Goal: Task Accomplishment & Management: Manage account settings

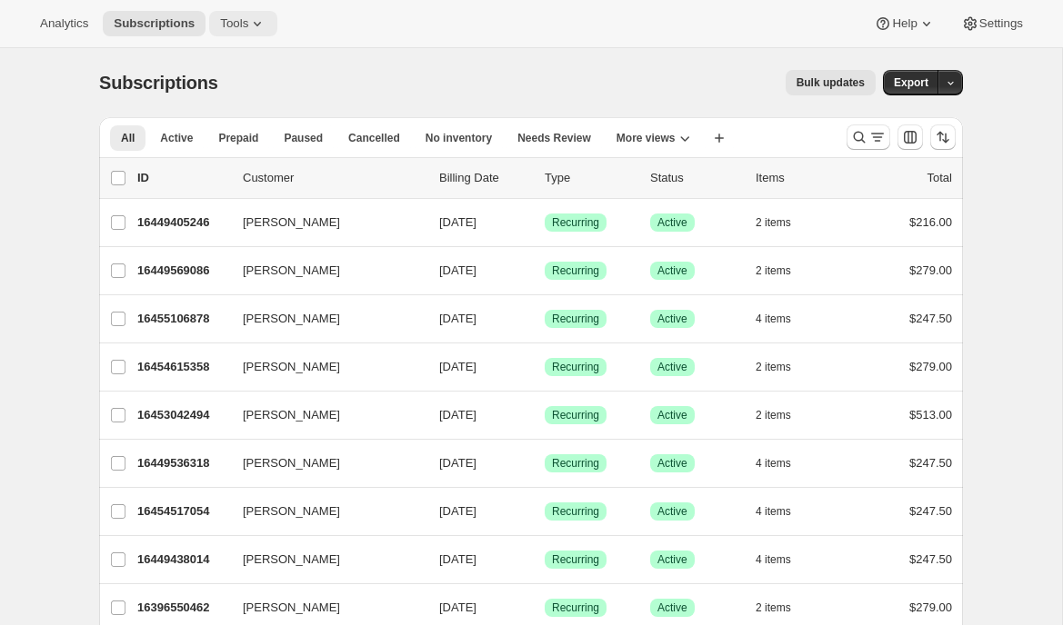
click at [259, 26] on icon at bounding box center [257, 24] width 18 height 18
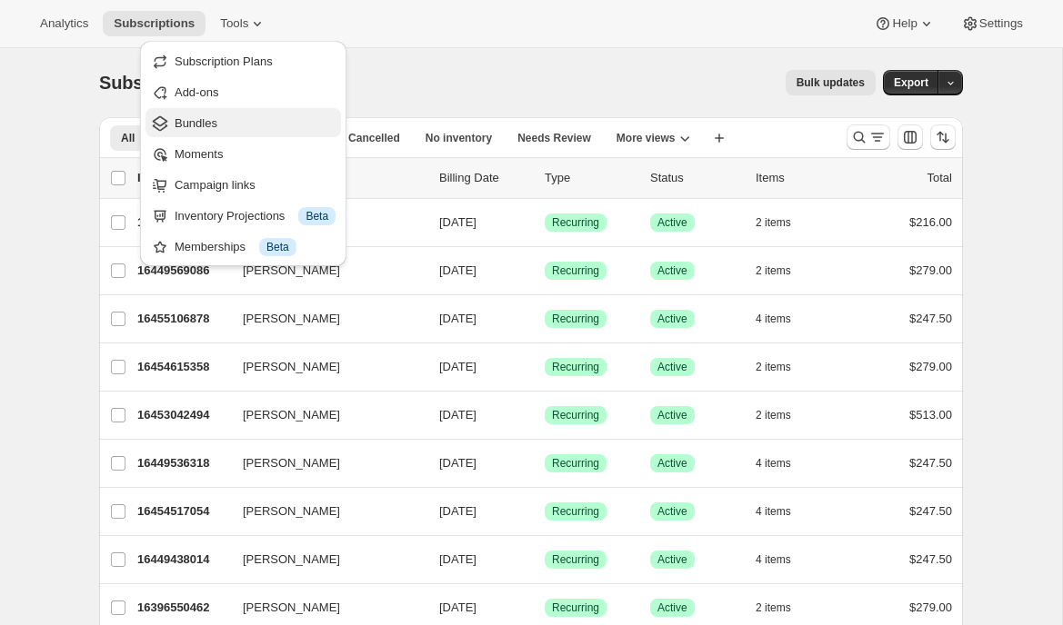
click at [213, 121] on span "Bundles" at bounding box center [196, 123] width 43 height 14
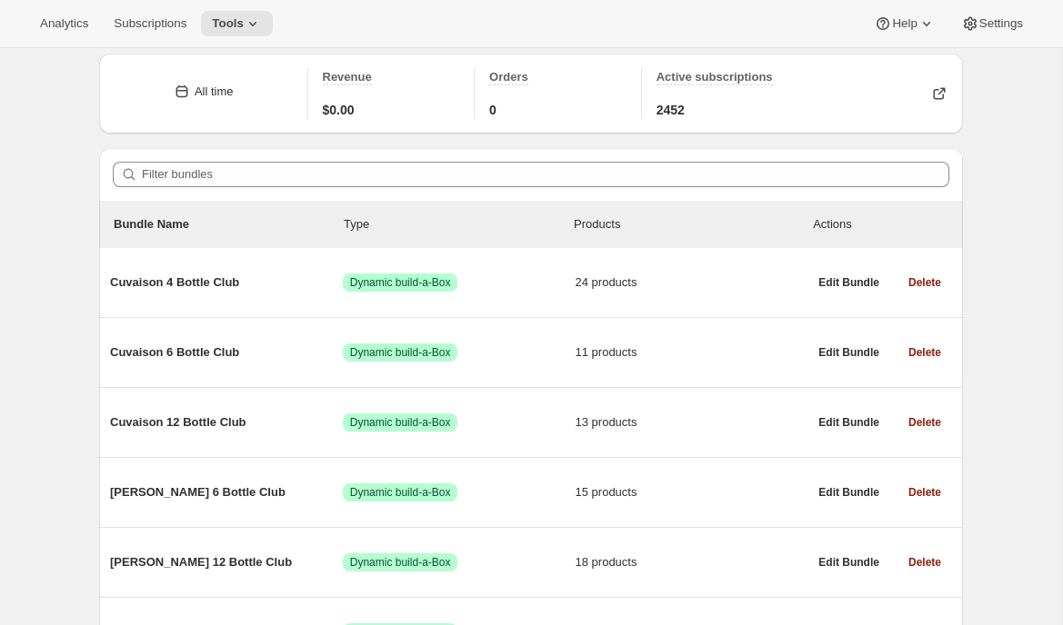
scroll to position [11, 0]
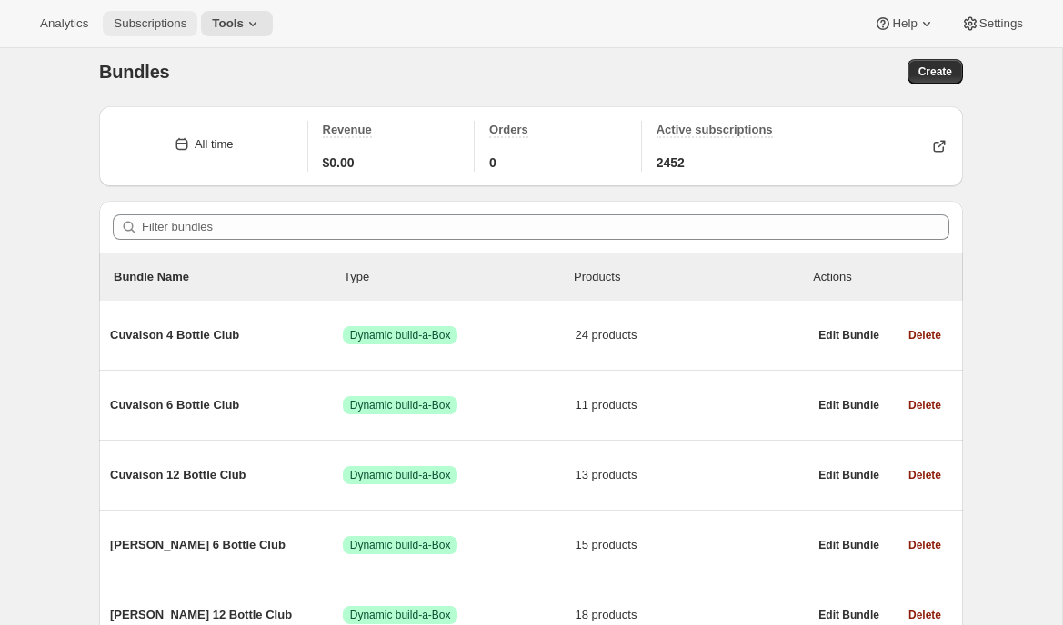
click at [151, 21] on span "Subscriptions" at bounding box center [150, 23] width 73 height 15
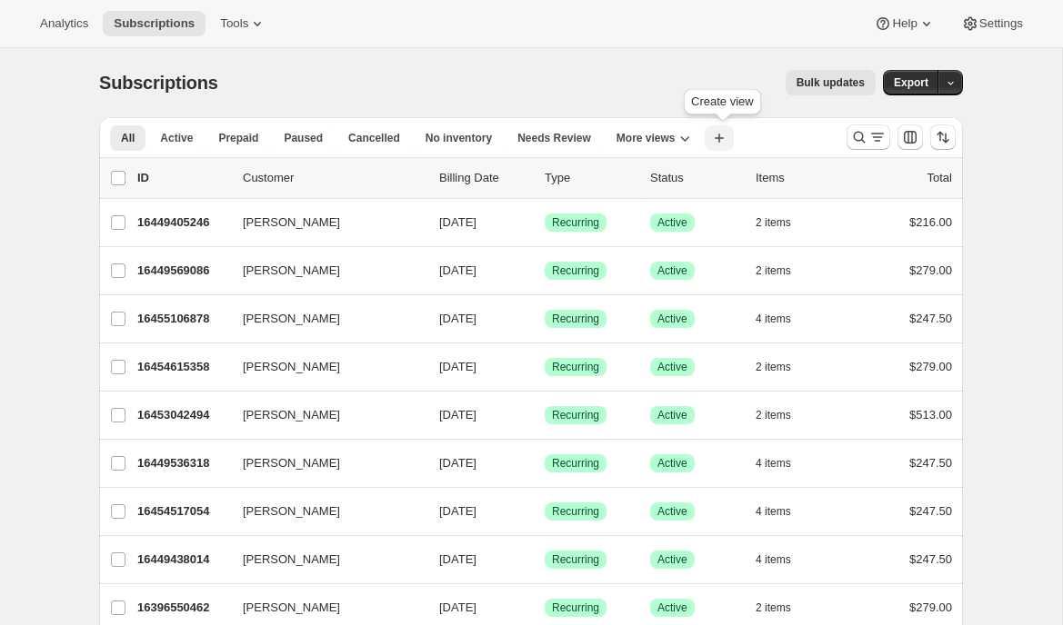
click at [715, 141] on icon "button" at bounding box center [719, 138] width 18 height 18
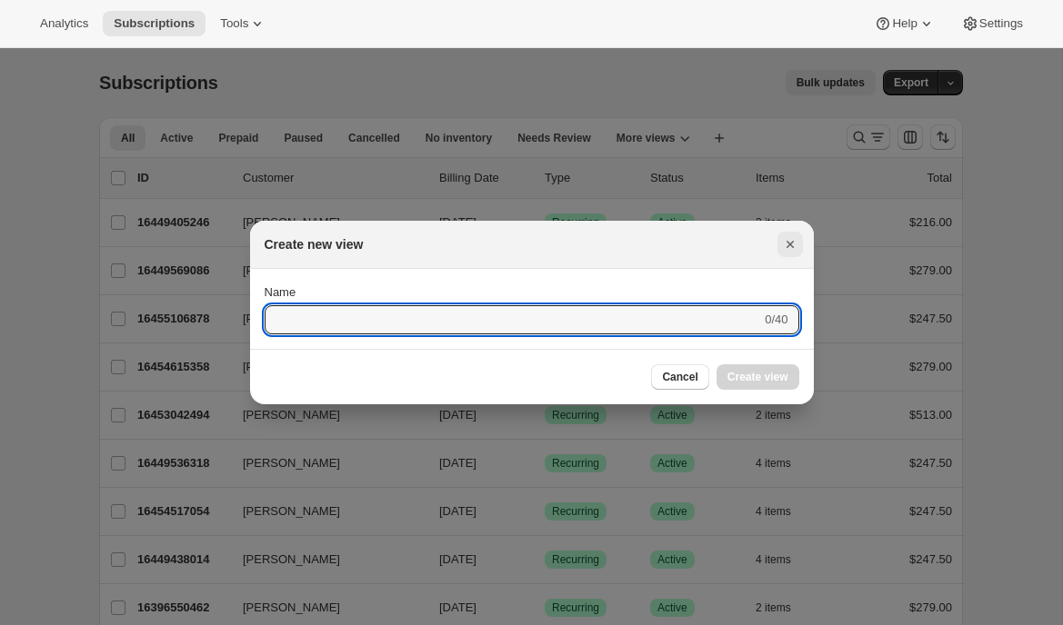
click at [789, 243] on icon "Close" at bounding box center [790, 244] width 18 height 18
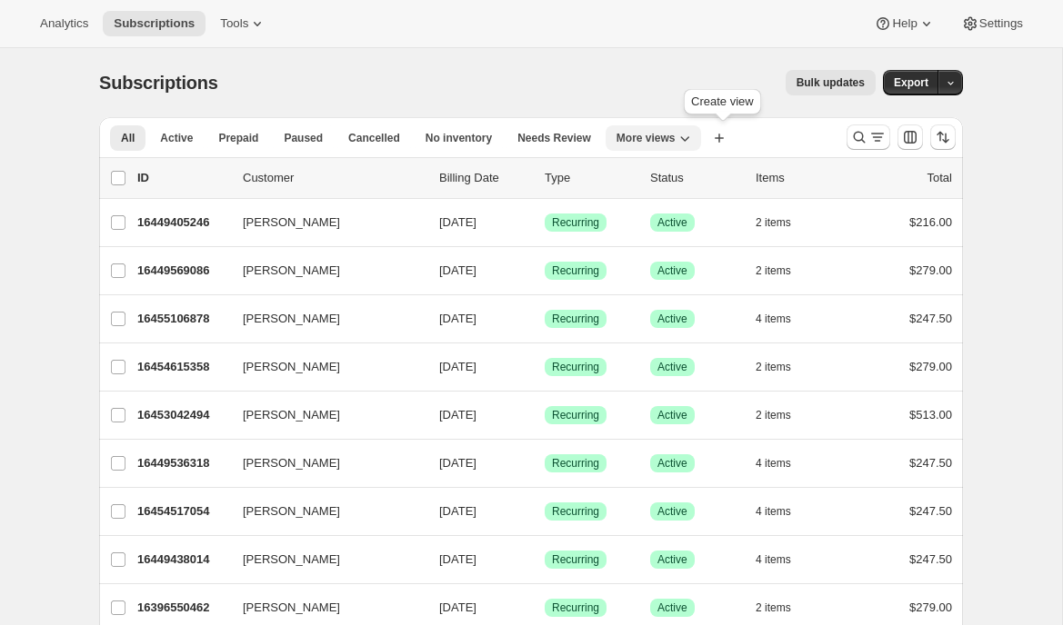
click at [674, 131] on span "More views" at bounding box center [645, 138] width 59 height 15
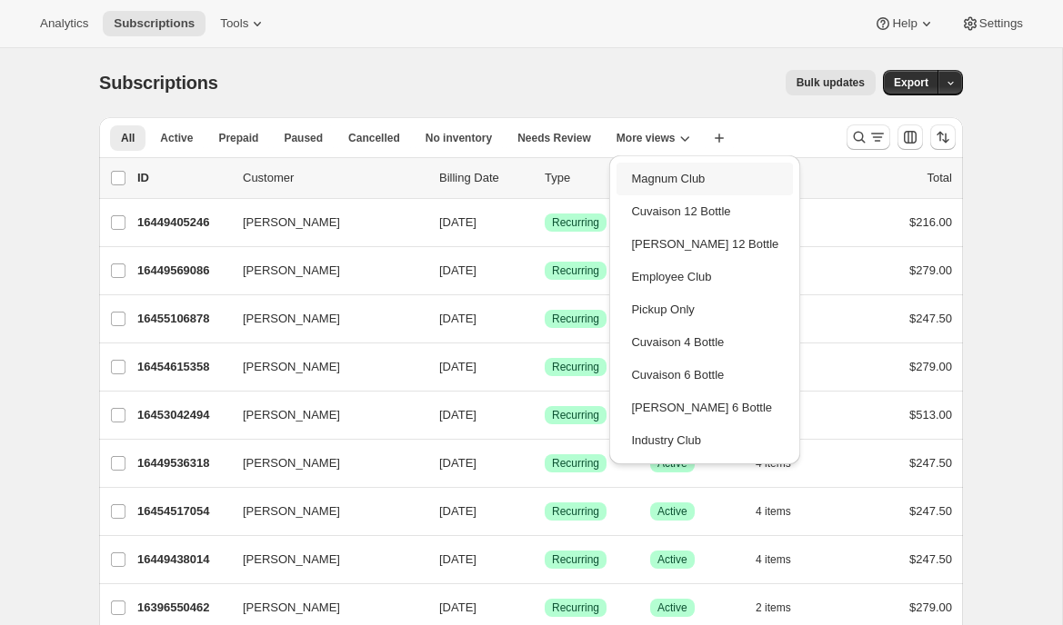
click at [662, 185] on button "Magnum Club" at bounding box center [704, 179] width 176 height 33
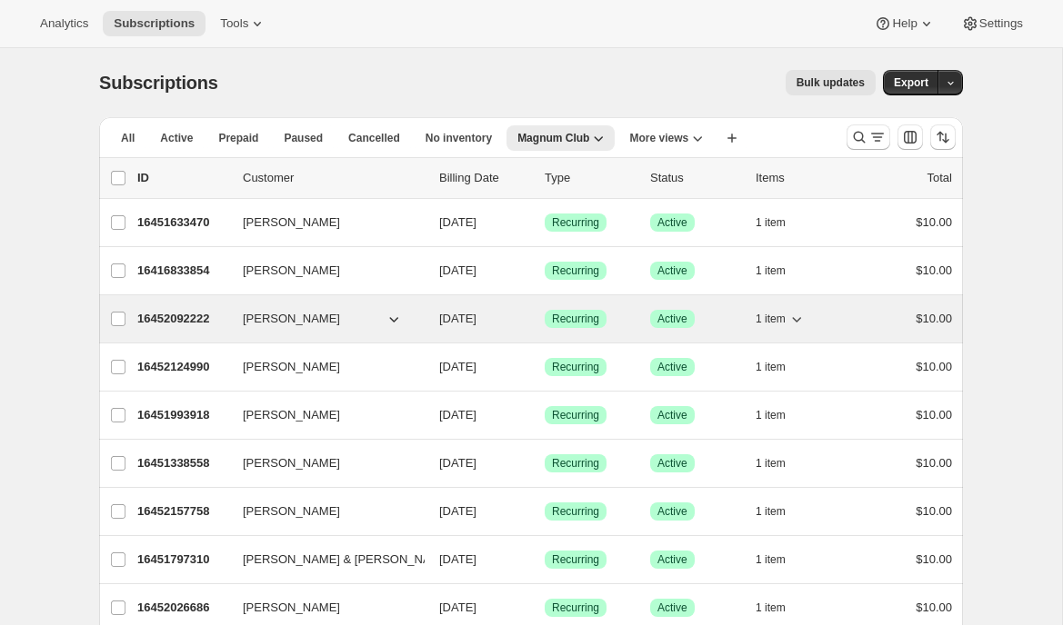
click at [180, 319] on p "16452092222" at bounding box center [182, 319] width 91 height 18
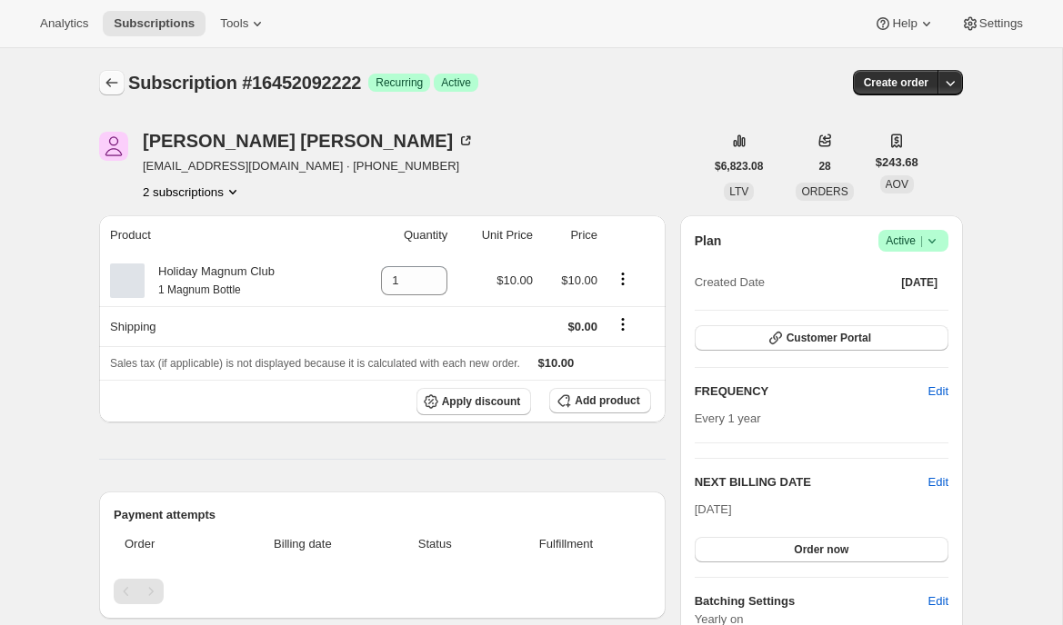
click at [109, 80] on icon "Subscriptions" at bounding box center [112, 82] width 12 height 9
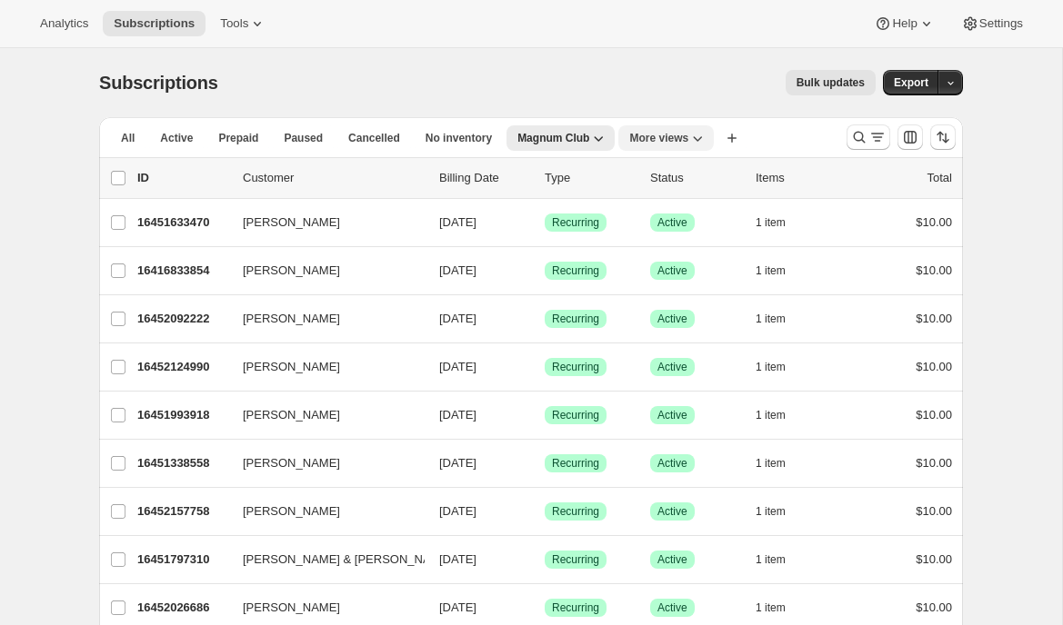
click at [685, 143] on span "More views" at bounding box center [658, 138] width 59 height 15
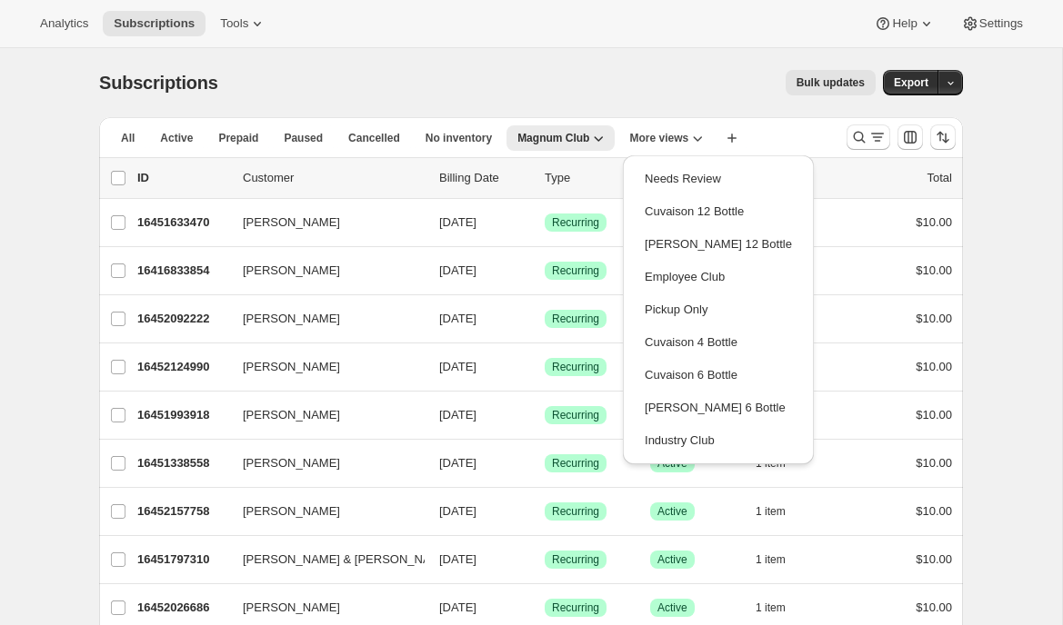
click at [711, 73] on div "Bulk updates" at bounding box center [557, 82] width 635 height 25
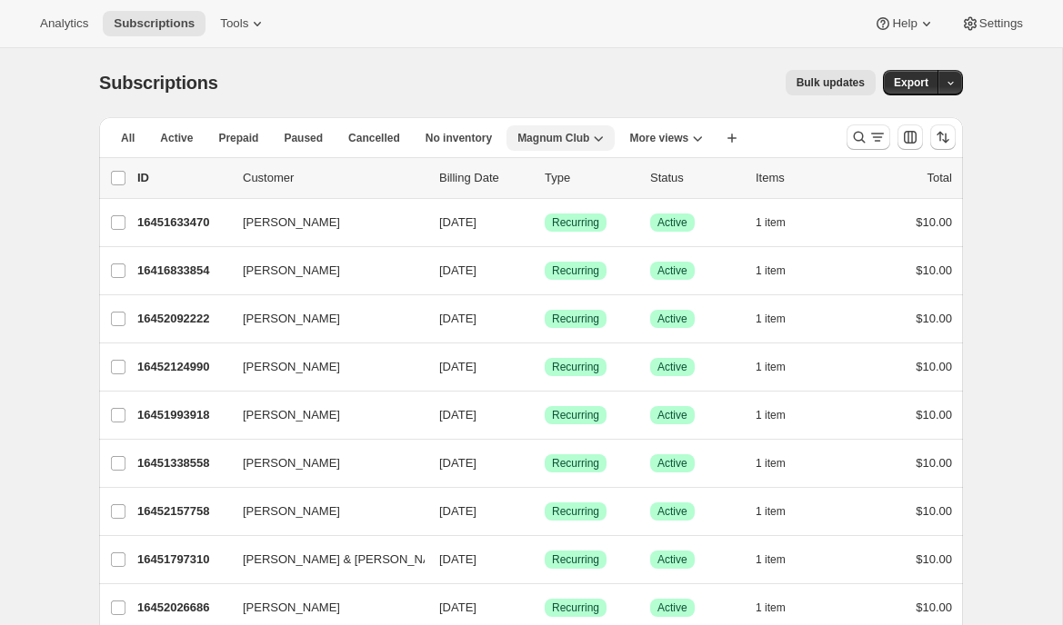
click at [604, 137] on icon "button" at bounding box center [599, 138] width 9 height 5
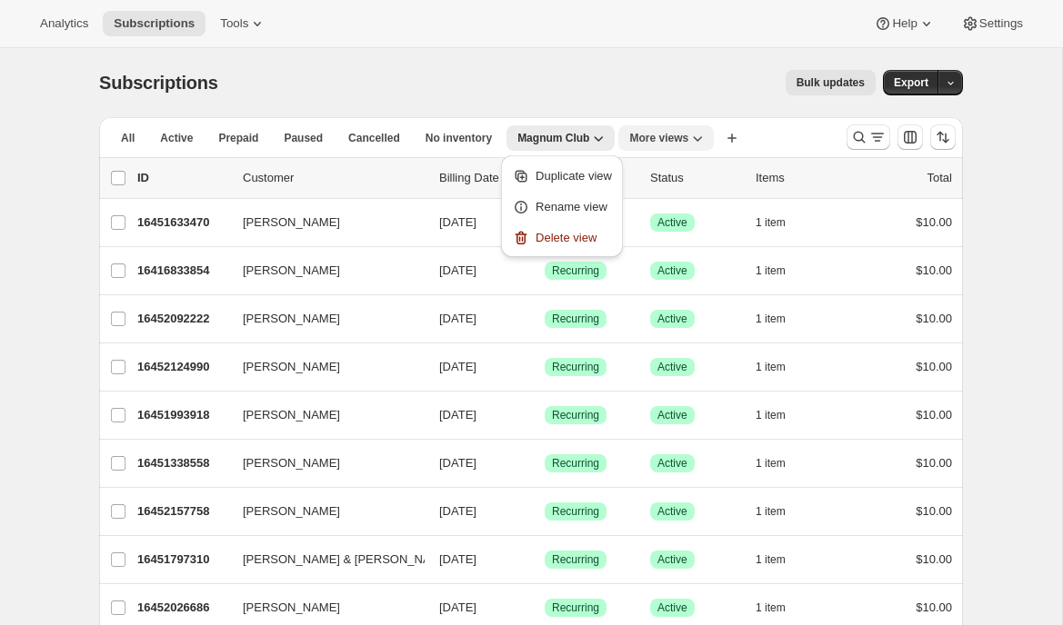
click at [687, 145] on button "More views" at bounding box center [665, 137] width 95 height 25
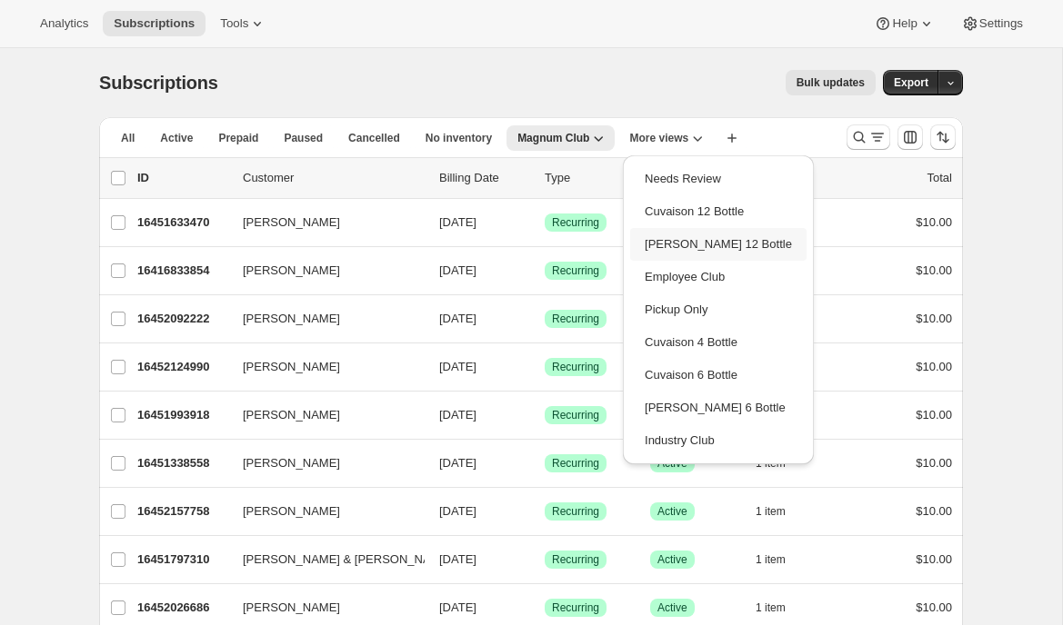
click at [699, 246] on button "[PERSON_NAME] 12 Bottle" at bounding box center [718, 244] width 176 height 33
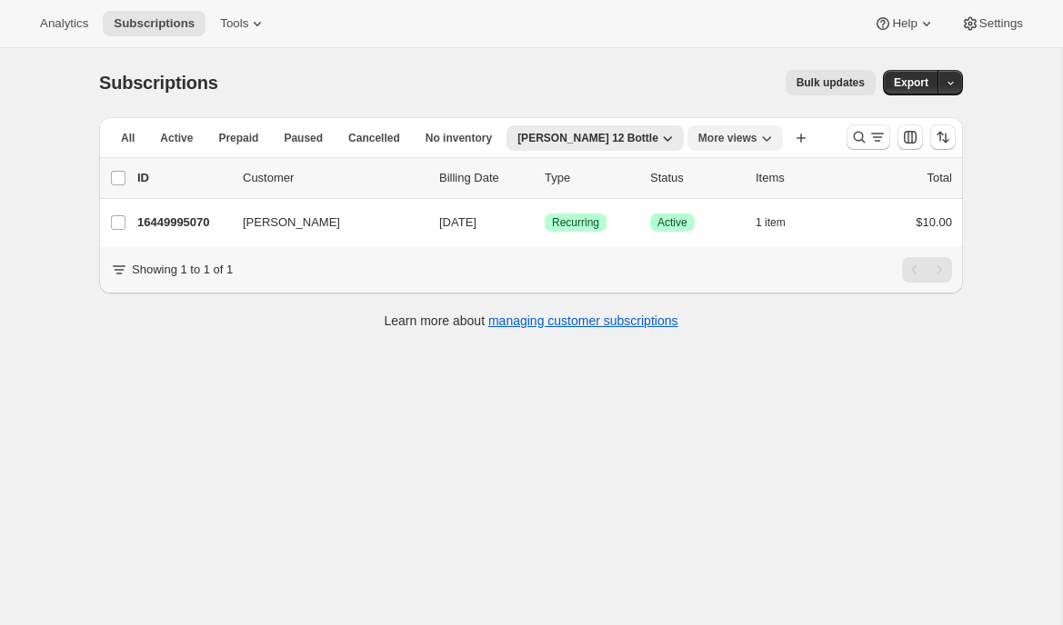
click at [695, 146] on button "More views" at bounding box center [734, 137] width 95 height 25
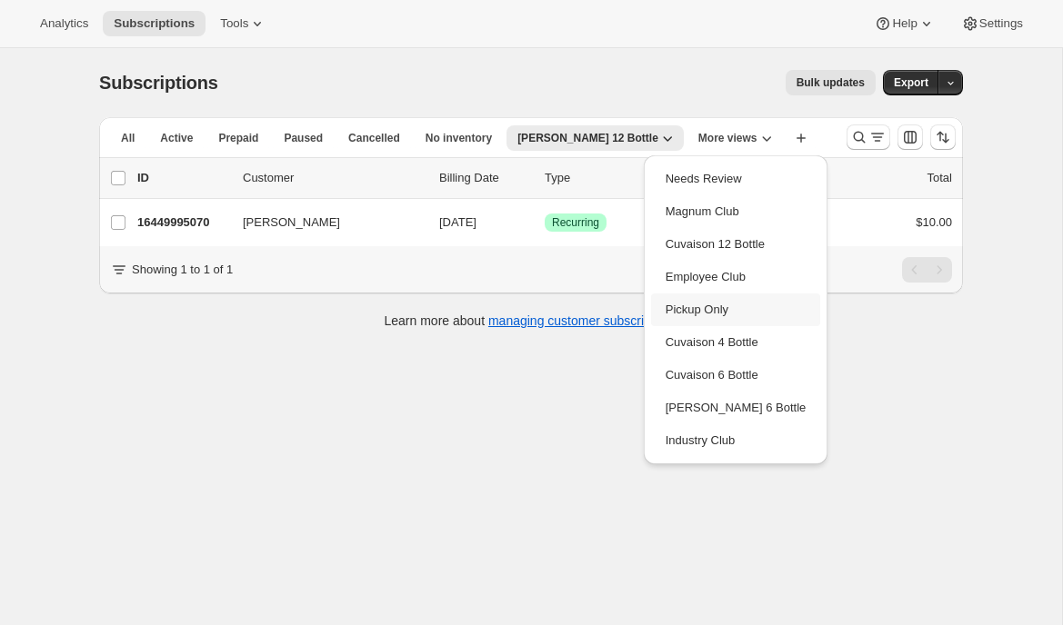
click at [675, 302] on button "Pickup Only" at bounding box center [736, 310] width 170 height 33
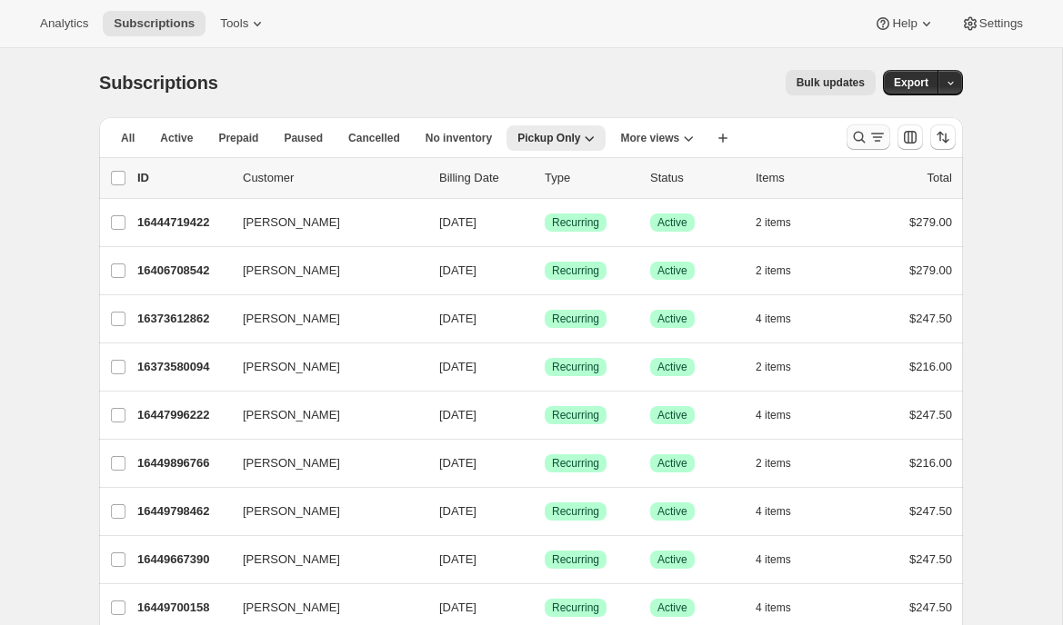
click at [857, 138] on icon "Search and filter results" at bounding box center [859, 137] width 18 height 18
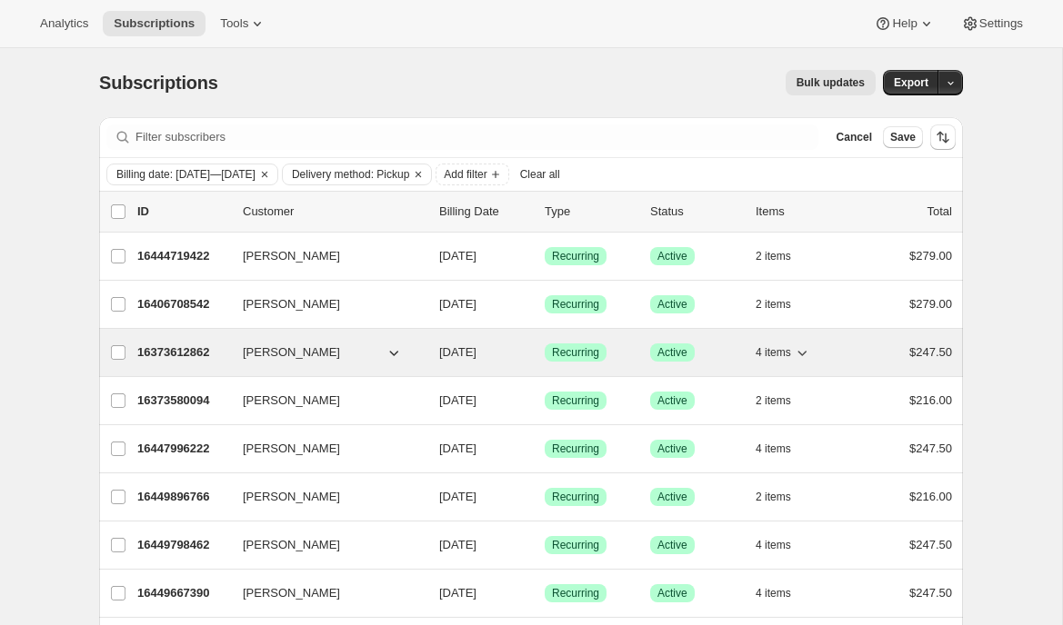
click at [171, 341] on div "16373612862 Martin Aiello 09/09/2025 Success Recurring Success Active 4 items $…" at bounding box center [544, 352] width 815 height 25
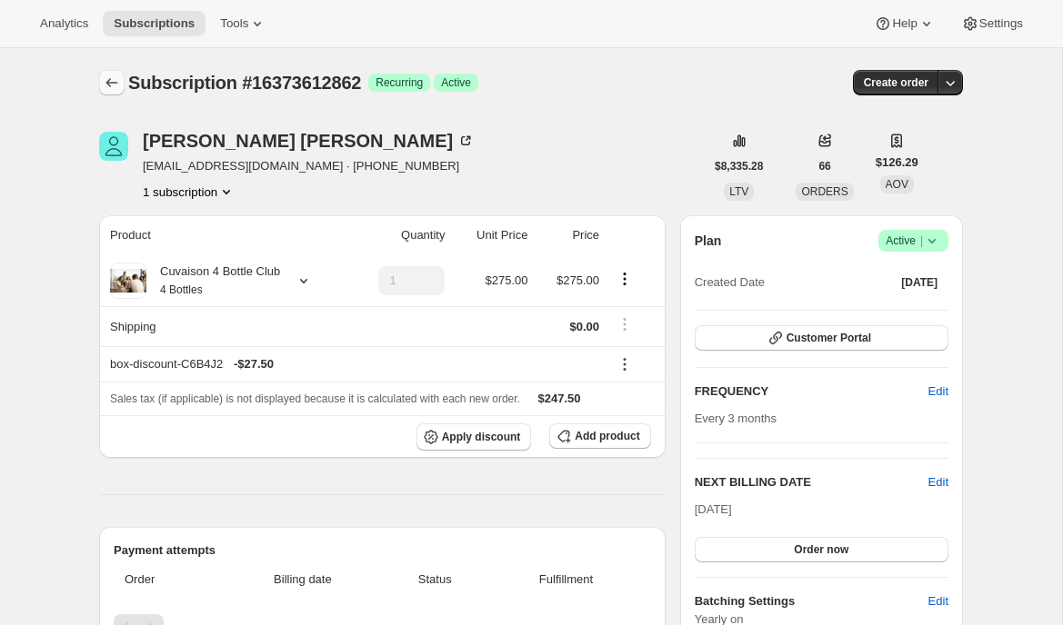
click at [113, 74] on button "Subscriptions" at bounding box center [111, 82] width 25 height 25
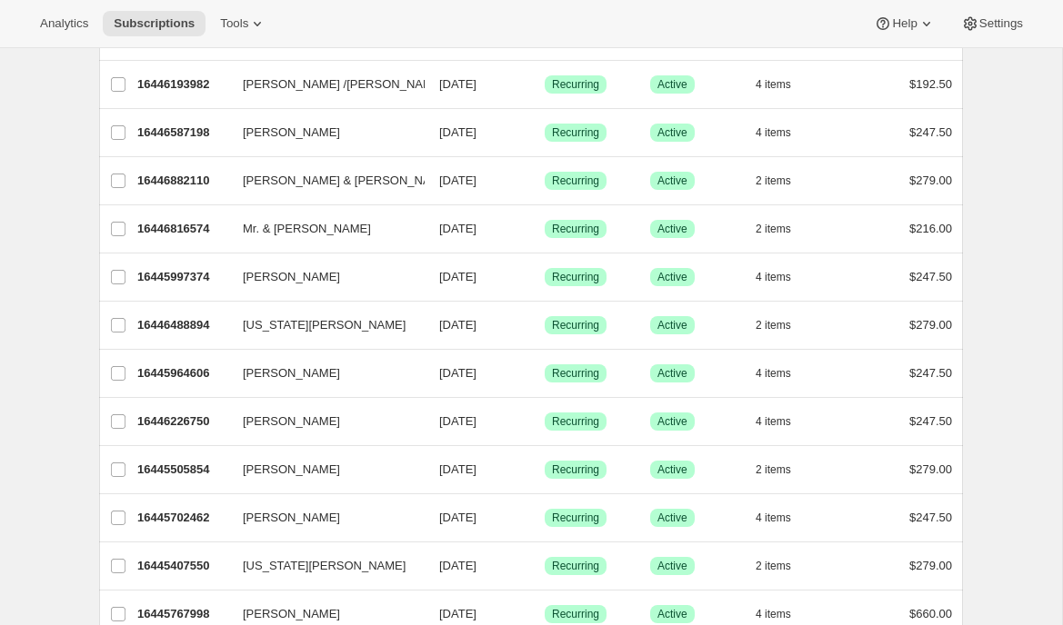
scroll to position [1876, 0]
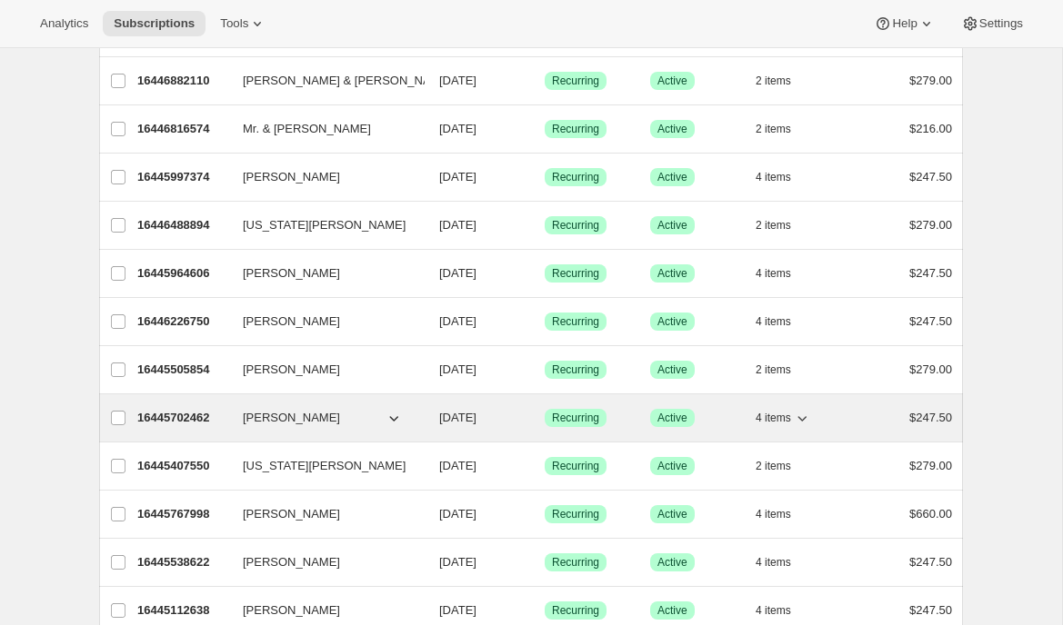
click at [185, 409] on p "16445702462" at bounding box center [182, 418] width 91 height 18
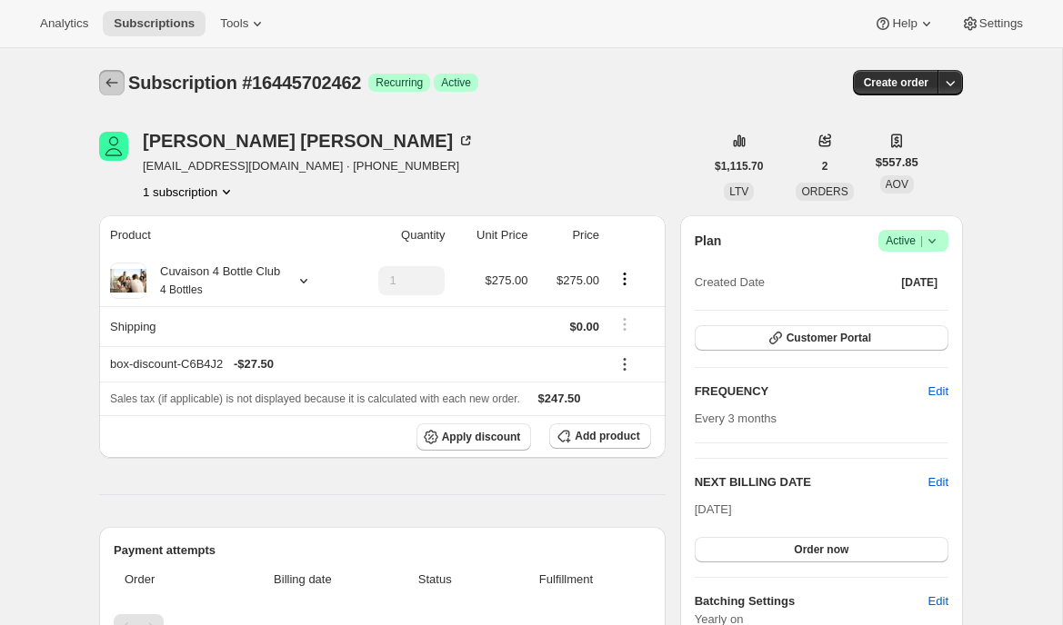
click at [109, 74] on icon "Subscriptions" at bounding box center [112, 83] width 18 height 18
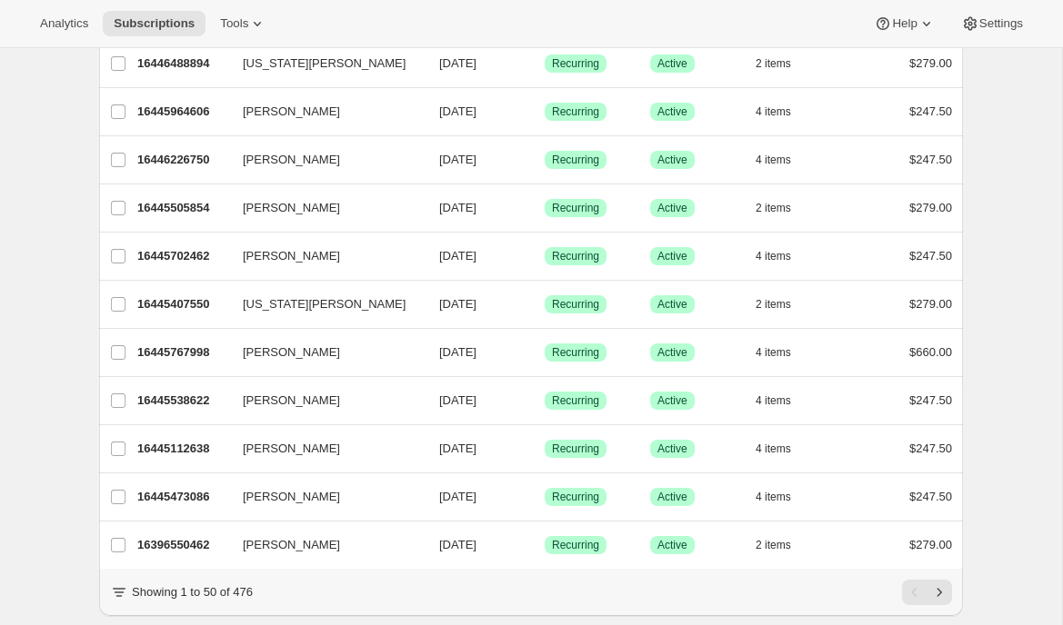
scroll to position [2084, 0]
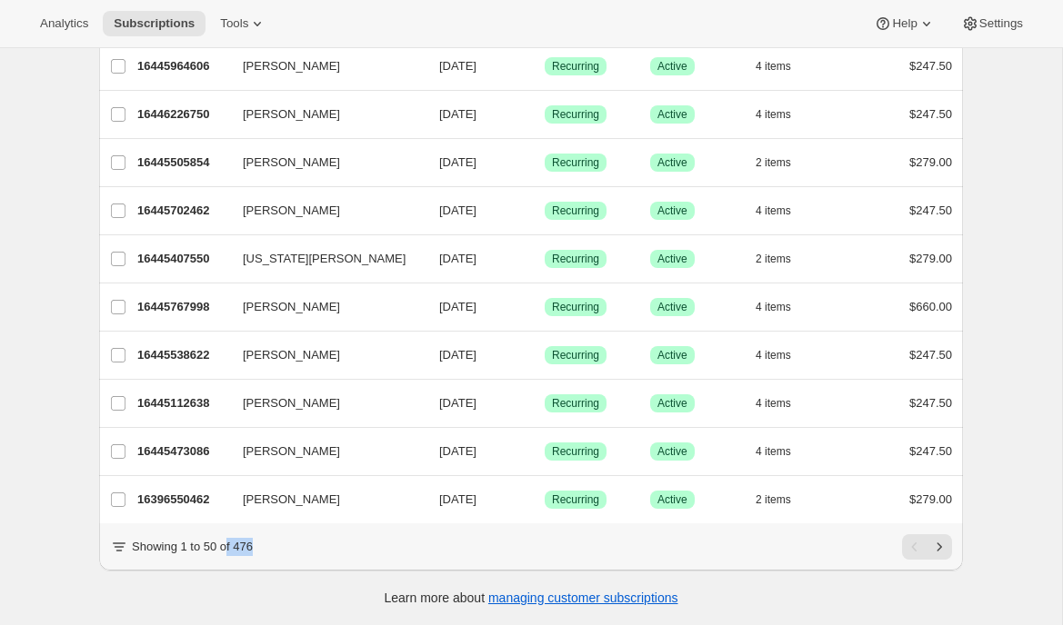
drag, startPoint x: 268, startPoint y: 547, endPoint x: 231, endPoint y: 546, distance: 37.3
click at [231, 546] on div "Showing 1 to 50 of 476" at bounding box center [531, 547] width 842 height 25
click at [237, 550] on p "Showing 1 to 50 of 476" at bounding box center [192, 547] width 121 height 18
drag, startPoint x: 237, startPoint y: 550, endPoint x: 266, endPoint y: 550, distance: 29.1
click at [266, 550] on div "Showing 1 to 50 of 476" at bounding box center [531, 547] width 842 height 25
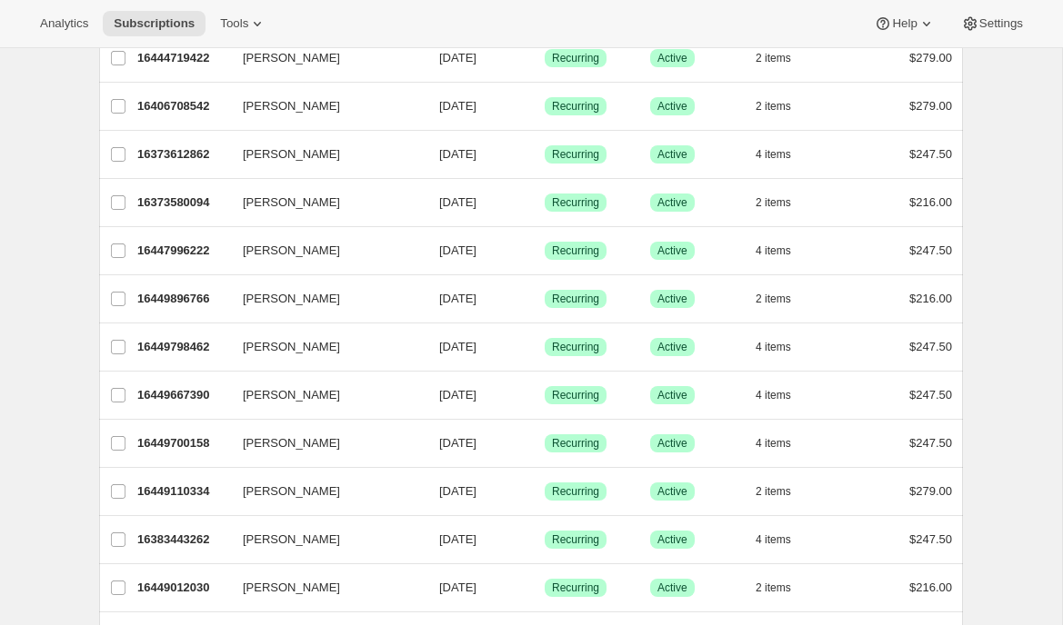
scroll to position [0, 0]
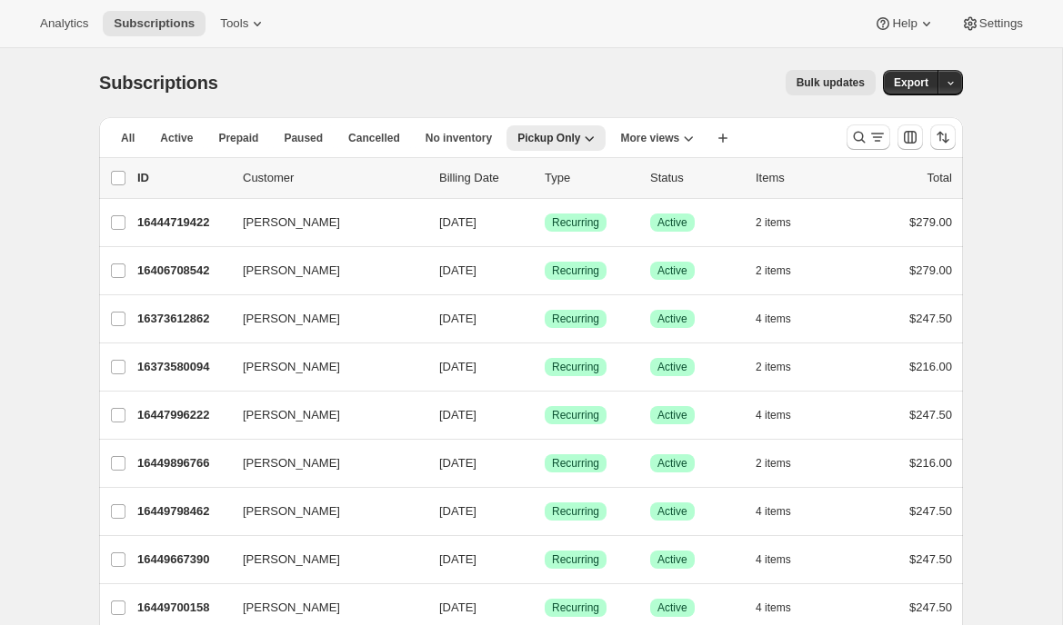
click at [333, 54] on div "Subscriptions. This page is ready Subscriptions Bulk updates More actions Bulk …" at bounding box center [531, 82] width 864 height 69
click at [696, 139] on icon "More views" at bounding box center [688, 138] width 18 height 18
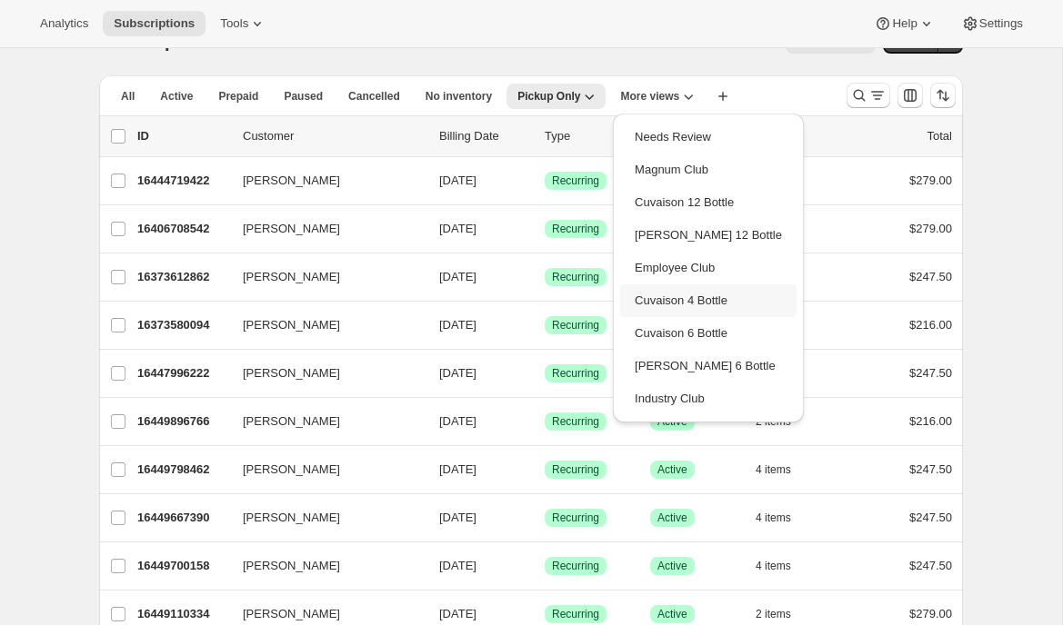
scroll to position [38, 0]
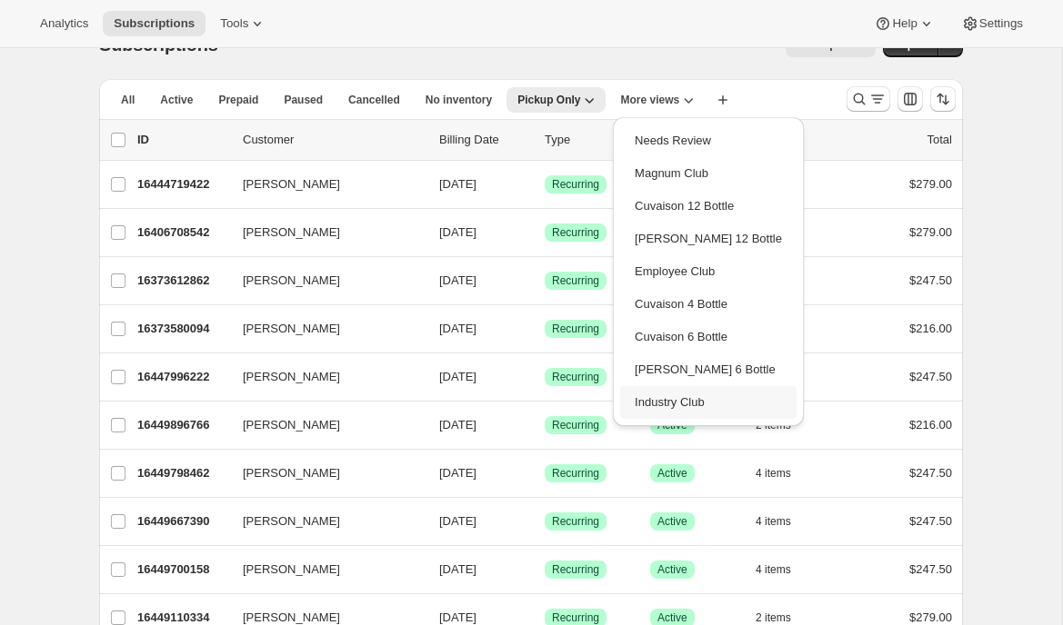
click at [661, 395] on button "Industry Club" at bounding box center [708, 402] width 176 height 33
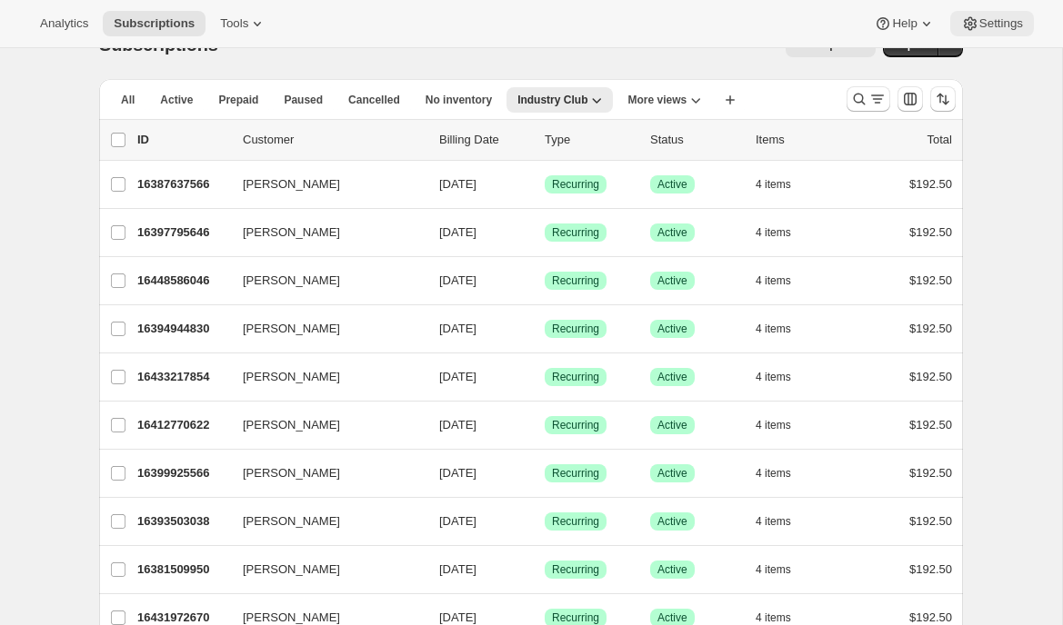
click at [999, 18] on span "Settings" at bounding box center [1001, 23] width 44 height 15
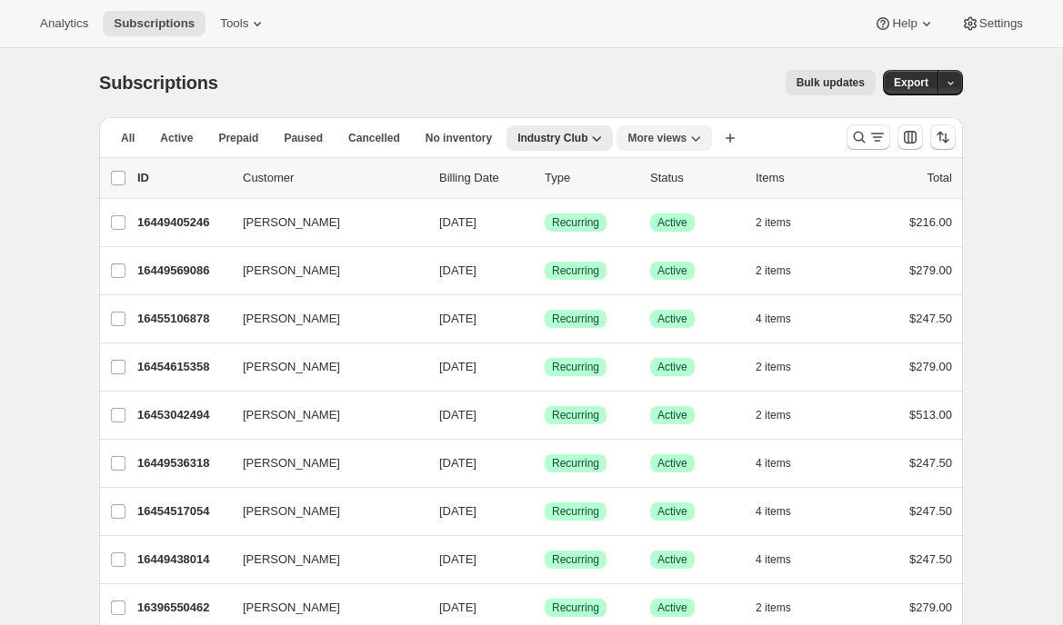
click at [692, 145] on icon "More views" at bounding box center [695, 138] width 18 height 18
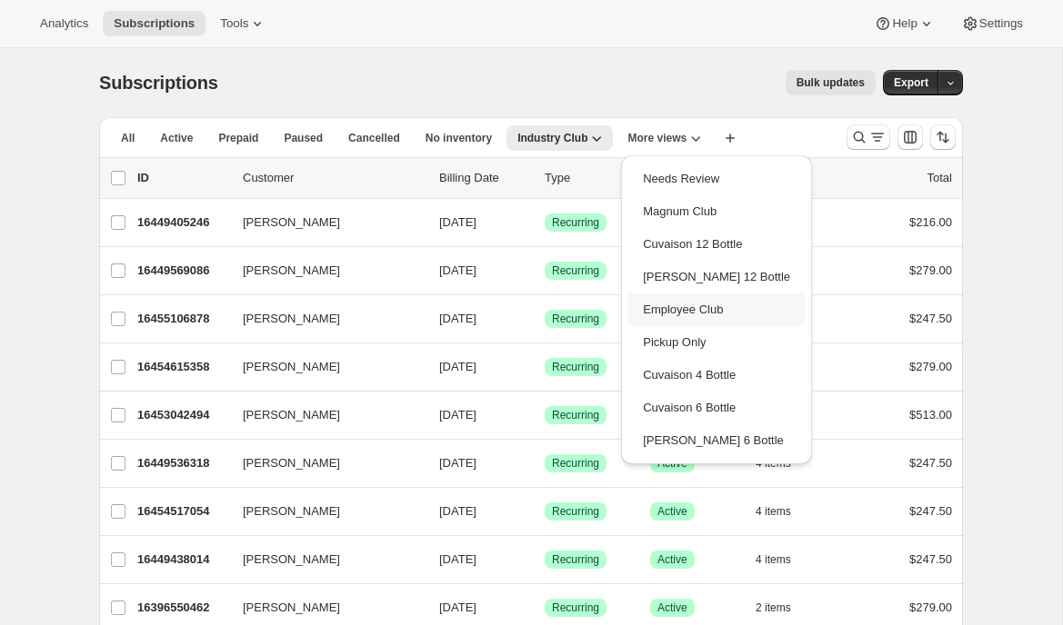
click at [672, 313] on button "Employee Club" at bounding box center [716, 310] width 176 height 33
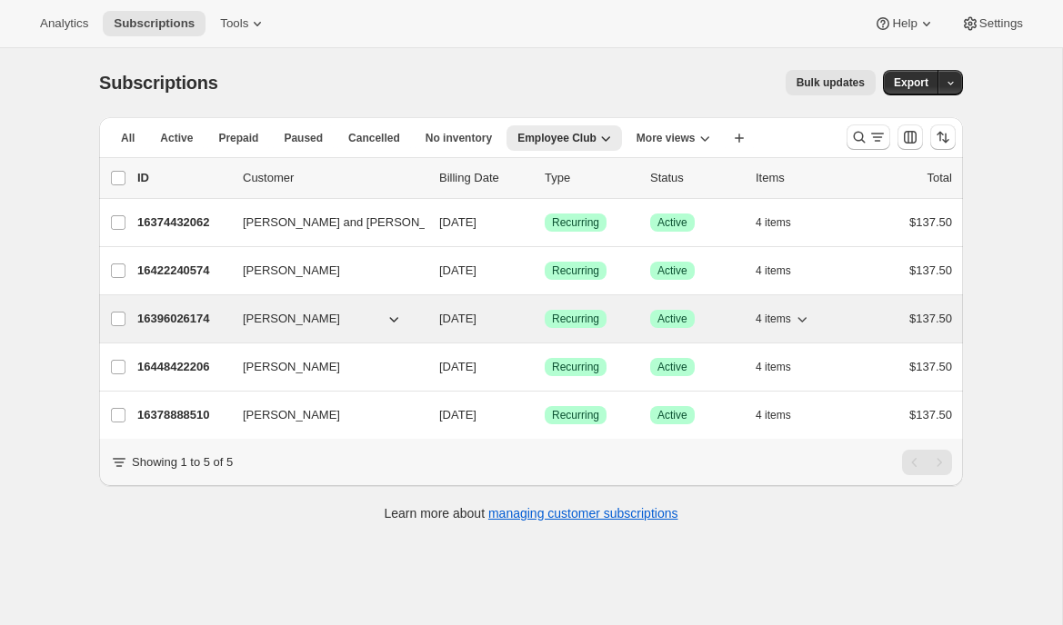
click at [169, 315] on p "16396026174" at bounding box center [182, 319] width 91 height 18
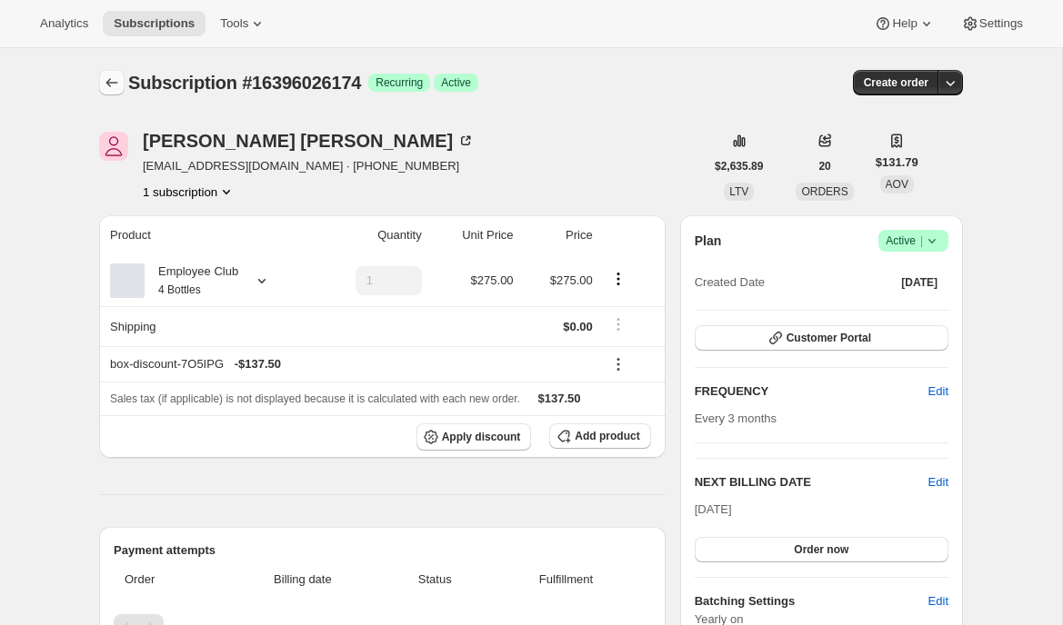
click at [106, 74] on icon "Subscriptions" at bounding box center [112, 83] width 18 height 18
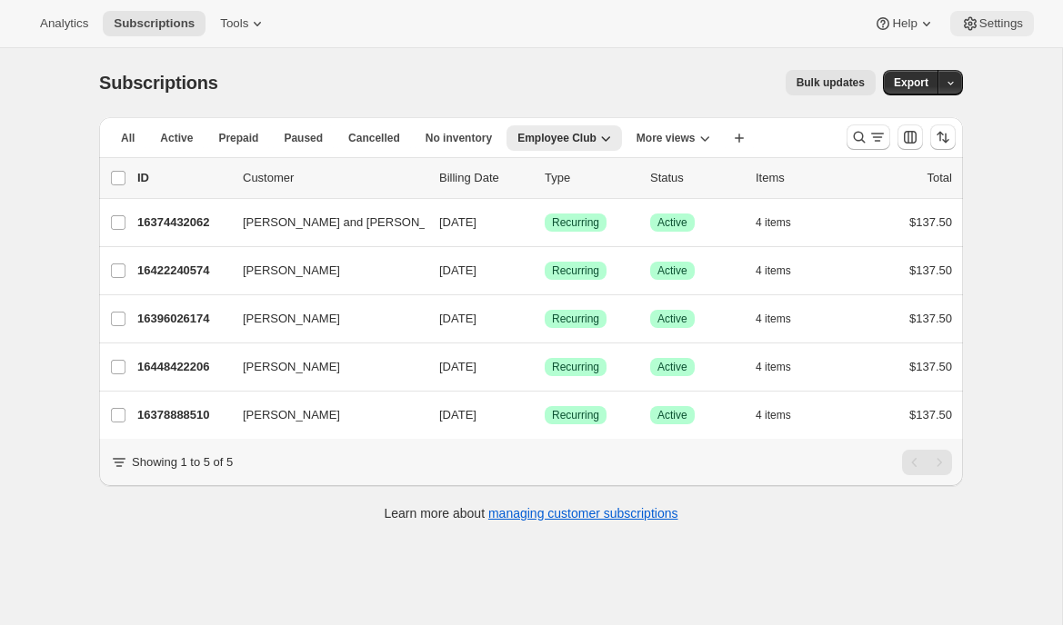
click at [986, 24] on span "Settings" at bounding box center [1001, 23] width 44 height 15
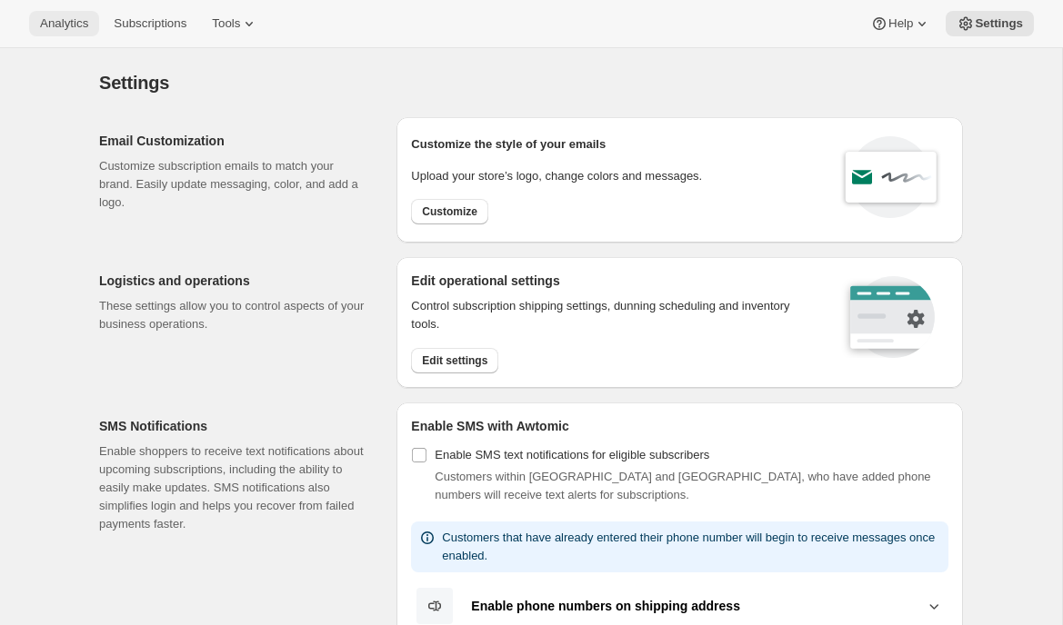
click at [75, 16] on span "Analytics" at bounding box center [64, 23] width 48 height 15
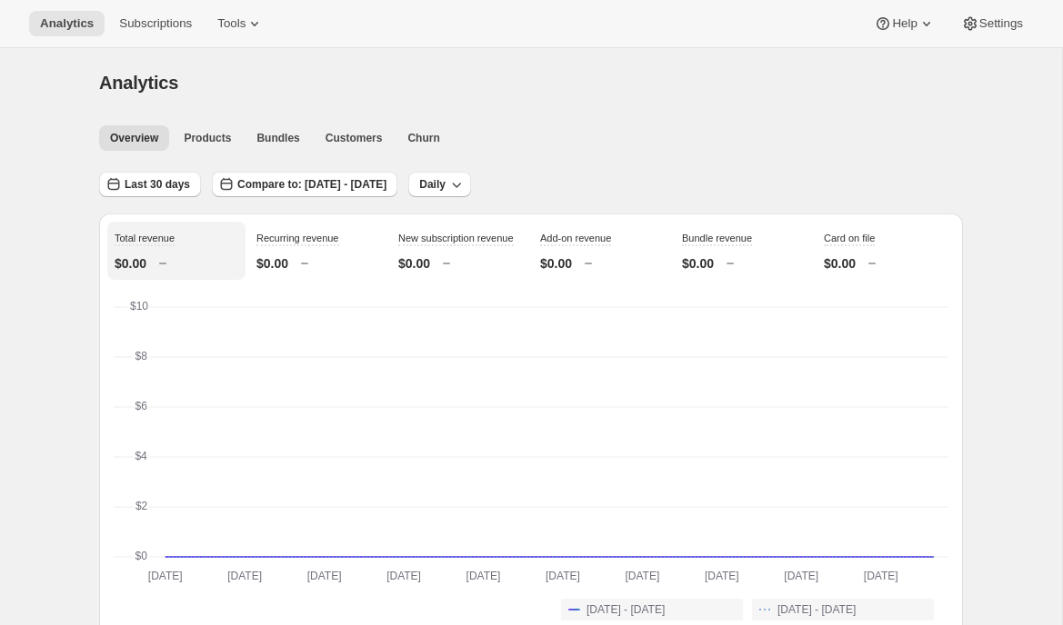
click at [243, 39] on div "Analytics Subscriptions Tools Help Settings" at bounding box center [531, 24] width 1063 height 48
click at [243, 33] on button "Tools" at bounding box center [240, 23] width 68 height 25
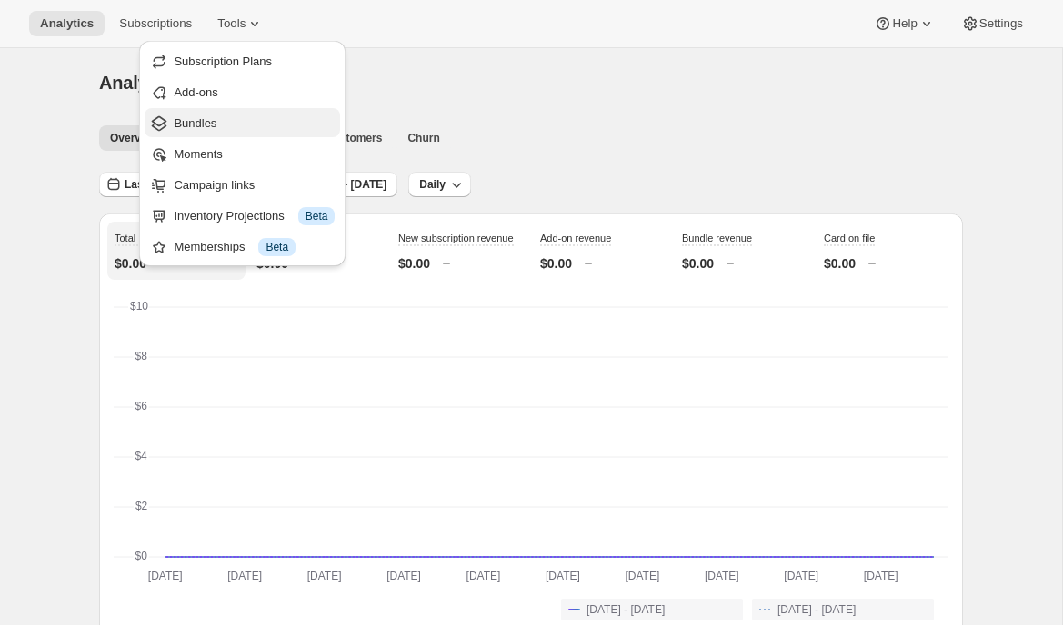
click at [210, 115] on span "Bundles" at bounding box center [254, 124] width 161 height 18
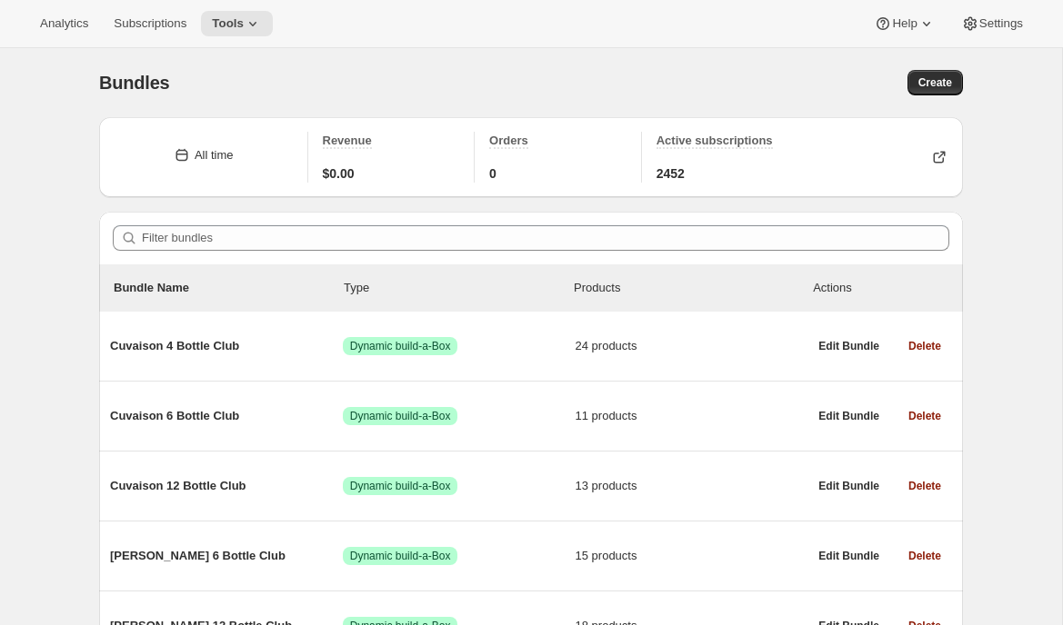
scroll to position [203, 0]
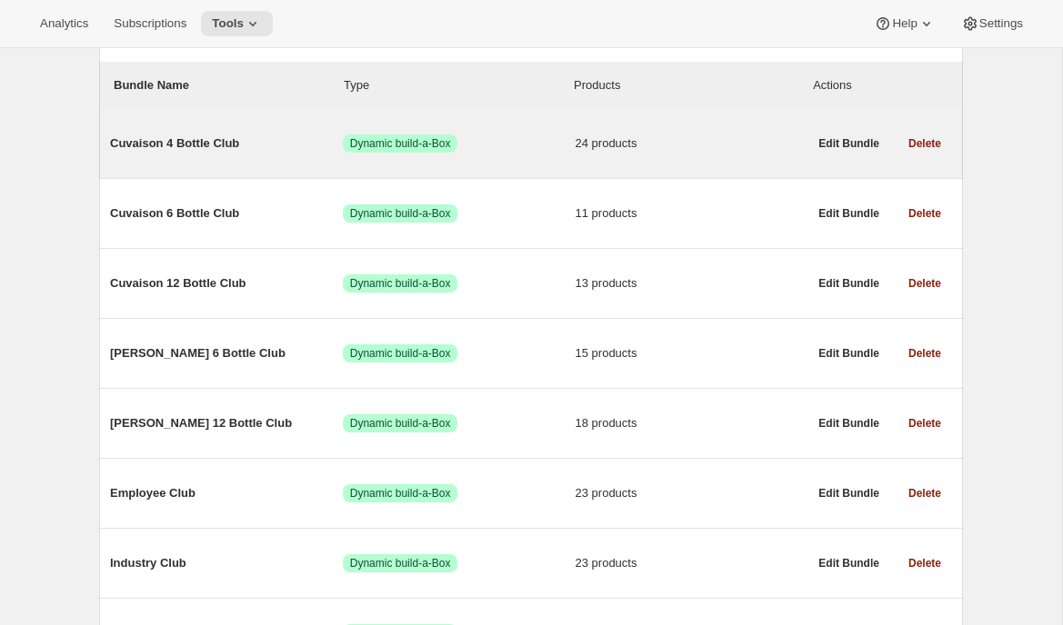
click at [212, 156] on div "Cuvaison 4 Bottle Club Success Dynamic build-a-Box 24 products" at bounding box center [458, 143] width 697 height 47
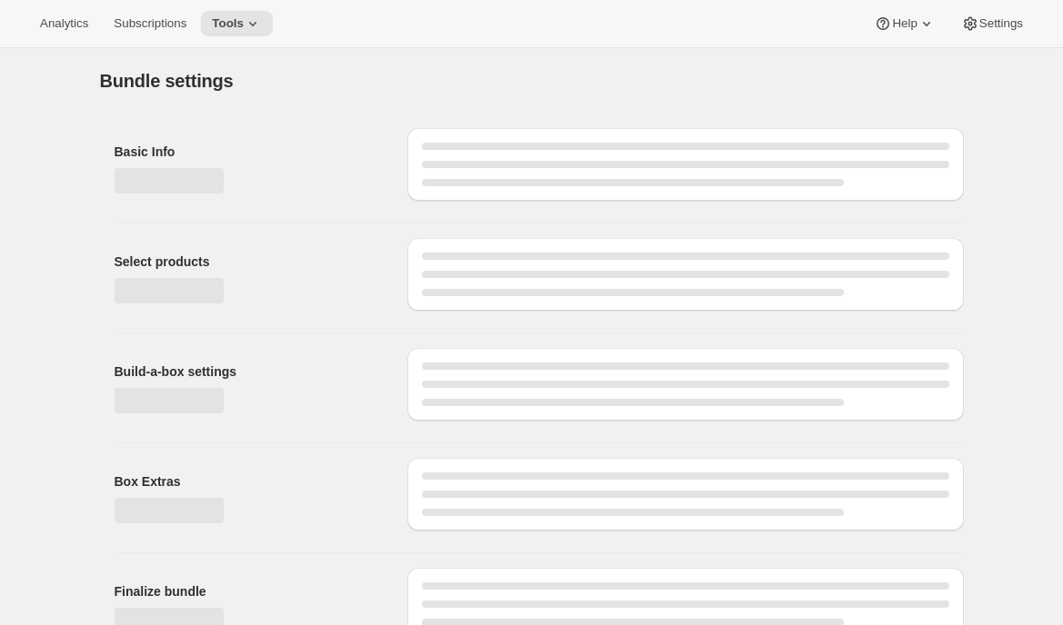
type input "Cuvaison 4 Bottle Club"
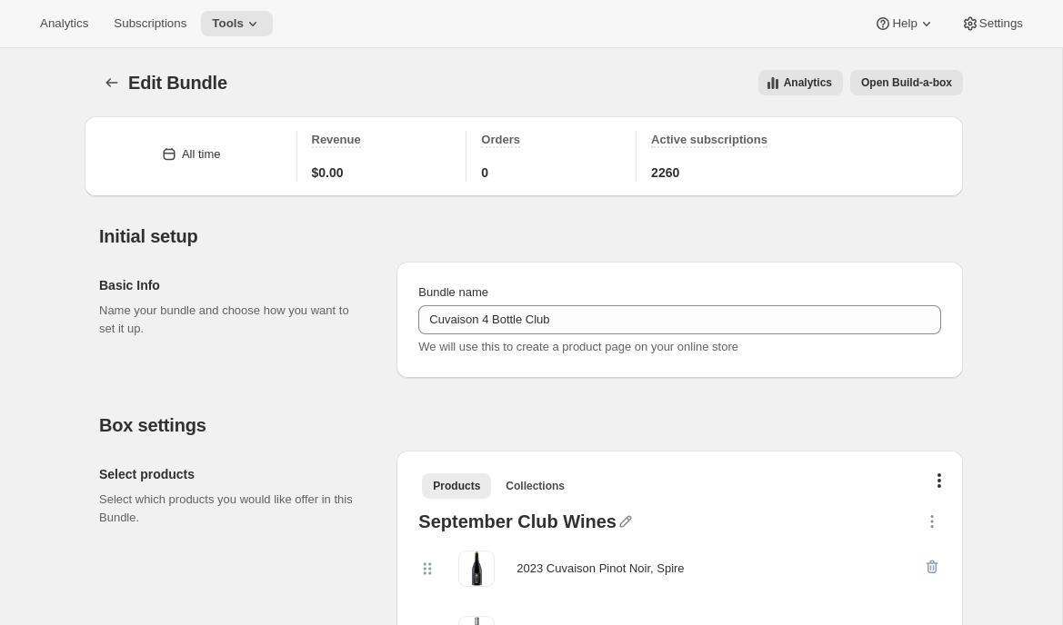
click at [105, 79] on icon "Bundles" at bounding box center [112, 83] width 18 height 18
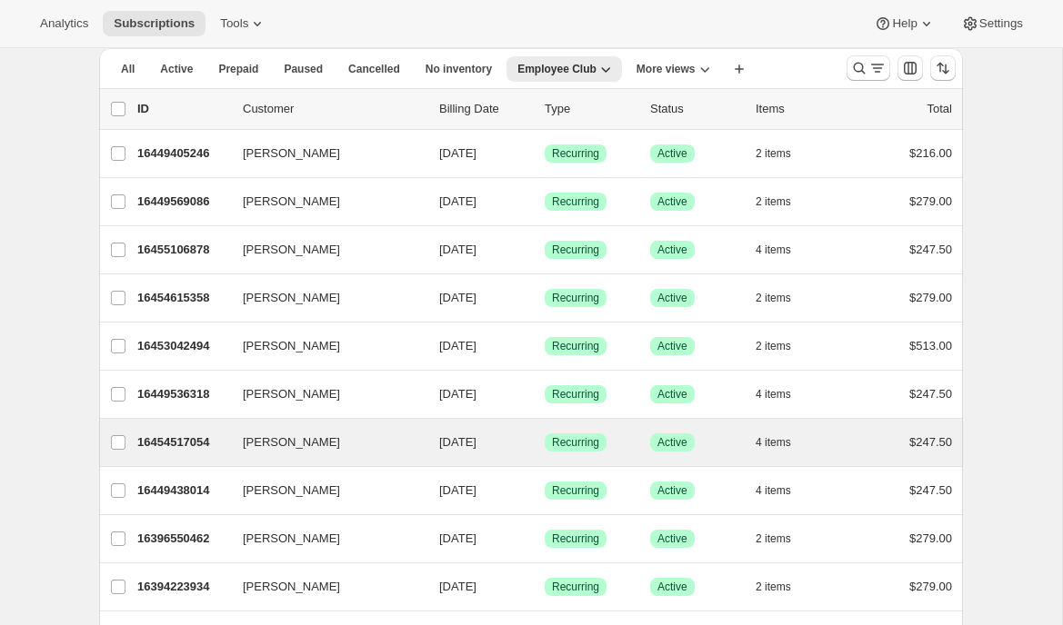
scroll to position [71, 0]
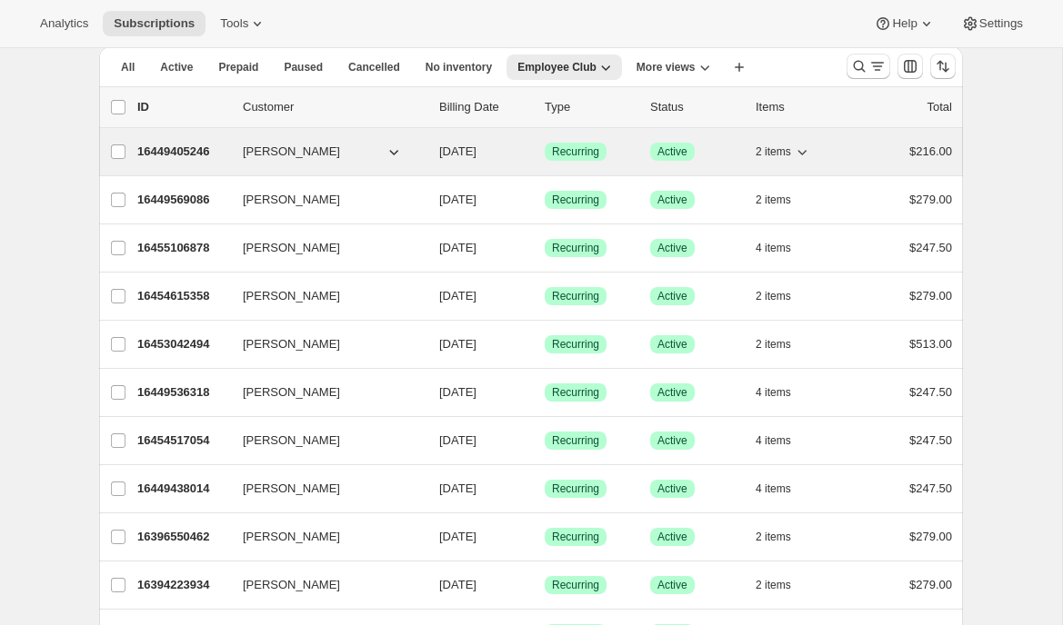
click at [172, 150] on p "16449405246" at bounding box center [182, 152] width 91 height 18
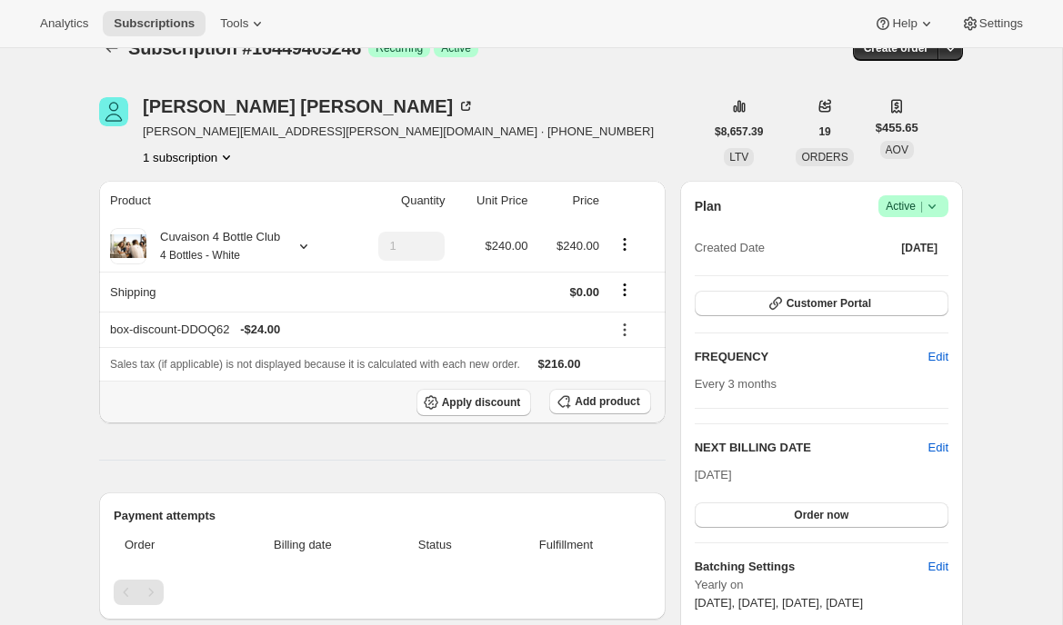
scroll to position [42, 0]
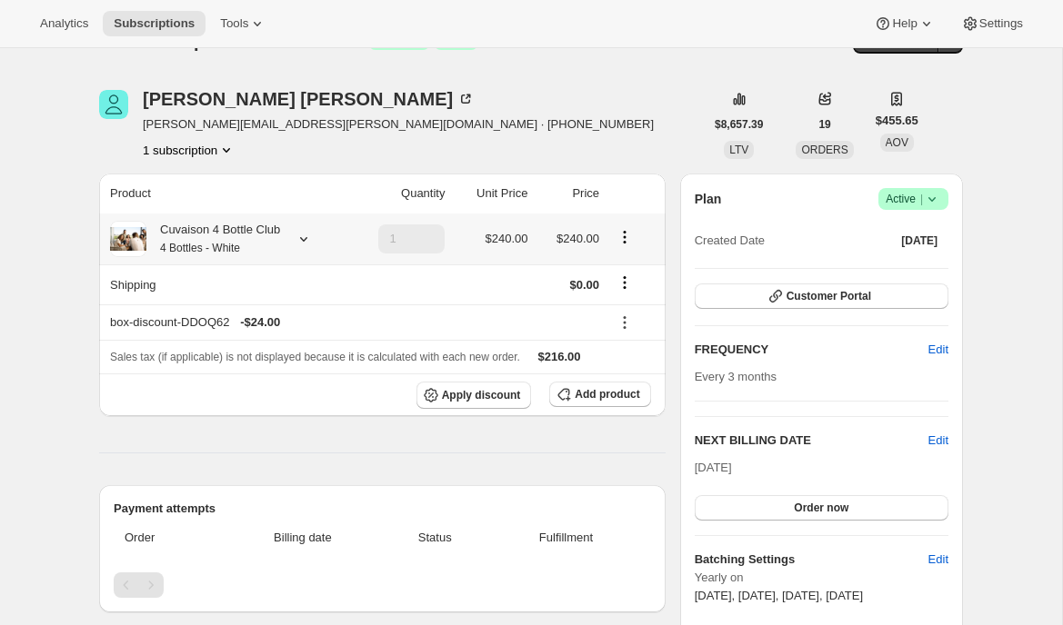
click at [307, 240] on icon at bounding box center [303, 239] width 7 height 5
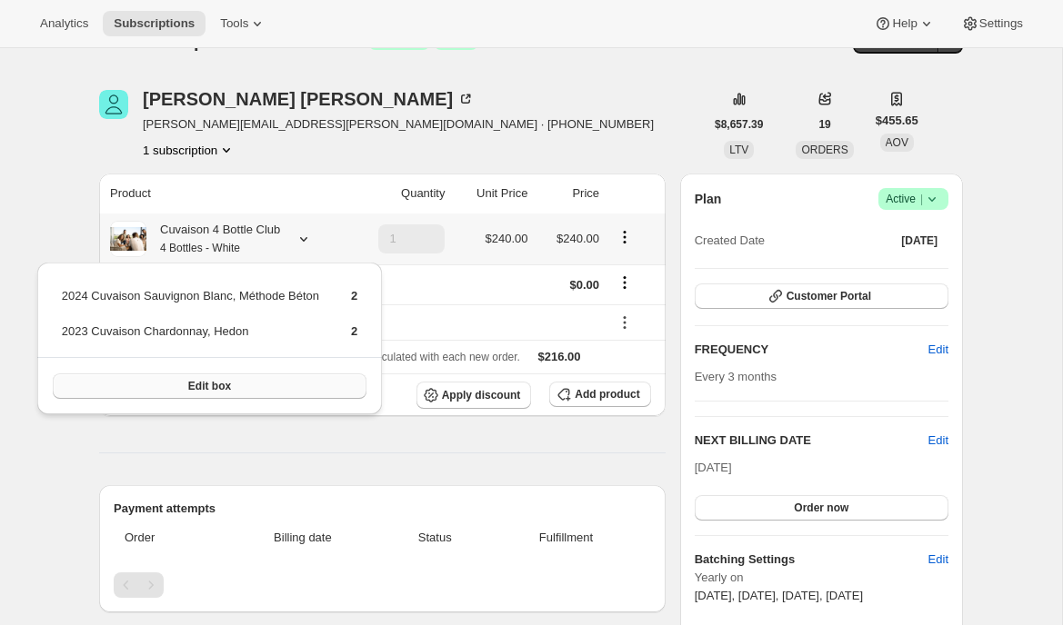
click at [294, 383] on button "Edit box" at bounding box center [210, 386] width 315 height 25
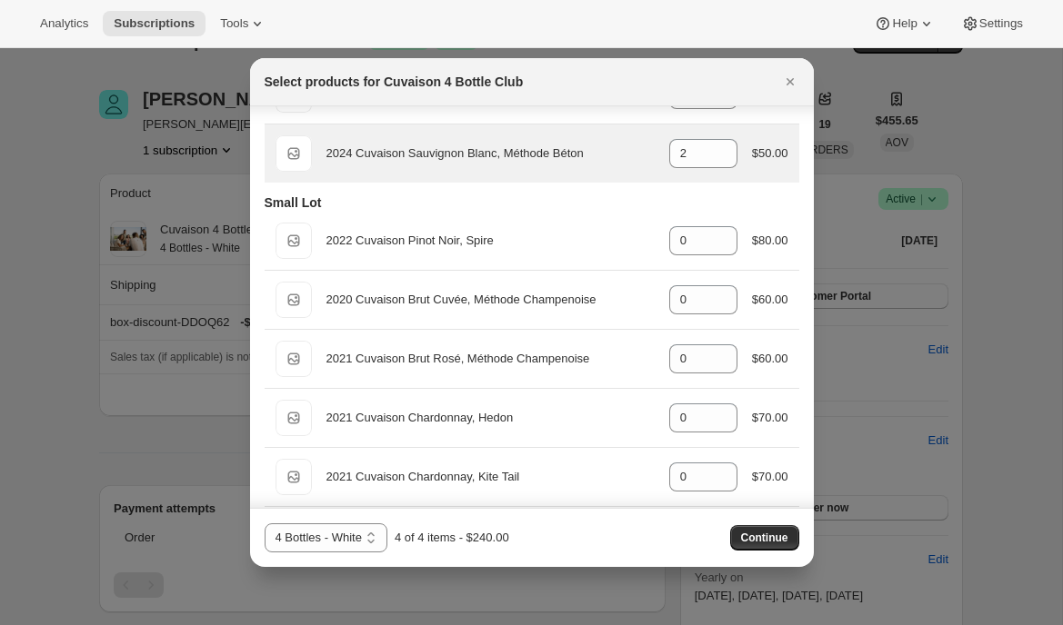
scroll to position [188, 0]
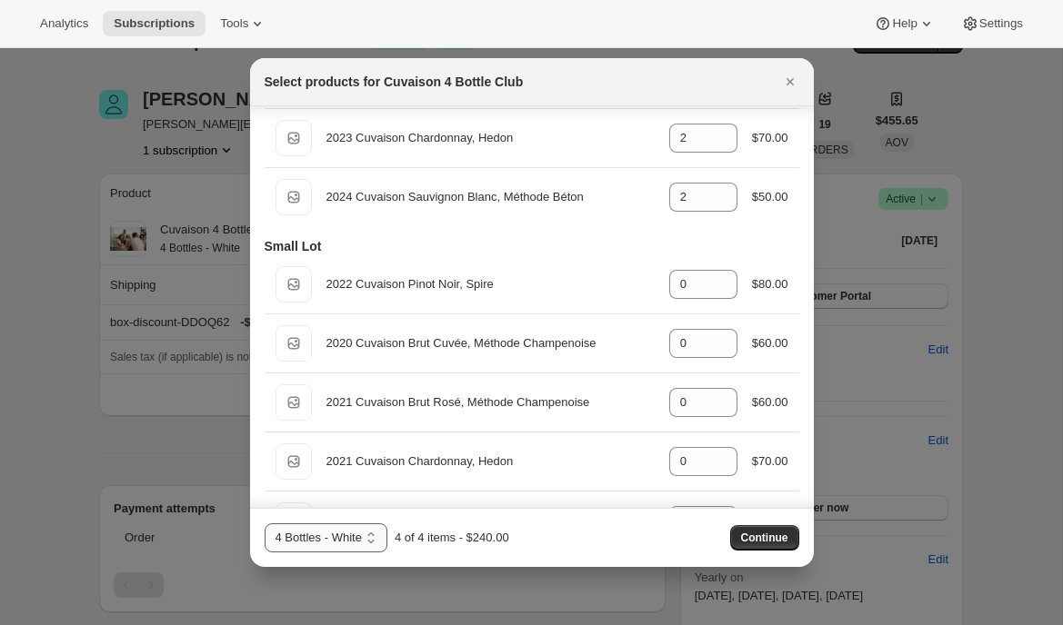
click at [354, 544] on select "4 Bottles 4 Bottles - Red 4 Bottles - White" at bounding box center [326, 538] width 123 height 29
click at [265, 524] on select "4 Bottles 4 Bottles - Red 4 Bottles - White" at bounding box center [326, 538] width 123 height 29
click at [323, 541] on select "4 Bottles 4 Bottles - Red 4 Bottles - White" at bounding box center [306, 538] width 83 height 29
select select "gid://shopify/ProductVariant/52115221774654"
click at [265, 524] on select "4 Bottles 4 Bottles - Red 4 Bottles - White" at bounding box center [306, 538] width 83 height 29
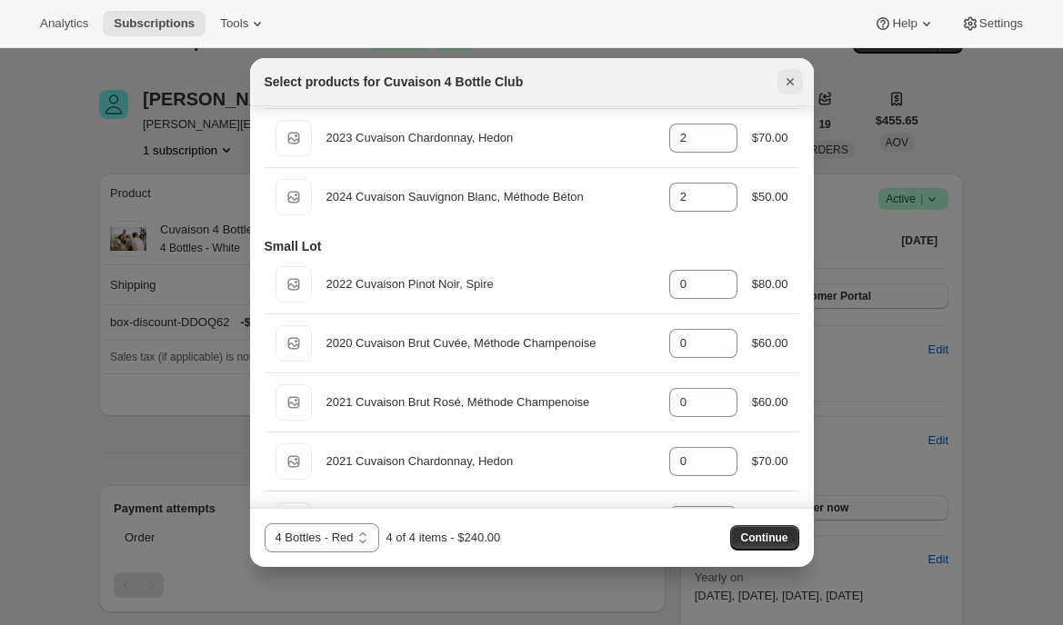
click at [785, 85] on icon "Close" at bounding box center [790, 82] width 18 height 18
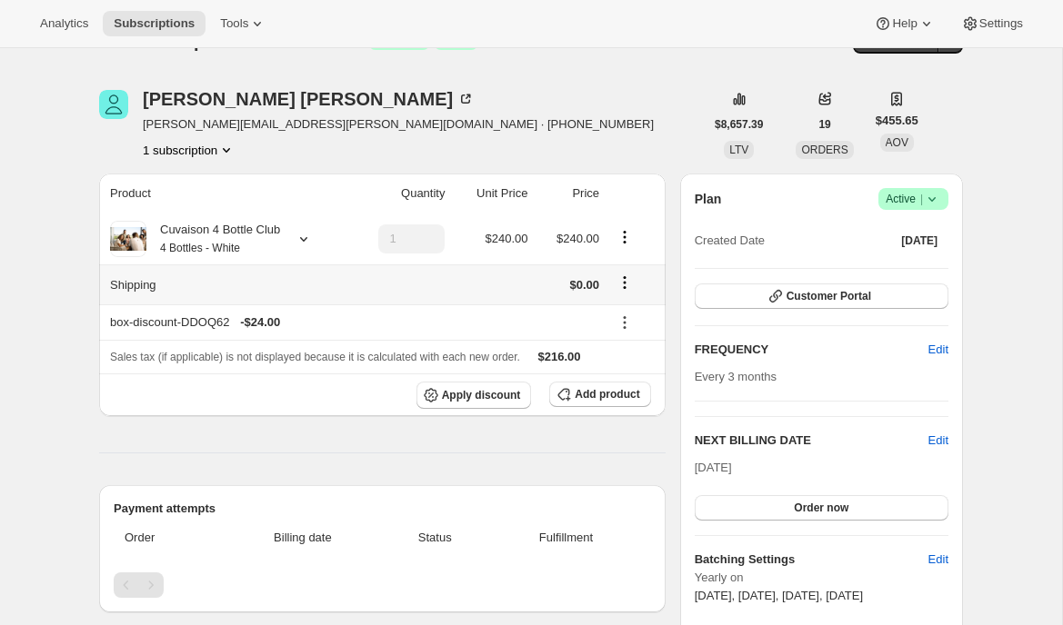
click at [626, 283] on icon "Shipping actions" at bounding box center [625, 283] width 3 height 3
click at [629, 320] on span "Edit shipping rate" at bounding box center [623, 318] width 91 height 14
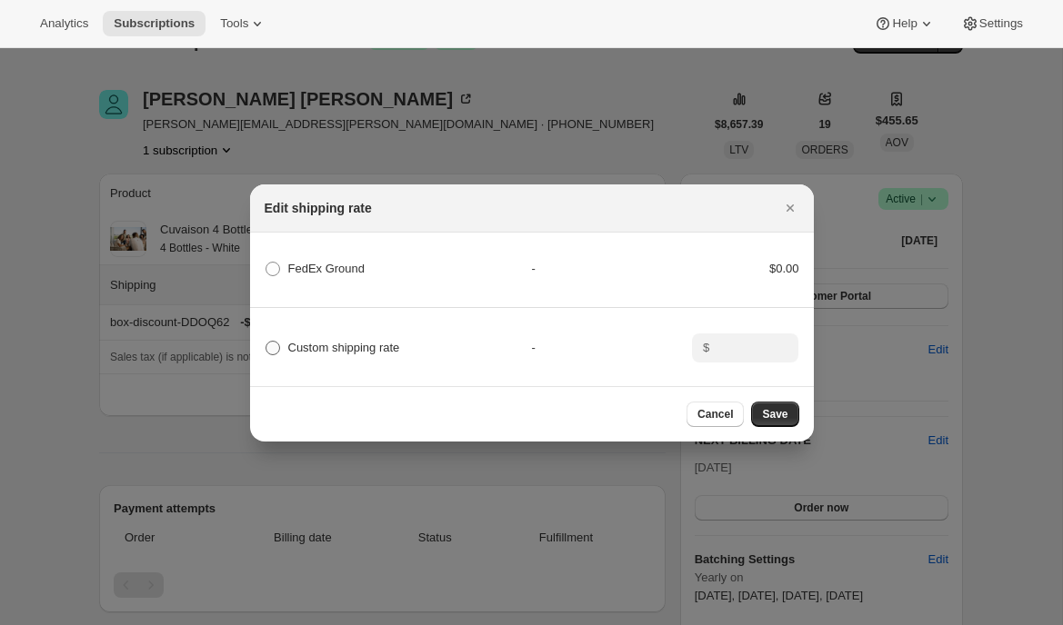
click at [317, 355] on span "Custom shipping rate" at bounding box center [344, 348] width 112 height 18
click at [266, 342] on input "Custom shipping rate" at bounding box center [265, 341] width 1 height 1
radio input "true"
click at [331, 264] on span "FedEx Ground" at bounding box center [326, 269] width 77 height 14
click at [266, 263] on Ground "FedEx Ground" at bounding box center [265, 262] width 1 height 1
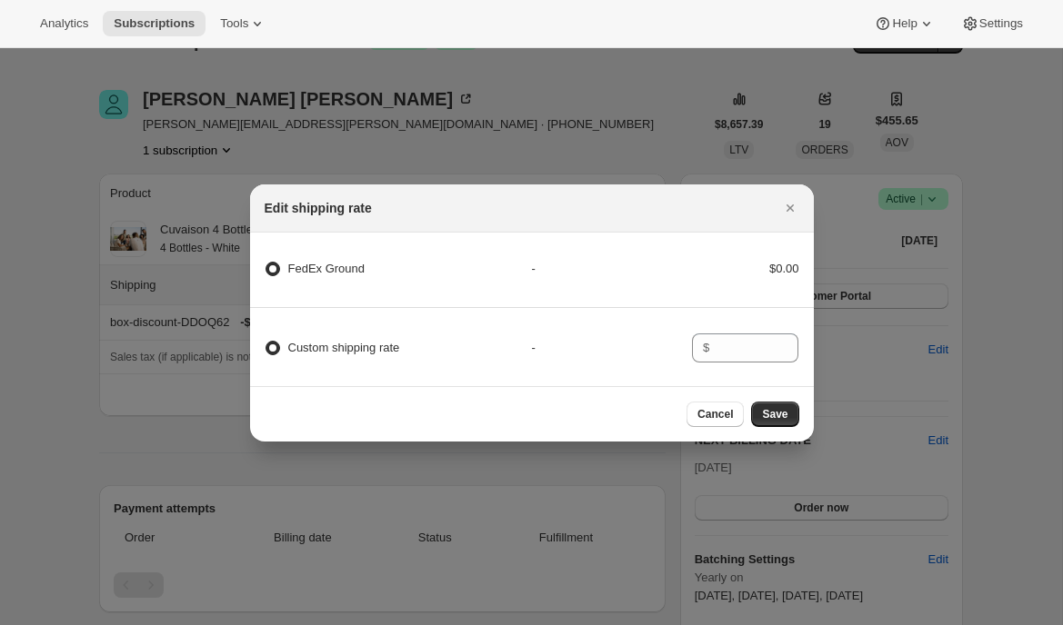
radio Ground "true"
radio input "false"
click at [793, 209] on icon "Close" at bounding box center [790, 208] width 18 height 18
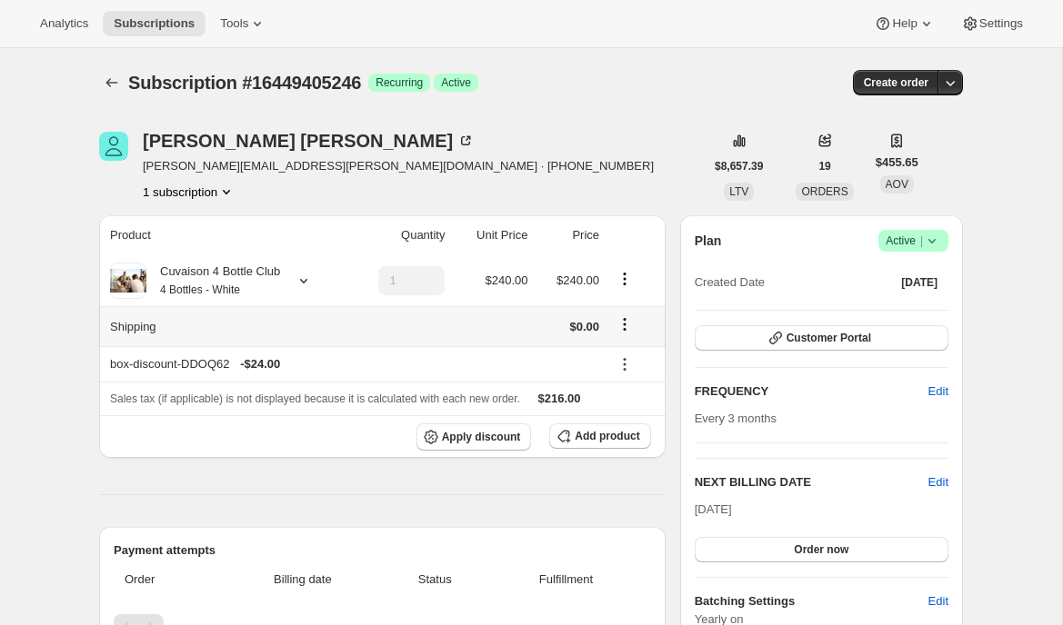
scroll to position [42, 0]
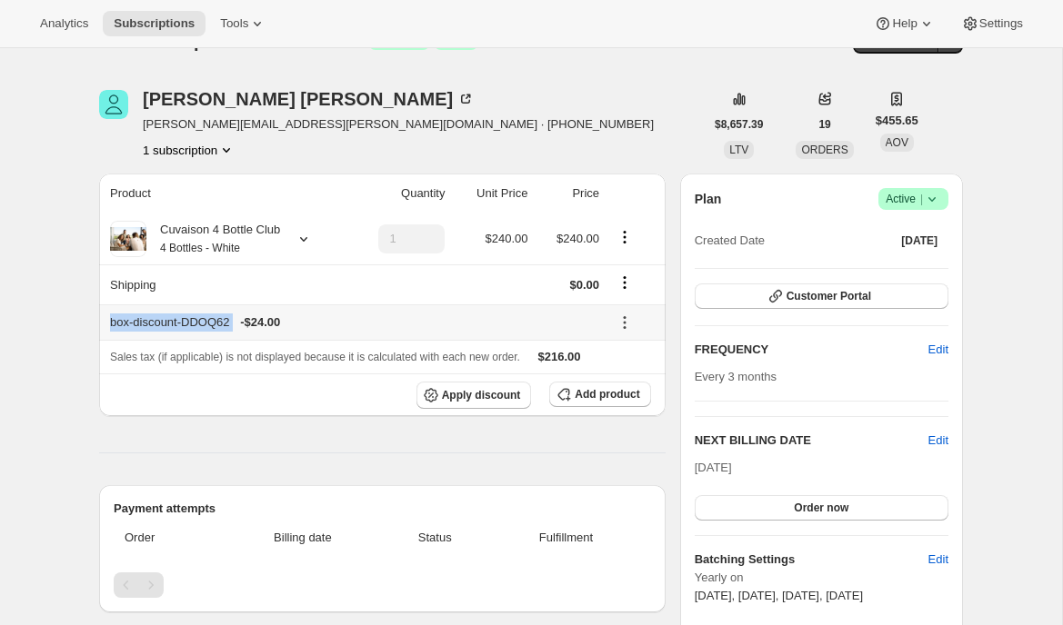
drag, startPoint x: 109, startPoint y: 322, endPoint x: 240, endPoint y: 324, distance: 130.9
click at [240, 325] on div "box-discount-DDOQ62 - $24.00" at bounding box center [354, 323] width 489 height 18
click at [230, 477] on div "Product Quantity Unit Price Price Cuvaison 4 Bottle Club 4 Bottles - White 1 $2…" at bounding box center [382, 534] width 566 height 720
click at [487, 397] on span "Apply discount" at bounding box center [481, 395] width 79 height 15
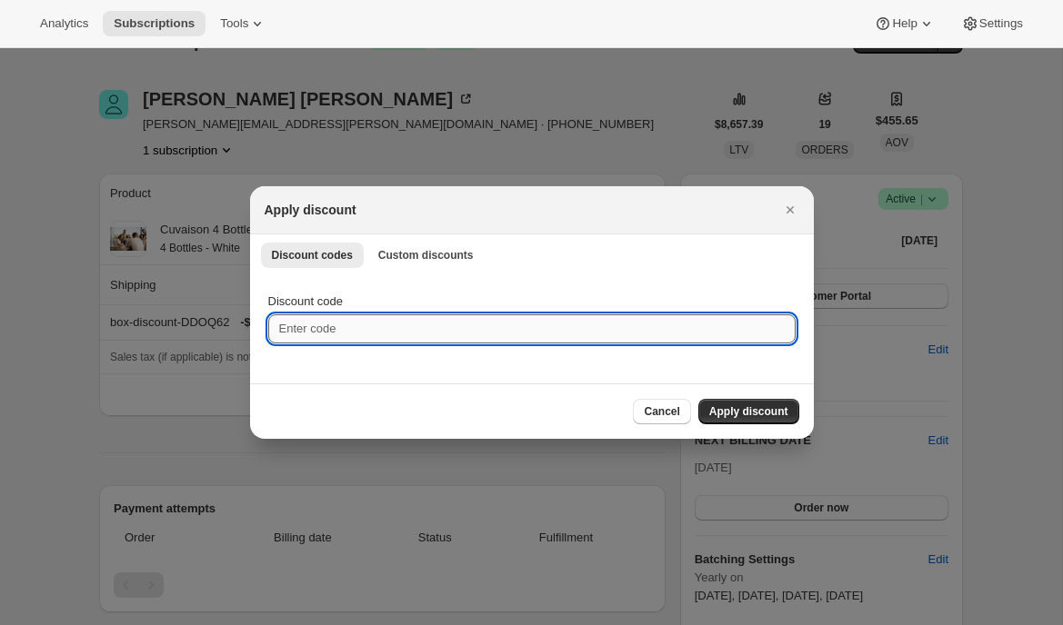
click at [317, 332] on input "Discount code" at bounding box center [531, 329] width 527 height 29
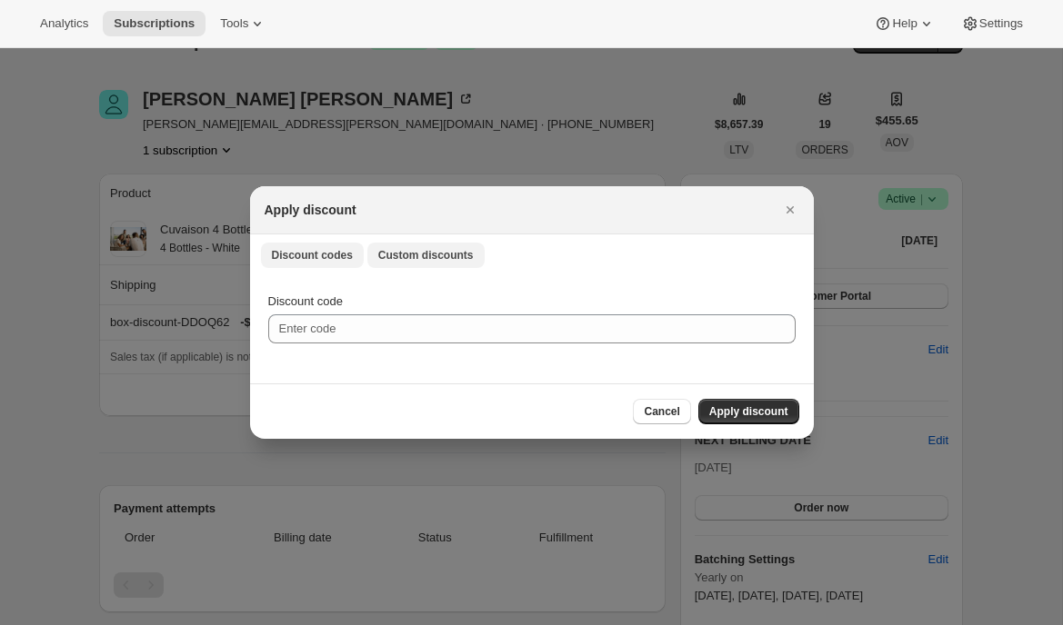
click at [399, 258] on span "Custom discounts" at bounding box center [425, 255] width 95 height 15
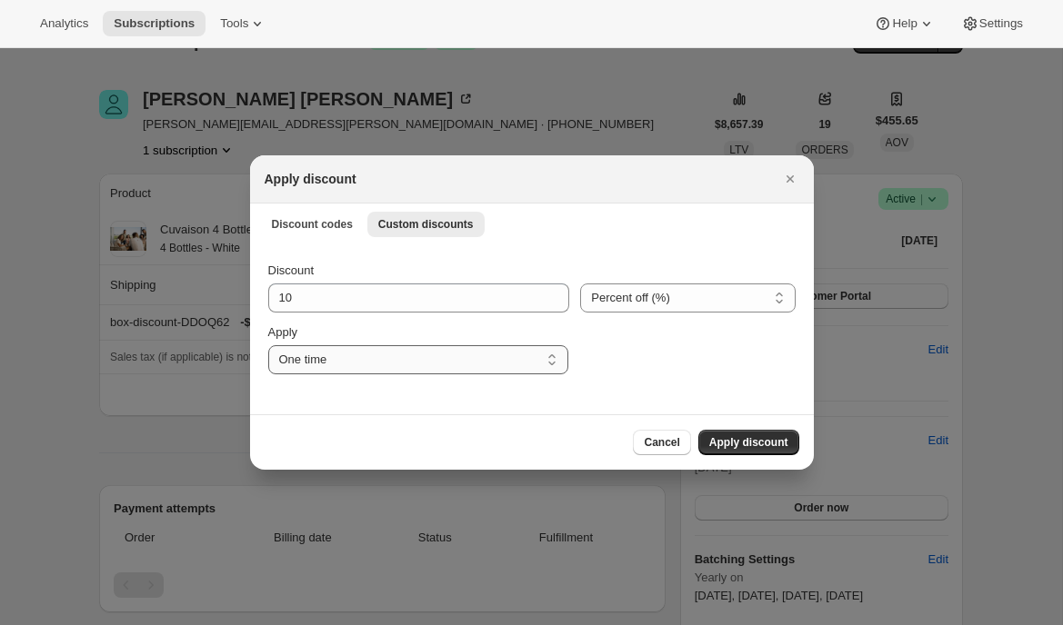
click at [373, 361] on select "One time Specify instances... Indefinitely" at bounding box center [418, 359] width 300 height 29
click at [268, 345] on select "One time Specify instances... Indefinitely" at bounding box center [418, 359] width 300 height 29
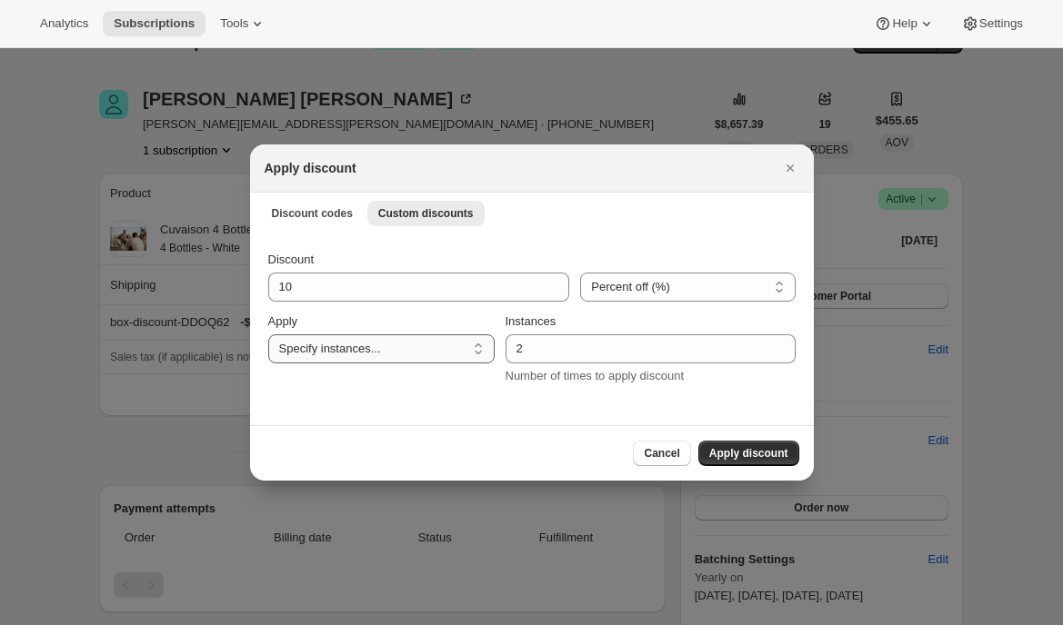
click at [372, 346] on select "One time Specify instances... Indefinitely" at bounding box center [381, 349] width 226 height 29
select select "indefinitely"
click at [268, 345] on select "One time Specify instances... Indefinitely" at bounding box center [381, 349] width 226 height 29
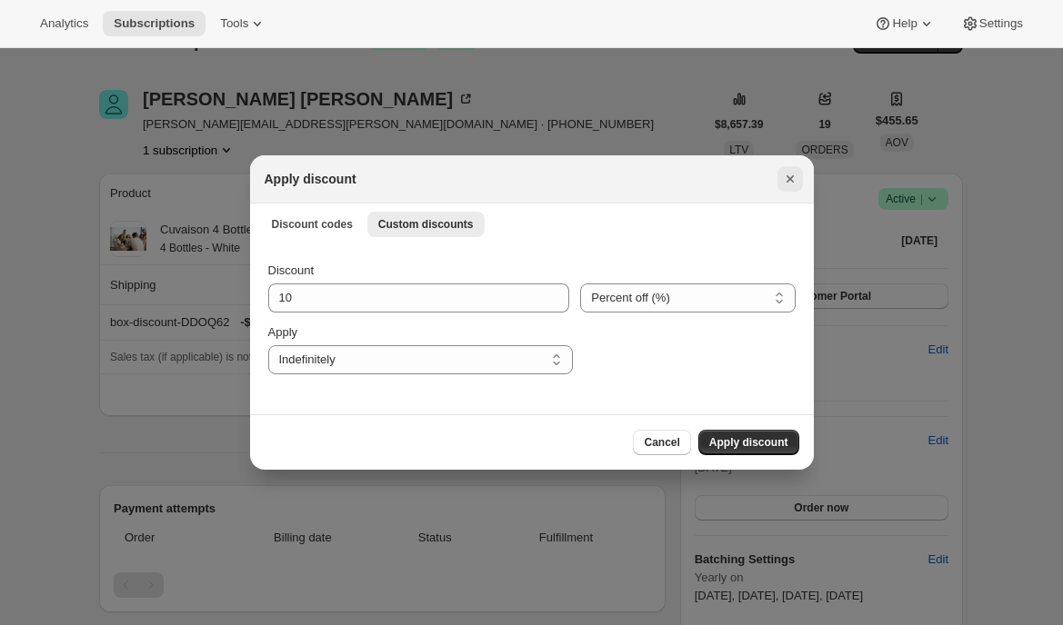
click at [790, 179] on icon "Close" at bounding box center [788, 178] width 7 height 7
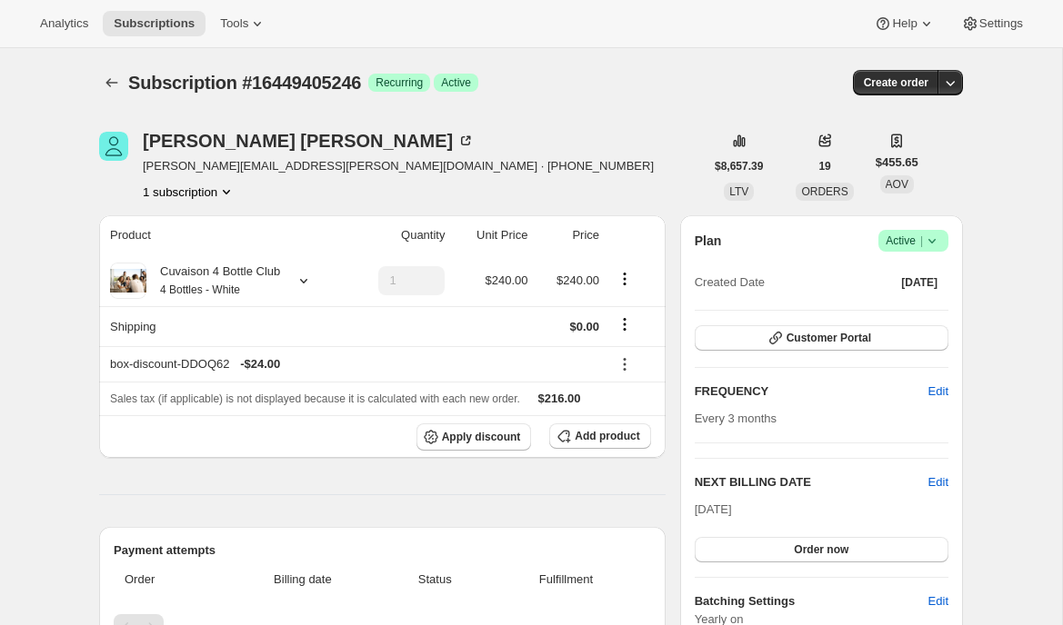
scroll to position [42, 0]
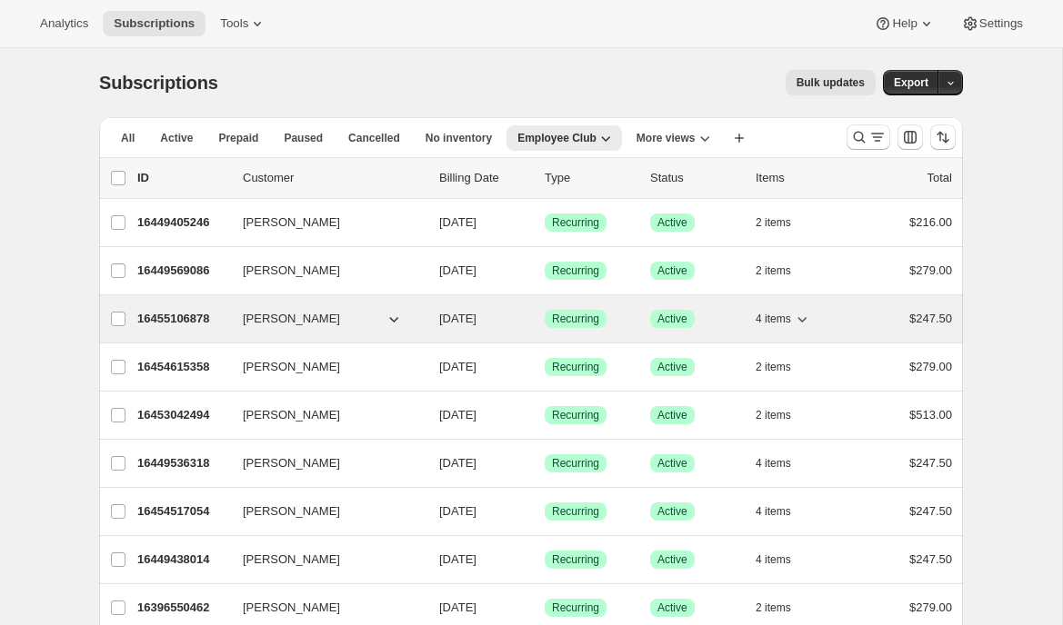
scroll to position [120, 0]
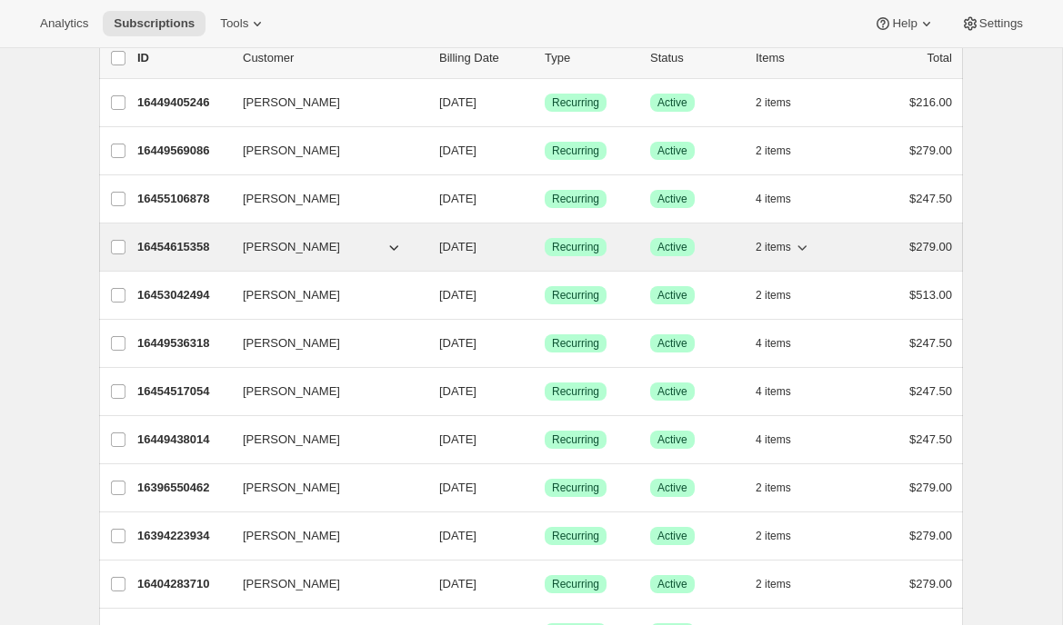
click at [173, 253] on p "16454615358" at bounding box center [182, 247] width 91 height 18
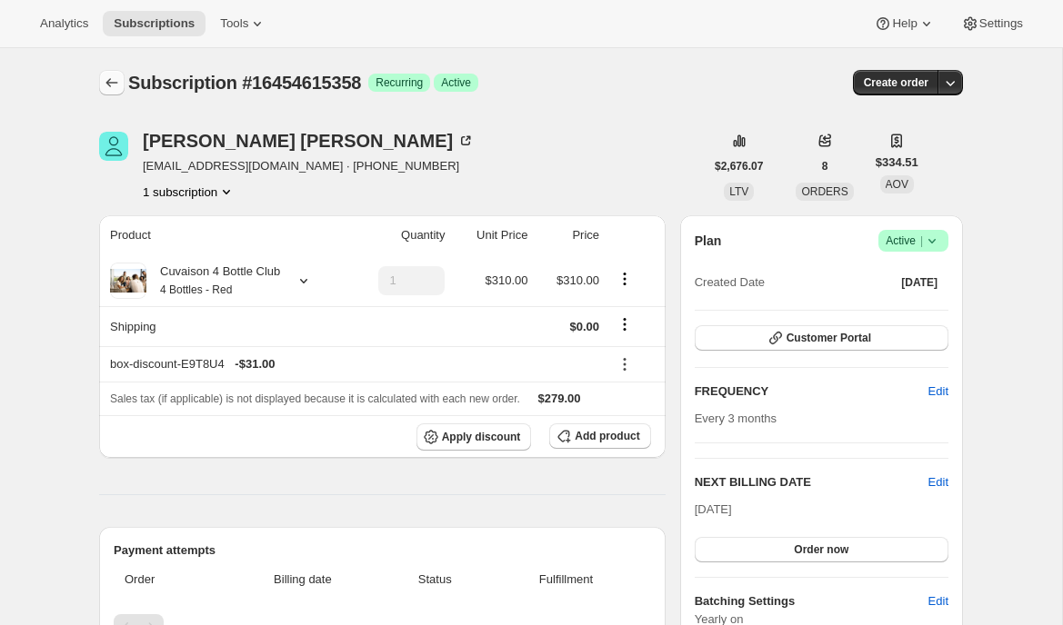
click at [100, 84] on button "Subscriptions" at bounding box center [111, 82] width 25 height 25
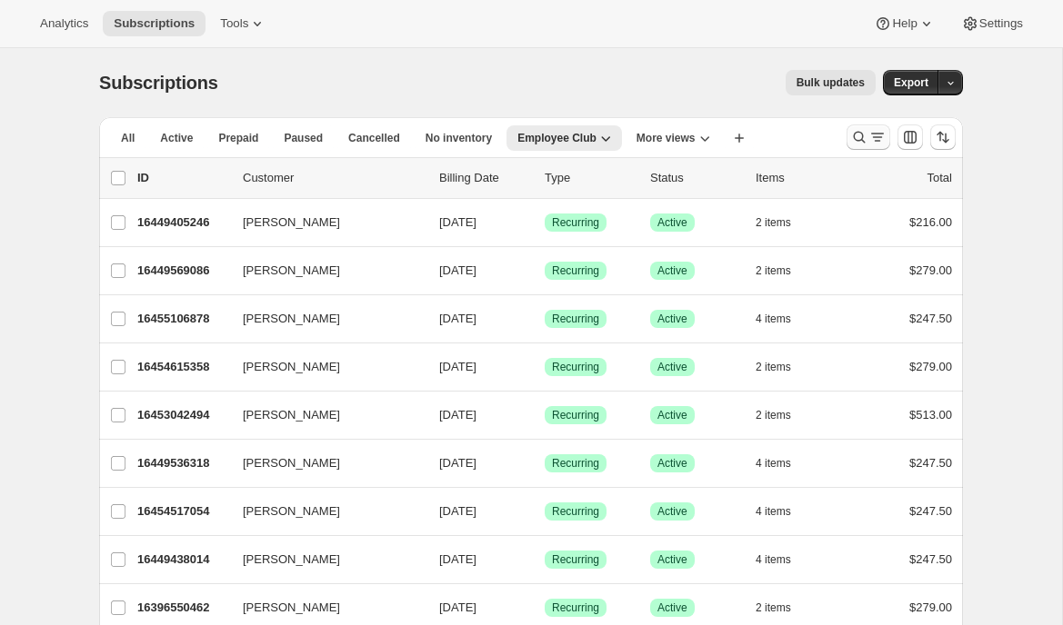
click at [882, 141] on icon "Search and filter results" at bounding box center [877, 137] width 18 height 18
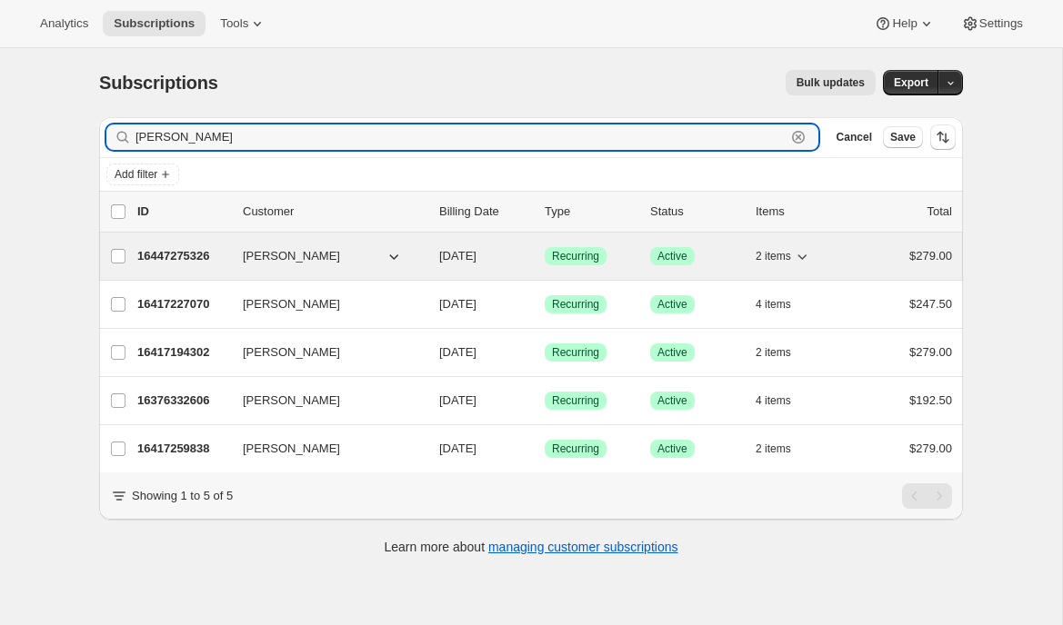
type input "meier"
click at [171, 252] on p "16447275326" at bounding box center [182, 256] width 91 height 18
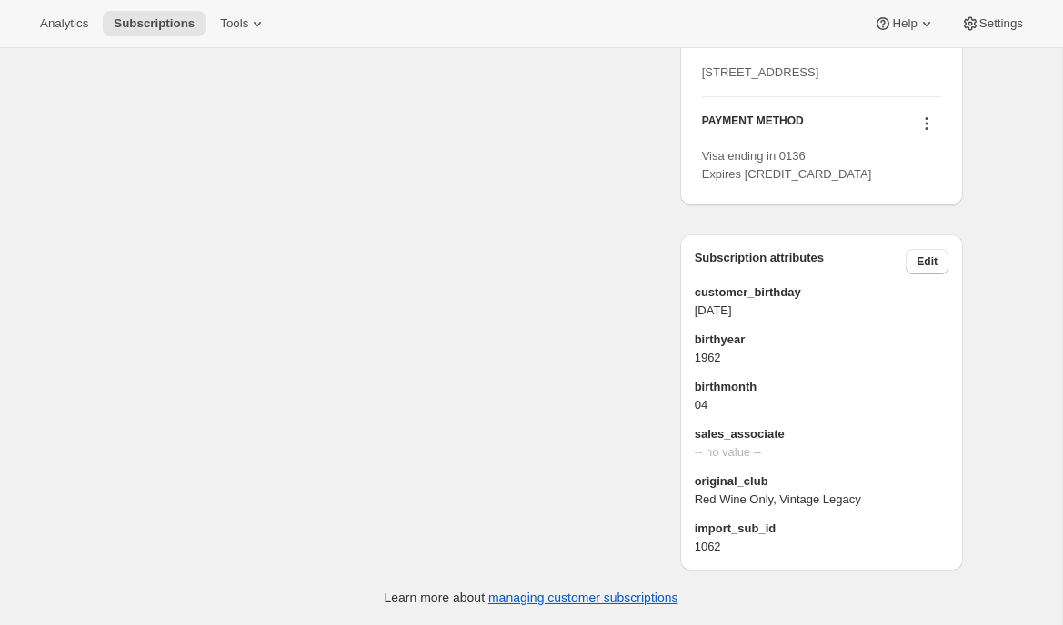
scroll to position [1010, 0]
click at [796, 503] on span "Red Wine Only, Vintage Legacy" at bounding box center [822, 500] width 254 height 18
click at [708, 481] on span "original_club" at bounding box center [822, 482] width 254 height 18
drag, startPoint x: 875, startPoint y: 503, endPoint x: 692, endPoint y: 487, distance: 183.4
click at [692, 487] on div "Subscription attributes Edit customer_birthday 1962-04-30 birthyear 1962 birthm…" at bounding box center [821, 403] width 283 height 336
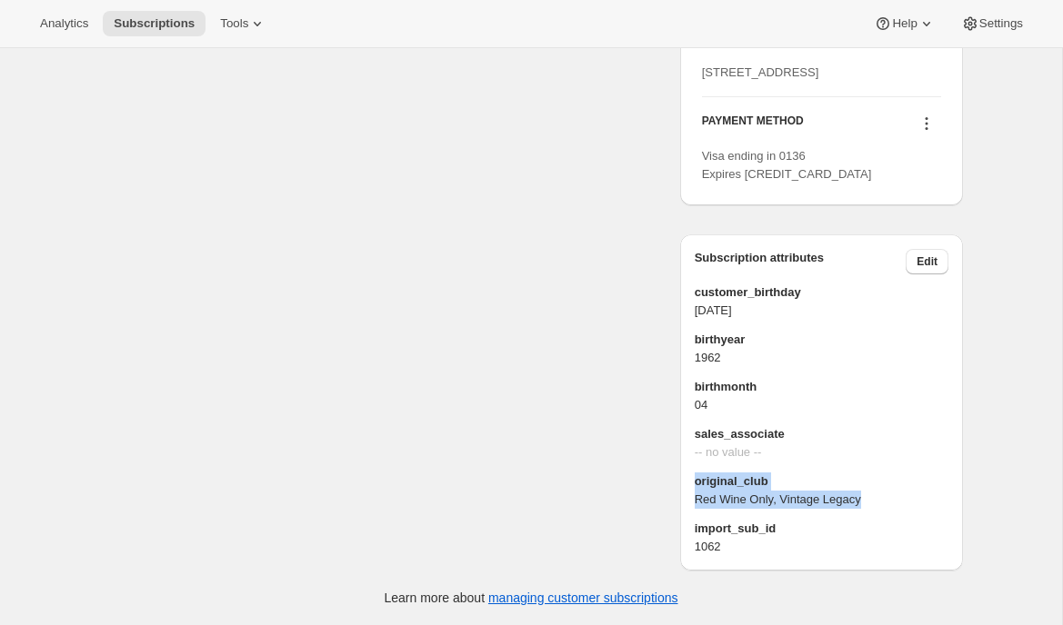
copy div "original_club Red Wine Only, Vintage Legacy"
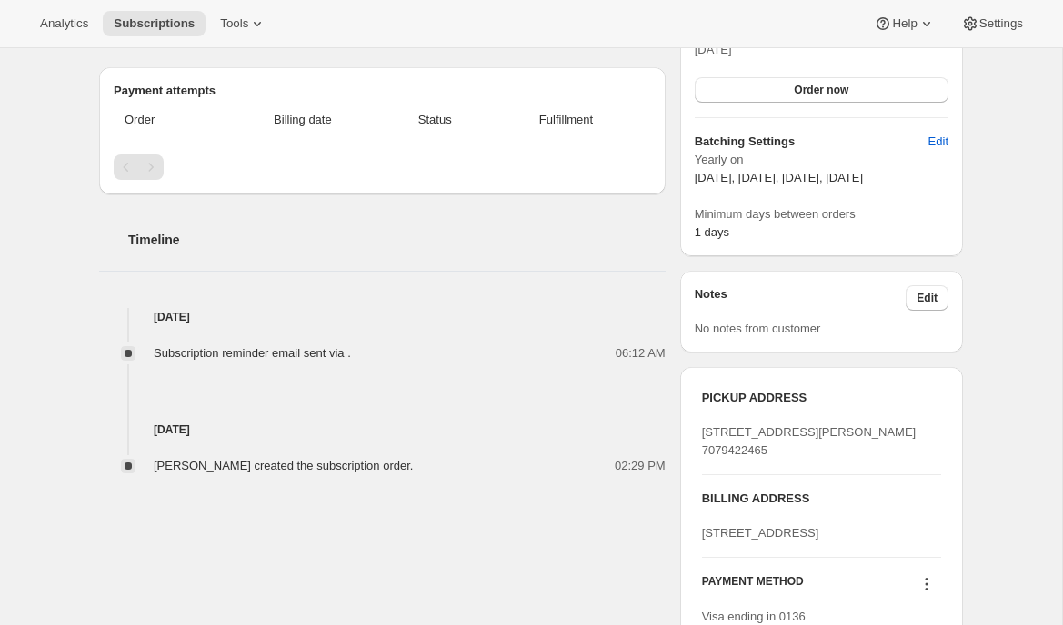
scroll to position [0, 0]
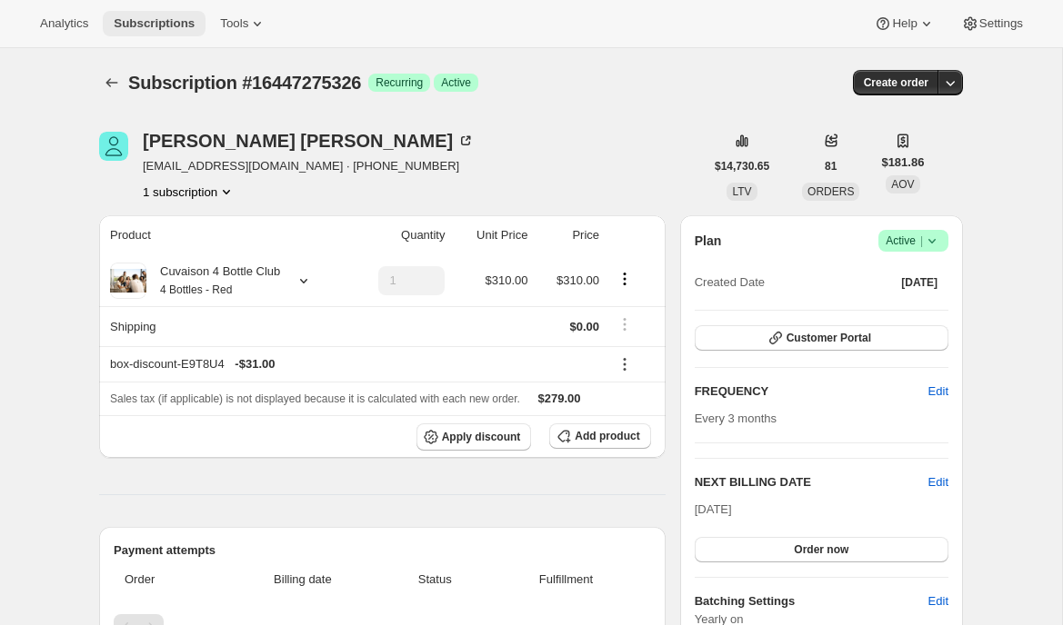
click at [127, 11] on button "Subscriptions" at bounding box center [154, 23] width 103 height 25
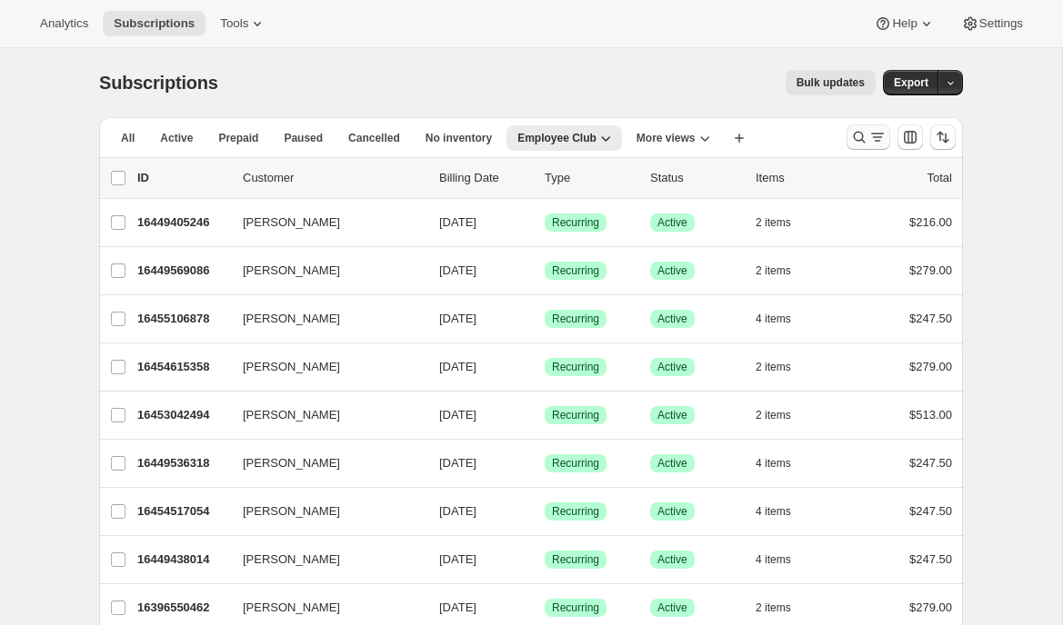
click at [855, 142] on icon "Search and filter results" at bounding box center [859, 137] width 18 height 18
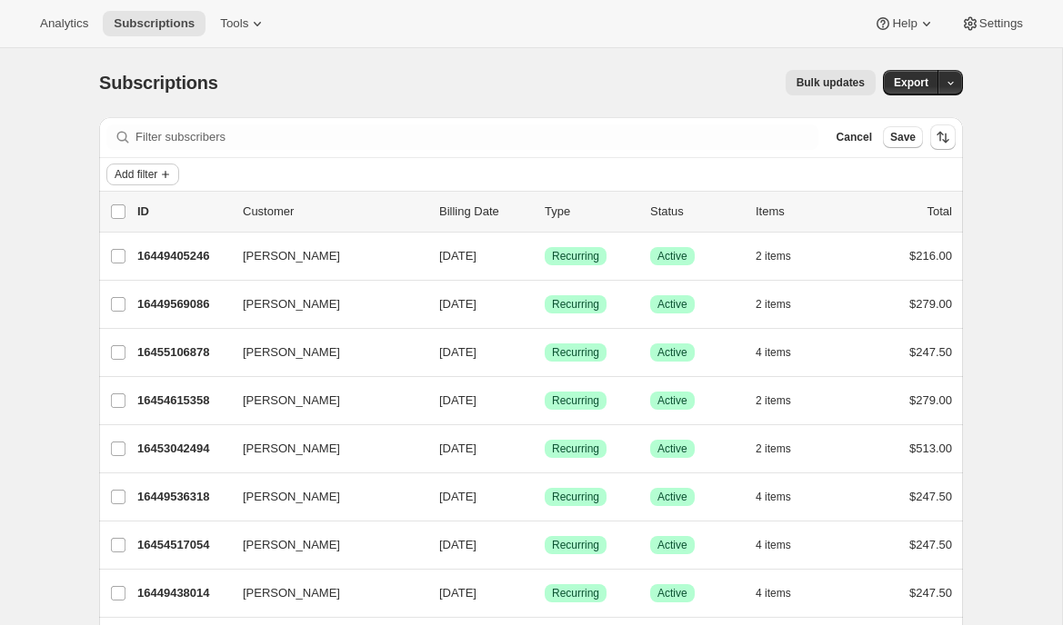
click at [127, 176] on span "Add filter" at bounding box center [136, 174] width 43 height 15
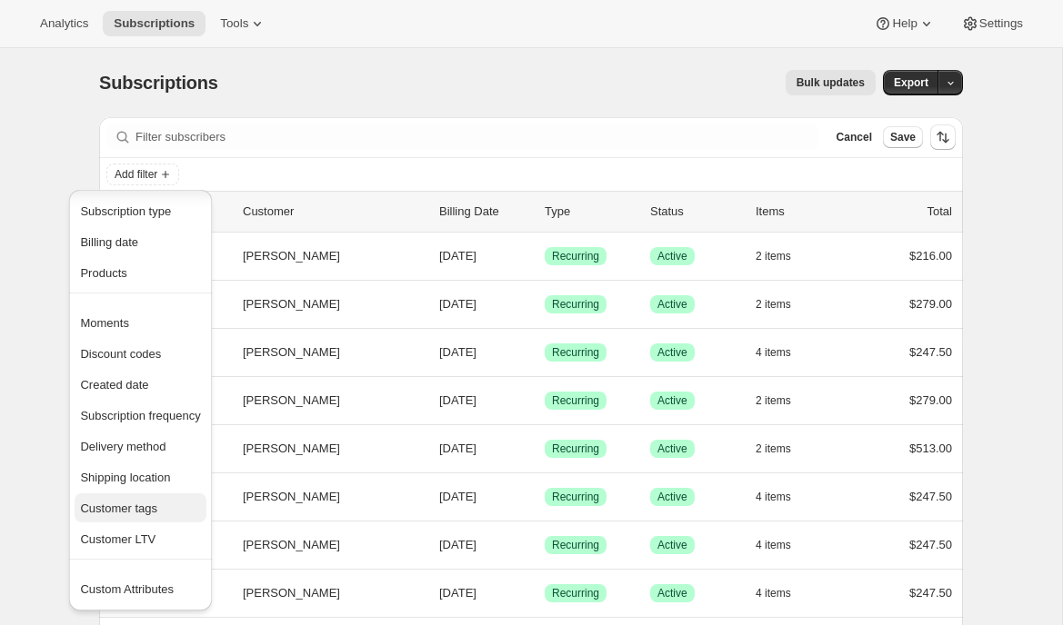
scroll to position [69, 0]
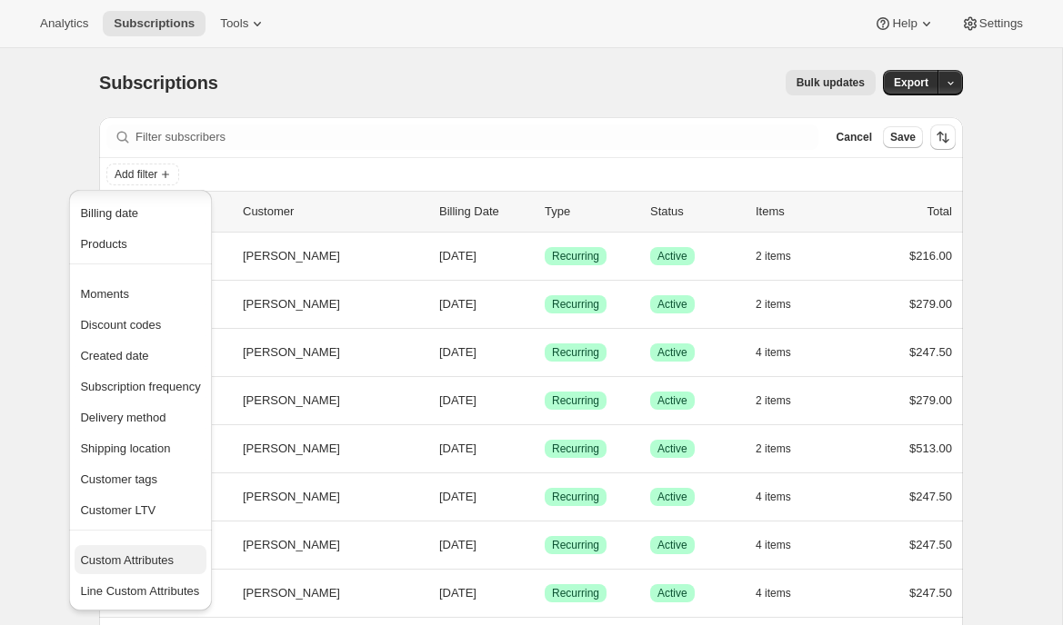
click at [125, 566] on span "Custom Attributes" at bounding box center [127, 561] width 94 height 14
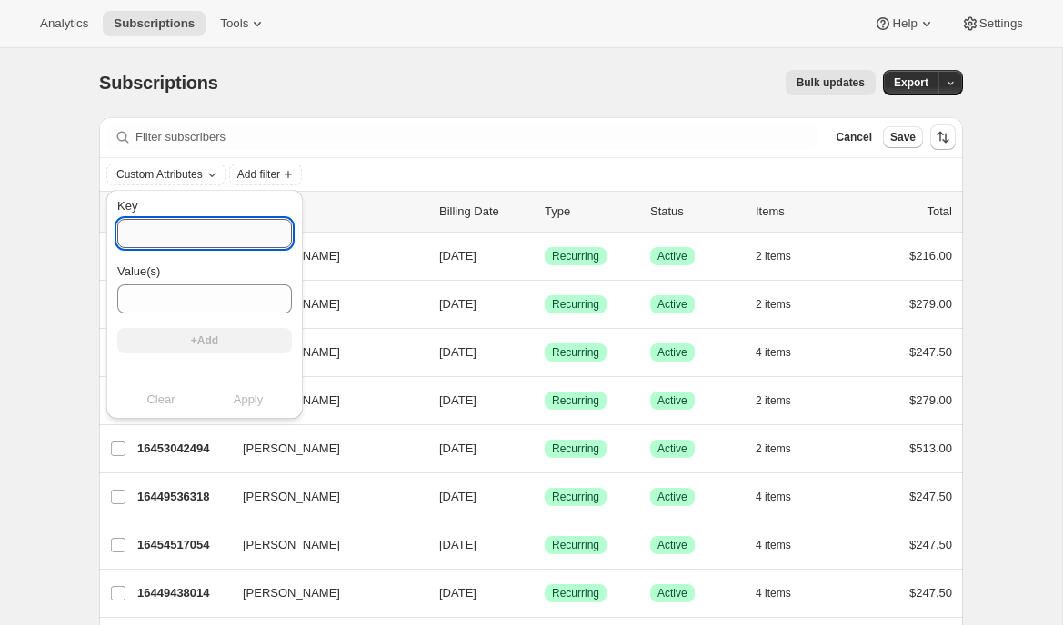
click at [185, 234] on input "Key" at bounding box center [204, 233] width 175 height 29
paste input "original_club Red Wine Only, Vintage Legacy"
drag, startPoint x: 264, startPoint y: 235, endPoint x: 203, endPoint y: 237, distance: 61.0
click at [203, 237] on input "original_club Red Wine Only, Vintage Legacy" at bounding box center [204, 233] width 175 height 29
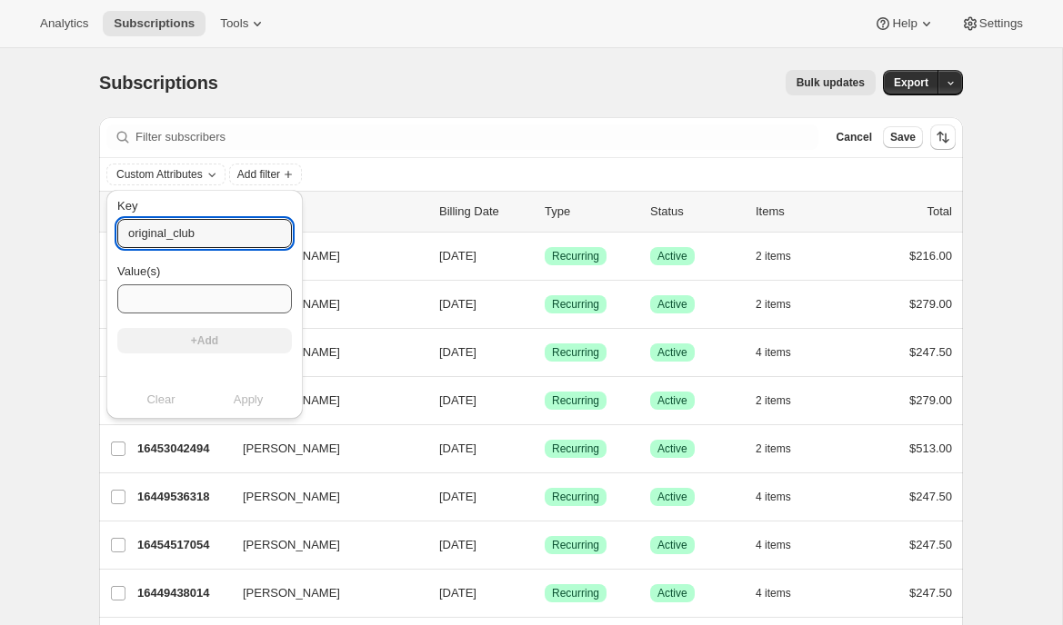
type input "original_club"
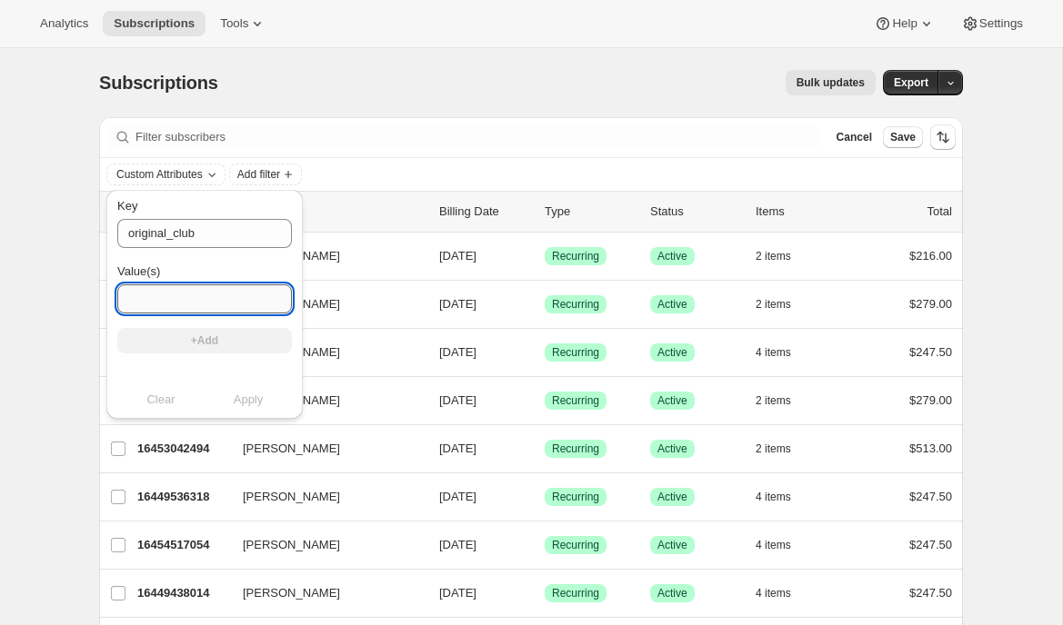
paste input "Red Wine Only, Vintage Legacy"
type input "Red Wine Only, Vintage Legacy"
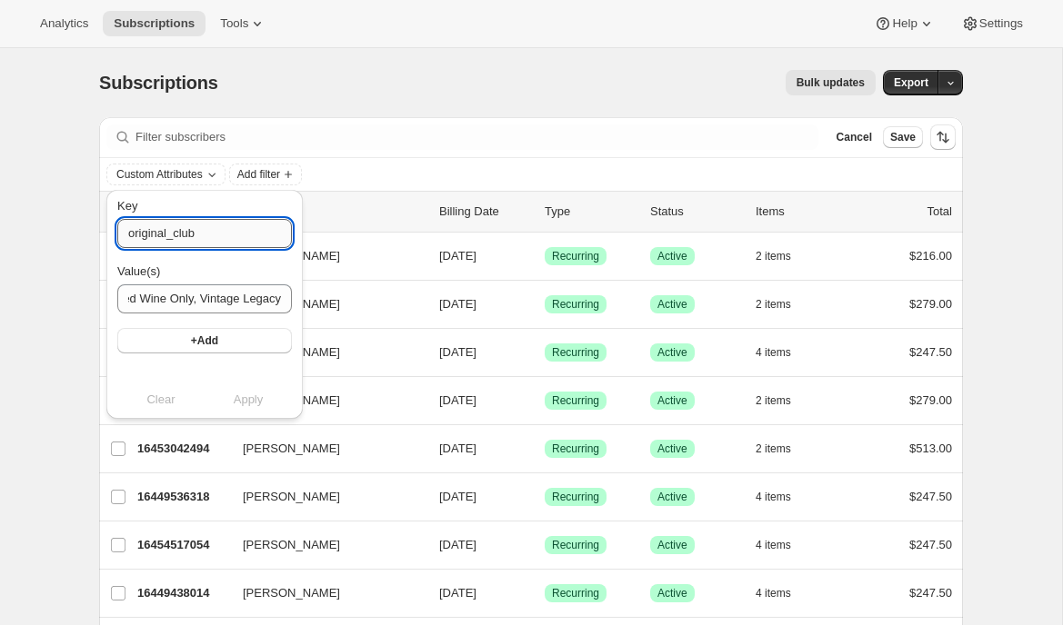
click at [217, 231] on input "original_club" at bounding box center [204, 233] width 175 height 29
type input "original_club"
click at [204, 345] on span "+Add" at bounding box center [204, 341] width 27 height 15
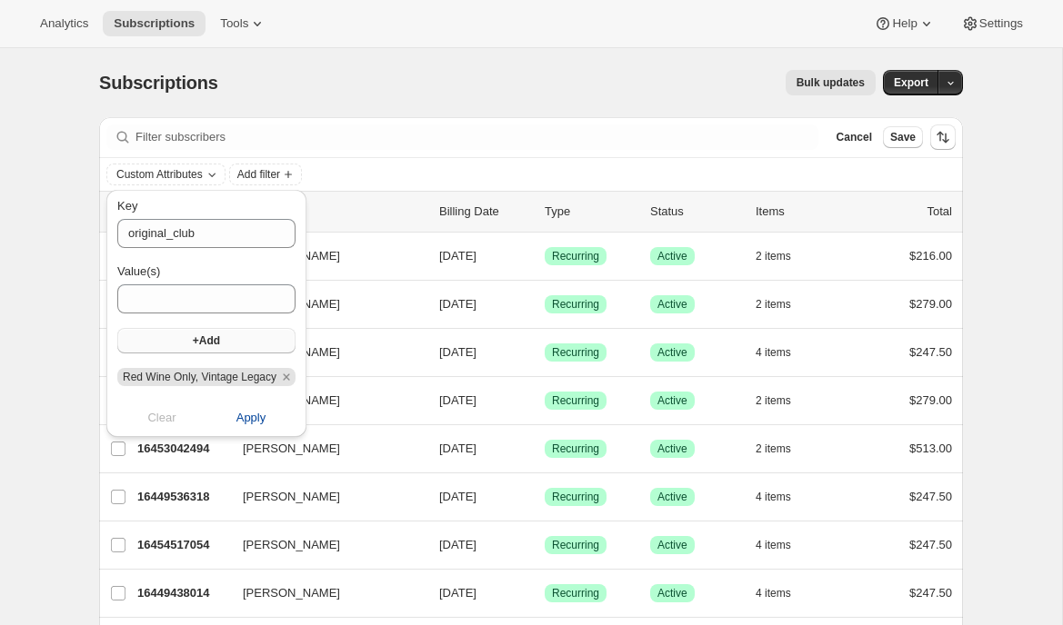
click at [257, 414] on span "Apply" at bounding box center [251, 418] width 30 height 18
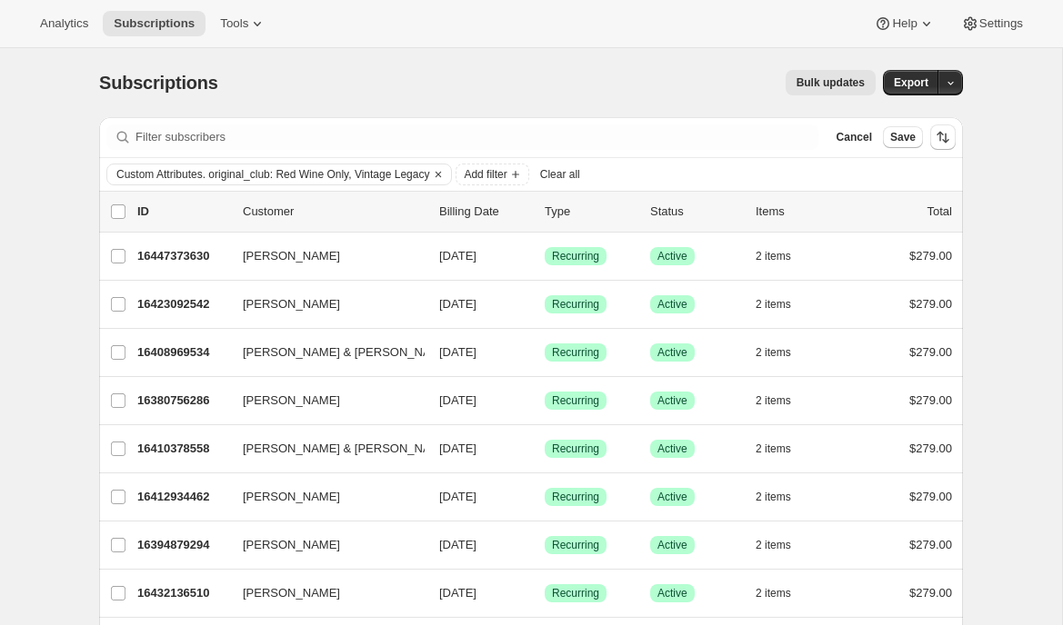
click at [837, 85] on span "Bulk updates" at bounding box center [830, 82] width 68 height 15
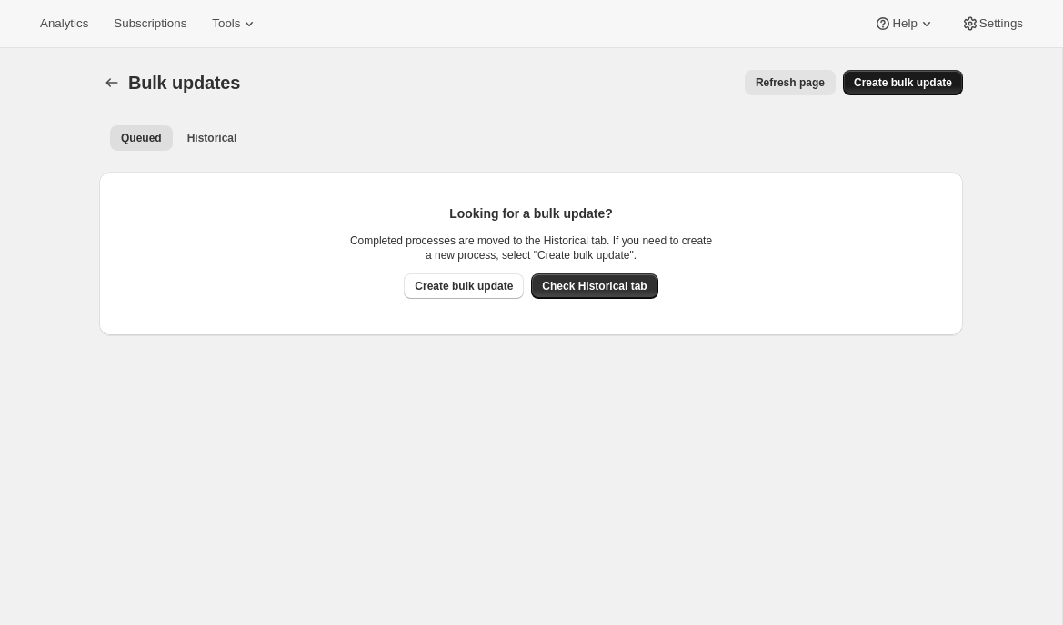
click at [887, 92] on button "Create bulk update" at bounding box center [903, 82] width 120 height 25
select select "12"
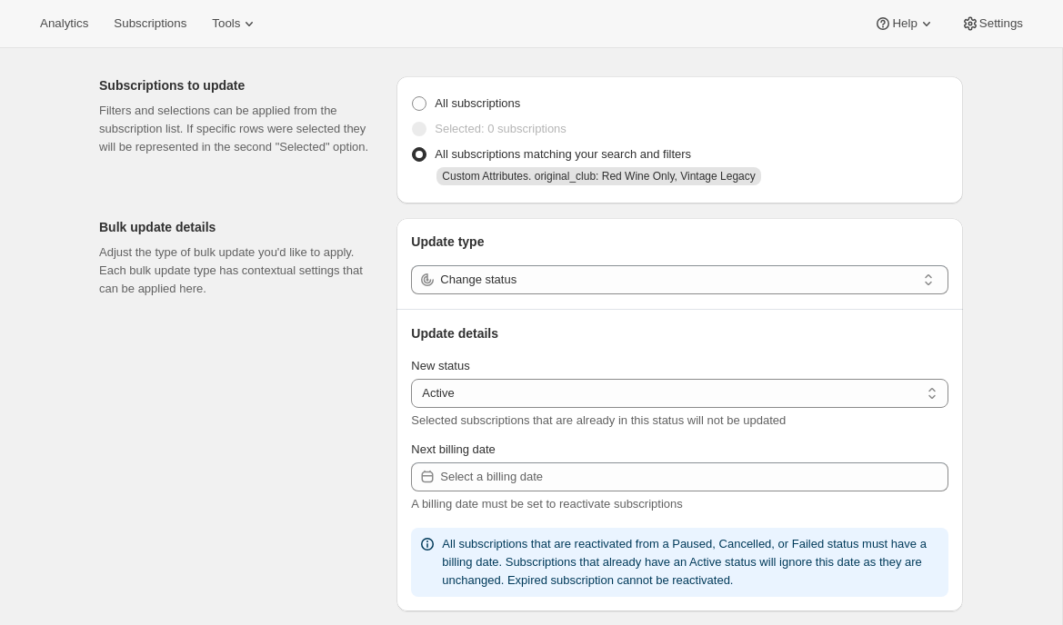
scroll to position [65, 0]
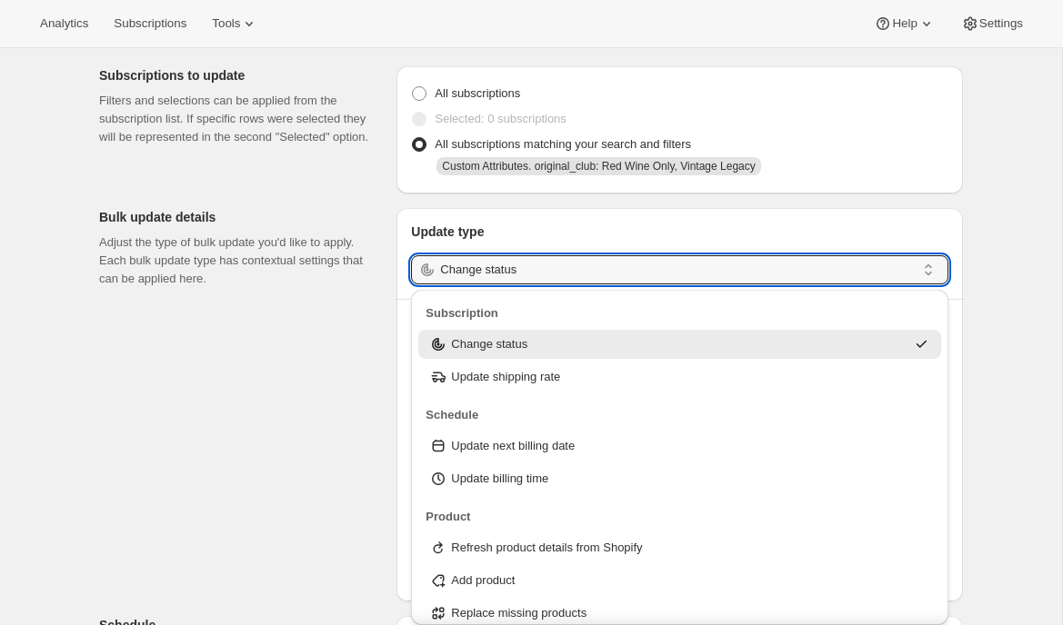
click at [741, 275] on input "Change status" at bounding box center [677, 269] width 475 height 29
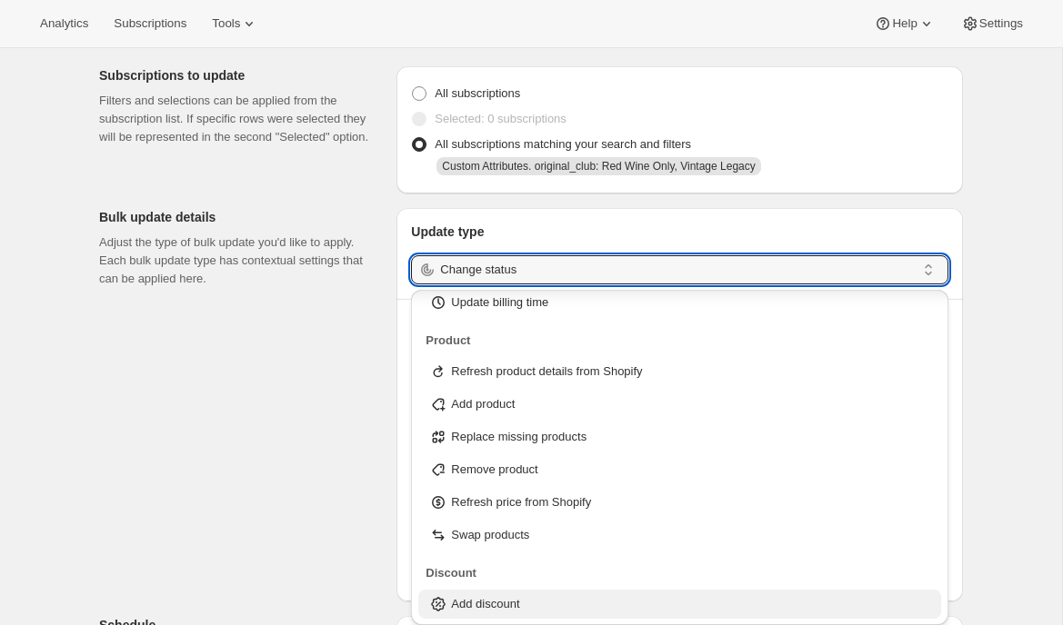
click at [503, 611] on p "Add discount" at bounding box center [485, 604] width 68 height 18
type input "Add discount"
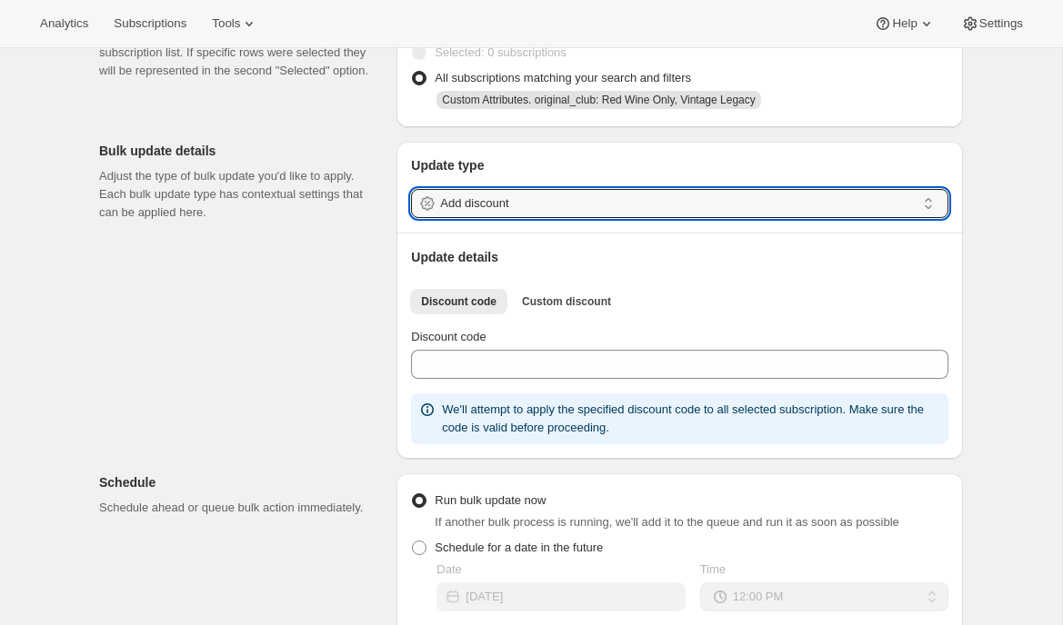
scroll to position [135, 0]
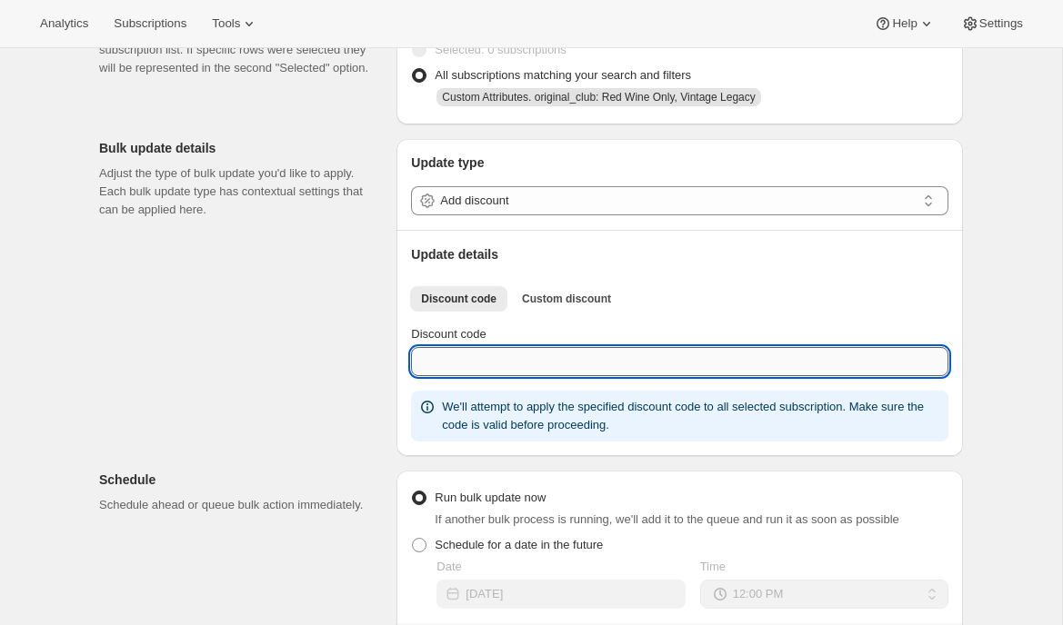
click at [528, 359] on input "Discount code" at bounding box center [679, 361] width 537 height 29
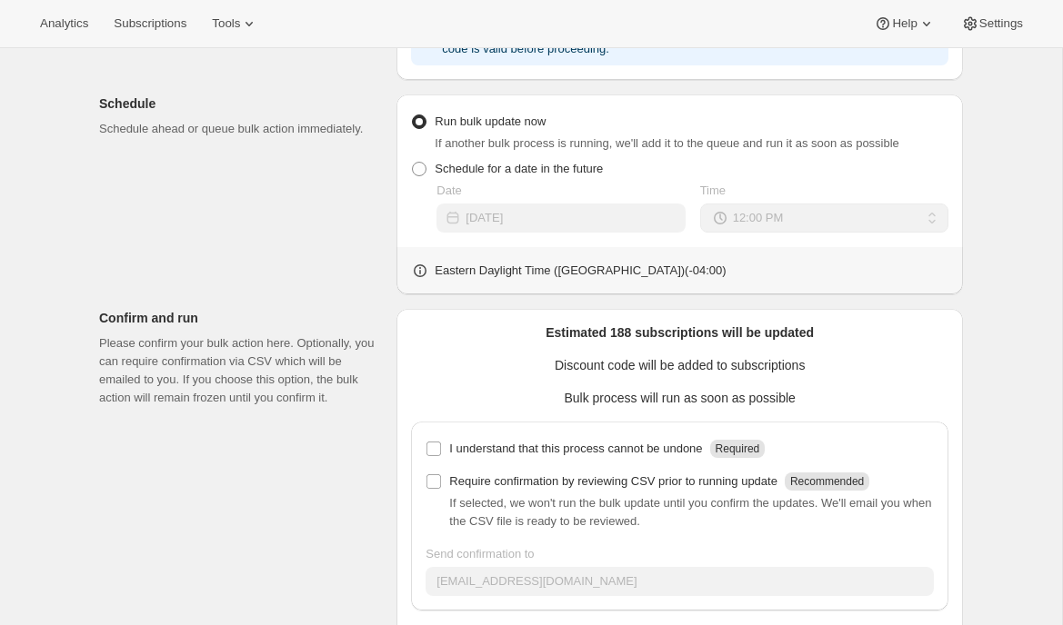
scroll to position [526, 0]
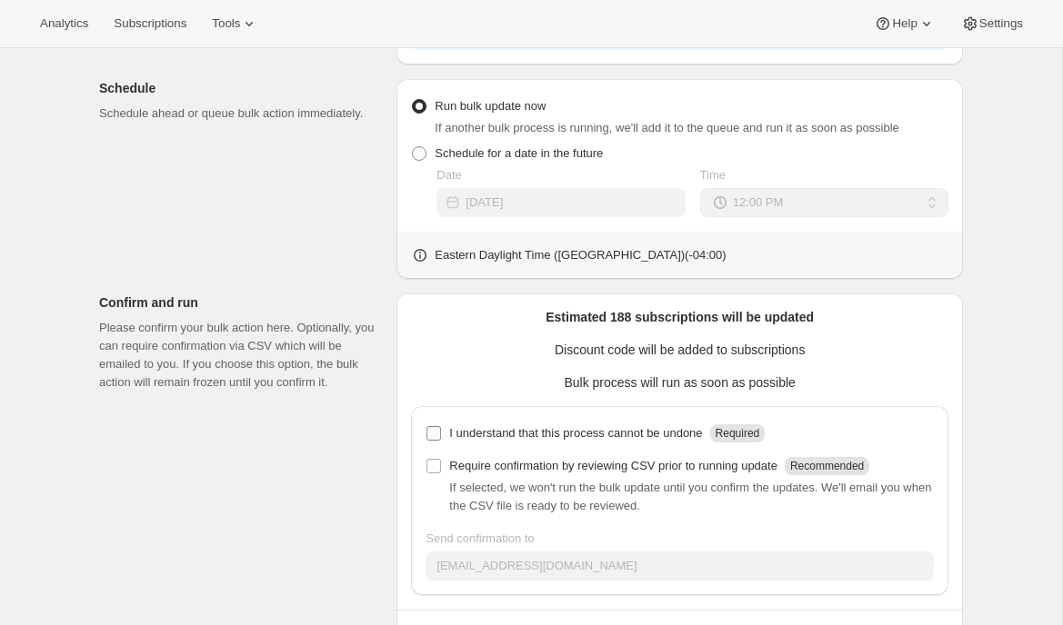
click at [476, 438] on p "I understand that this process cannot be undone" at bounding box center [575, 434] width 253 height 18
click at [441, 438] on input "I understand that this process cannot be undone Required" at bounding box center [433, 433] width 15 height 15
checkbox input "true"
drag, startPoint x: 605, startPoint y: 319, endPoint x: 725, endPoint y: 319, distance: 120.9
click at [725, 319] on p "Estimated 188 subscriptions will be updated" at bounding box center [679, 317] width 537 height 18
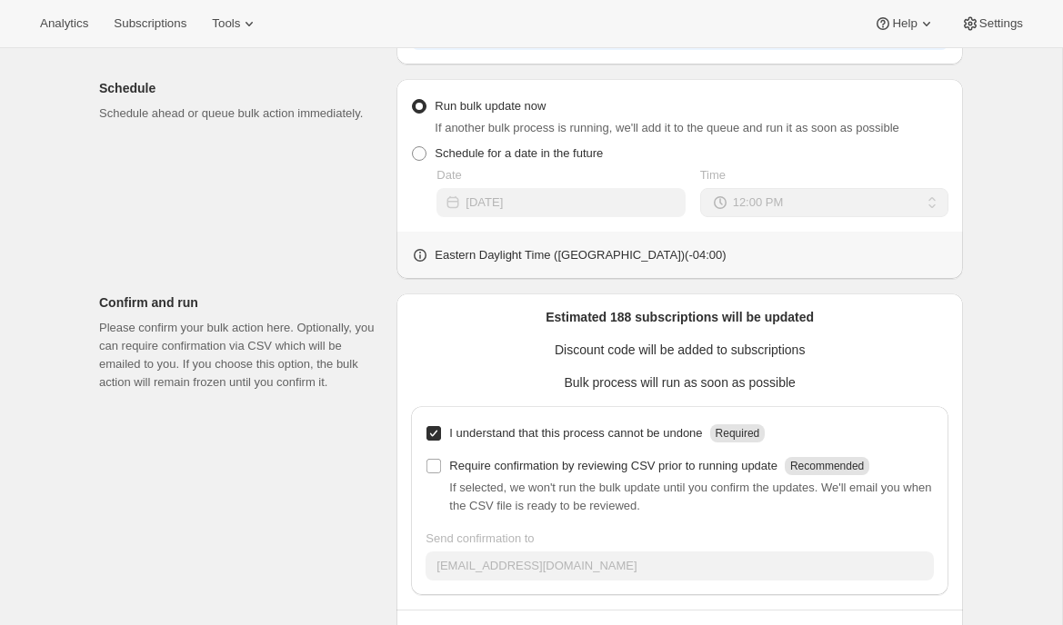
click at [107, 263] on div "Subscriptions to update Filters and selections can be applied from the subscrip…" at bounding box center [524, 128] width 878 height 1075
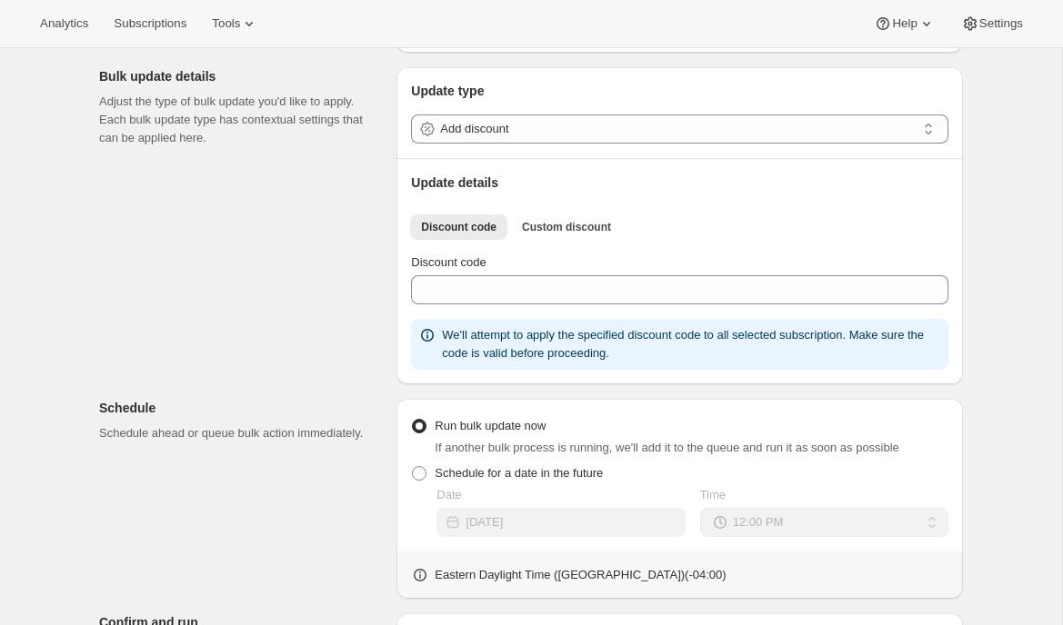
scroll to position [0, 0]
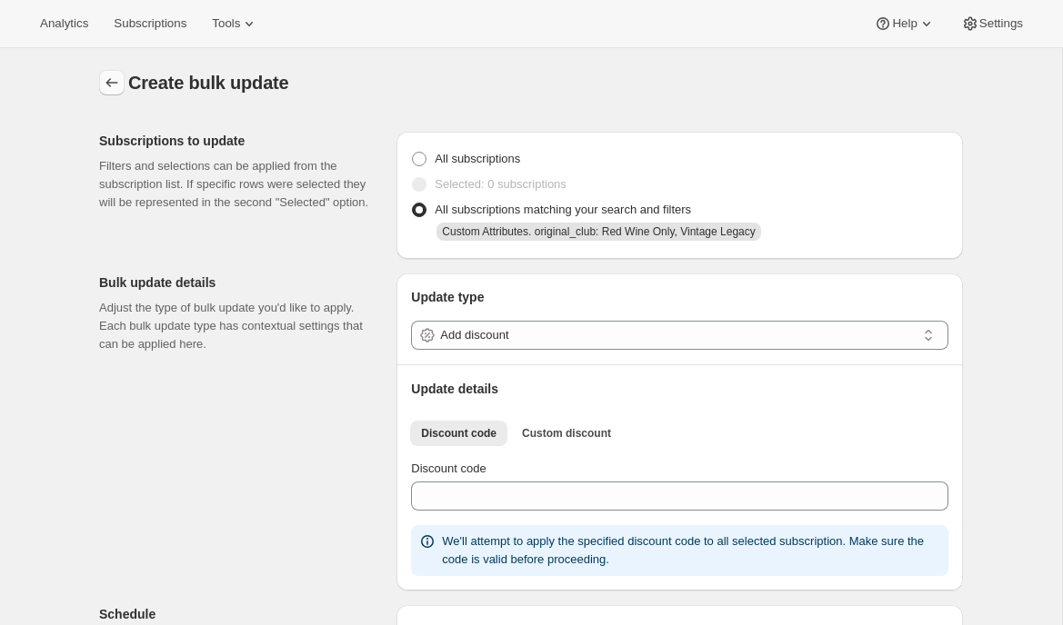
click at [113, 77] on icon "button" at bounding box center [112, 83] width 18 height 18
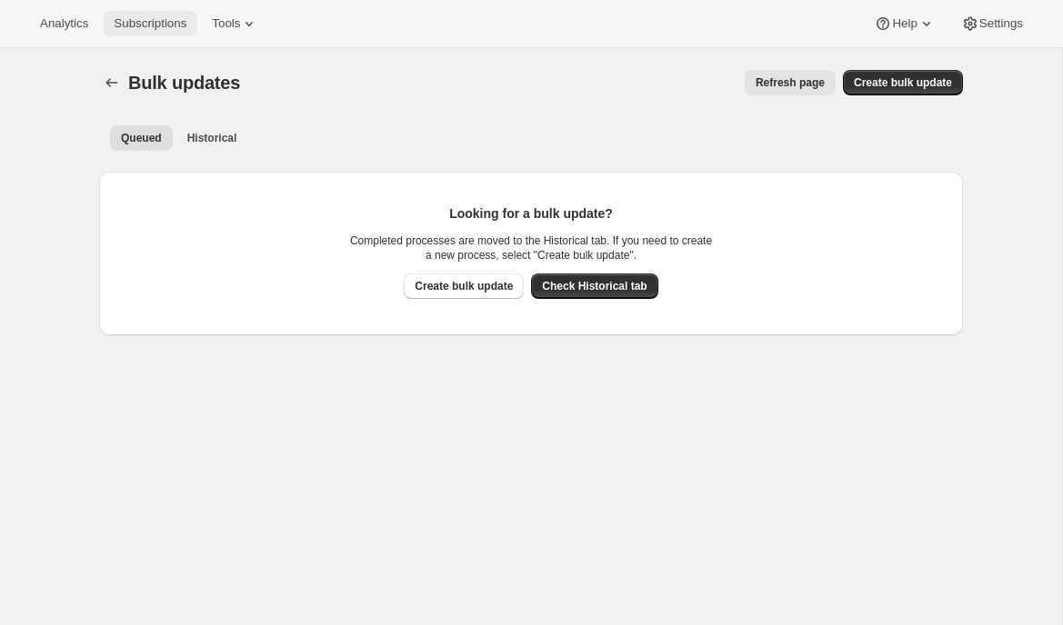
click at [141, 16] on button "Subscriptions" at bounding box center [150, 23] width 95 height 25
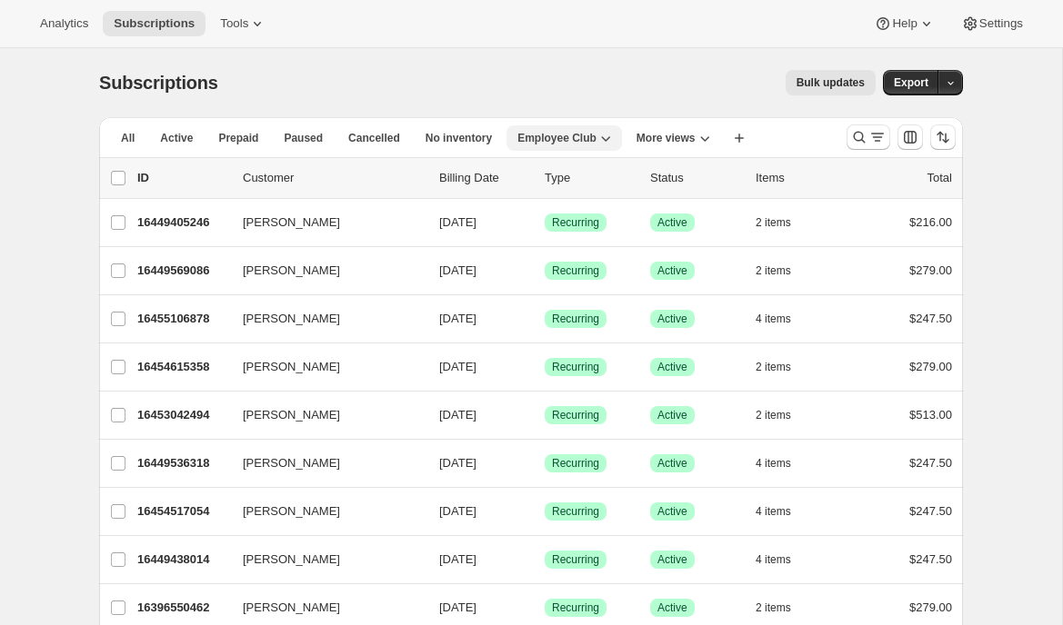
click at [617, 146] on button "Employee Club" at bounding box center [563, 137] width 115 height 25
click at [715, 105] on div "Subscriptions. This page is ready Subscriptions Bulk updates More actions Bulk …" at bounding box center [531, 82] width 864 height 69
click at [709, 137] on icon "More views" at bounding box center [704, 138] width 9 height 5
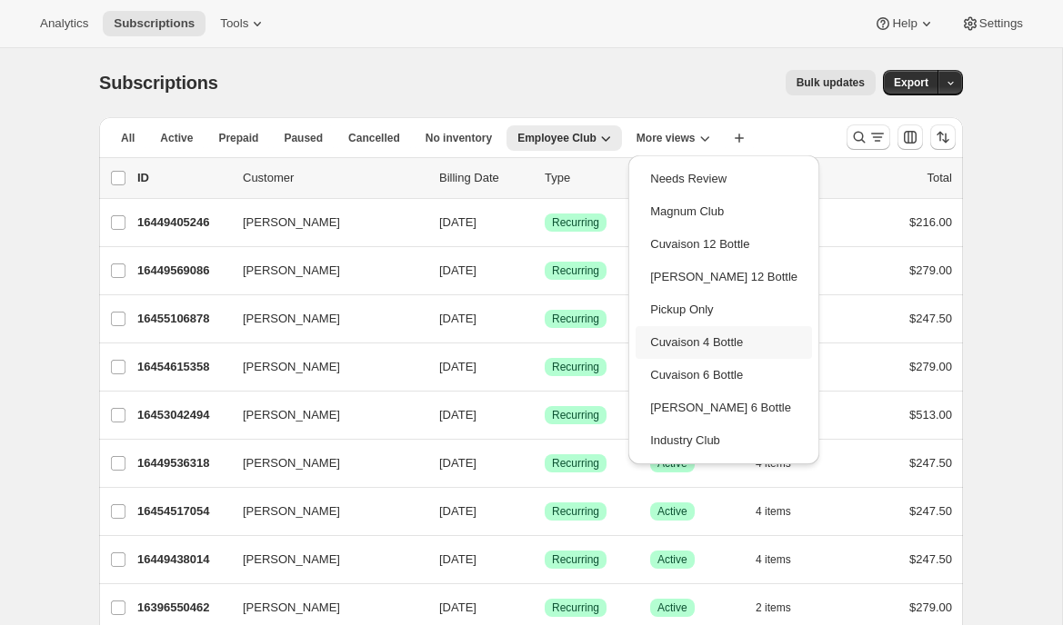
click at [706, 346] on button "Cuvaison 4 Bottle" at bounding box center [723, 342] width 176 height 33
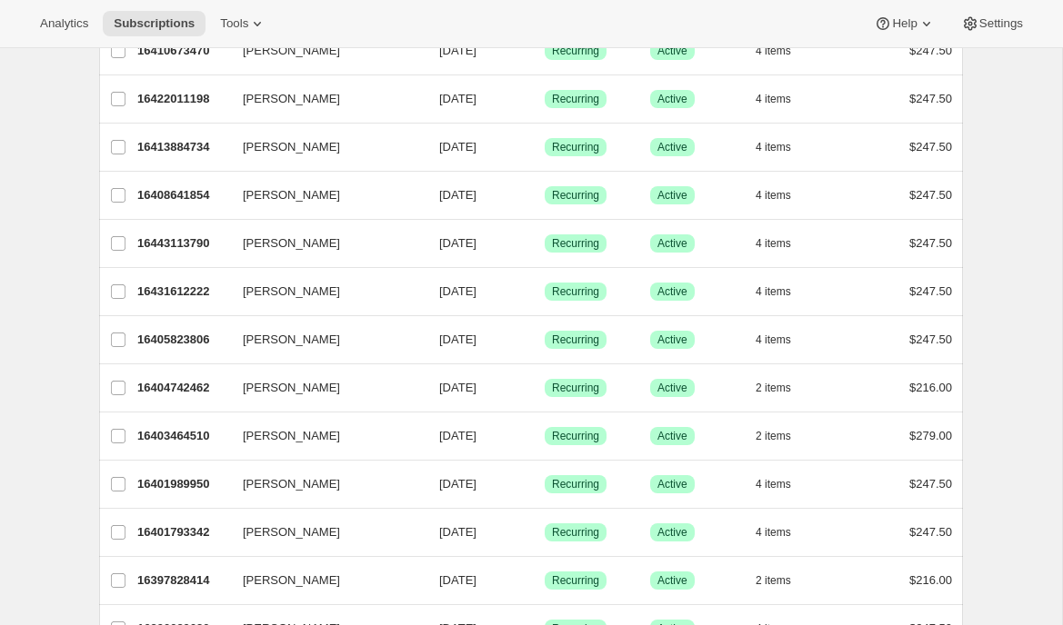
scroll to position [2084, 0]
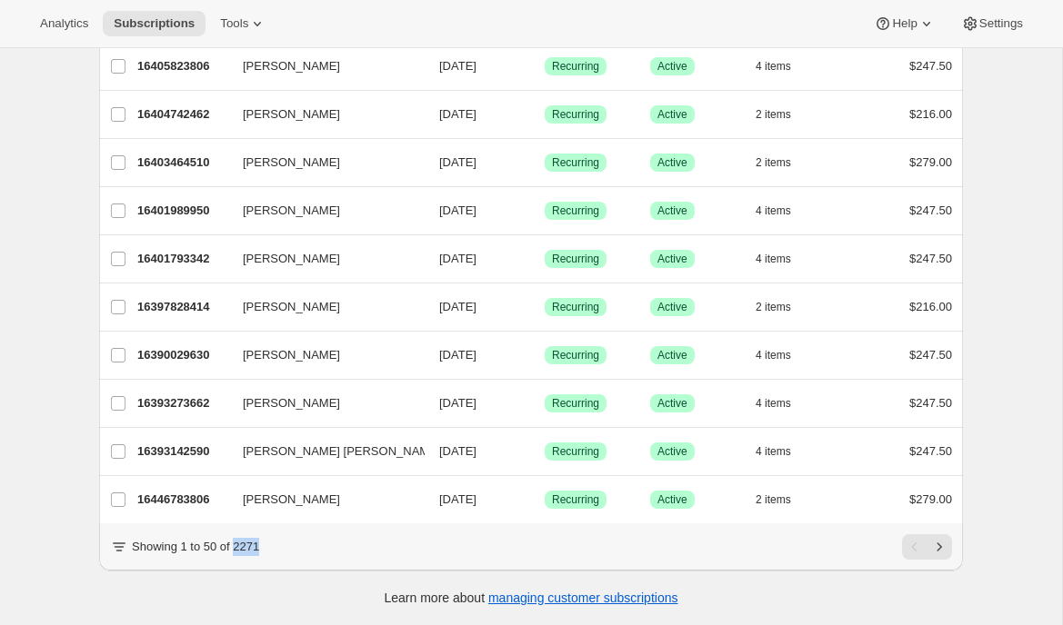
drag, startPoint x: 238, startPoint y: 552, endPoint x: 268, endPoint y: 552, distance: 30.0
click at [268, 552] on div "Showing 1 to 50 of 2271" at bounding box center [531, 547] width 842 height 25
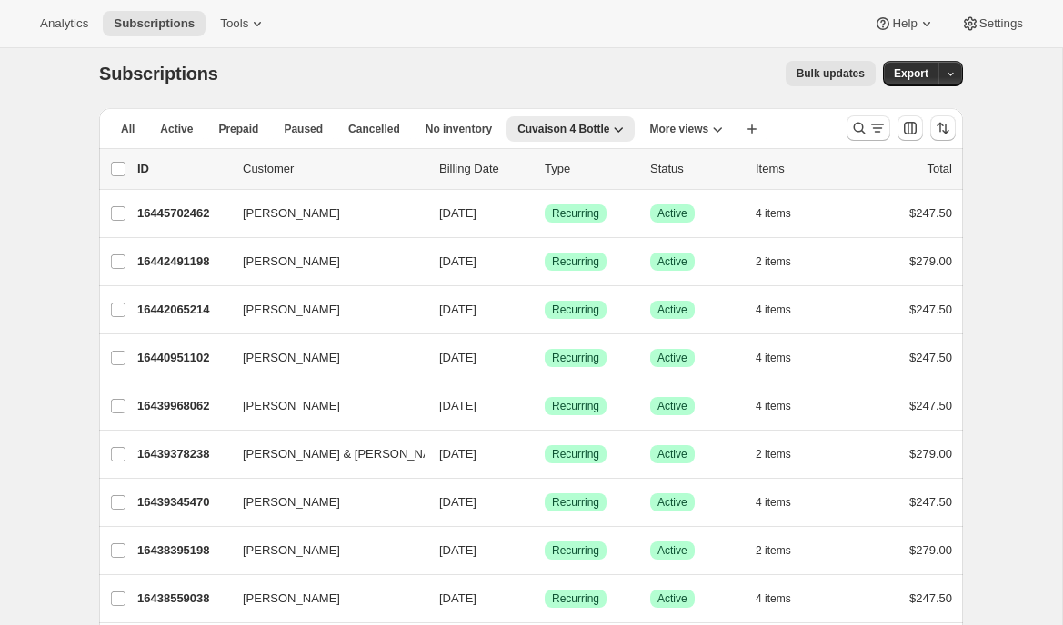
scroll to position [0, 0]
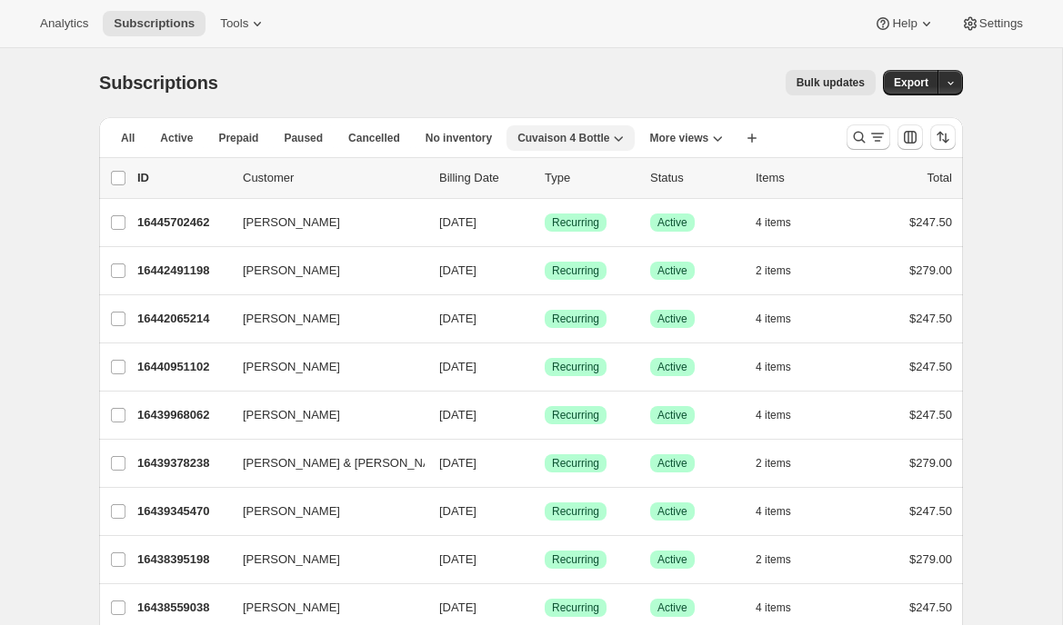
click at [587, 132] on span "Cuvaison 4 Bottle" at bounding box center [563, 138] width 92 height 15
click at [870, 137] on icon "Search and filter results" at bounding box center [877, 137] width 18 height 18
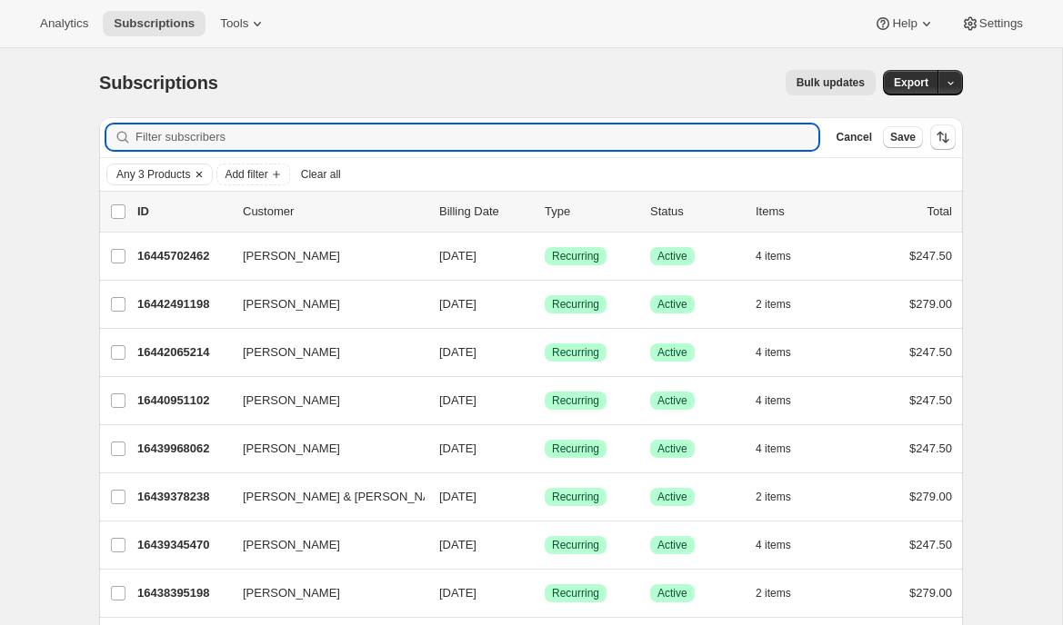
click at [162, 173] on span "Any 3 Products" at bounding box center [153, 174] width 74 height 15
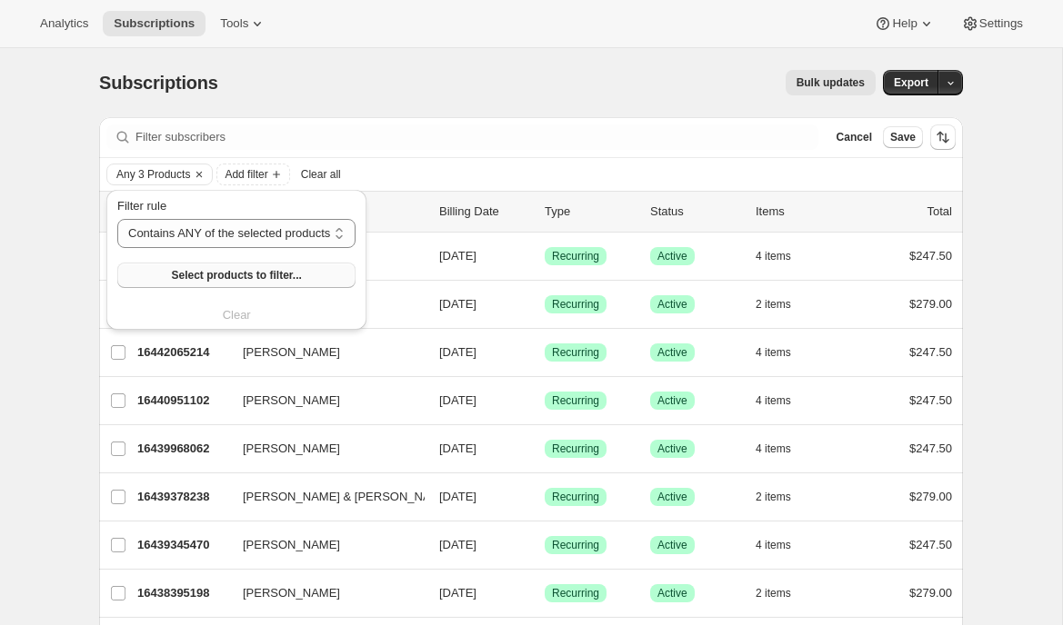
click at [175, 278] on span "Select products to filter..." at bounding box center [236, 275] width 130 height 15
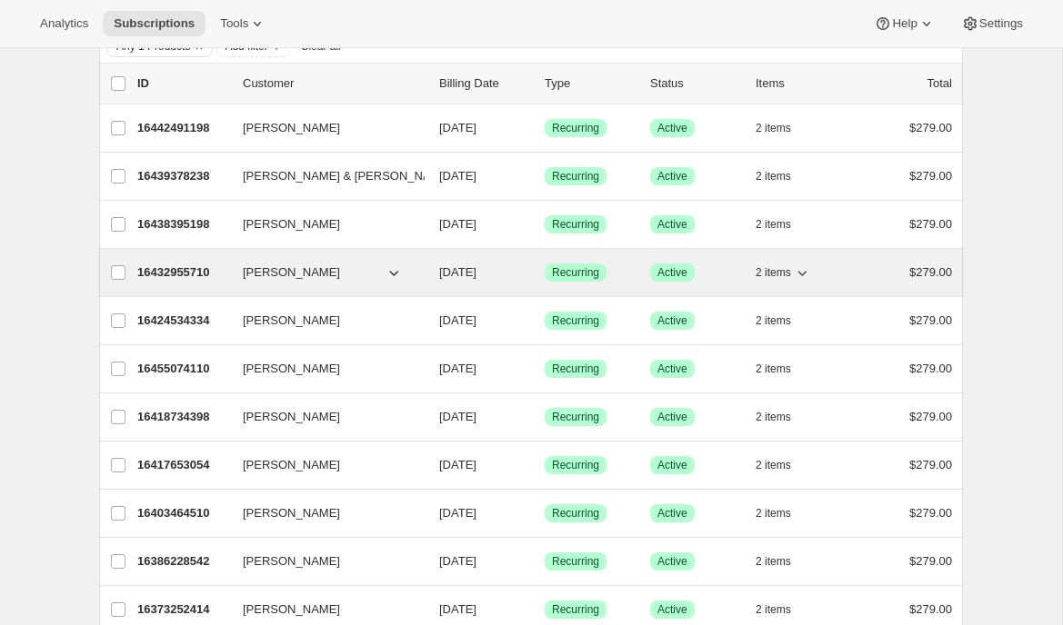
scroll to position [165, 0]
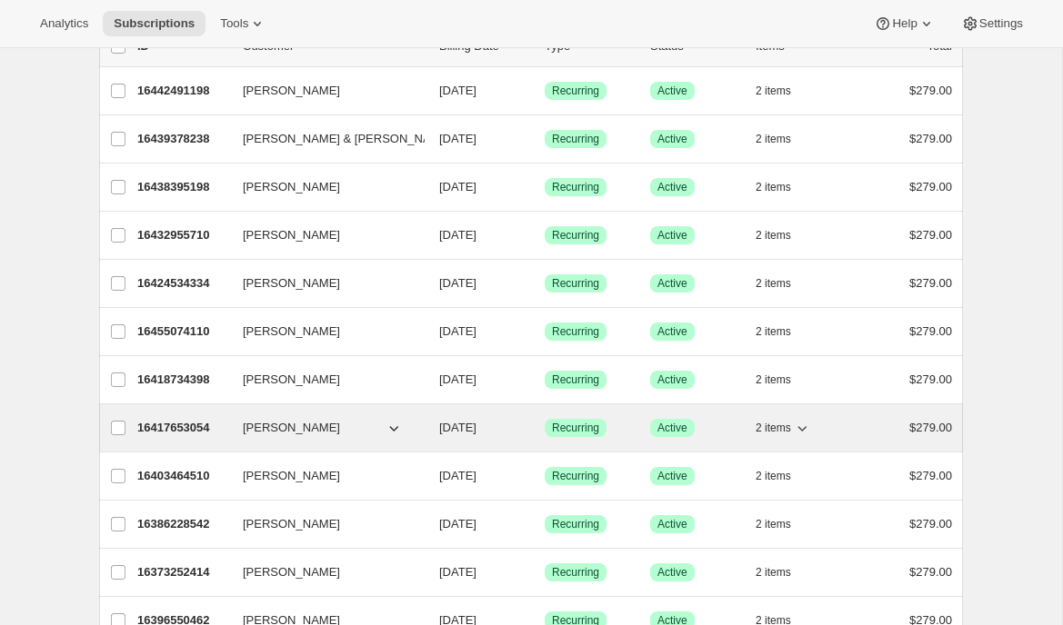
click at [174, 423] on p "16417653054" at bounding box center [182, 428] width 91 height 18
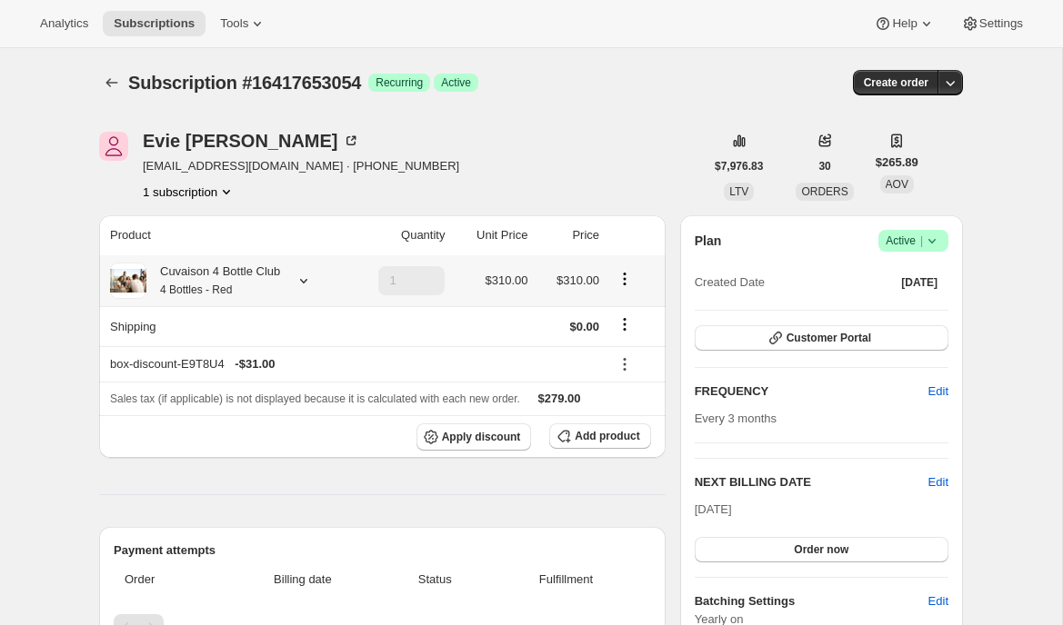
click at [313, 278] on icon at bounding box center [304, 281] width 18 height 18
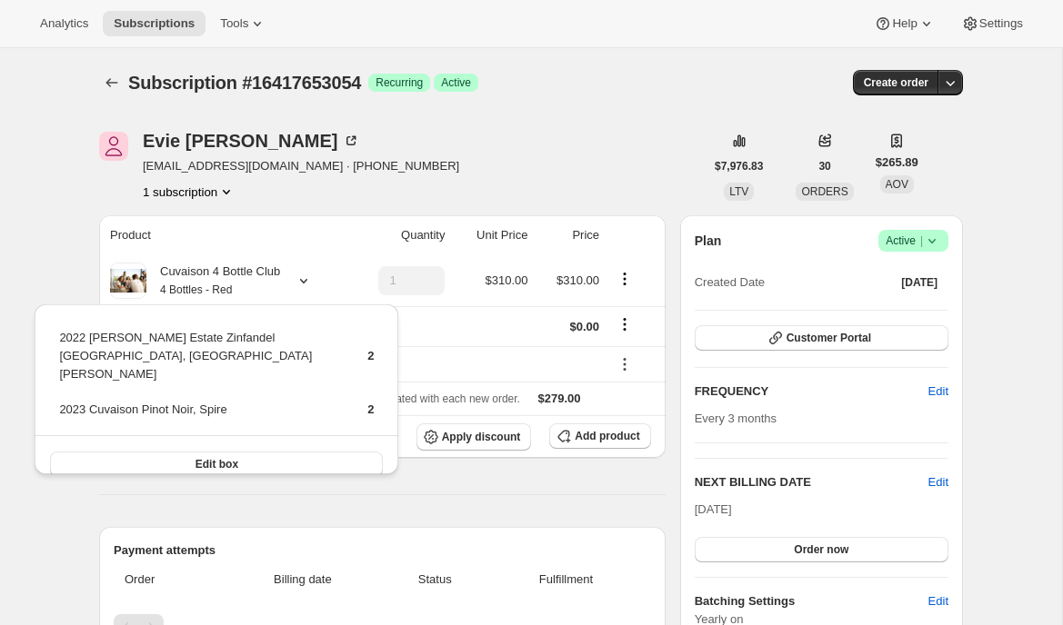
click at [416, 182] on div "Evie Mendoza evester22@gmail.com · +12094851462 1 subscription" at bounding box center [401, 166] width 605 height 69
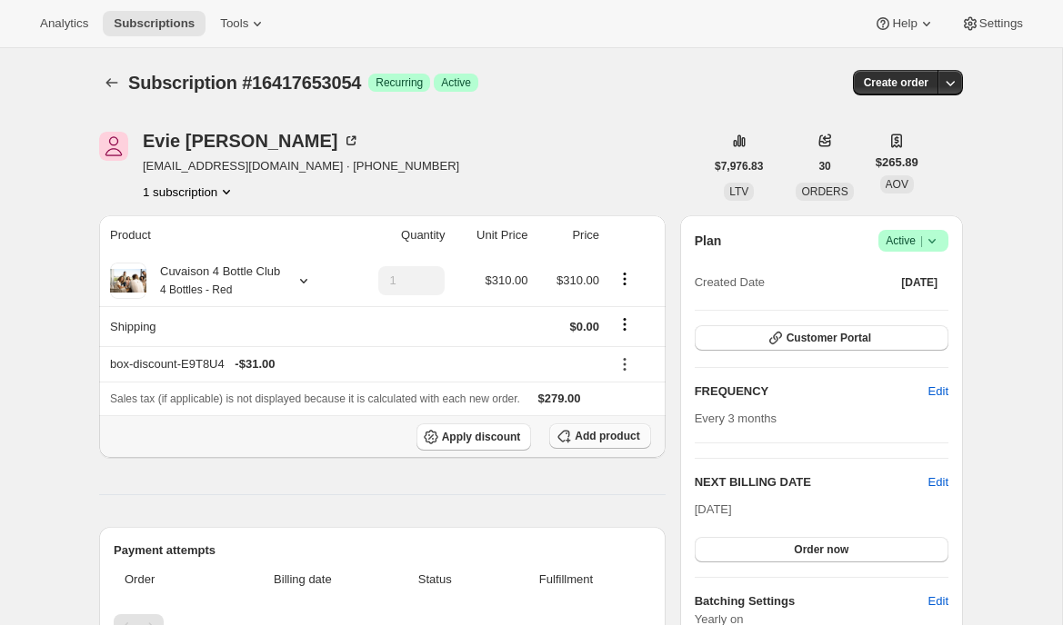
click at [587, 439] on span "Add product" at bounding box center [607, 436] width 65 height 15
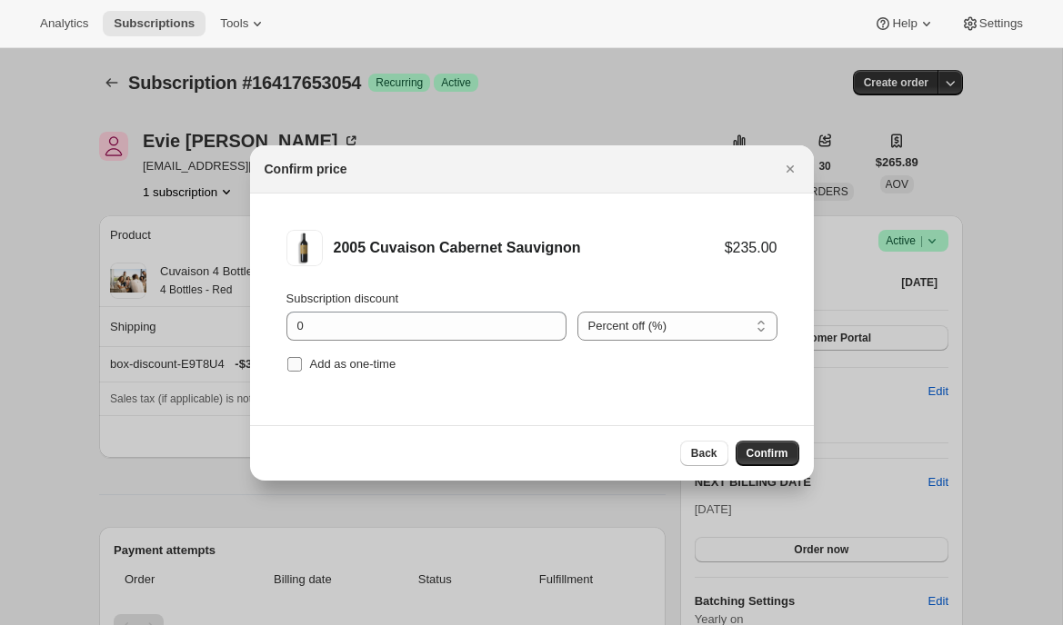
click at [357, 365] on span "Add as one-time" at bounding box center [353, 364] width 86 height 14
click at [302, 365] on input "Add as one-time" at bounding box center [294, 364] width 15 height 15
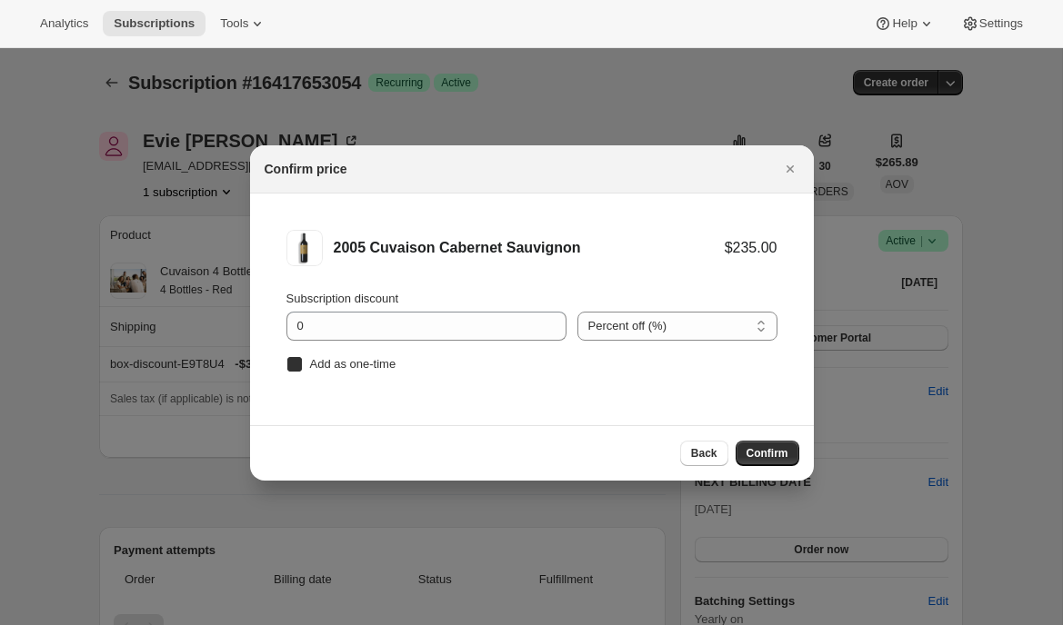
checkbox input "true"
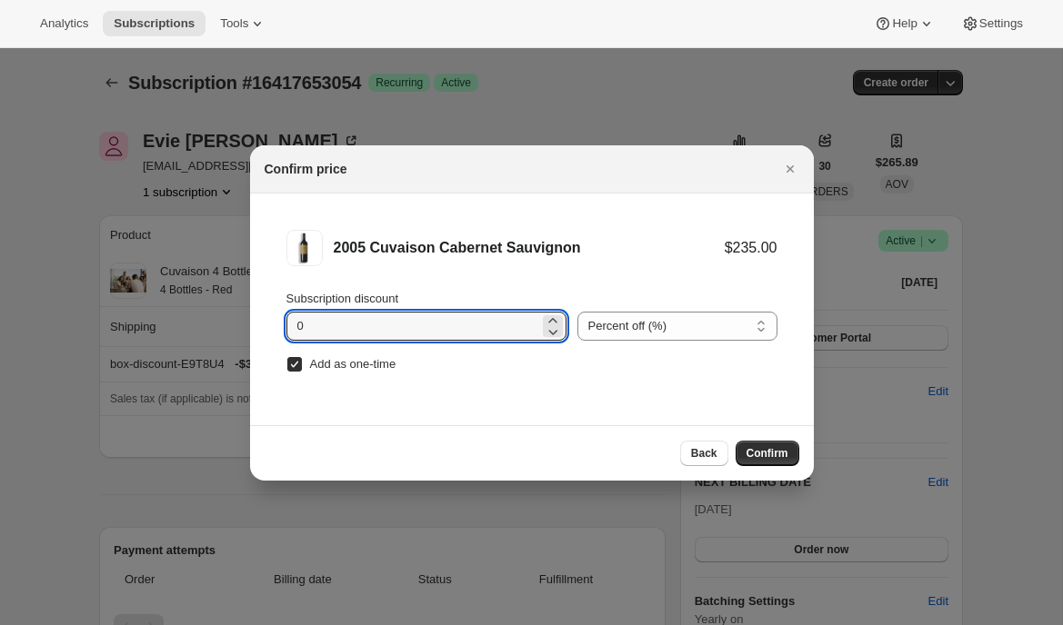
drag, startPoint x: 307, startPoint y: 327, endPoint x: 278, endPoint y: 327, distance: 29.1
click at [278, 327] on li "2005 Cuvaison Cabernet Sauvignon $235.00 Subscription discount 0 Percent off (%…" at bounding box center [532, 304] width 564 height 220
type input "20"
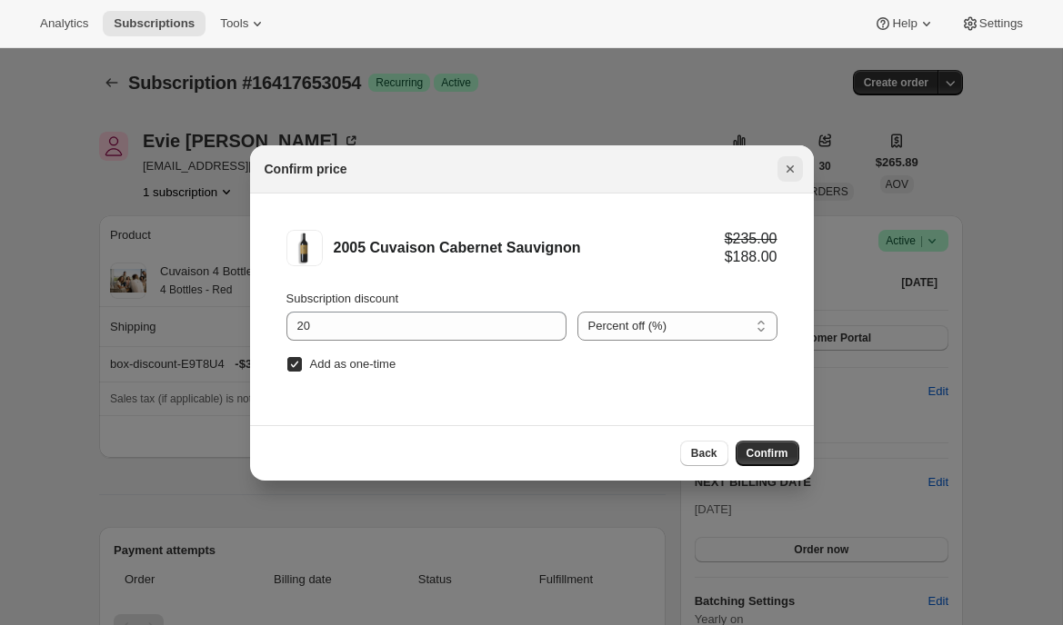
click at [794, 176] on icon "Close" at bounding box center [790, 169] width 18 height 18
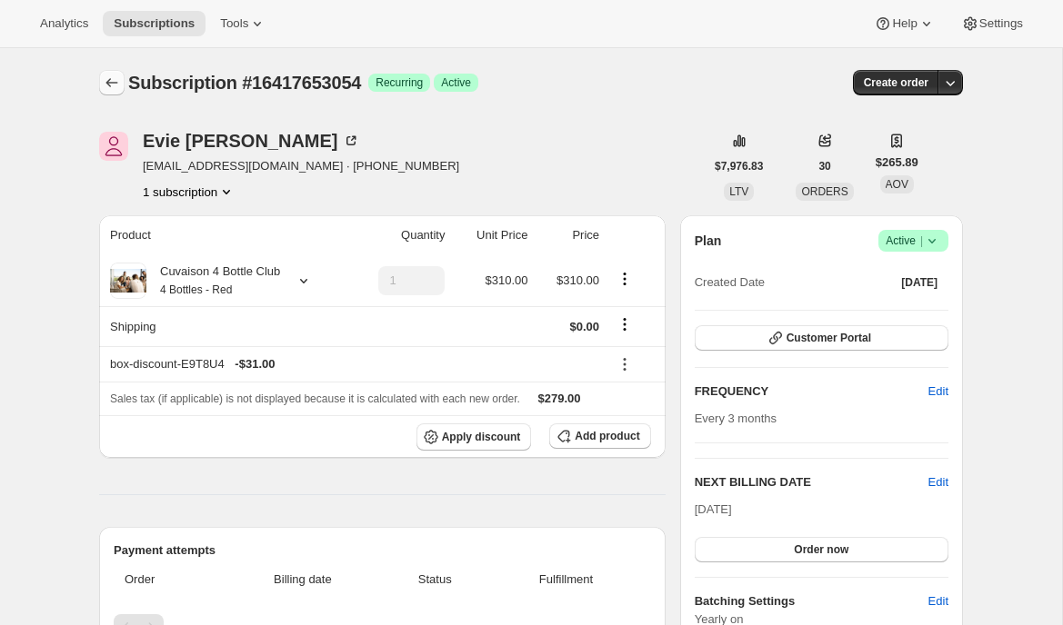
click at [109, 87] on icon "Subscriptions" at bounding box center [112, 83] width 18 height 18
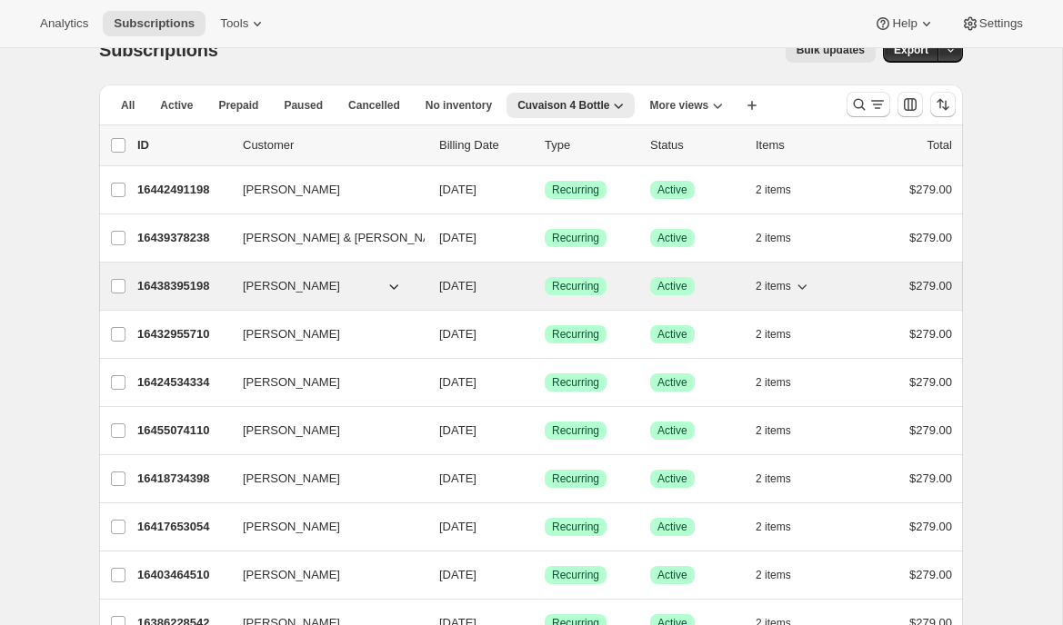
scroll to position [38, 0]
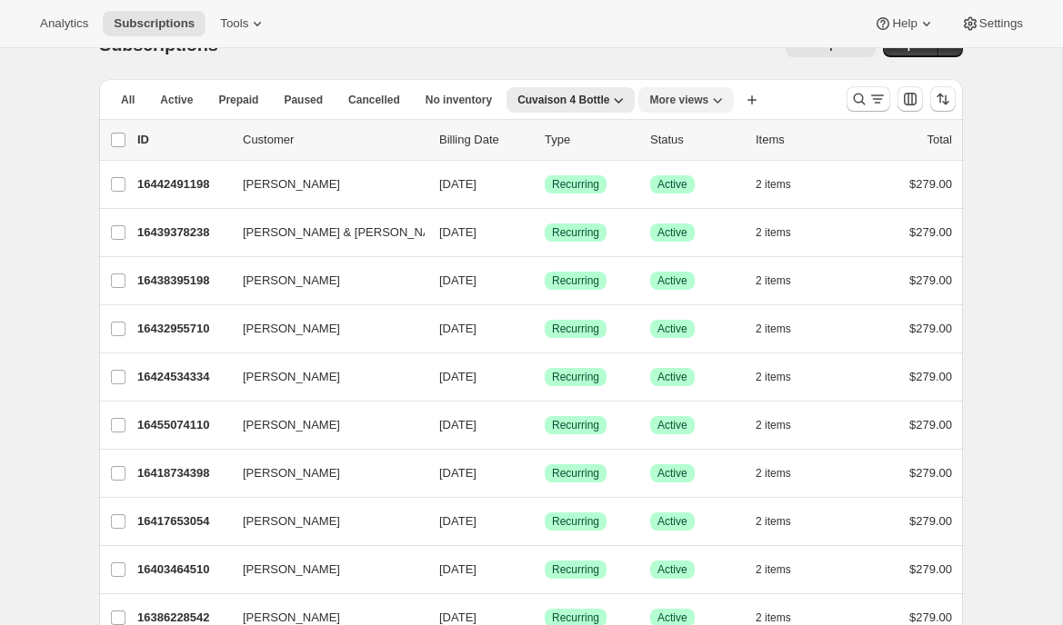
click at [717, 103] on icon "More views" at bounding box center [717, 100] width 18 height 18
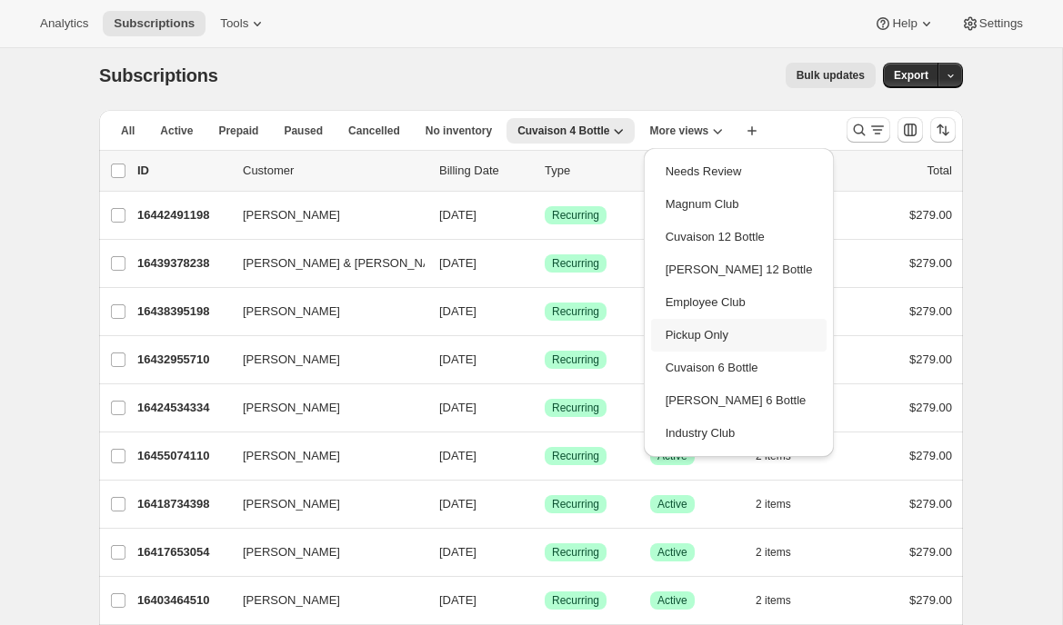
click at [693, 340] on button "Pickup Only" at bounding box center [739, 335] width 176 height 33
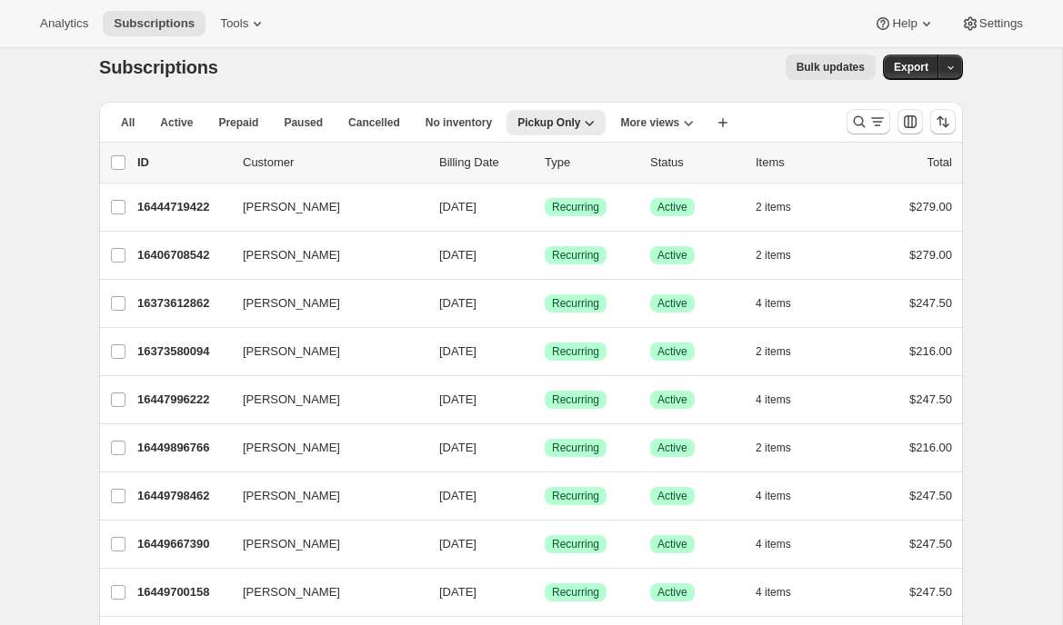
scroll to position [0, 0]
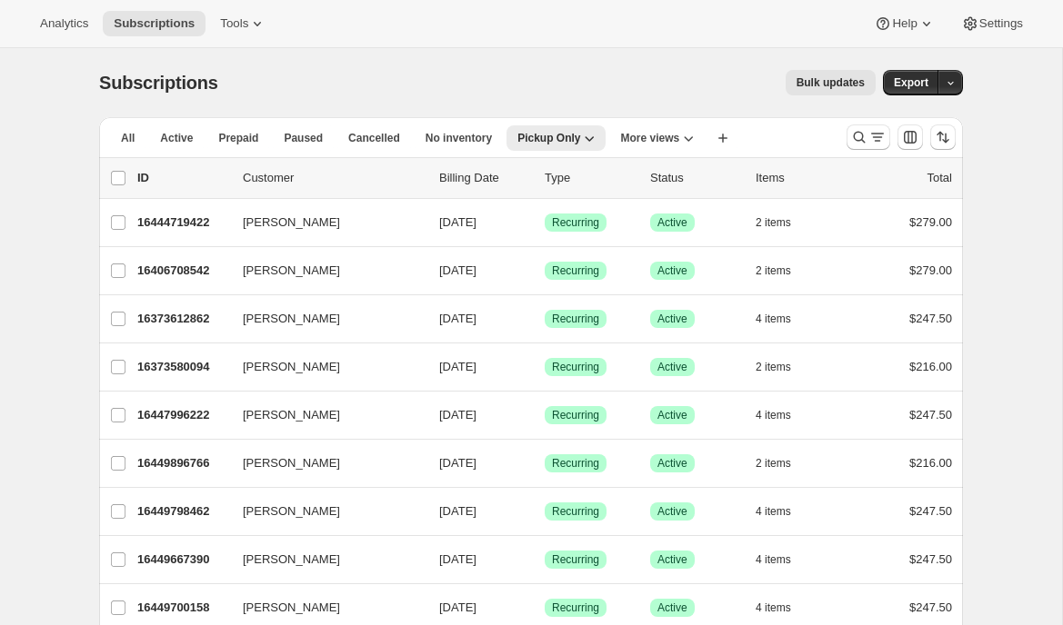
click at [803, 75] on button "Bulk updates" at bounding box center [830, 82] width 90 height 25
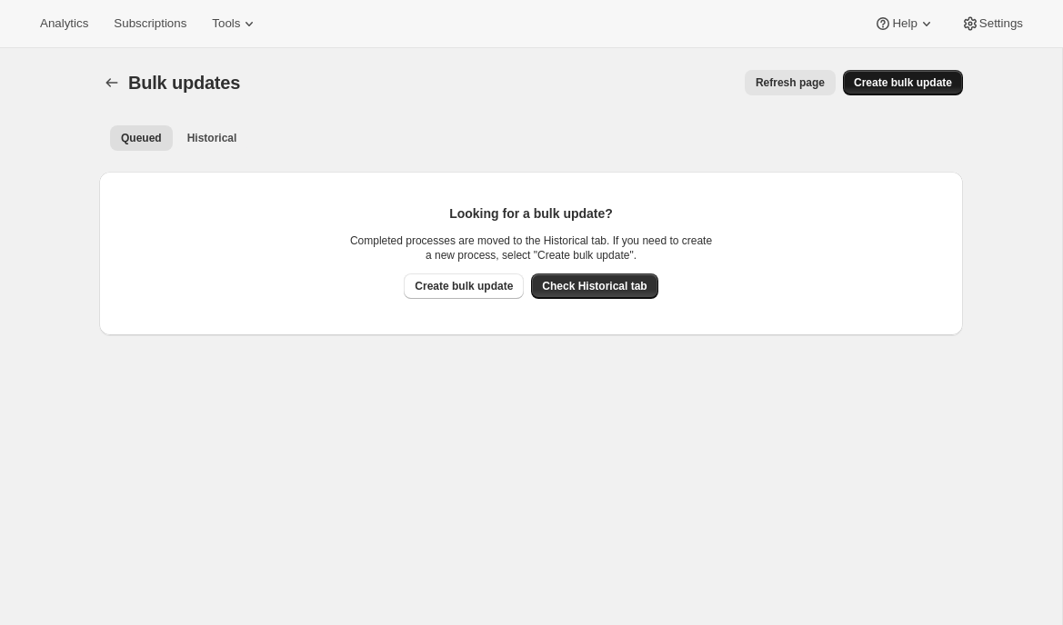
click at [865, 90] on button "Create bulk update" at bounding box center [903, 82] width 120 height 25
select select "12"
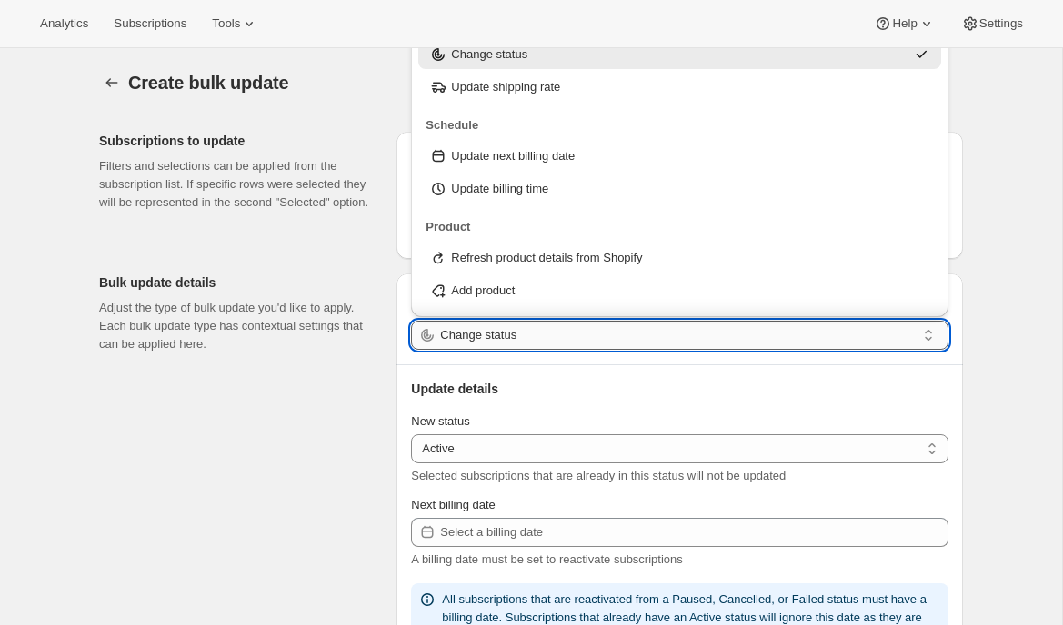
click at [448, 340] on input "Change status" at bounding box center [677, 335] width 475 height 29
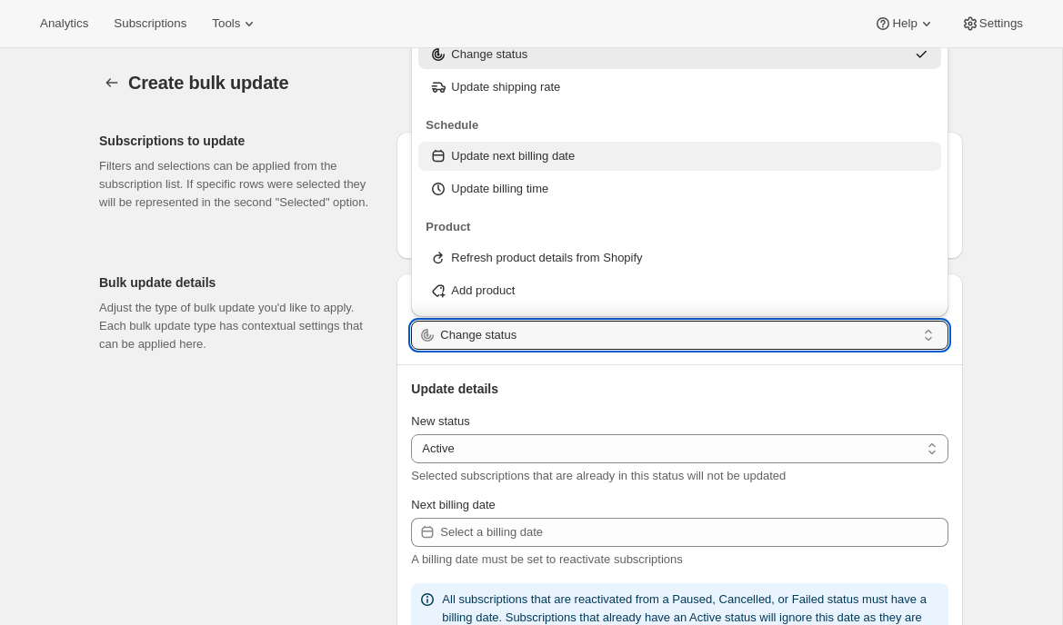
click at [499, 156] on p "Update next billing date" at bounding box center [513, 156] width 124 height 18
type input "Update next billing date"
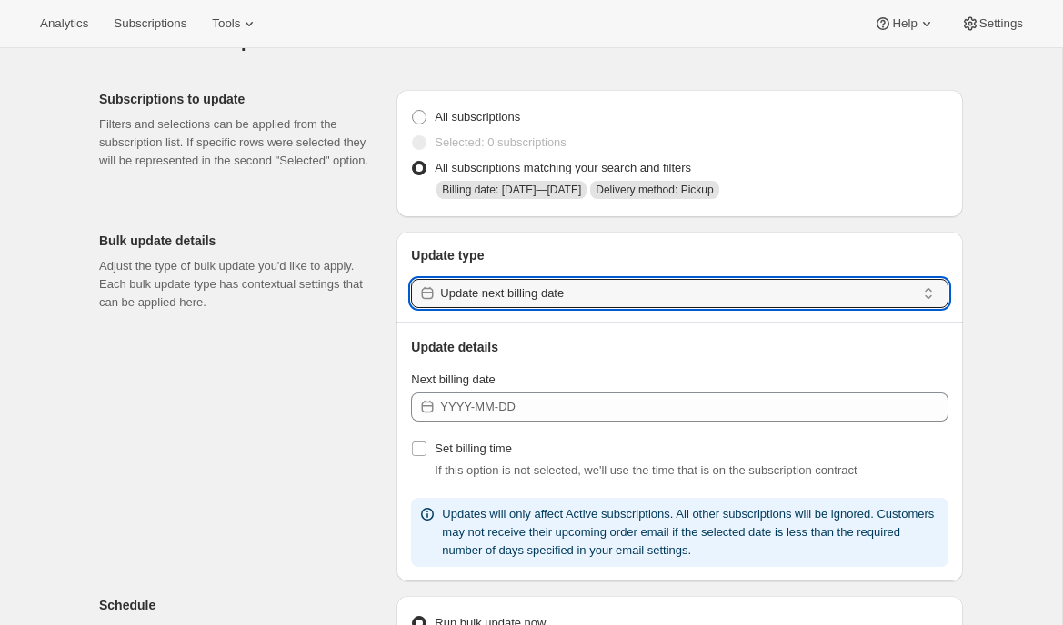
scroll to position [56, 0]
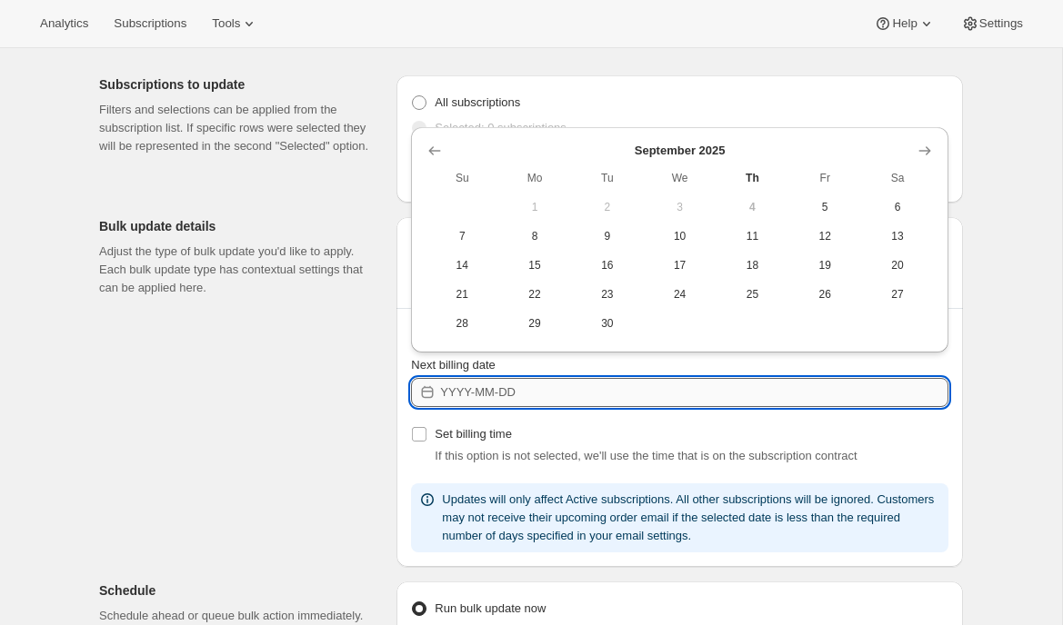
click at [465, 396] on input "Next billing date" at bounding box center [694, 392] width 508 height 29
click at [896, 205] on span "6" at bounding box center [897, 207] width 58 height 15
type input "2025-09-06"
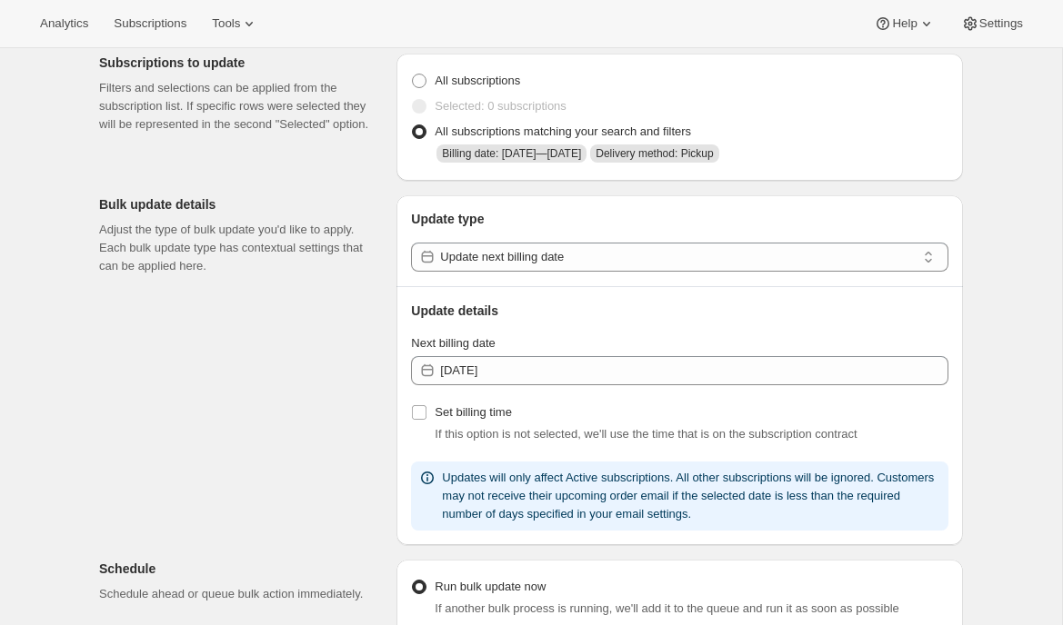
scroll to position [0, 0]
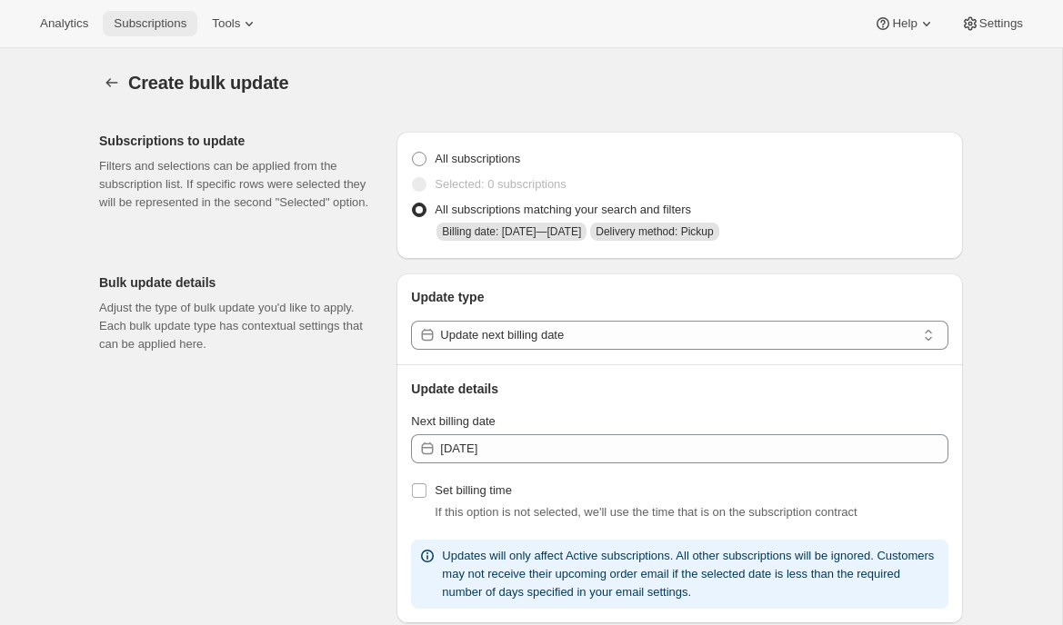
click at [148, 30] on span "Subscriptions" at bounding box center [150, 23] width 73 height 15
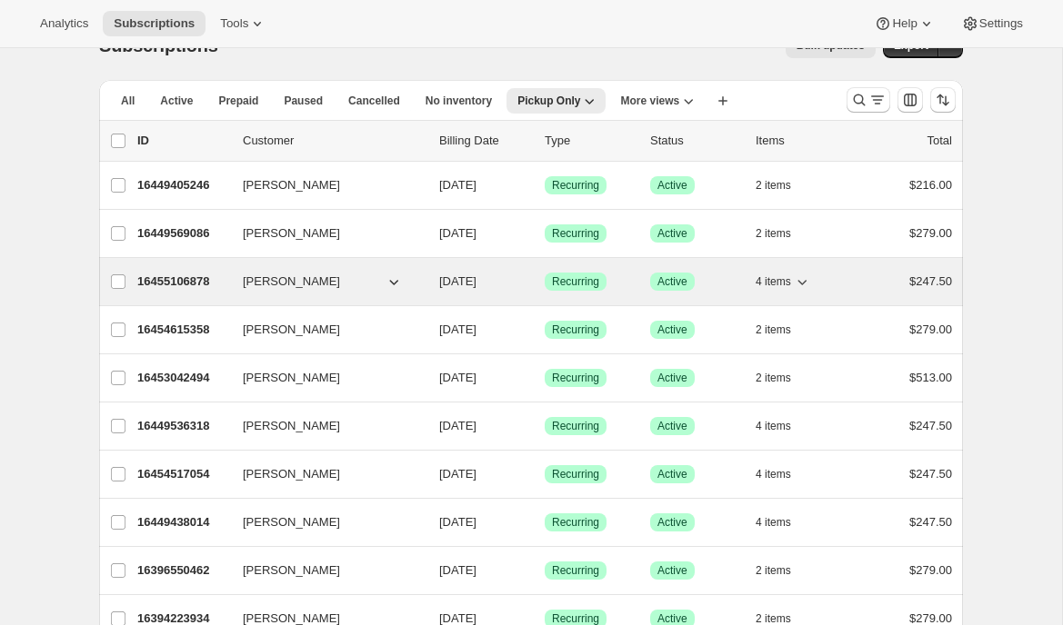
scroll to position [39, 0]
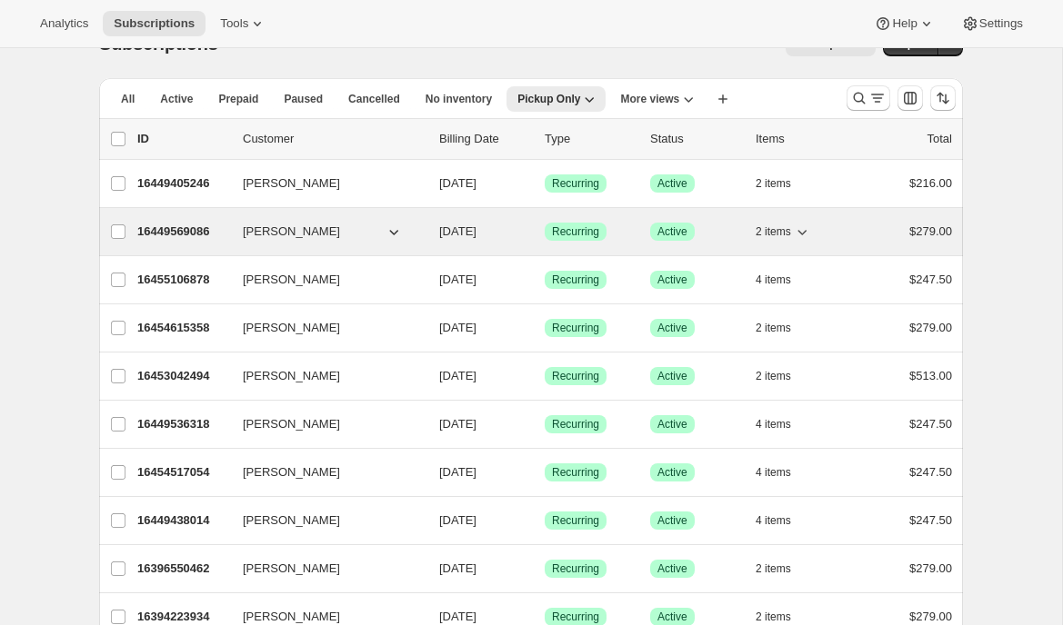
click at [176, 235] on p "16449569086" at bounding box center [182, 232] width 91 height 18
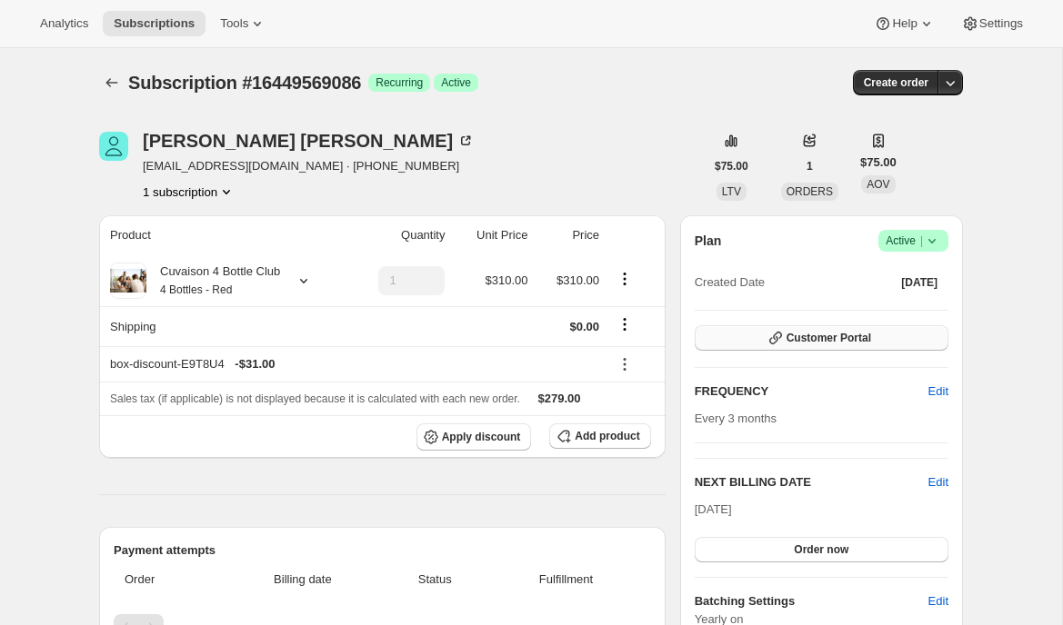
click at [836, 337] on span "Customer Portal" at bounding box center [828, 338] width 85 height 15
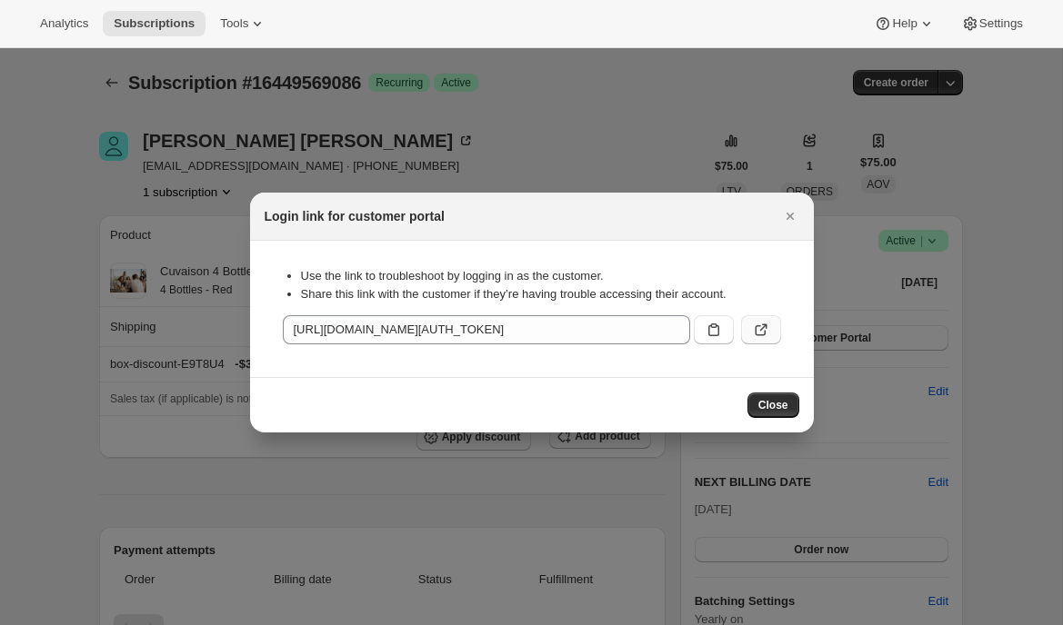
click at [757, 329] on icon ":r2g3:" at bounding box center [761, 330] width 18 height 18
click at [785, 218] on icon "Close" at bounding box center [788, 216] width 7 height 7
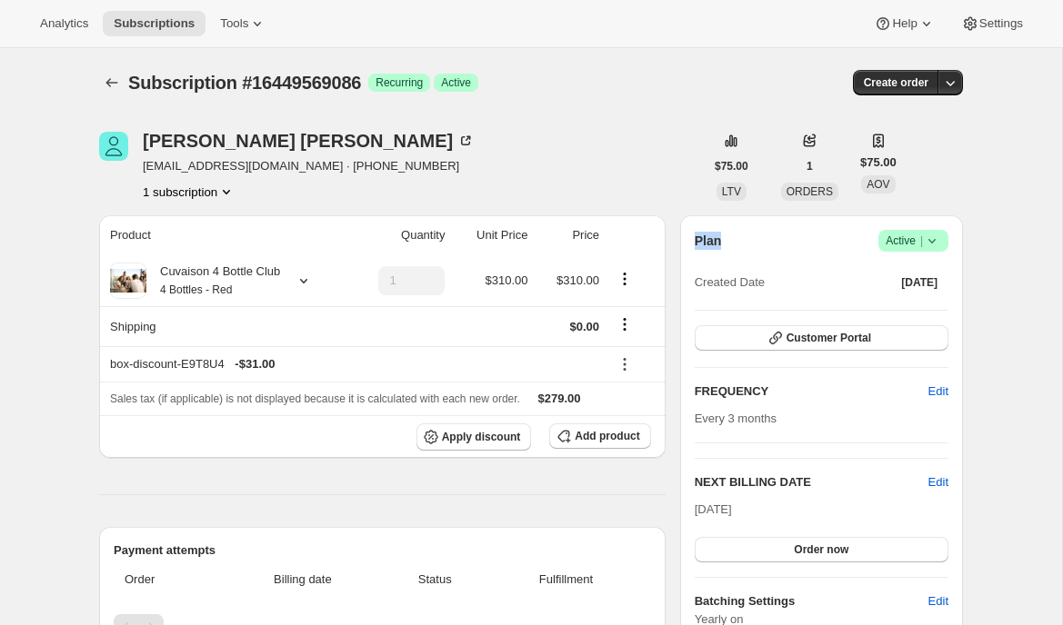
click at [785, 218] on div "Plan Success Active | Created Date Sep 26, 2020 Customer Portal FREQUENCY Edit …" at bounding box center [821, 465] width 283 height 501
click at [1003, 21] on span "Settings" at bounding box center [1001, 23] width 44 height 15
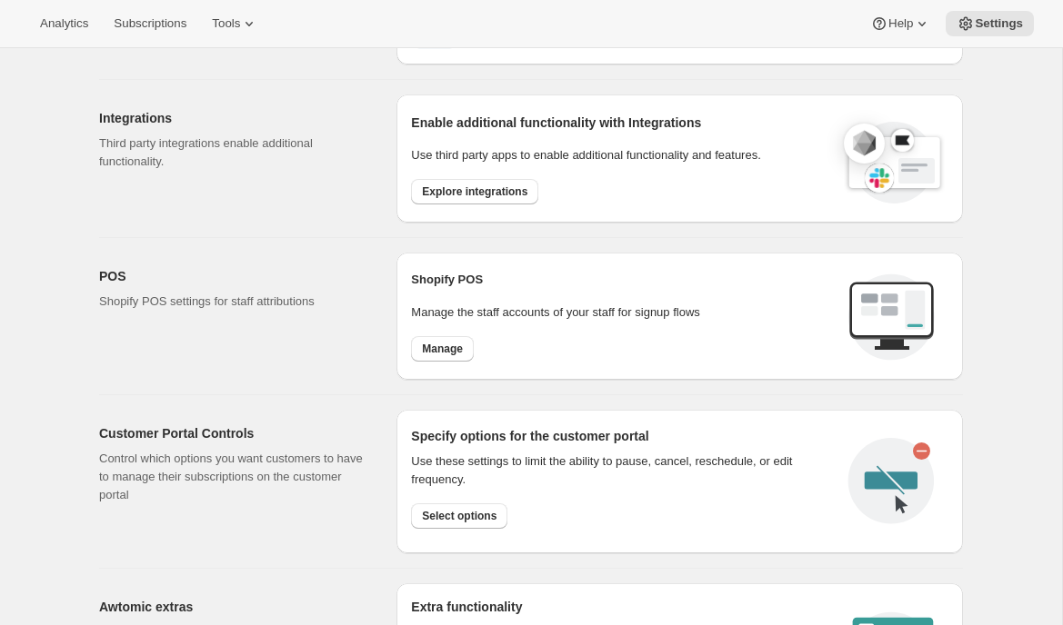
scroll to position [575, 0]
click at [447, 505] on button "Select options" at bounding box center [459, 517] width 96 height 25
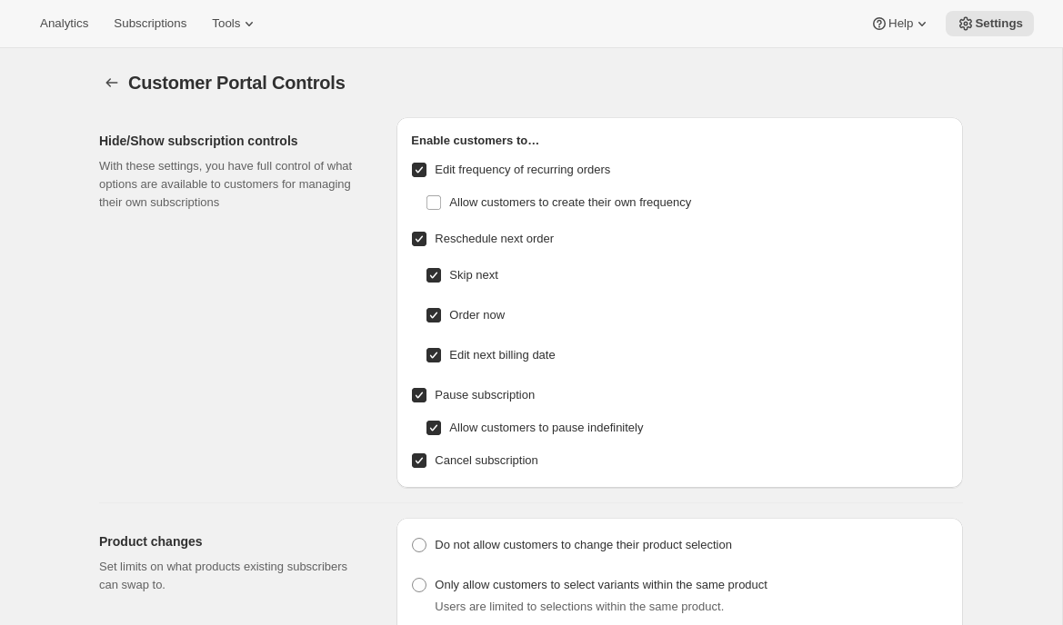
click at [500, 165] on span "Edit frequency of recurring orders" at bounding box center [522, 170] width 175 height 14
click at [426, 165] on input "Edit frequency of recurring orders" at bounding box center [419, 170] width 15 height 15
checkbox input "false"
click at [470, 314] on span "Order now" at bounding box center [476, 315] width 55 height 14
click at [441, 314] on input "Order now" at bounding box center [433, 315] width 15 height 15
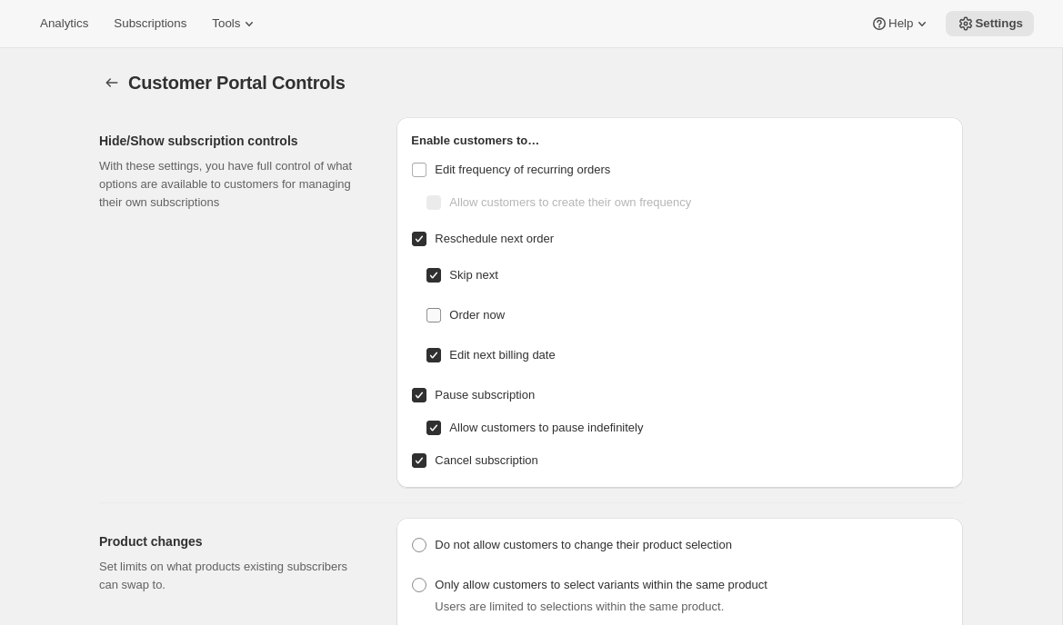
checkbox input "false"
click at [478, 353] on span "Edit next billing date" at bounding box center [501, 355] width 105 height 14
click at [441, 353] on input "Edit next billing date" at bounding box center [433, 355] width 15 height 15
checkbox input "false"
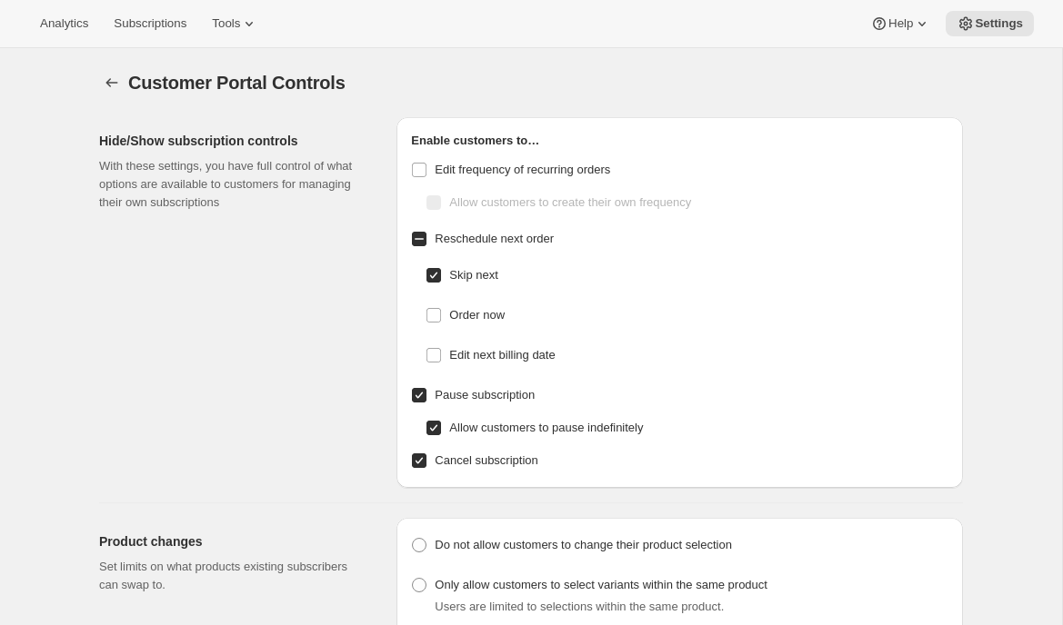
click at [485, 432] on span "Allow customers to pause indefinitely" at bounding box center [546, 428] width 194 height 14
click at [441, 432] on input "Allow customers to pause indefinitely" at bounding box center [433, 428] width 15 height 15
checkbox input "false"
click at [480, 397] on span "Pause subscription" at bounding box center [485, 395] width 100 height 14
click at [426, 397] on input "Pause subscription" at bounding box center [419, 395] width 15 height 15
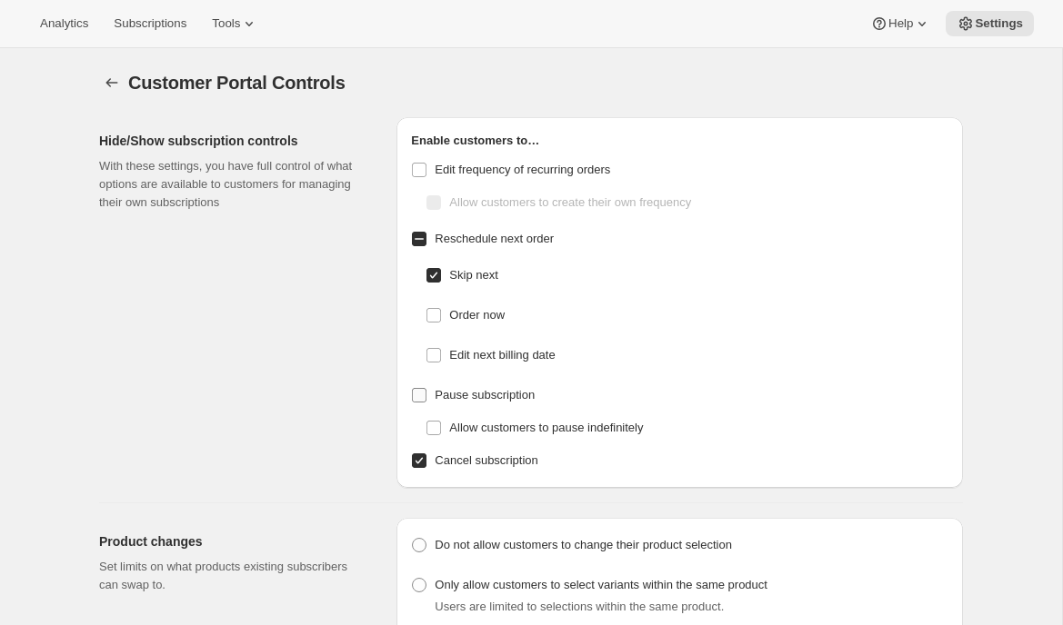
checkbox input "false"
click at [464, 273] on span "Skip next" at bounding box center [473, 275] width 48 height 14
click at [441, 273] on input "Skip next" at bounding box center [433, 275] width 15 height 15
checkbox input "false"
click at [167, 26] on span "Subscriptions" at bounding box center [150, 23] width 73 height 15
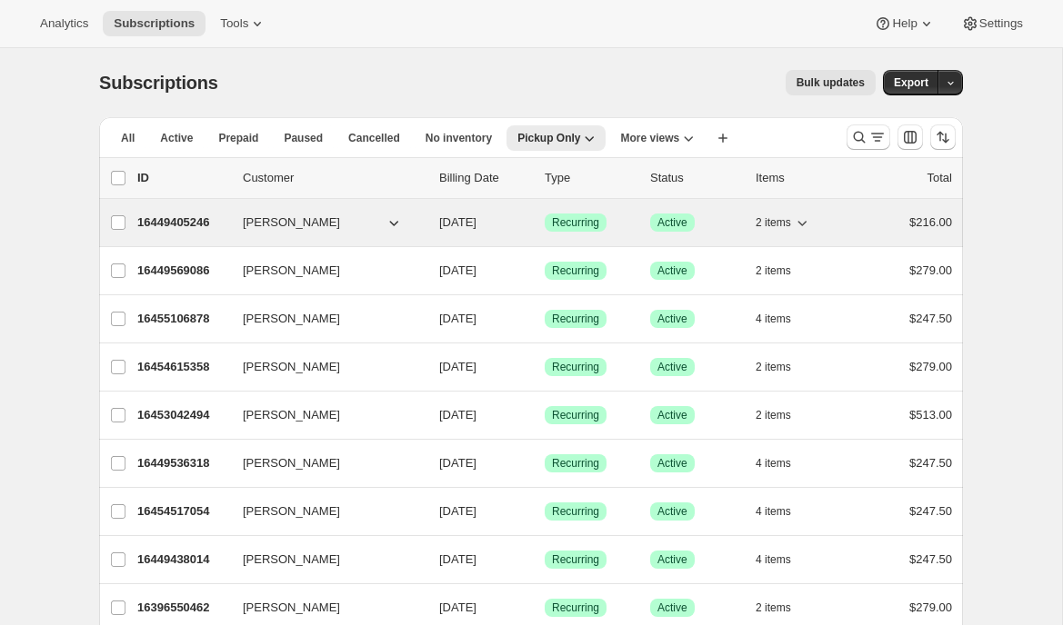
click at [177, 231] on p "16449405246" at bounding box center [182, 223] width 91 height 18
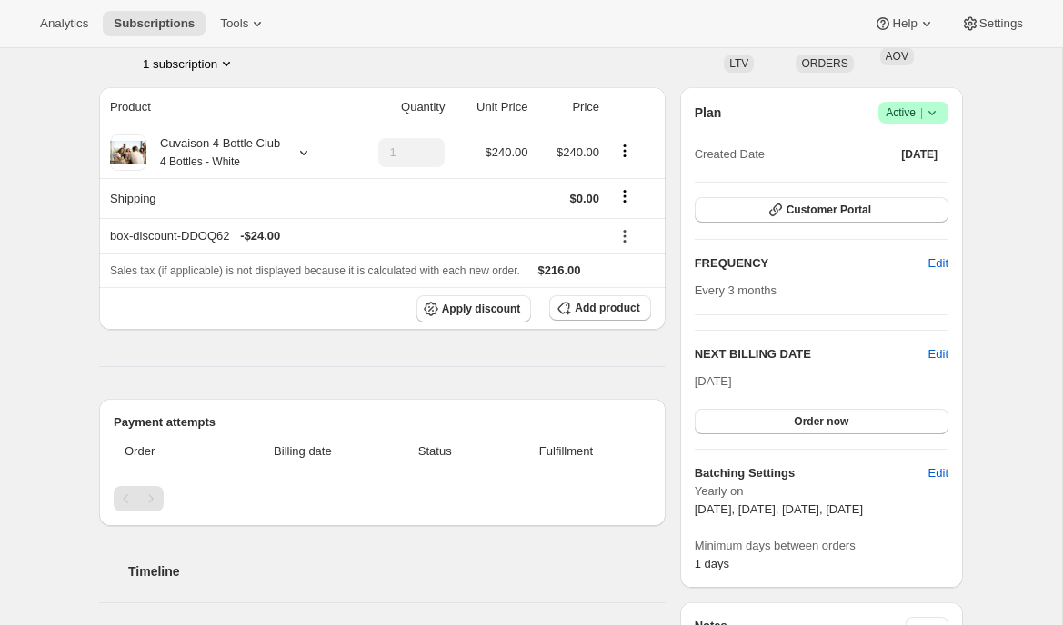
scroll to position [134, 0]
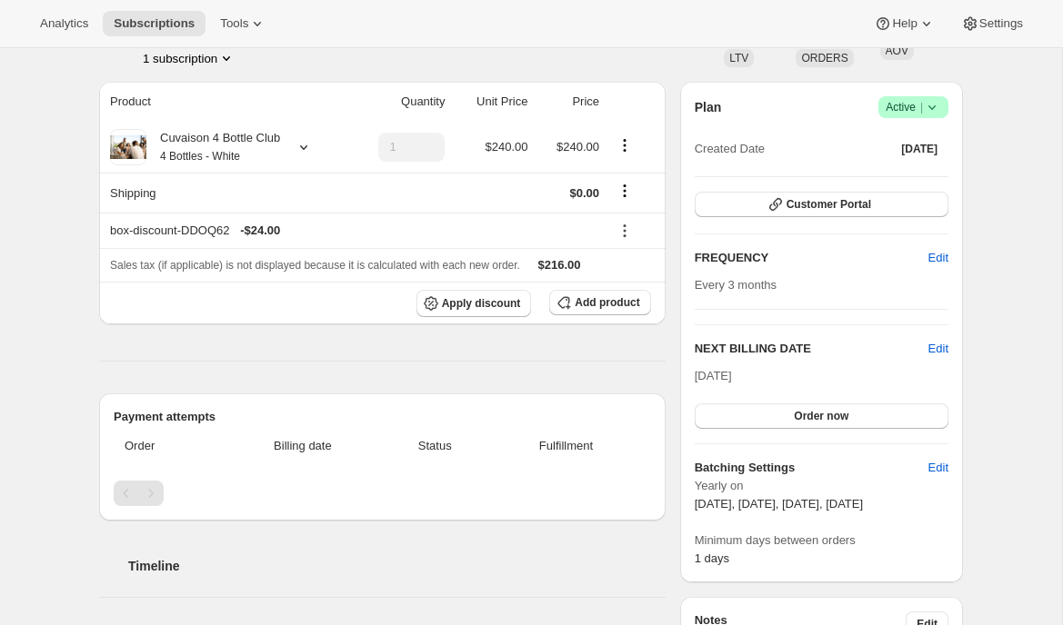
drag, startPoint x: 878, startPoint y: 505, endPoint x: 940, endPoint y: 510, distance: 62.0
click at [863, 510] on span "February 1, May 1, September 9, November 1" at bounding box center [779, 504] width 168 height 14
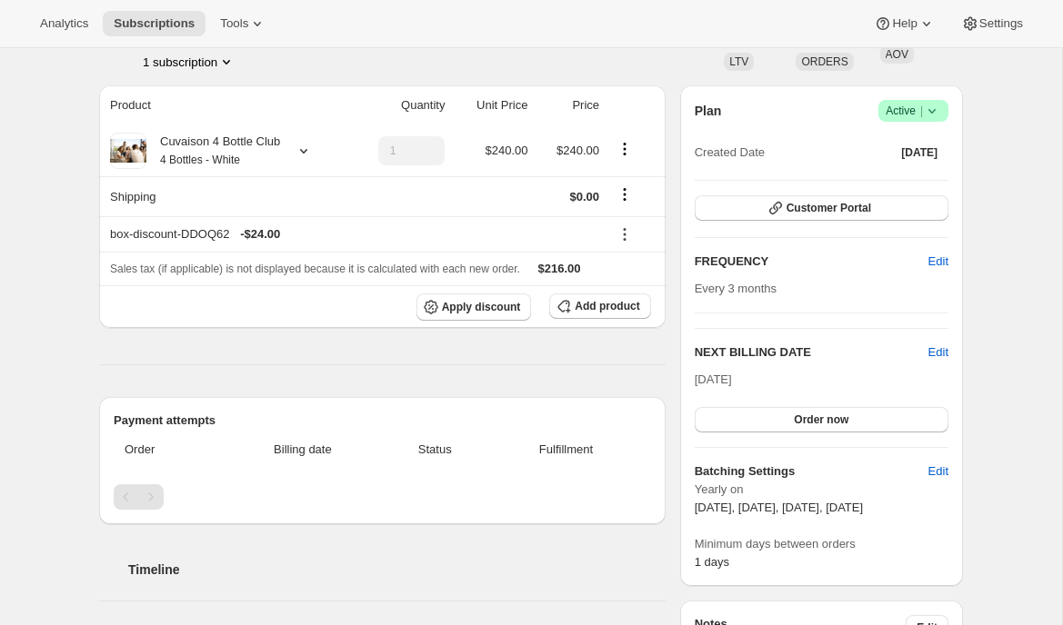
scroll to position [132, 0]
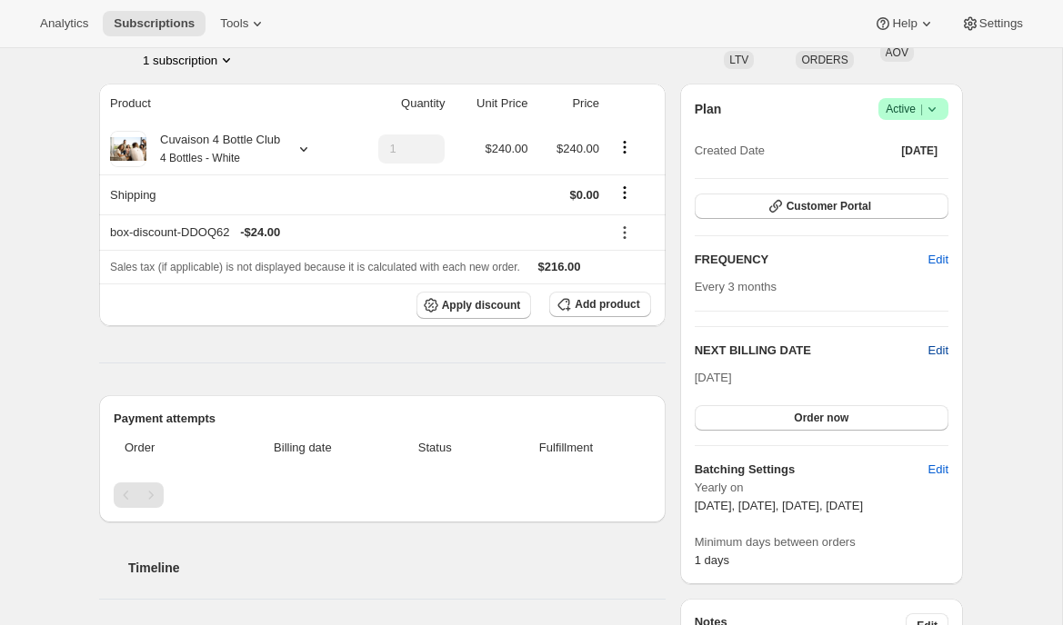
click at [941, 352] on span "Edit" at bounding box center [938, 351] width 20 height 18
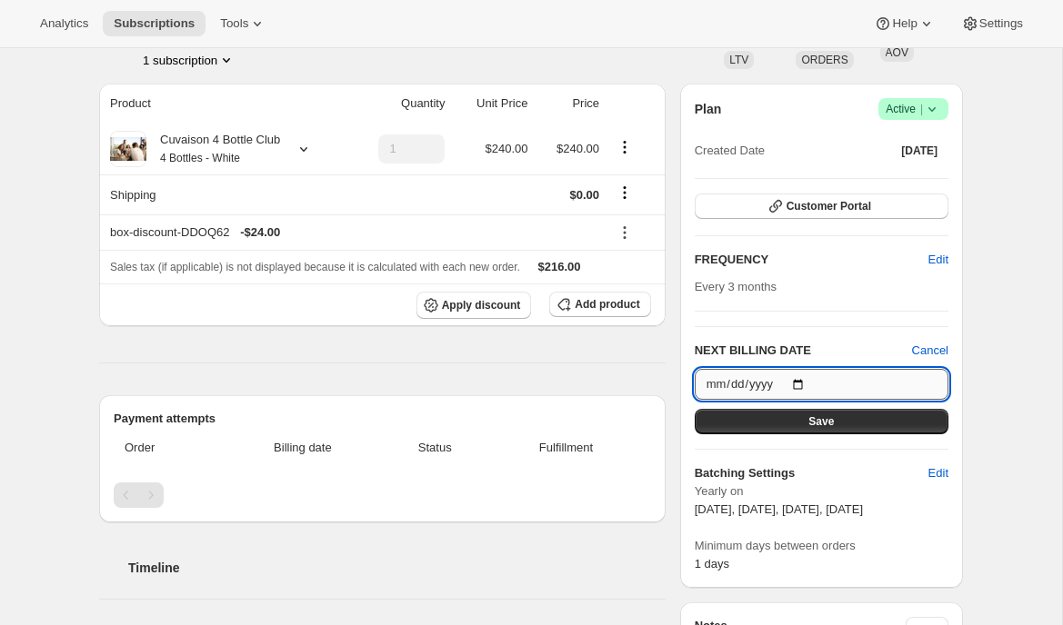
click at [798, 376] on input "2025-09-09" at bounding box center [822, 384] width 254 height 31
type input "2025-09-12"
click at [916, 348] on span "Cancel" at bounding box center [930, 351] width 36 height 18
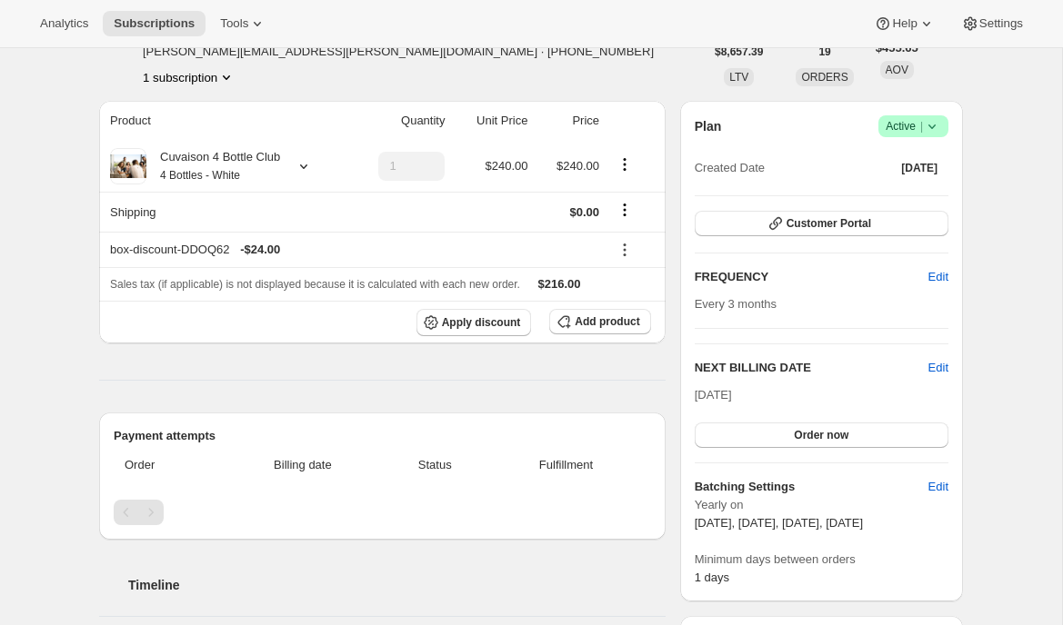
scroll to position [116, 0]
click at [633, 372] on div "Product Quantity Unit Price Price Cuvaison 4 Bottle Club 4 Bottles - White 1 $2…" at bounding box center [382, 459] width 566 height 720
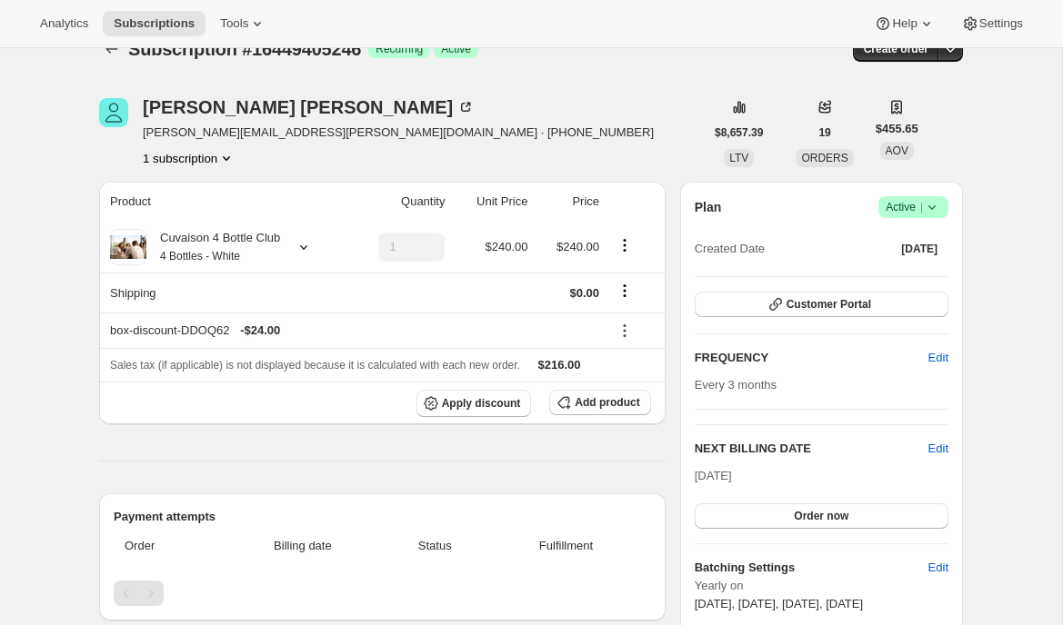
scroll to position [0, 0]
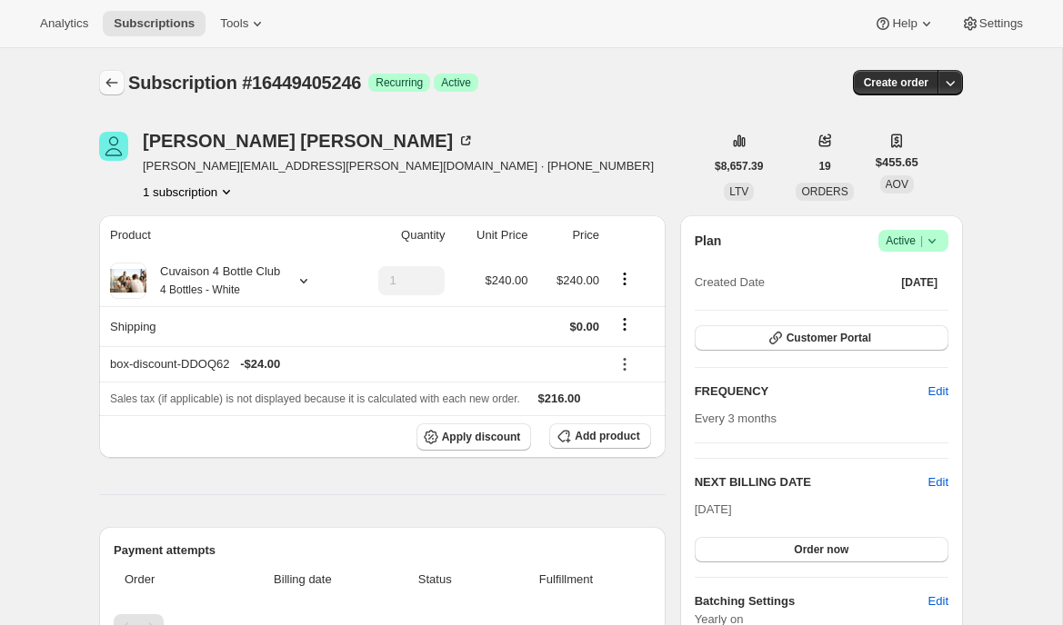
click at [104, 81] on icon "Subscriptions" at bounding box center [112, 83] width 18 height 18
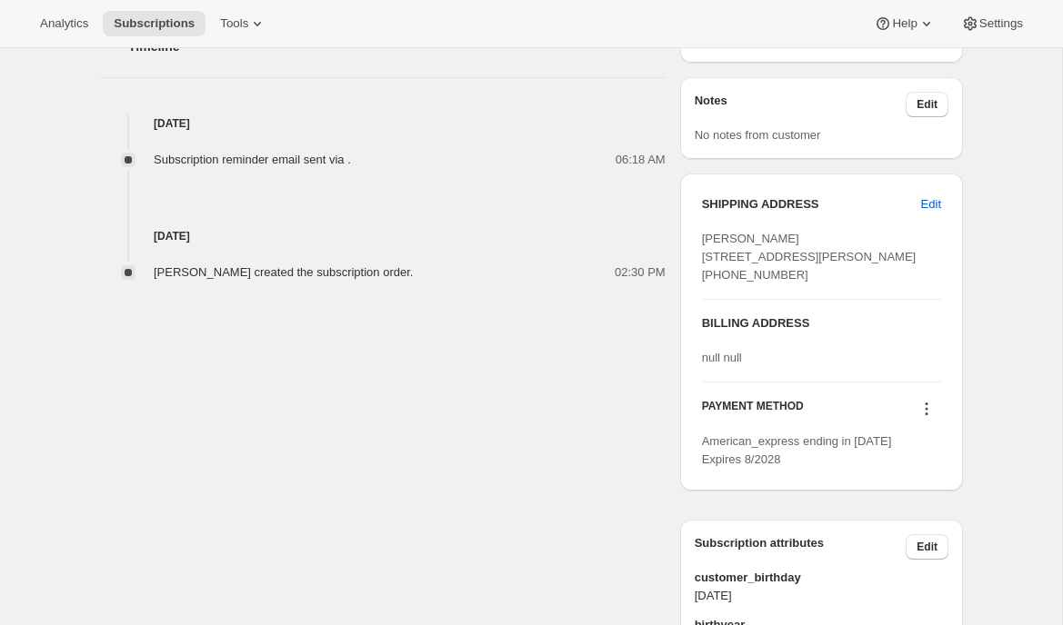
scroll to position [486, 0]
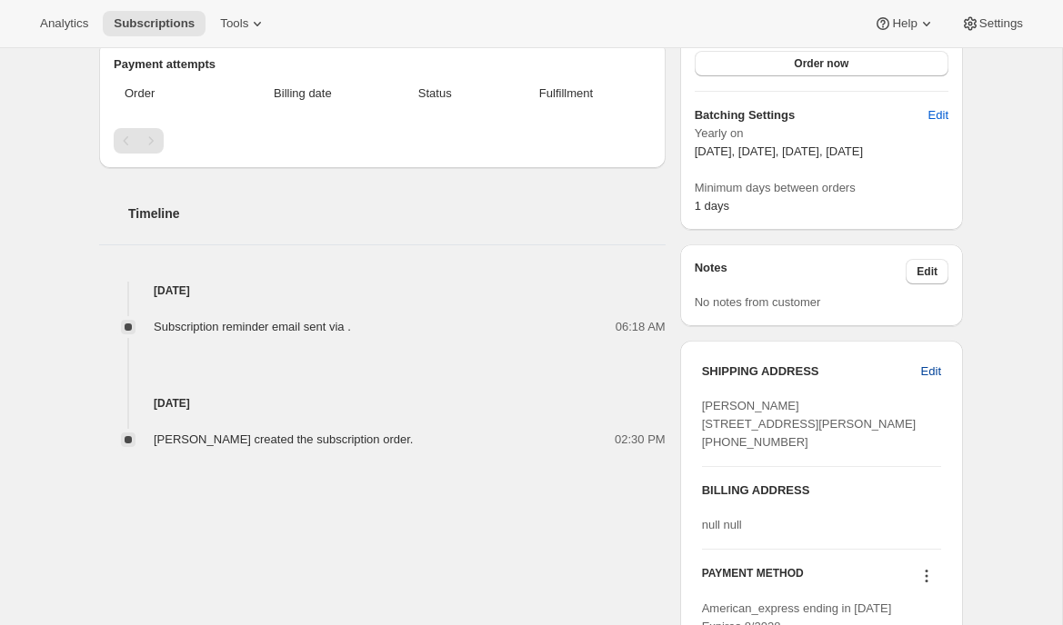
click at [924, 372] on span "Edit" at bounding box center [931, 372] width 20 height 18
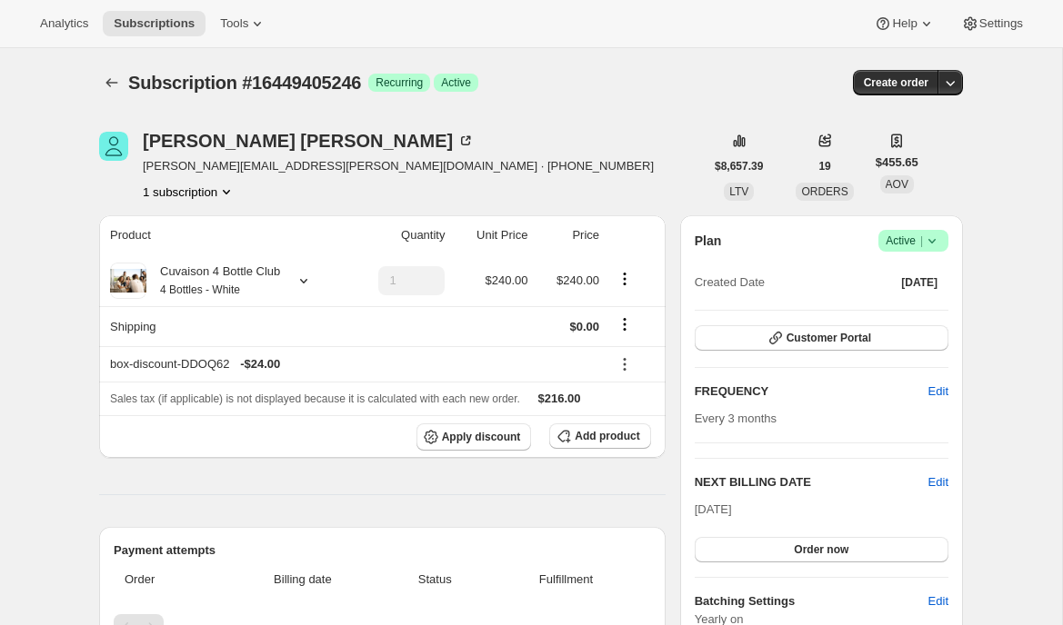
select select "WA"
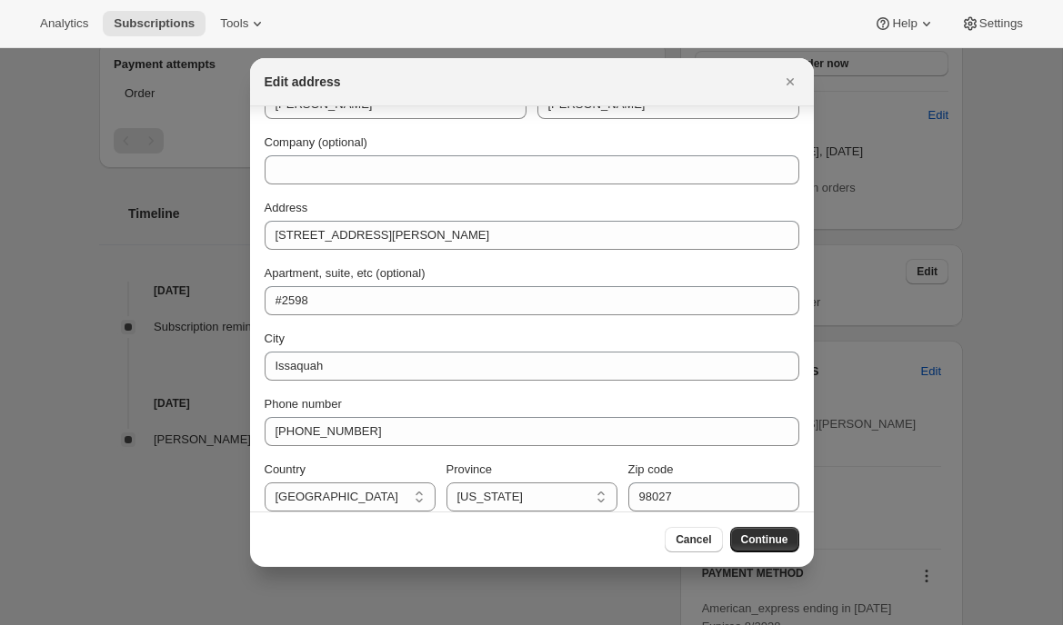
scroll to position [67, 0]
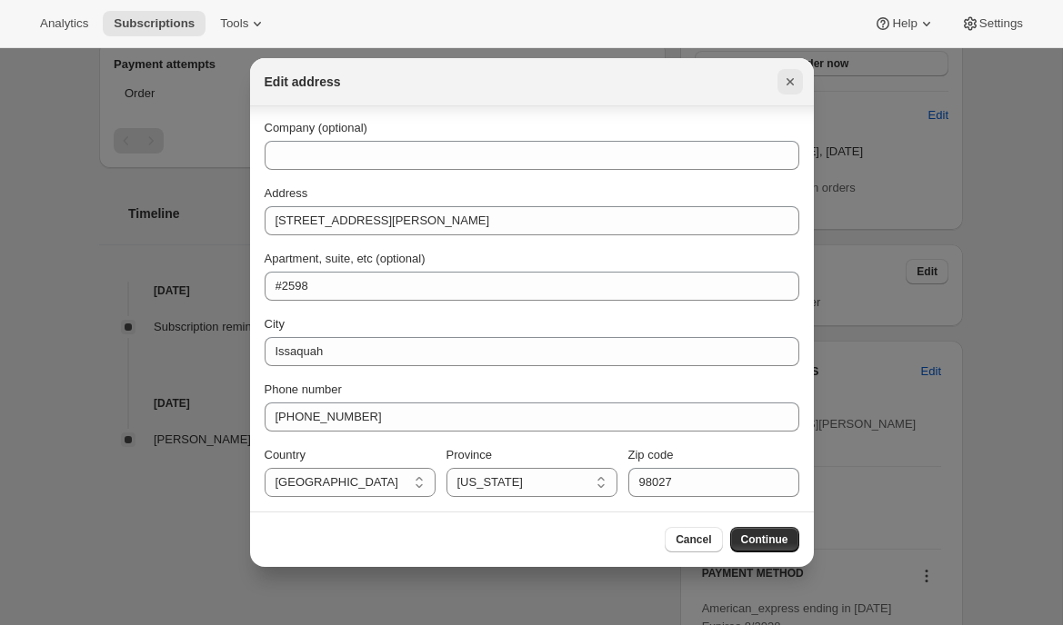
click at [792, 81] on icon "Close" at bounding box center [790, 82] width 18 height 18
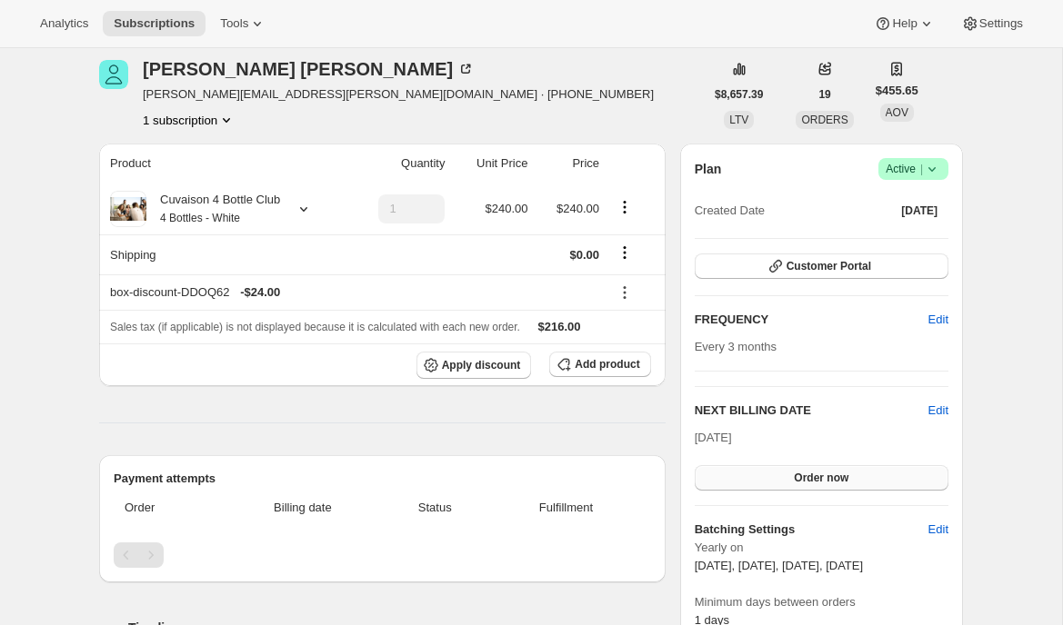
scroll to position [69, 0]
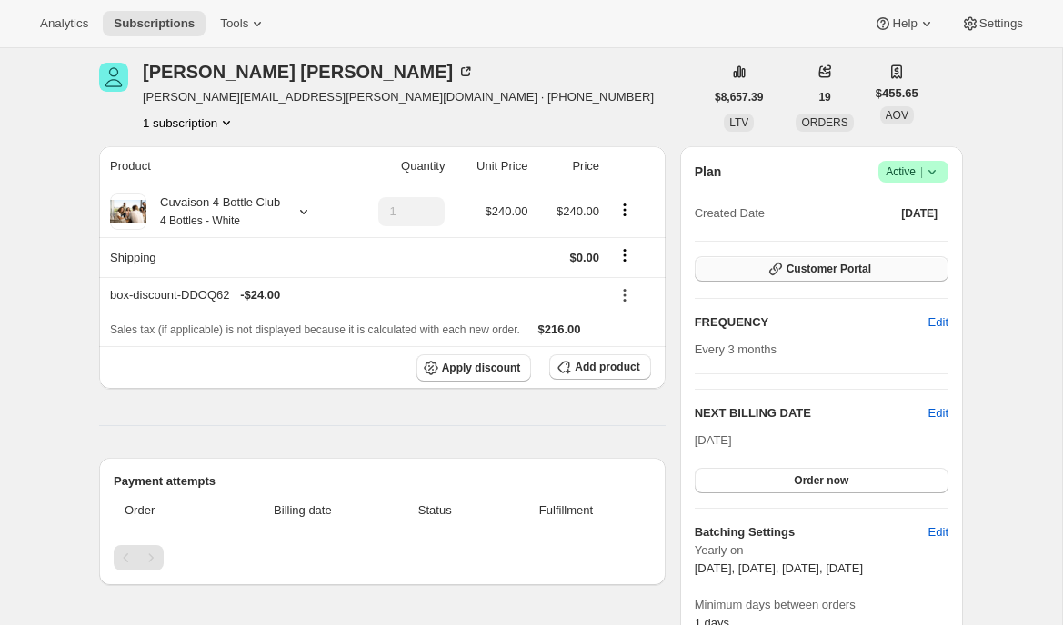
click at [796, 265] on span "Customer Portal" at bounding box center [828, 269] width 85 height 15
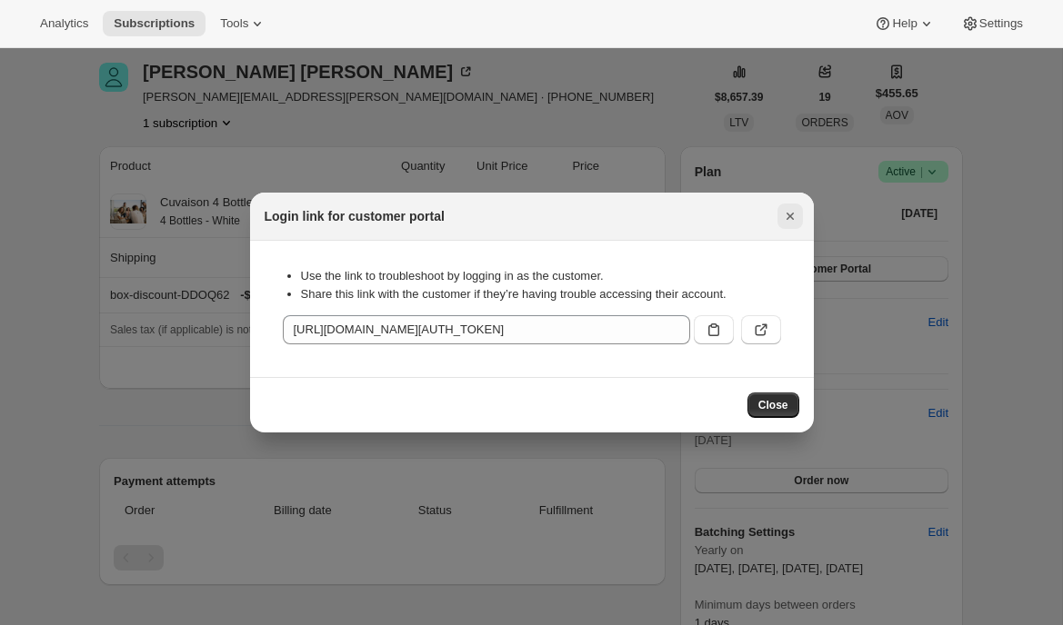
click at [795, 216] on icon "Close" at bounding box center [790, 216] width 18 height 18
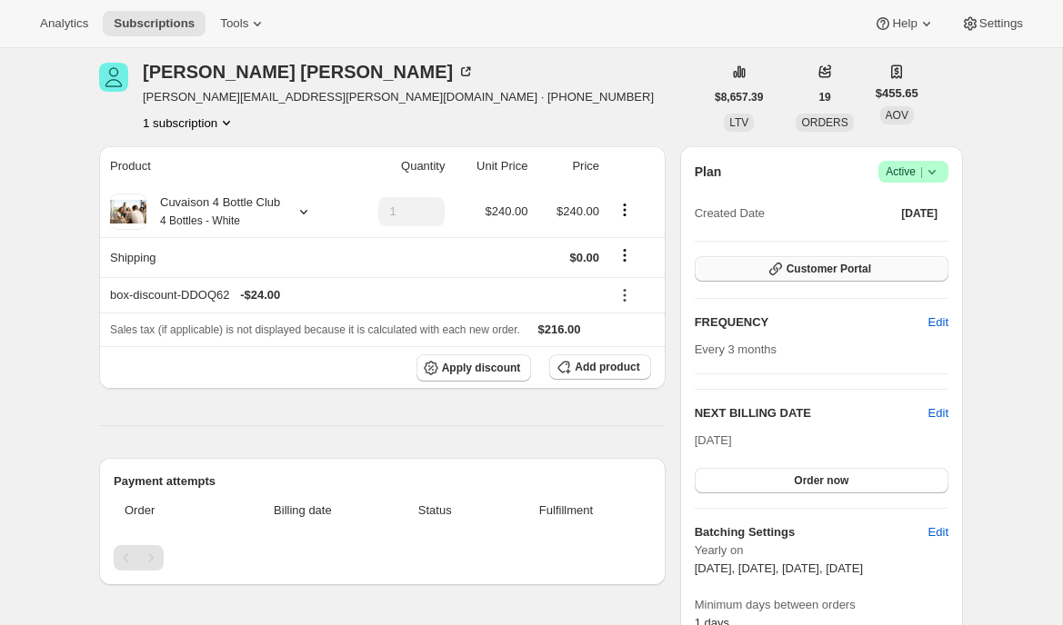
click at [800, 273] on span "Customer Portal" at bounding box center [828, 269] width 85 height 15
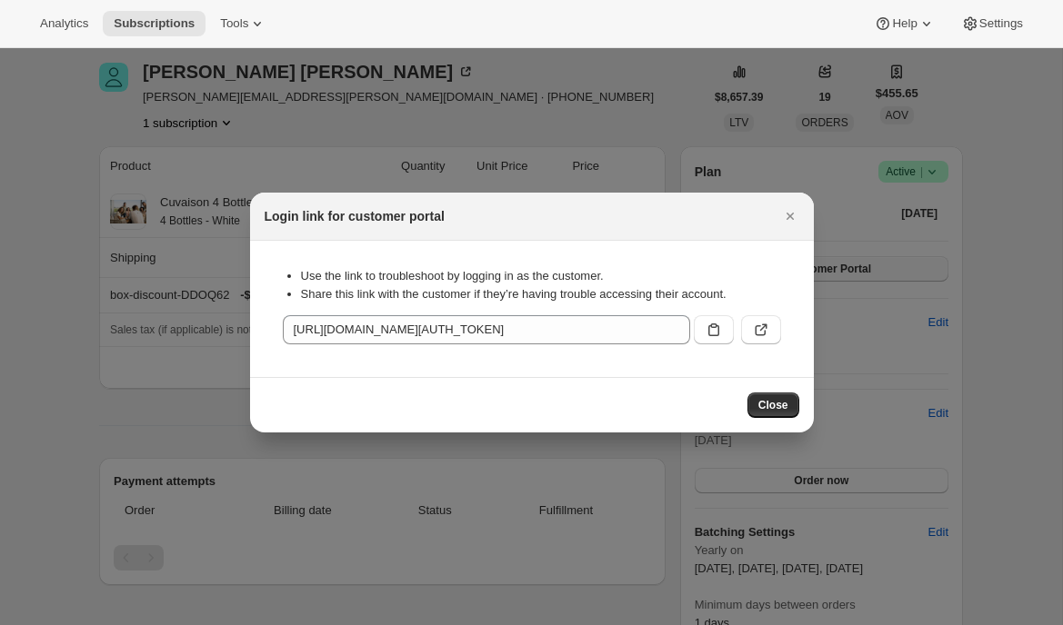
scroll to position [0, 0]
click at [793, 216] on icon "Close" at bounding box center [790, 216] width 18 height 18
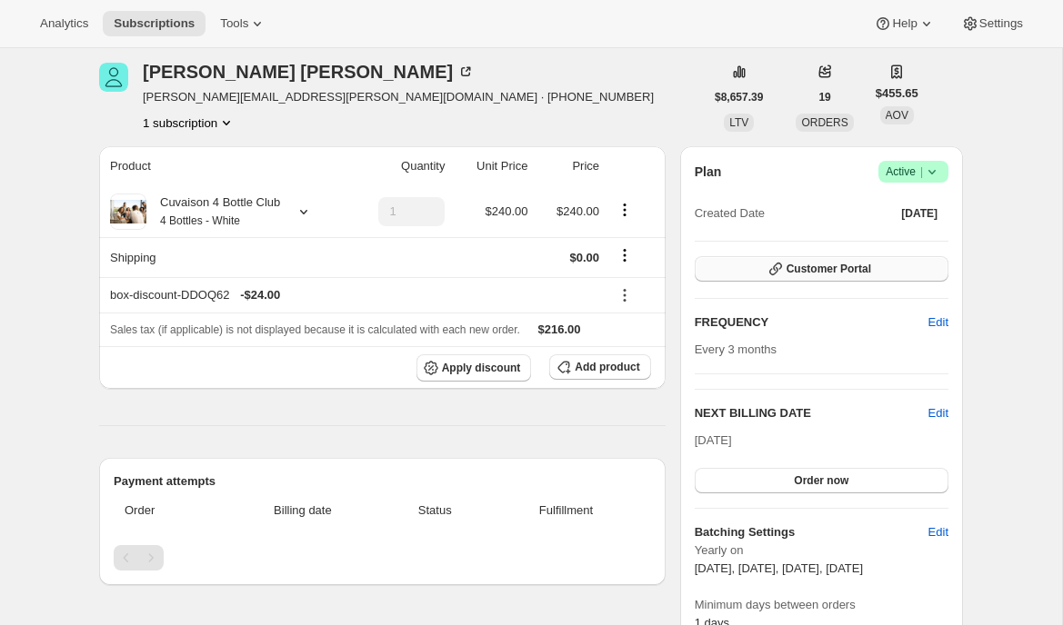
click at [840, 271] on span "Customer Portal" at bounding box center [828, 269] width 85 height 15
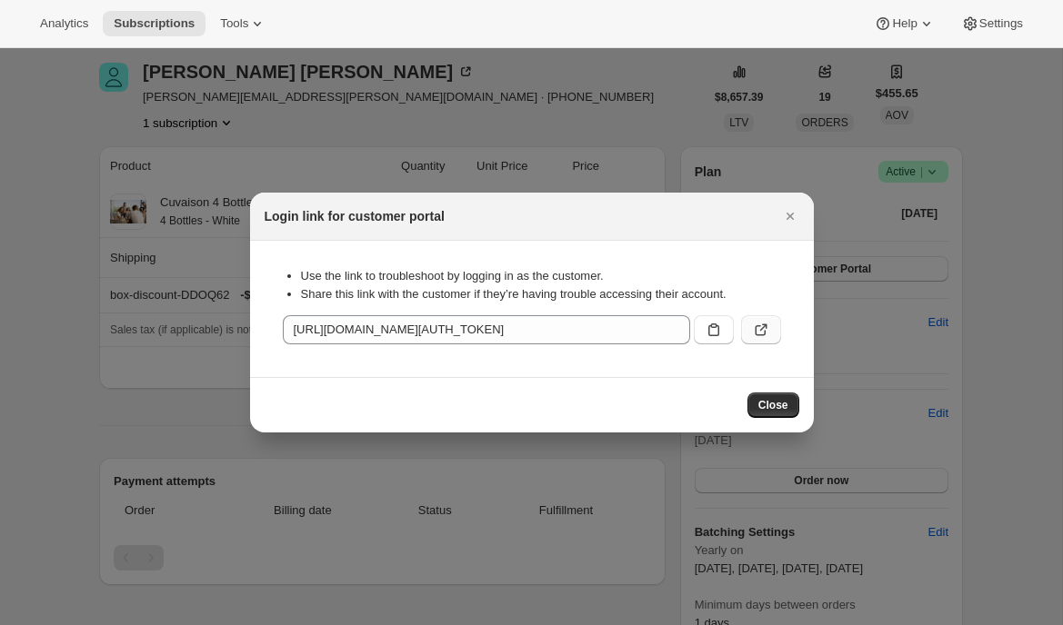
click at [754, 327] on icon ":r32d:" at bounding box center [761, 330] width 18 height 18
click at [792, 215] on icon "Close" at bounding box center [788, 216] width 7 height 7
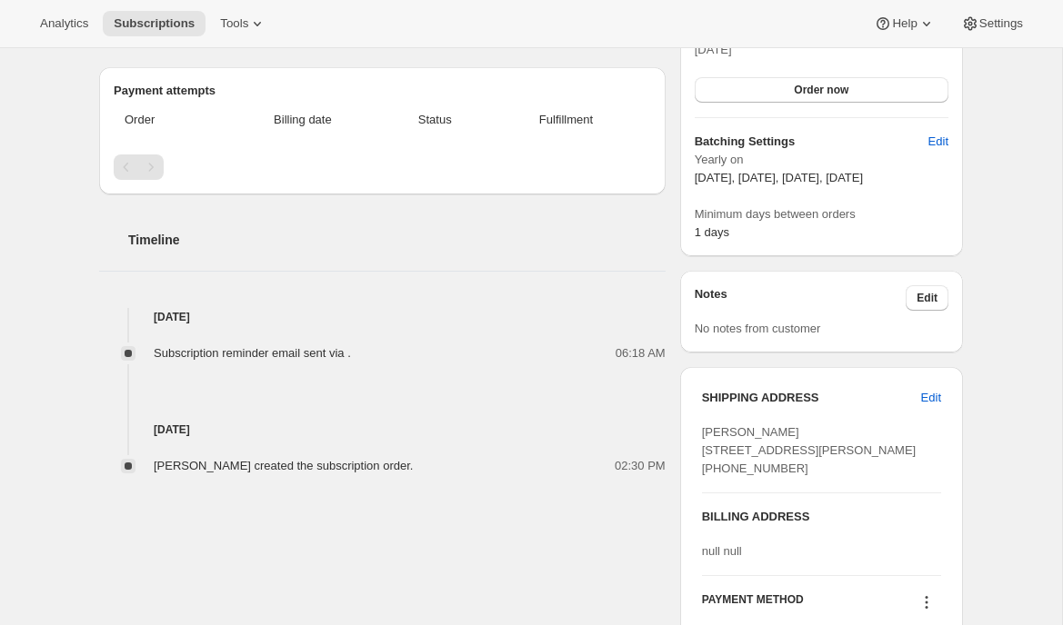
scroll to position [487, 0]
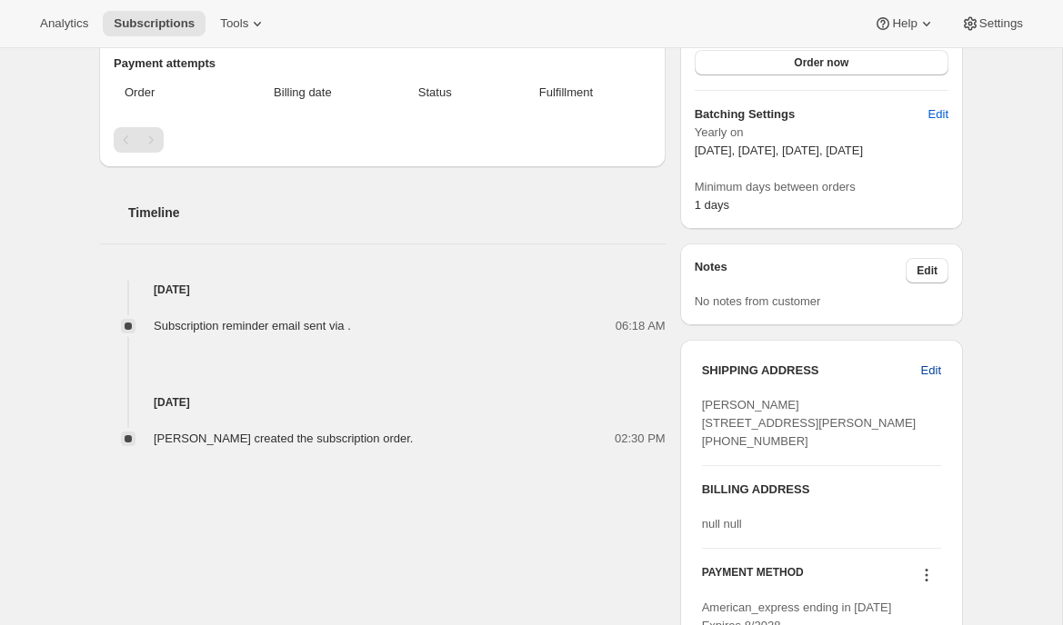
click at [934, 367] on span "Edit" at bounding box center [931, 371] width 20 height 18
select select "WA"
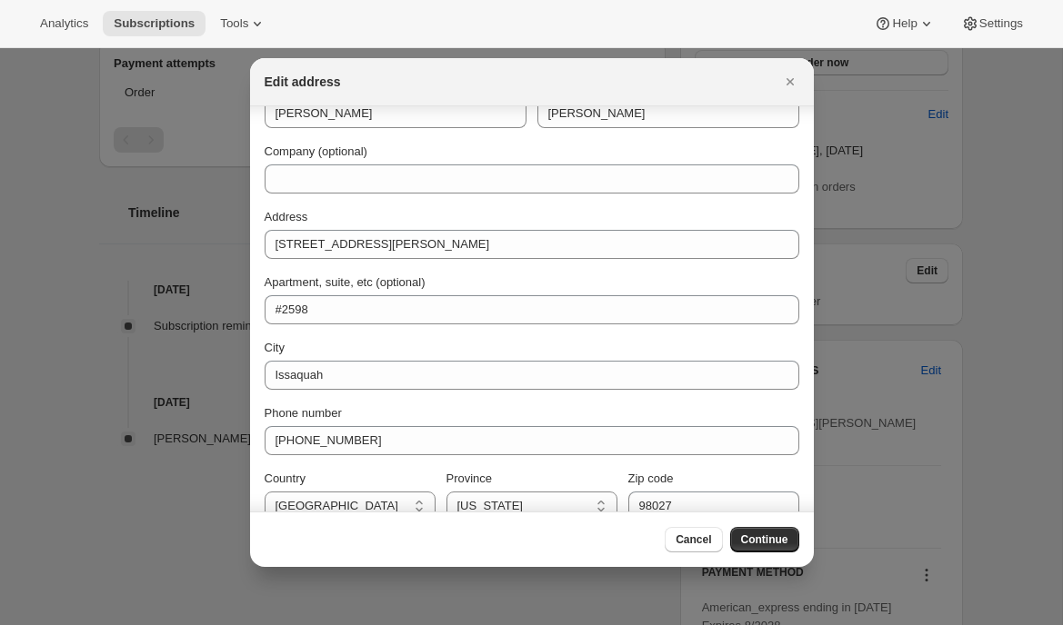
scroll to position [52, 0]
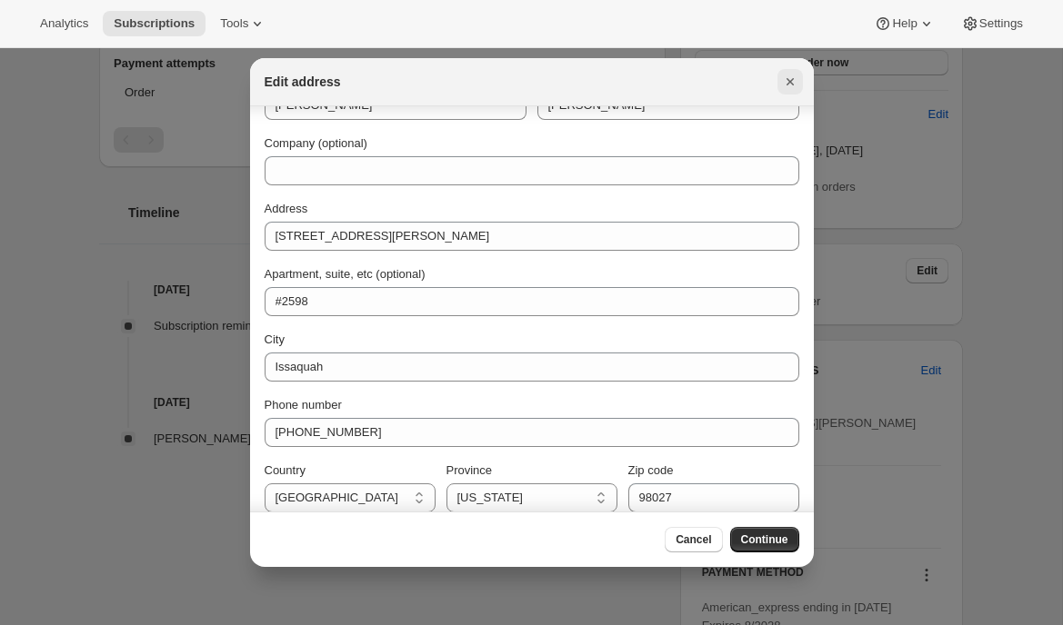
click at [787, 76] on icon "Close" at bounding box center [790, 82] width 18 height 18
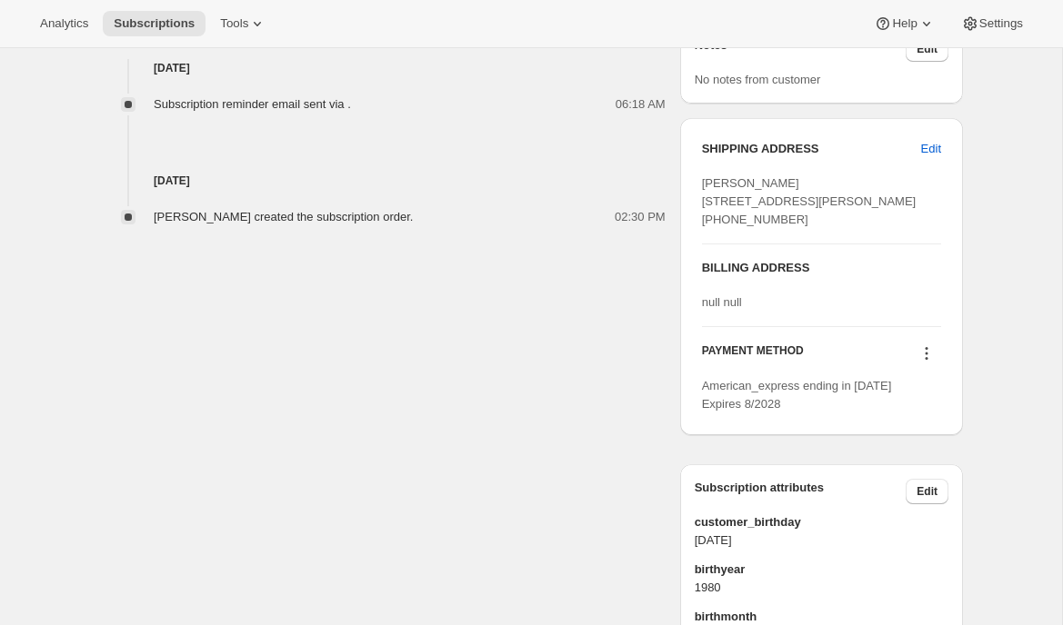
scroll to position [754, 0]
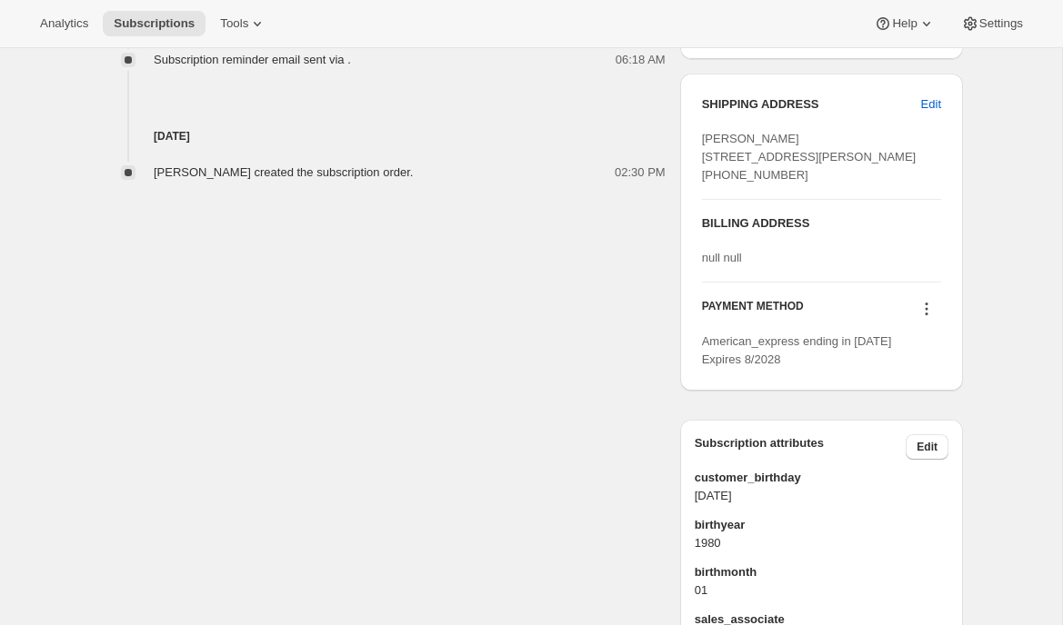
drag, startPoint x: 746, startPoint y: 327, endPoint x: 686, endPoint y: 327, distance: 60.0
click at [686, 327] on div "SHIPPING ADDRESS Edit Wilson Lee 1420 NW Gilman Blvd #2598 Issaquah WA, 98027 U…" at bounding box center [821, 232] width 283 height 317
click at [512, 384] on div "Wilson Lee wilson.d.lee@gmail.com · +13109556546 1 subscription $8,657.39 LTV 1…" at bounding box center [524, 52] width 878 height 1407
drag, startPoint x: 797, startPoint y: 437, endPoint x: 688, endPoint y: 410, distance: 112.5
click at [688, 391] on div "SHIPPING ADDRESS Edit Wilson Lee 1420 NW Gilman Blvd #2598 Issaquah WA, 98027 U…" at bounding box center [821, 232] width 283 height 317
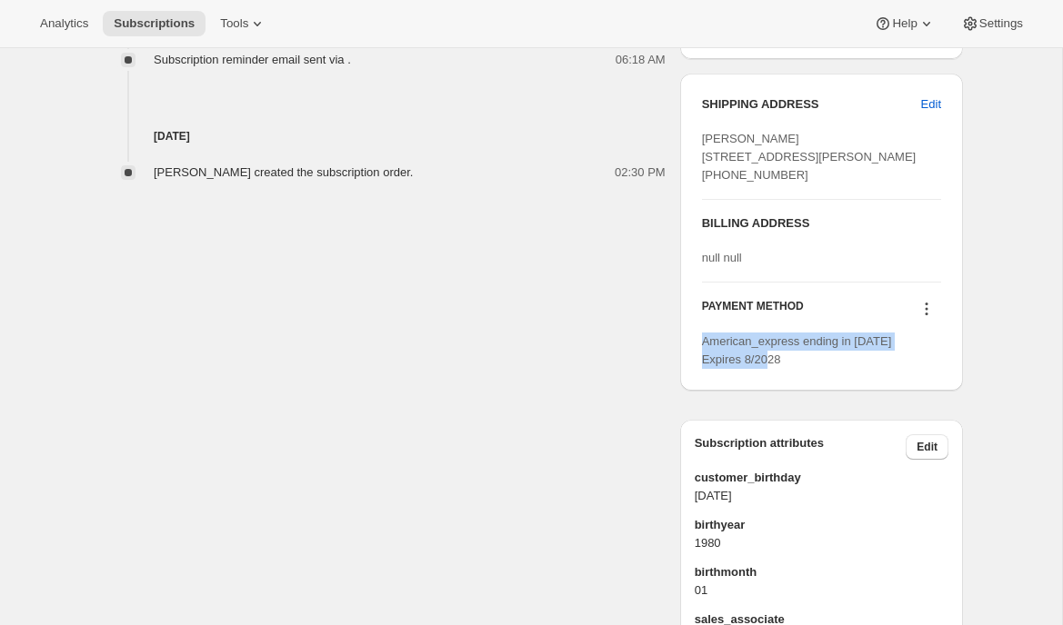
click at [544, 475] on div "Wilson Lee wilson.d.lee@gmail.com · +13109556546 1 subscription $8,657.39 LTV 1…" at bounding box center [524, 52] width 878 height 1407
click at [927, 318] on icon at bounding box center [926, 309] width 18 height 18
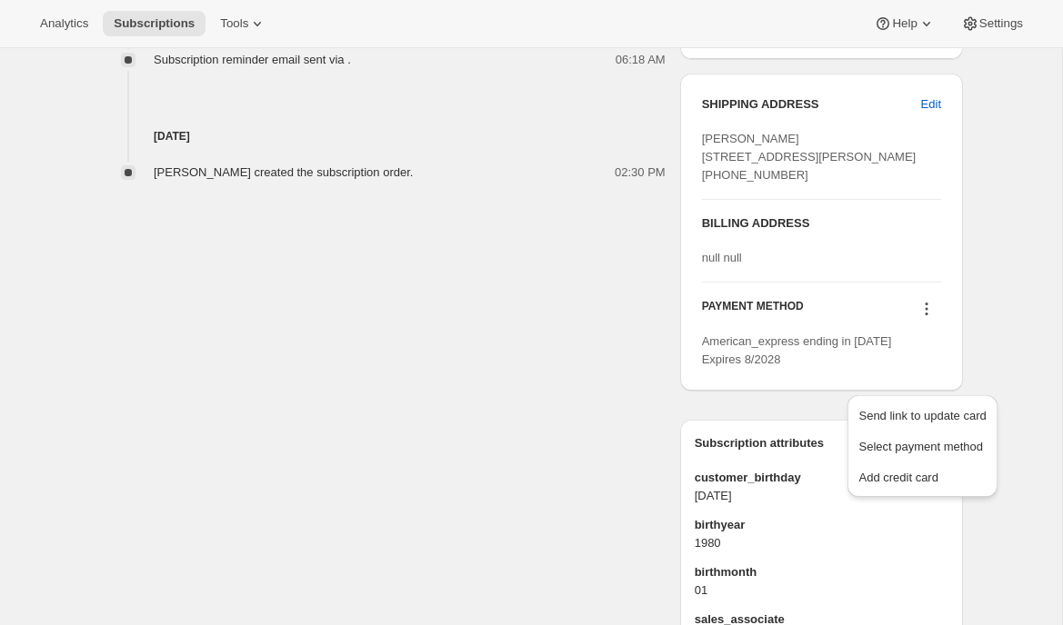
click at [1011, 381] on div "Subscription #16449405246. This page is ready Subscription #16449405246 Success…" at bounding box center [531, 53] width 1062 height 1516
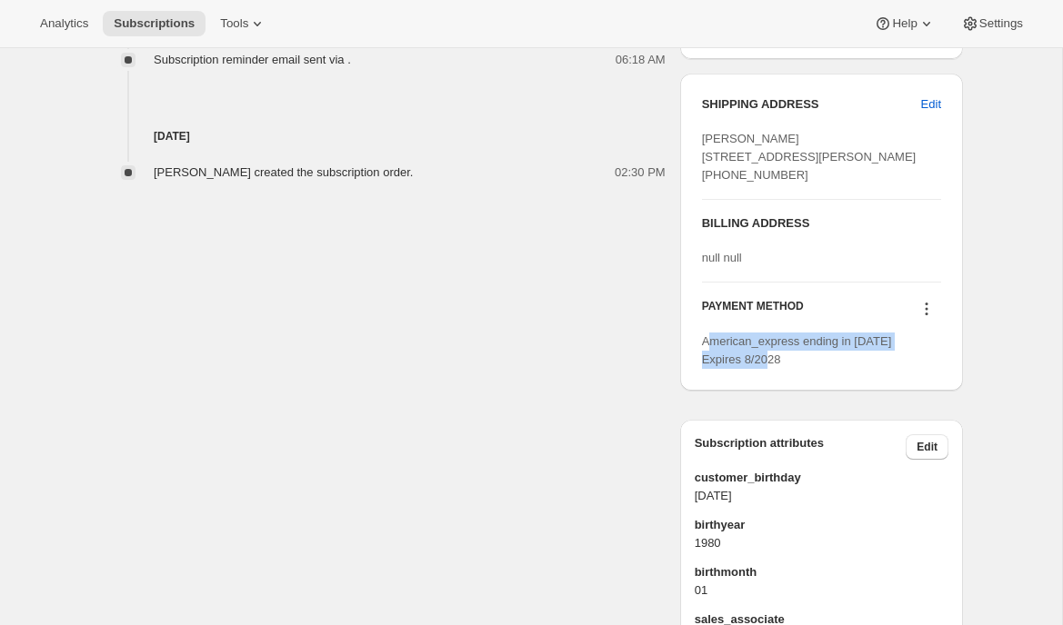
drag, startPoint x: 783, startPoint y: 429, endPoint x: 707, endPoint y: 410, distance: 77.8
click at [707, 369] on div "American_express ending in 2001 Expires 8/2028" at bounding box center [821, 351] width 239 height 36
click at [805, 369] on div "American_express ending in 2001 Expires 8/2028" at bounding box center [821, 351] width 239 height 36
click at [926, 318] on icon at bounding box center [926, 309] width 18 height 18
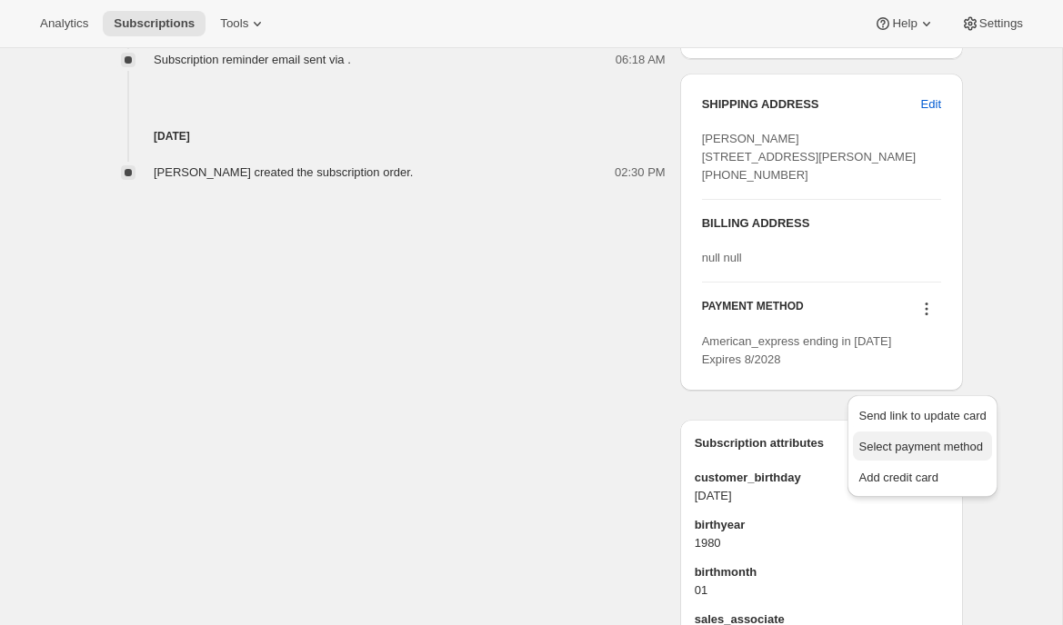
click at [921, 445] on span "Select payment method" at bounding box center [920, 447] width 125 height 14
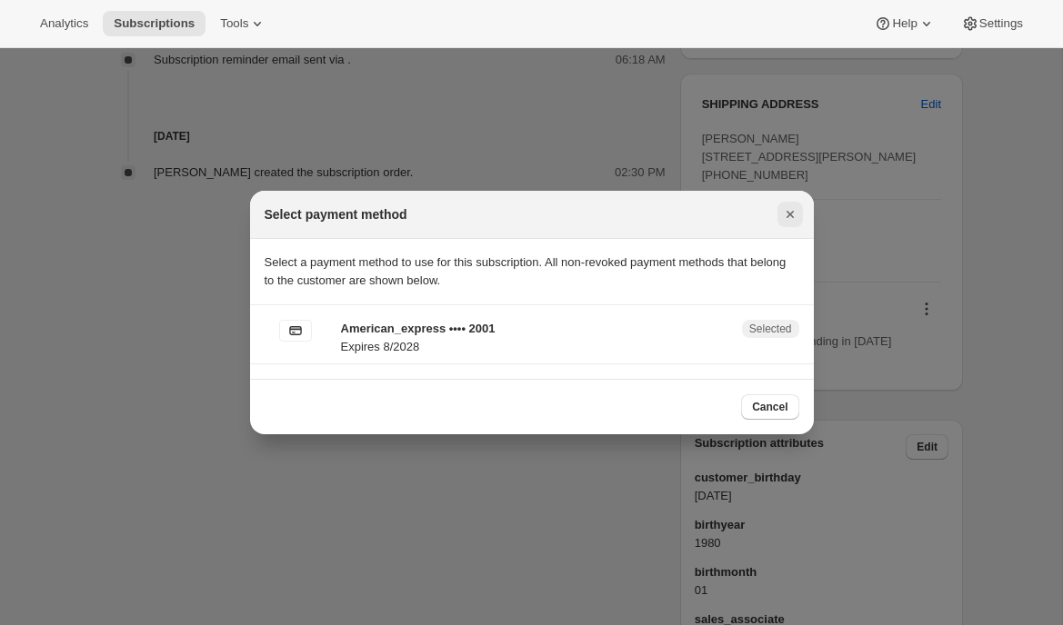
click at [790, 216] on icon "Close" at bounding box center [790, 214] width 18 height 18
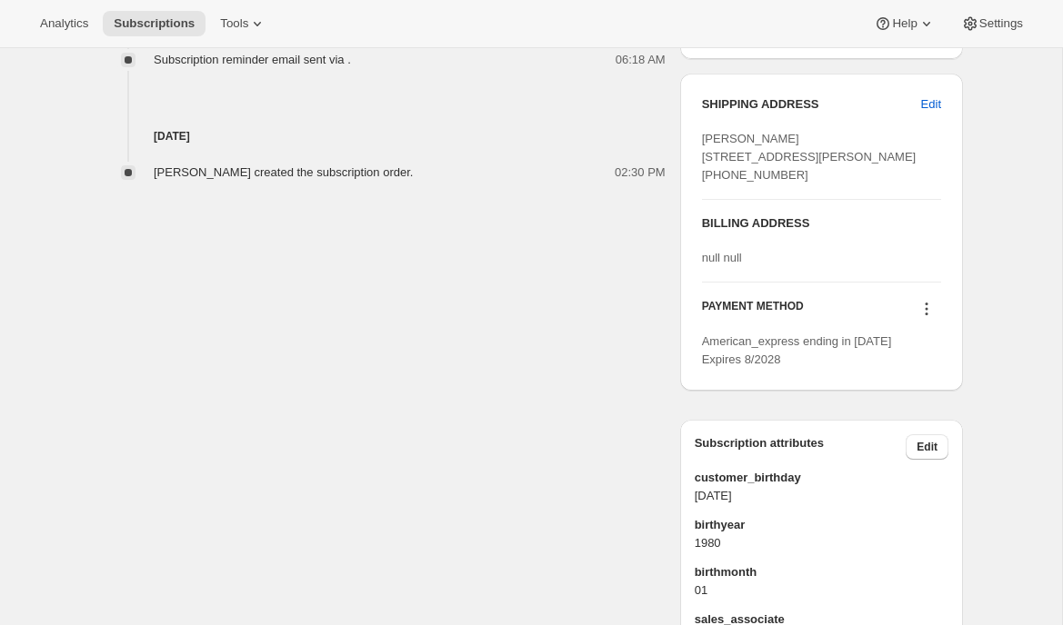
click at [924, 318] on icon at bounding box center [926, 309] width 18 height 18
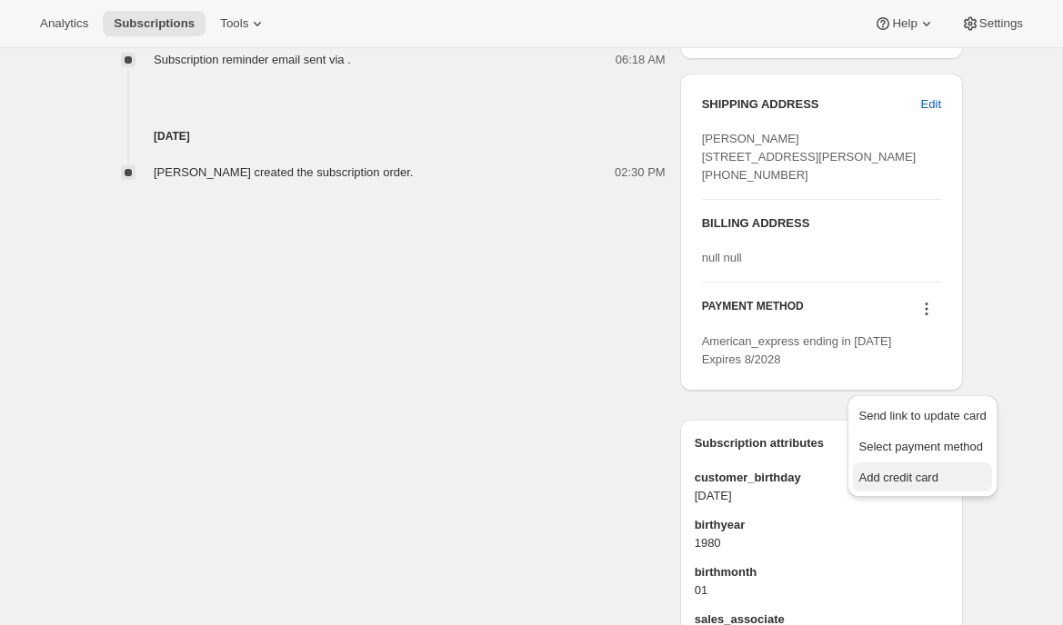
click at [895, 474] on span "Add credit card" at bounding box center [897, 478] width 79 height 14
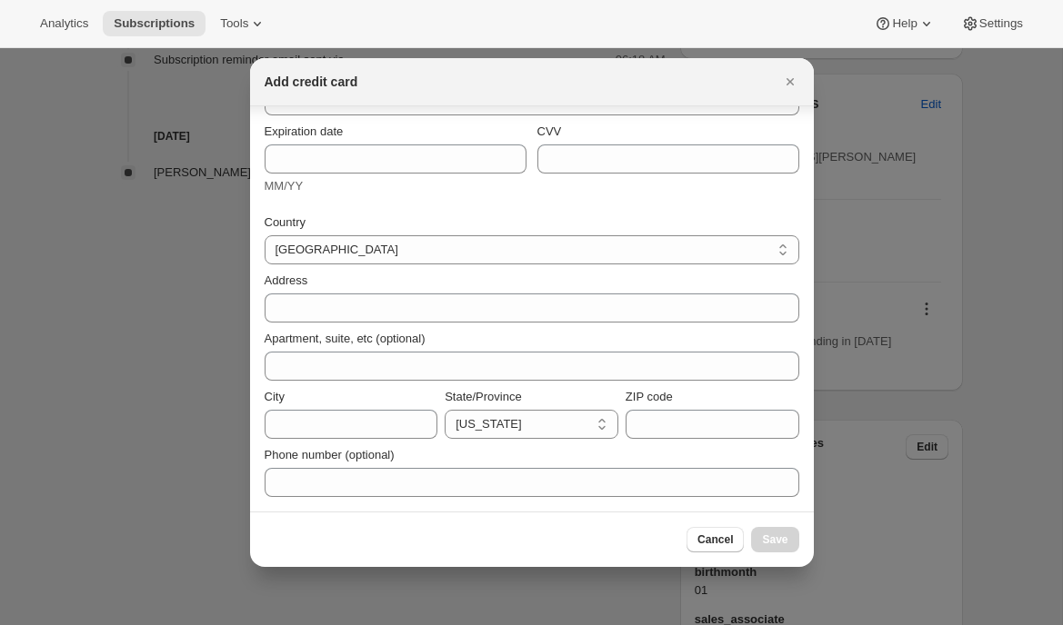
scroll to position [0, 0]
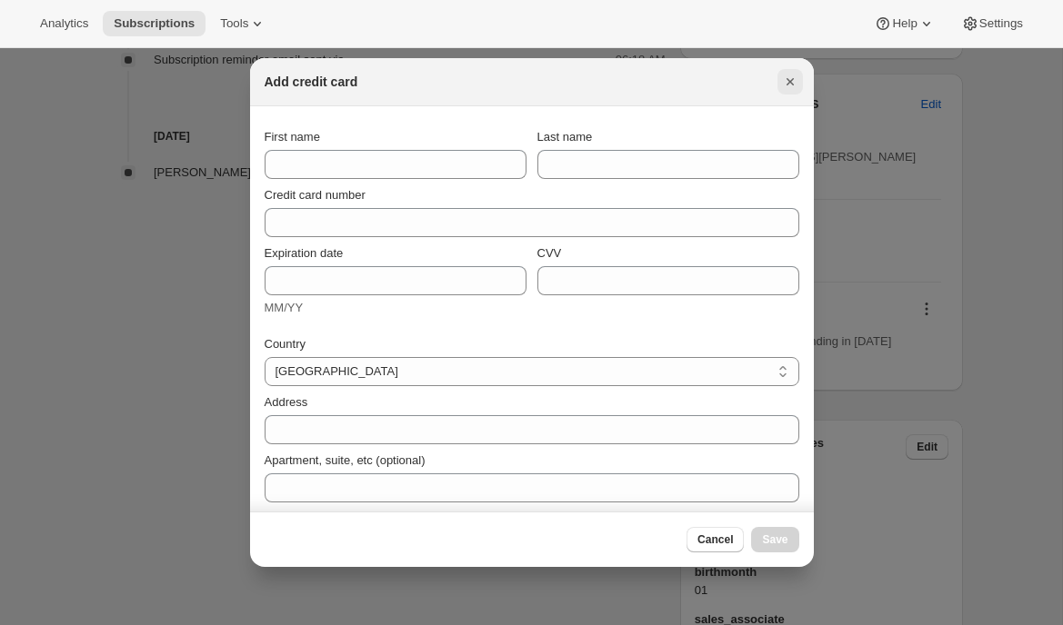
click at [784, 84] on icon "Close" at bounding box center [790, 82] width 18 height 18
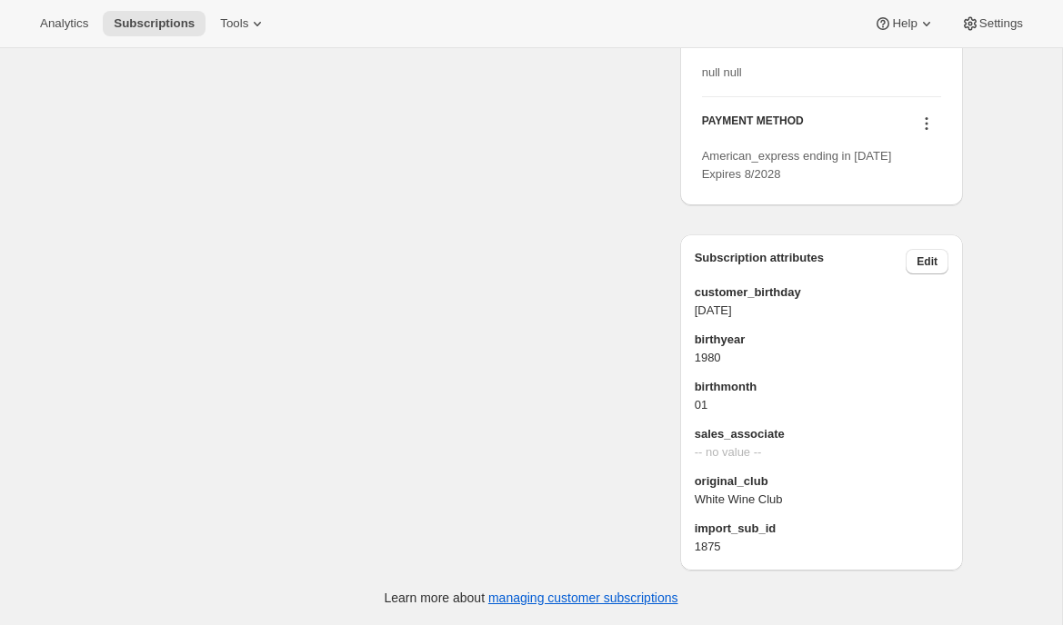
scroll to position [1010, 0]
drag, startPoint x: 728, startPoint y: 554, endPoint x: 690, endPoint y: 488, distance: 75.8
click at [690, 488] on div "Subscription attributes Edit customer_birthday 1980-01-05 birthyear 1980 birthm…" at bounding box center [821, 403] width 283 height 336
click at [707, 551] on span "1875" at bounding box center [822, 547] width 254 height 18
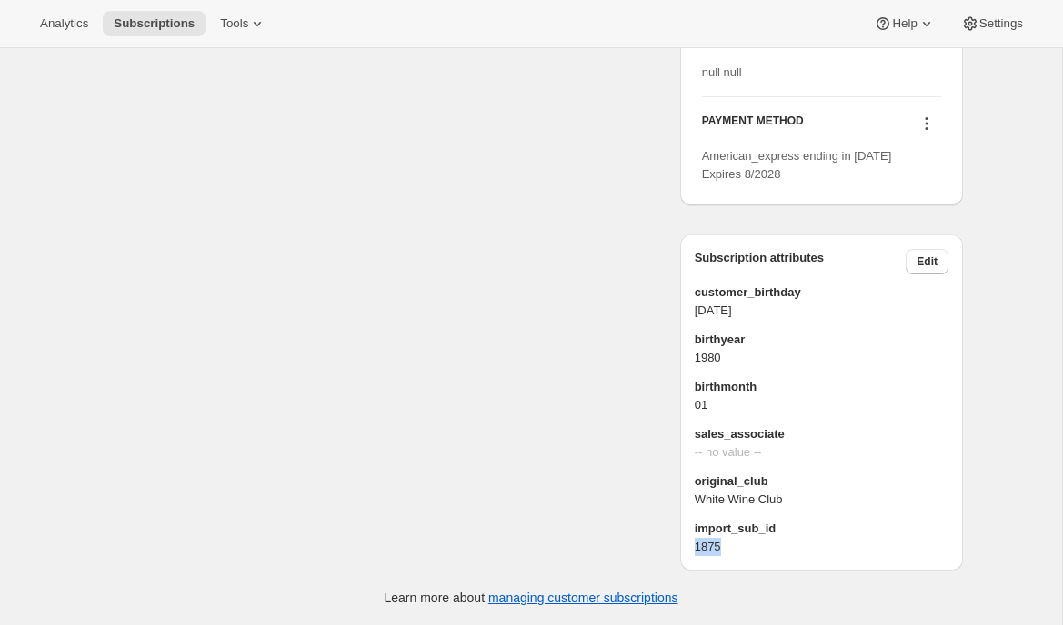
click at [707, 551] on span "1875" at bounding box center [822, 547] width 254 height 18
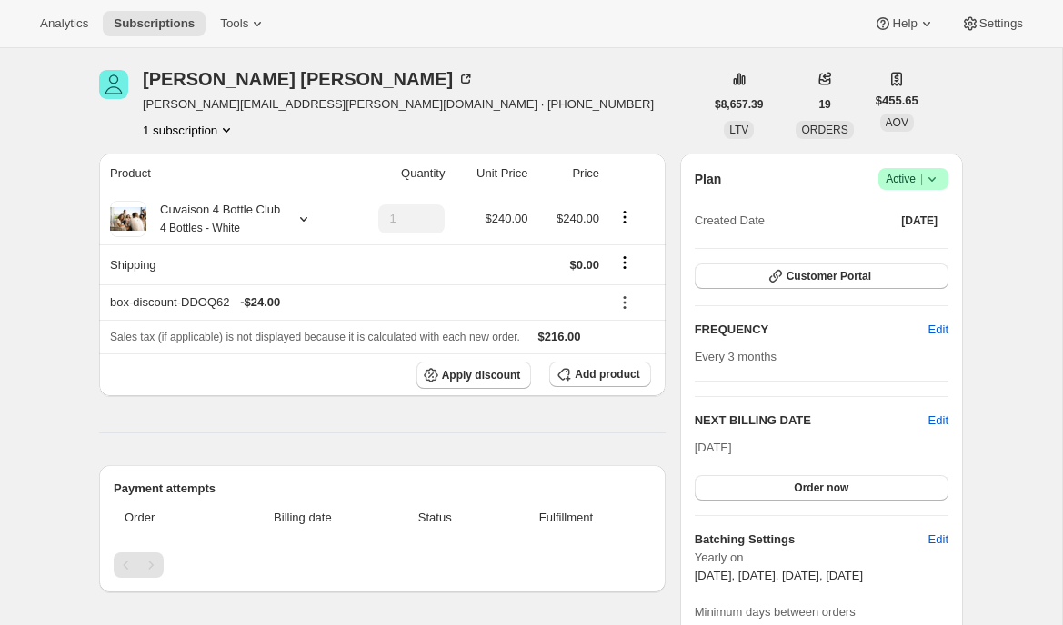
scroll to position [63, 0]
drag, startPoint x: 722, startPoint y: 444, endPoint x: 709, endPoint y: 444, distance: 12.7
click at [710, 444] on span "Sep 9, 2025" at bounding box center [713, 447] width 37 height 14
click at [709, 444] on span "Sep 9, 2025" at bounding box center [713, 447] width 37 height 14
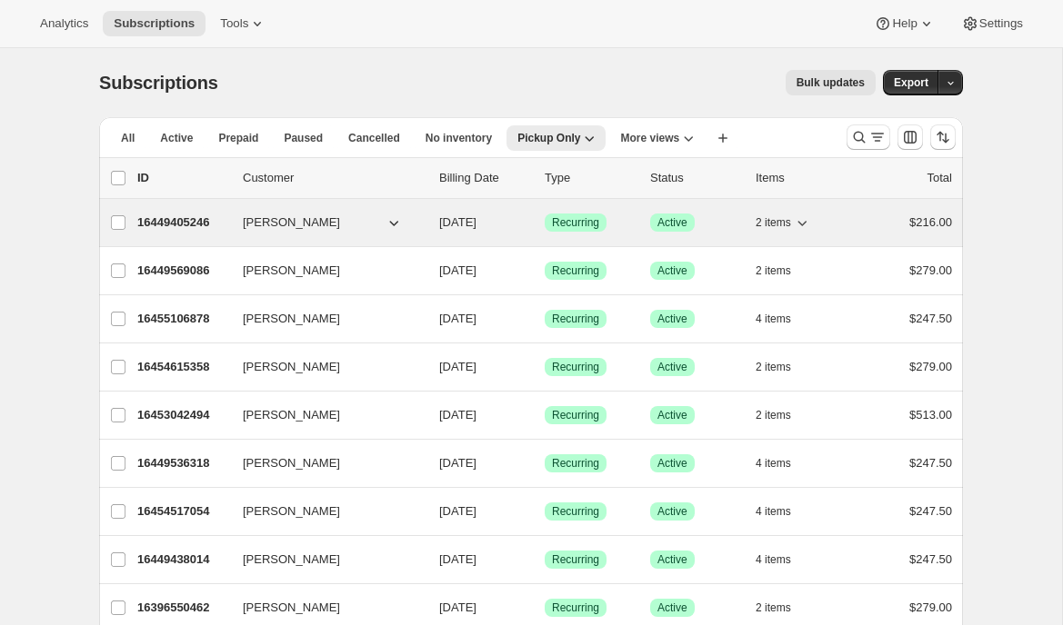
click at [174, 223] on p "16449405246" at bounding box center [182, 223] width 91 height 18
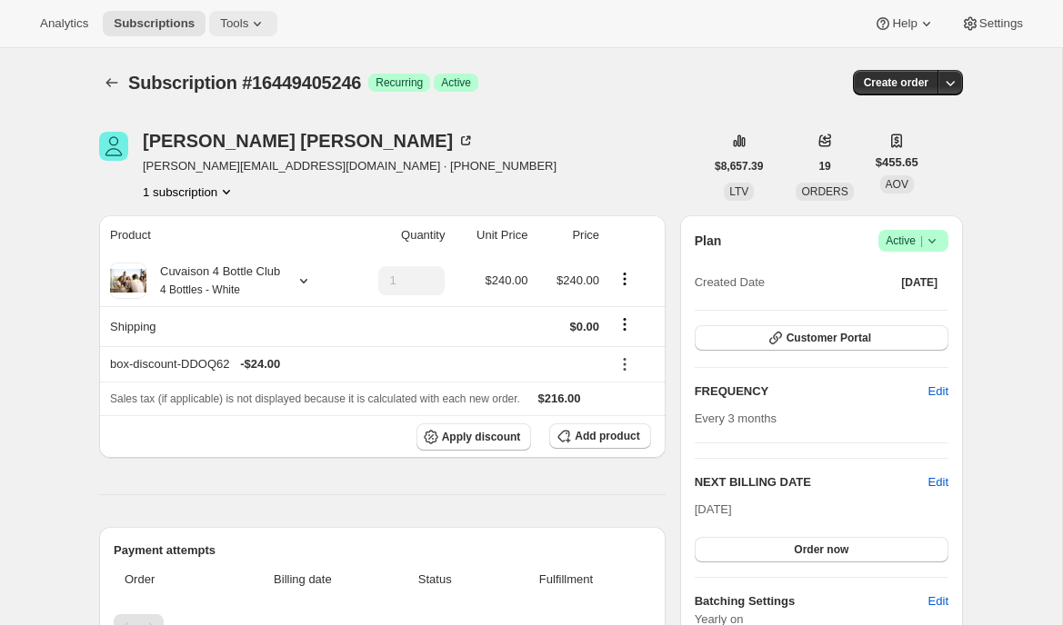
click at [225, 25] on span "Tools" at bounding box center [234, 23] width 28 height 15
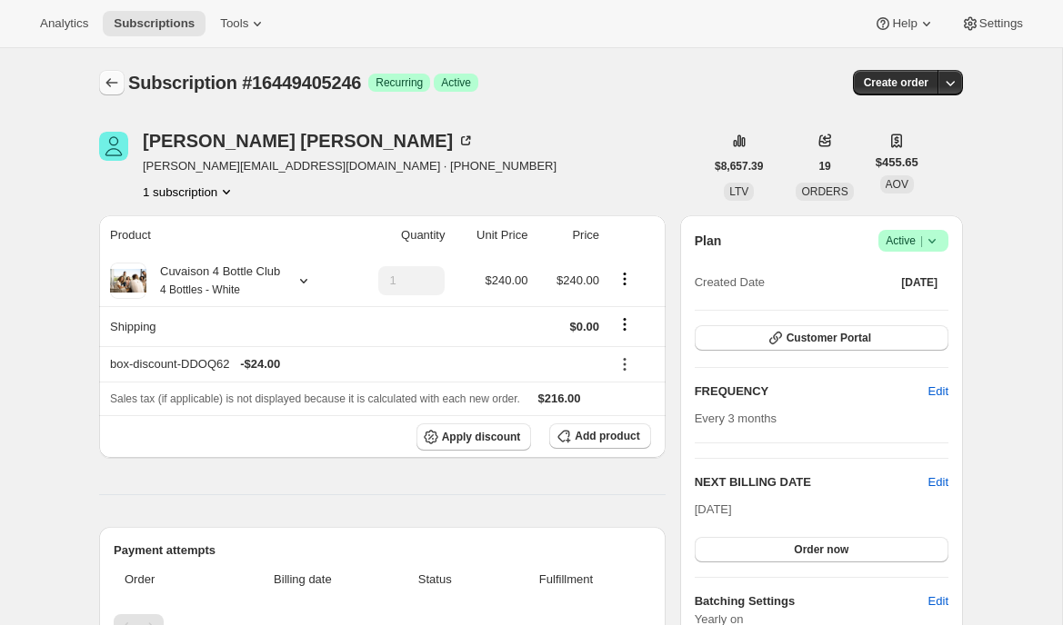
click at [106, 82] on icon "Subscriptions" at bounding box center [112, 83] width 18 height 18
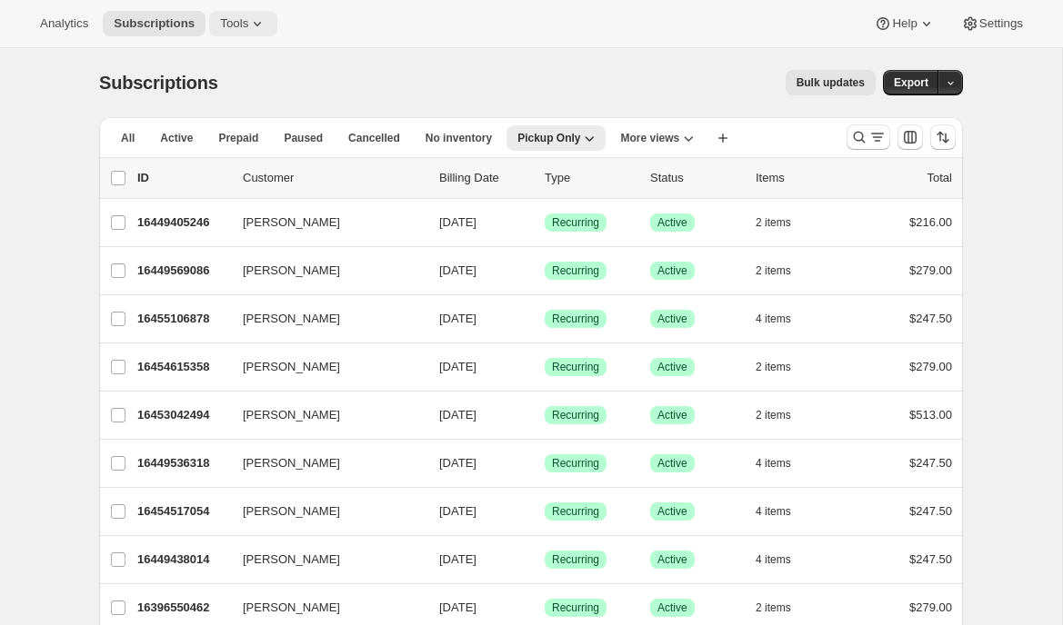
click at [255, 30] on icon at bounding box center [257, 24] width 18 height 18
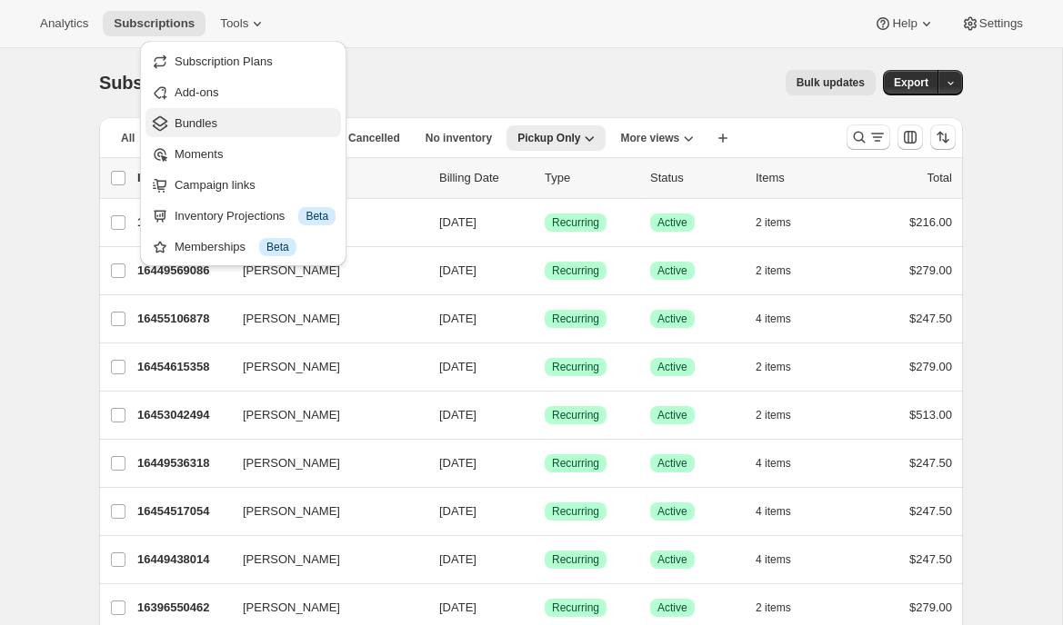
click at [206, 127] on span "Bundles" at bounding box center [196, 123] width 43 height 14
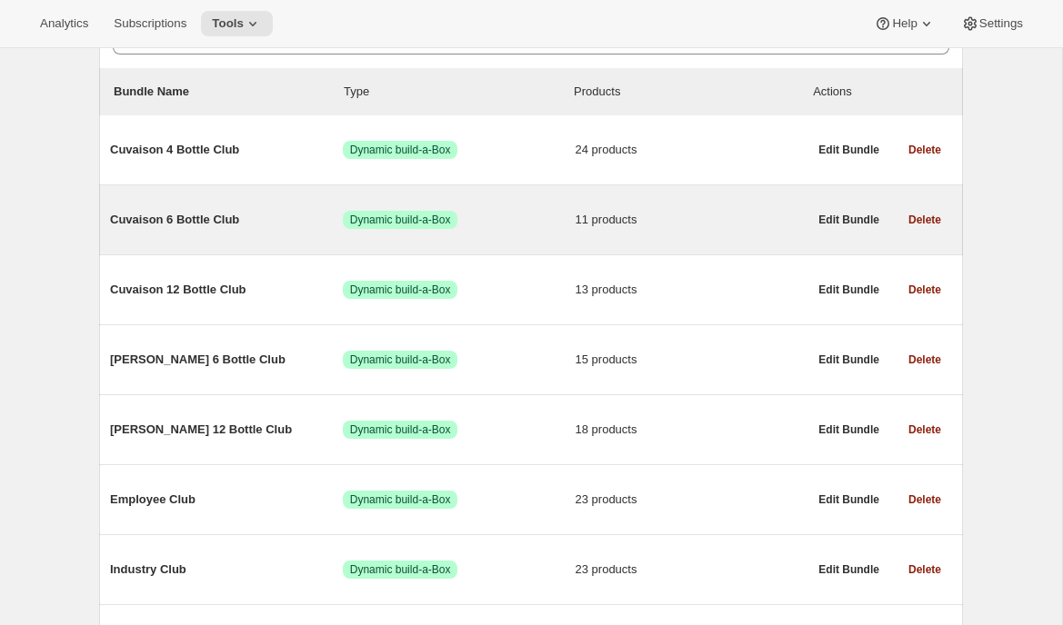
scroll to position [208, 0]
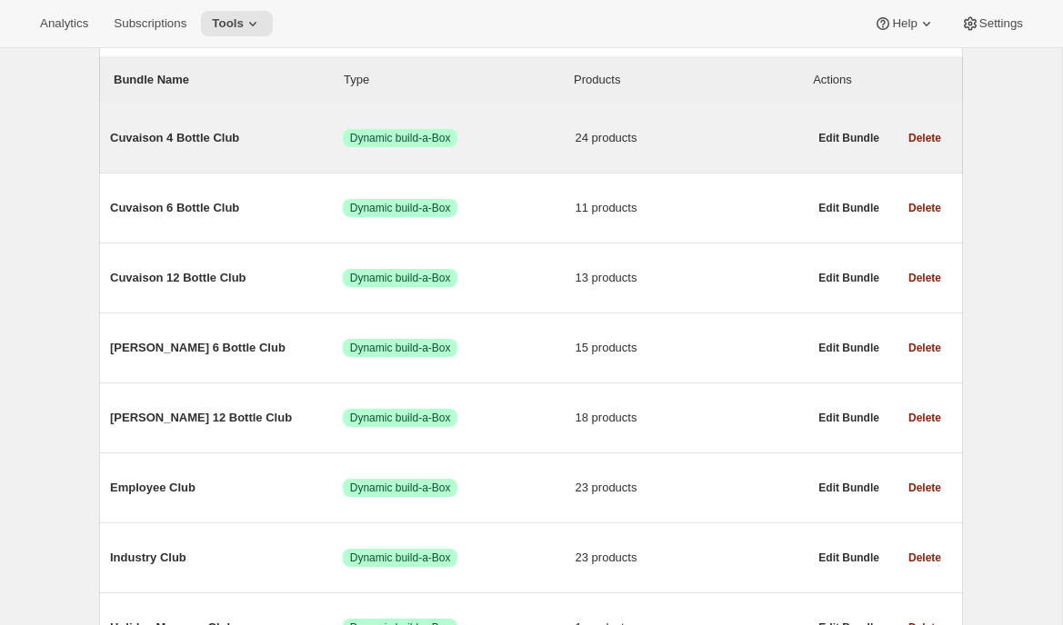
click at [257, 154] on div "Cuvaison 4 Bottle Club Success Dynamic build-a-Box 24 products" at bounding box center [458, 138] width 697 height 47
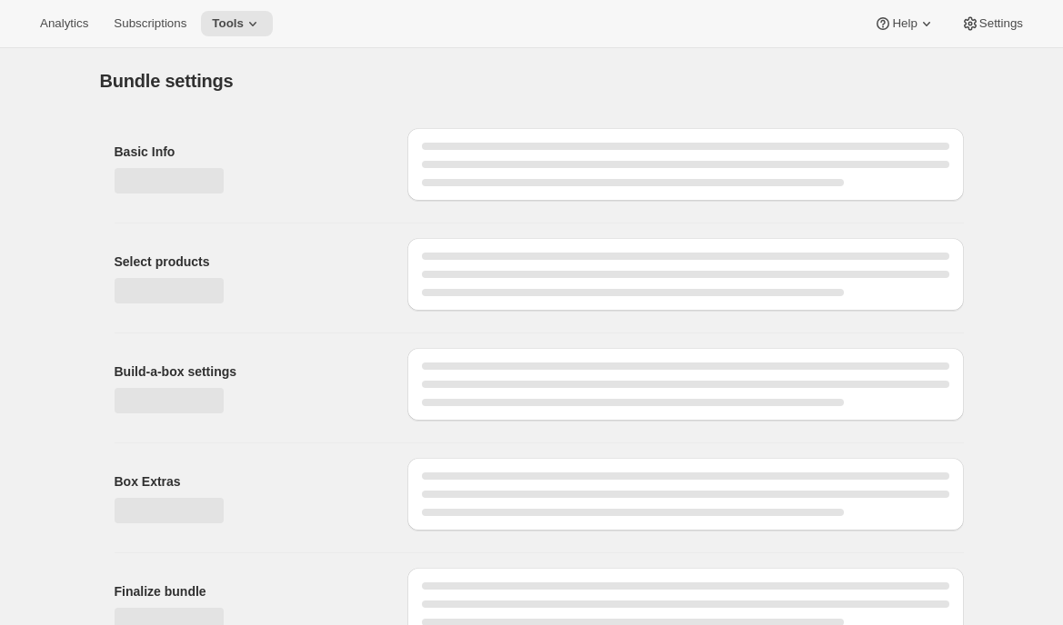
type input "Cuvaison 4 Bottle Club"
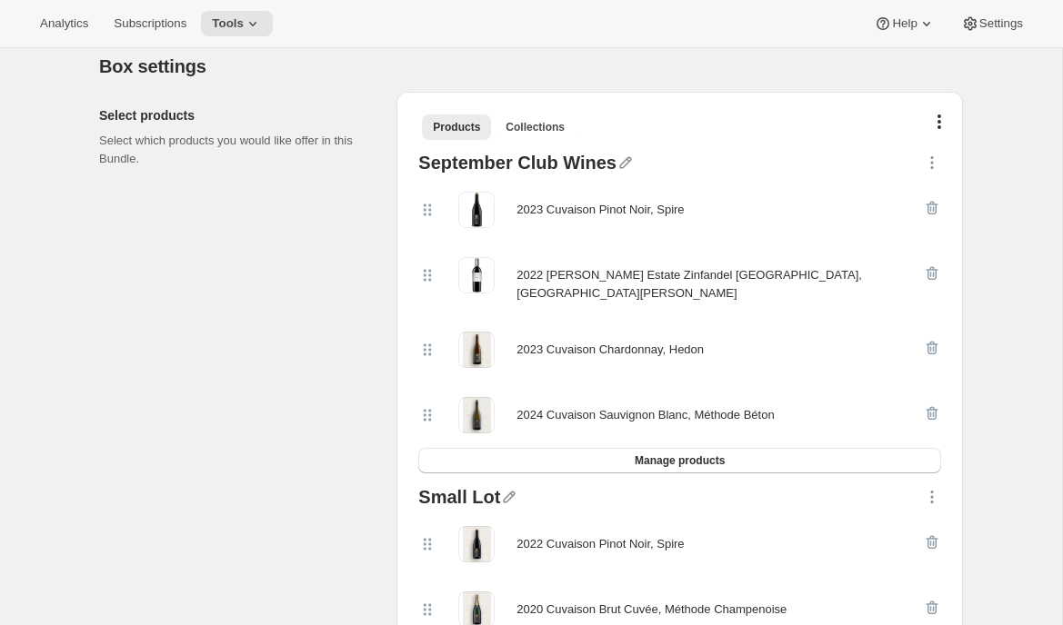
scroll to position [347, 0]
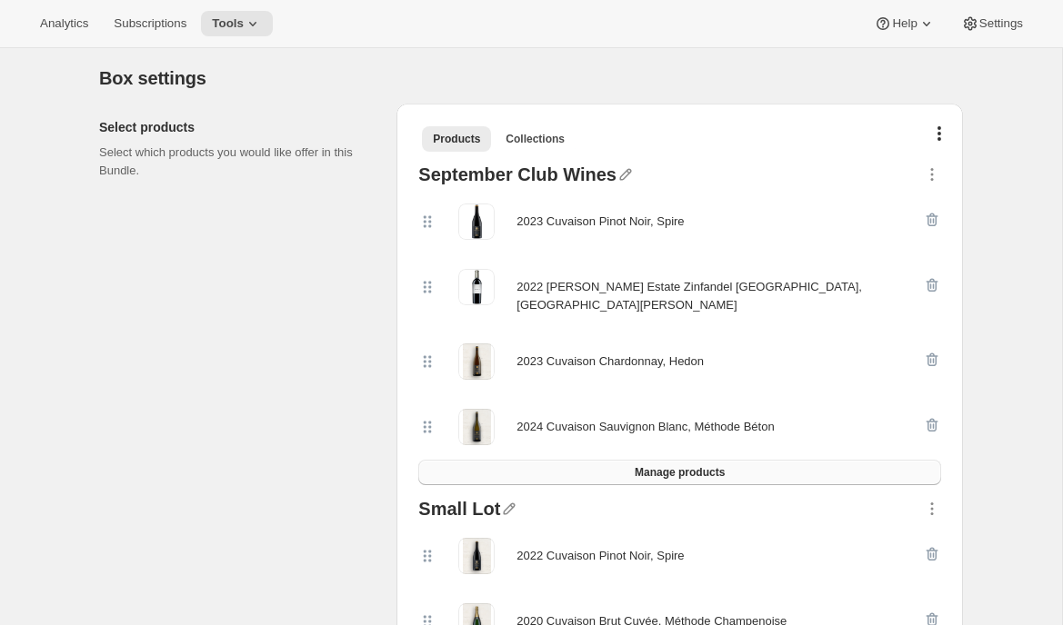
click at [683, 465] on span "Manage products" at bounding box center [680, 472] width 90 height 15
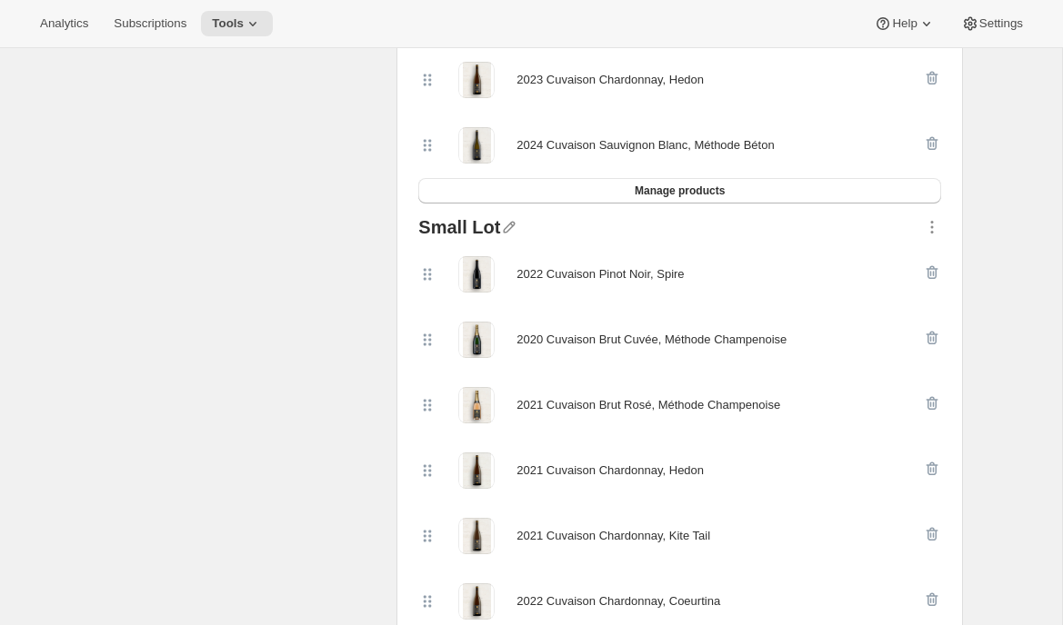
scroll to position [630, 0]
drag, startPoint x: 425, startPoint y: 394, endPoint x: 430, endPoint y: 321, distance: 72.9
click at [430, 321] on div "2022 Cuvaison Pinot Noir, Spire 2020 Cuvaison Brut Cuvée, Méthode Champenoise 2…" at bounding box center [679, 633] width 523 height 785
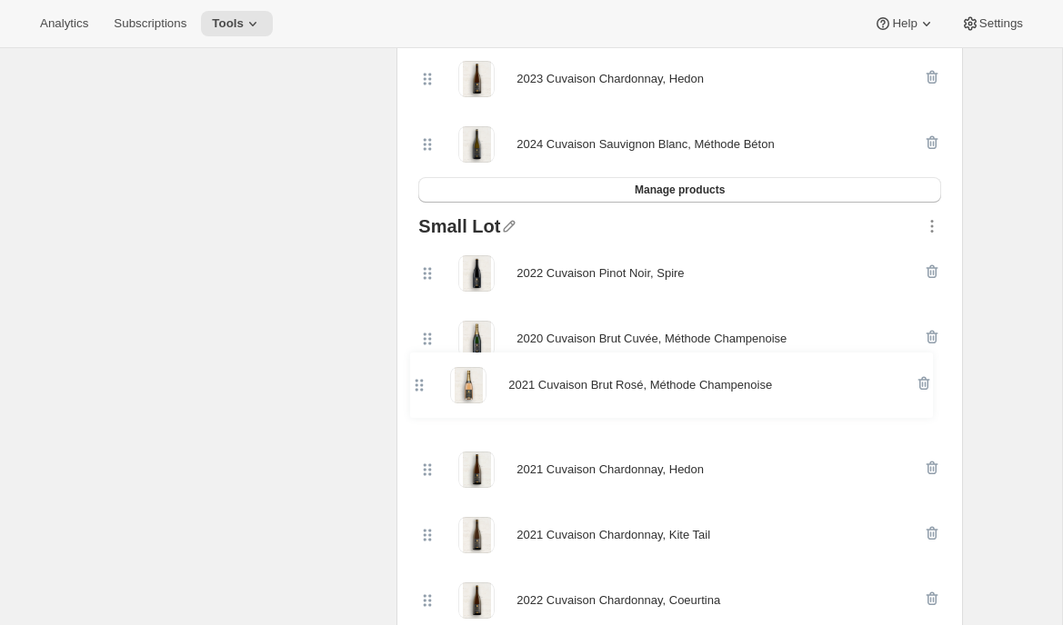
drag, startPoint x: 425, startPoint y: 330, endPoint x: 416, endPoint y: 389, distance: 59.7
click at [416, 392] on div "Small Lot 2022 Cuvaison Pinot Noir, Spire 2021 Cuvaison Brut Rosé, Méthode Cham…" at bounding box center [679, 634] width 537 height 849
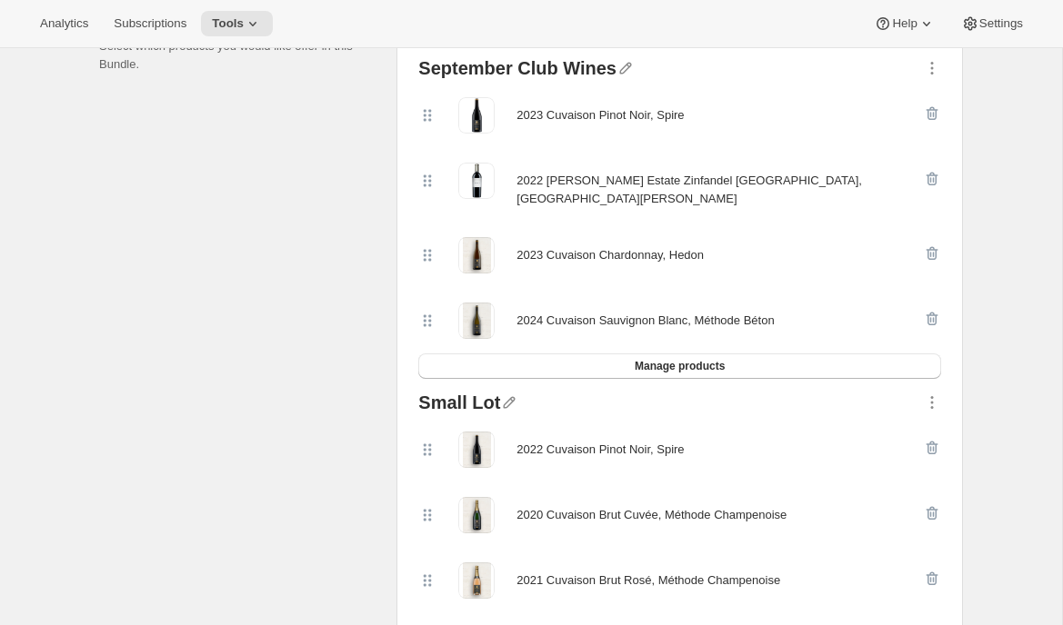
scroll to position [418, 0]
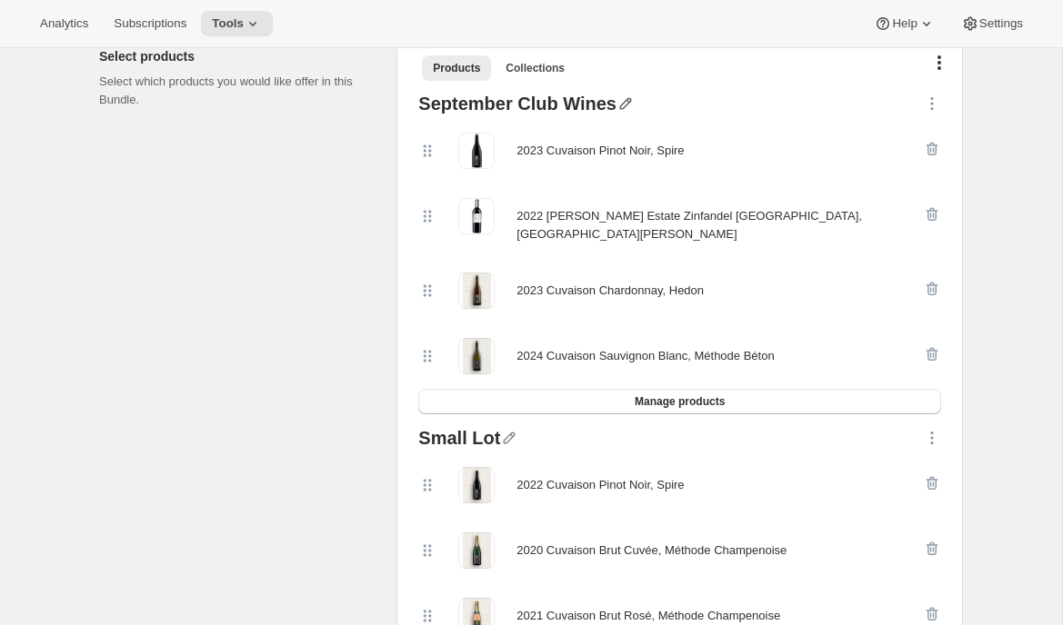
click at [622, 105] on icon "button" at bounding box center [625, 104] width 18 height 18
click at [676, 93] on div "September Club Wines 2023 Cuvaison Pinot Noir, Spire 2022 Brandlin Estate Zinfa…" at bounding box center [679, 254] width 537 height 335
click at [585, 392] on button "Manage products" at bounding box center [679, 401] width 523 height 25
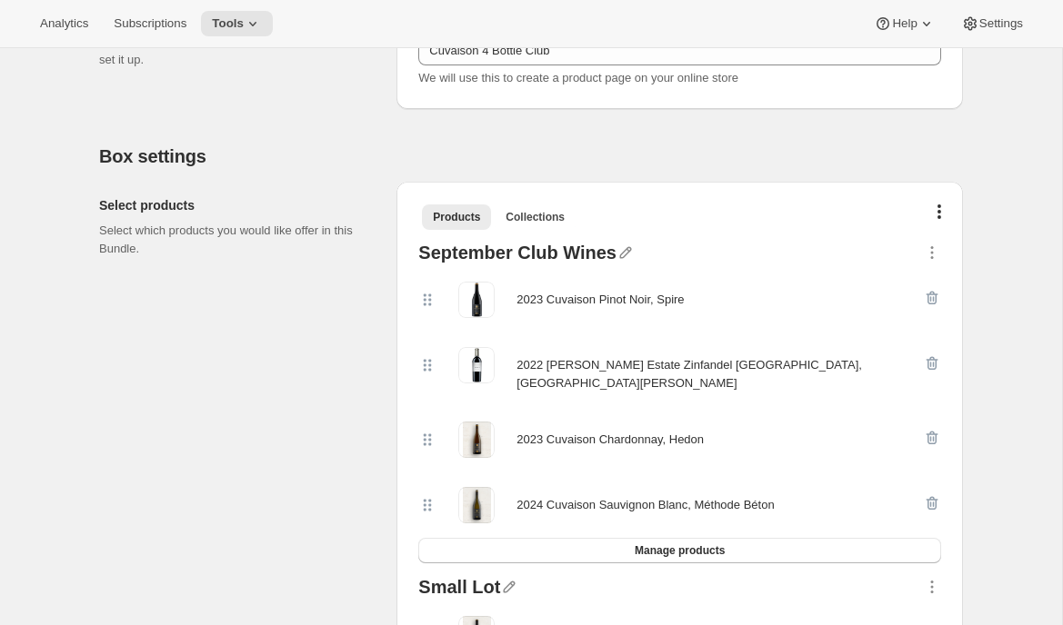
scroll to position [272, 0]
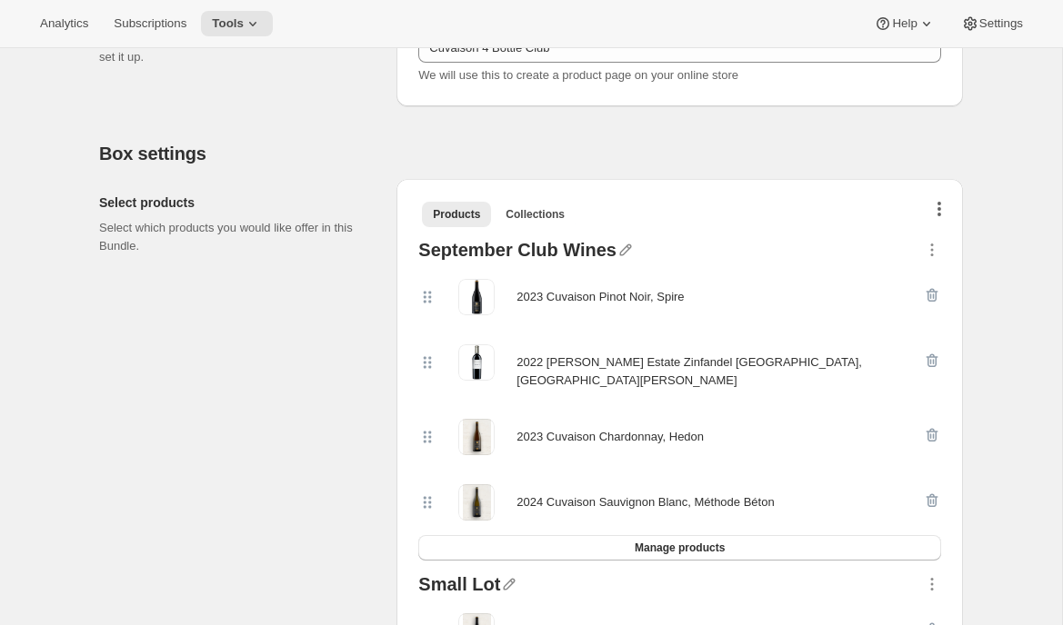
click at [938, 207] on icon "button" at bounding box center [939, 209] width 4 height 15
click at [900, 247] on span "Bulk Autoswap for existing subscribers" at bounding box center [930, 246] width 202 height 14
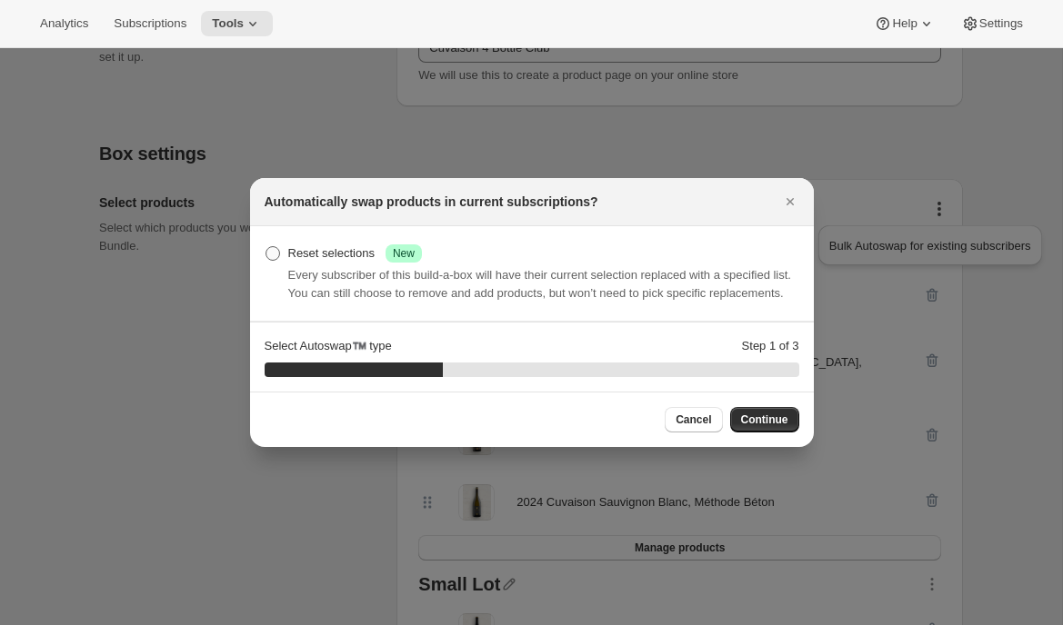
click at [338, 252] on div "Reset selections Success New" at bounding box center [355, 254] width 134 height 18
click at [266, 247] on input "Reset selections Success New" at bounding box center [265, 246] width 1 height 1
radio input "true"
click at [751, 427] on span "Continue" at bounding box center [764, 420] width 47 height 15
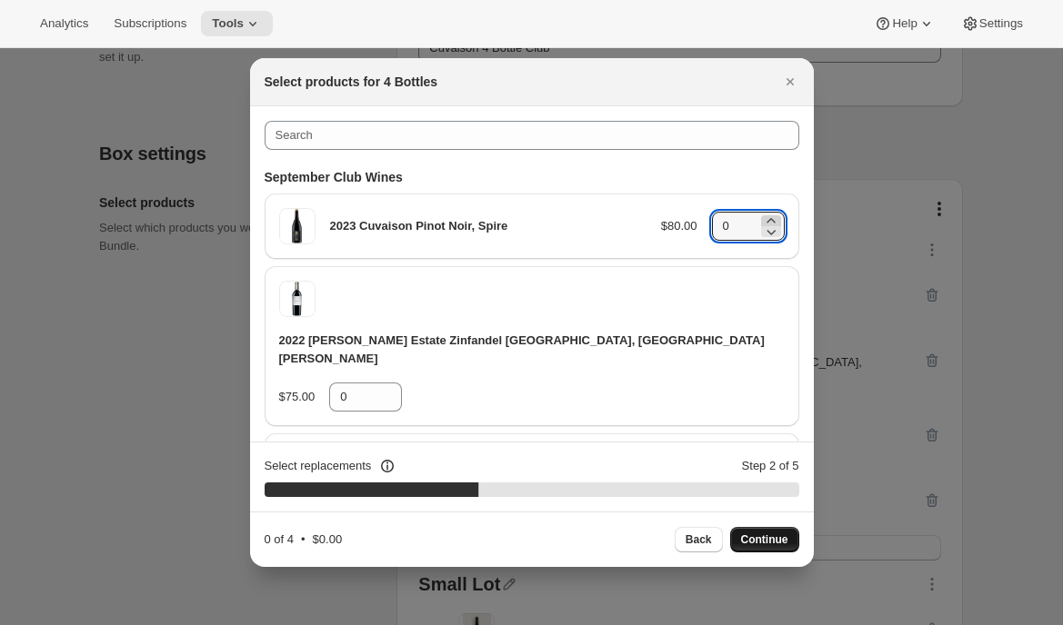
click at [769, 222] on icon ":rp7:" at bounding box center [771, 221] width 18 height 18
type input "2"
click at [385, 389] on icon ":rp7:" at bounding box center [389, 391] width 8 height 5
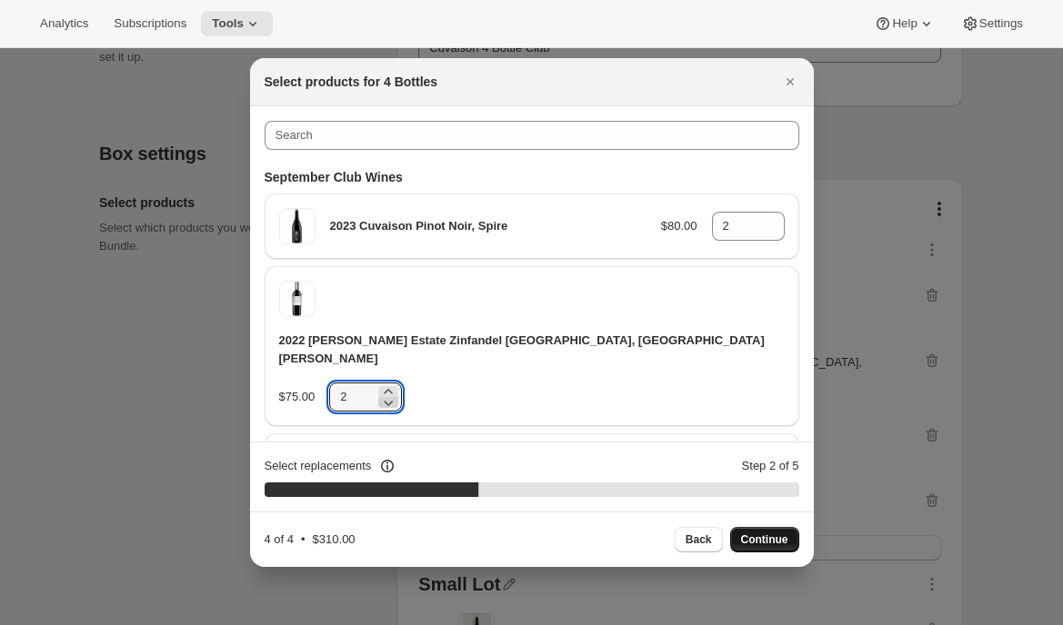
click at [379, 394] on icon ":rp7:" at bounding box center [388, 403] width 18 height 18
type input "1"
click at [772, 234] on icon ":rp7:" at bounding box center [771, 232] width 18 height 18
type input "1"
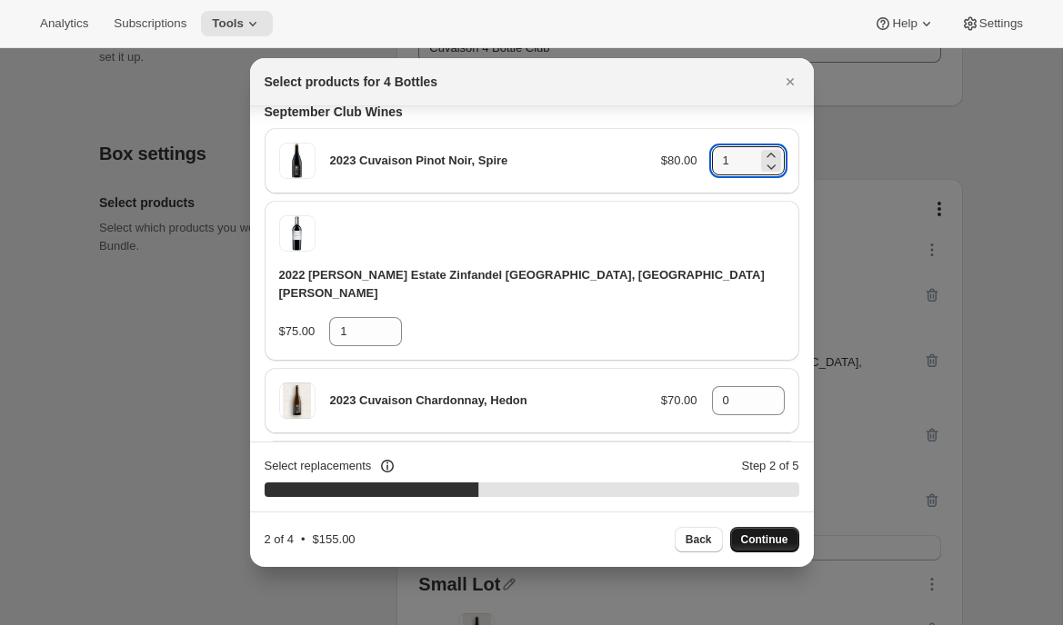
scroll to position [86, 0]
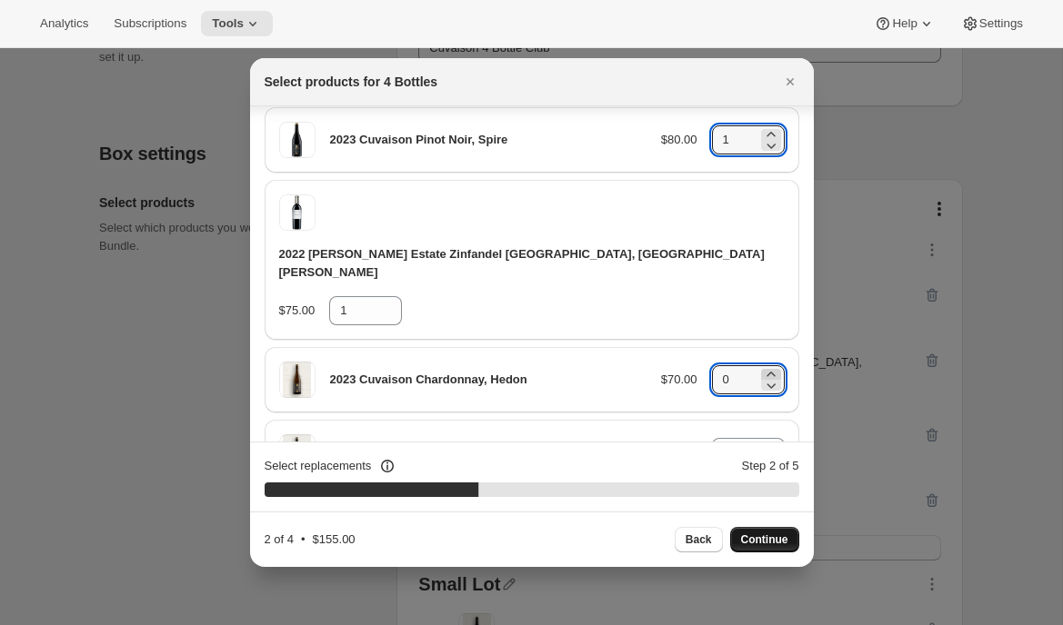
click at [770, 365] on icon ":rp7:" at bounding box center [771, 374] width 18 height 18
type input "1"
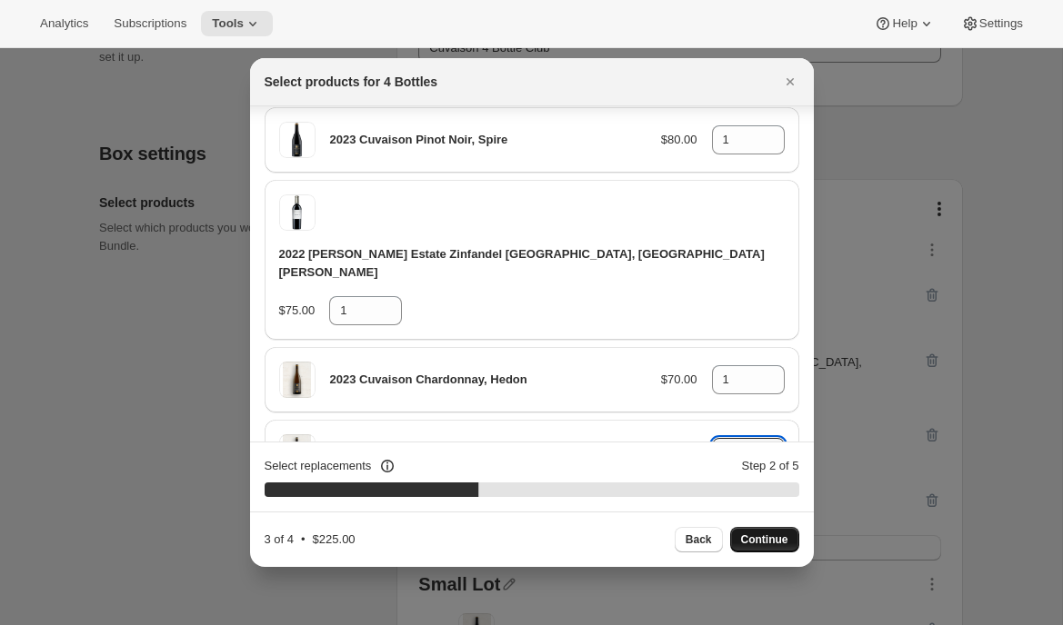
click at [770, 438] on icon ":rp7:" at bounding box center [771, 447] width 18 height 18
type input "1"
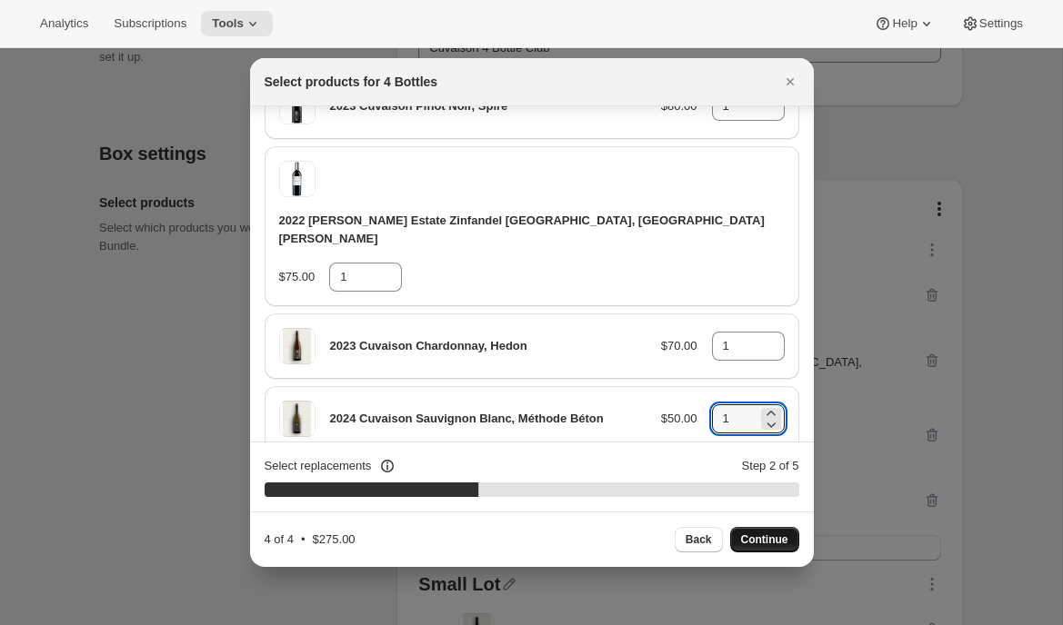
scroll to position [127, 0]
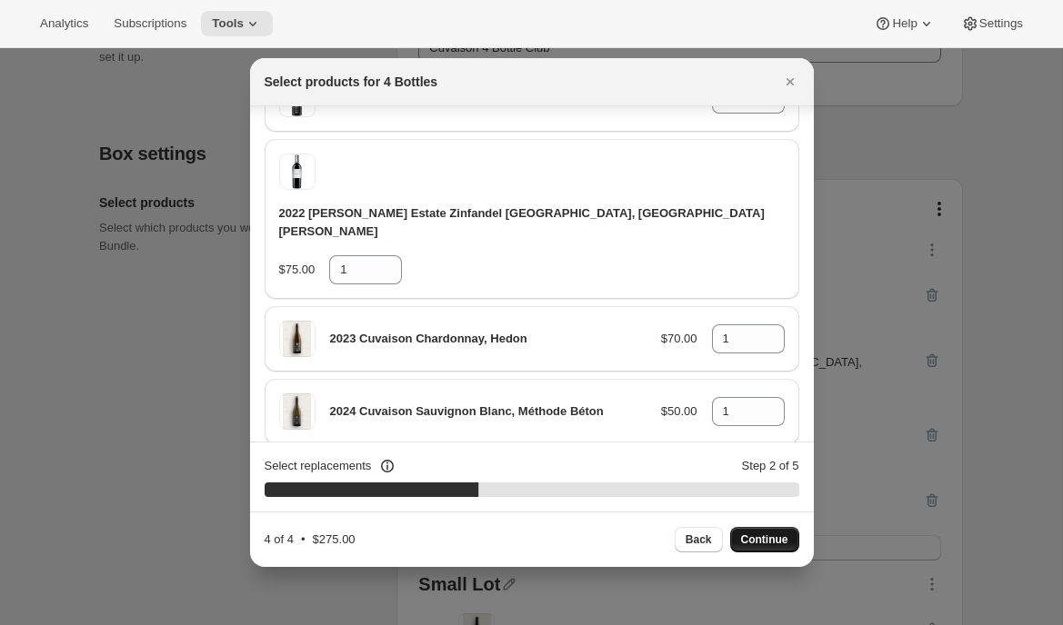
click at [761, 545] on span "Continue" at bounding box center [764, 540] width 47 height 15
type input "0"
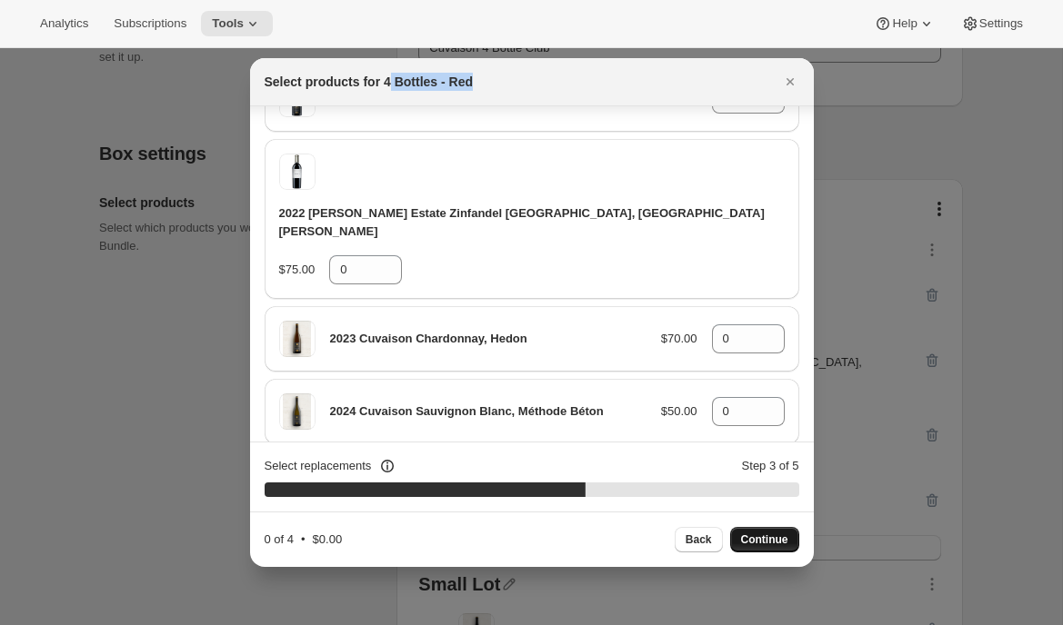
drag, startPoint x: 494, startPoint y: 81, endPoint x: 391, endPoint y: 81, distance: 102.7
click at [391, 81] on div "Select products for 4 Bottles - Red" at bounding box center [516, 82] width 502 height 18
click at [795, 85] on icon "Close" at bounding box center [790, 82] width 18 height 18
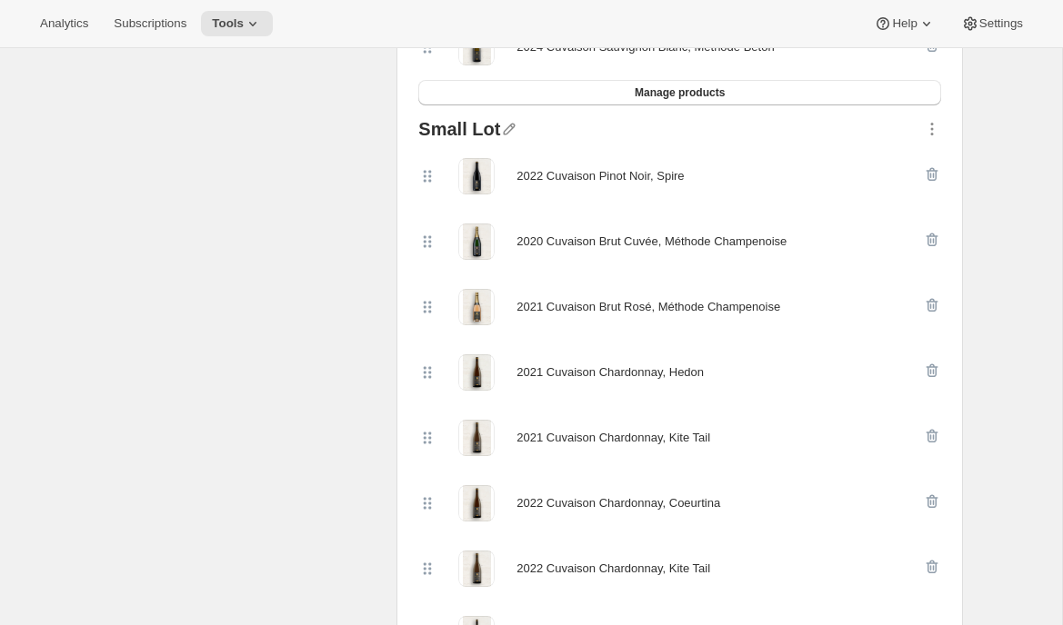
scroll to position [715, 0]
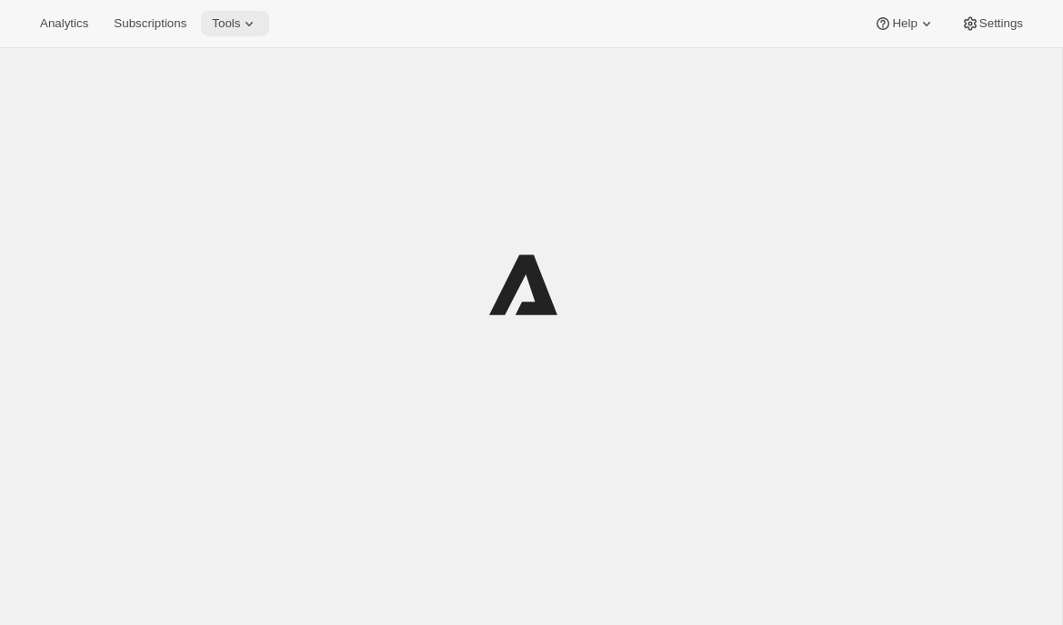
click at [251, 27] on icon at bounding box center [249, 24] width 18 height 18
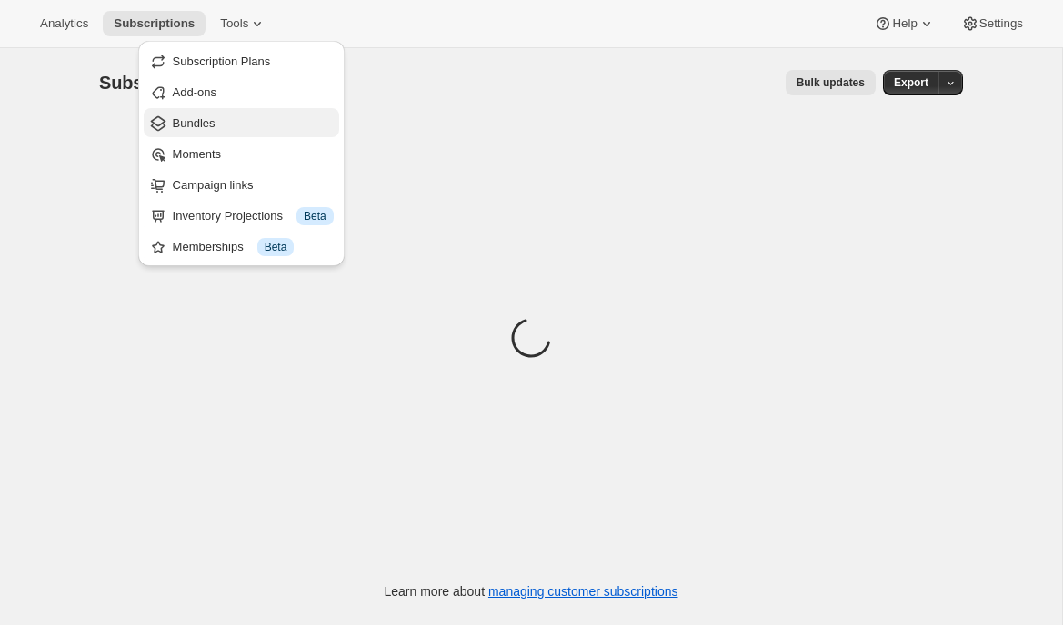
click at [215, 126] on span "Bundles" at bounding box center [194, 123] width 43 height 14
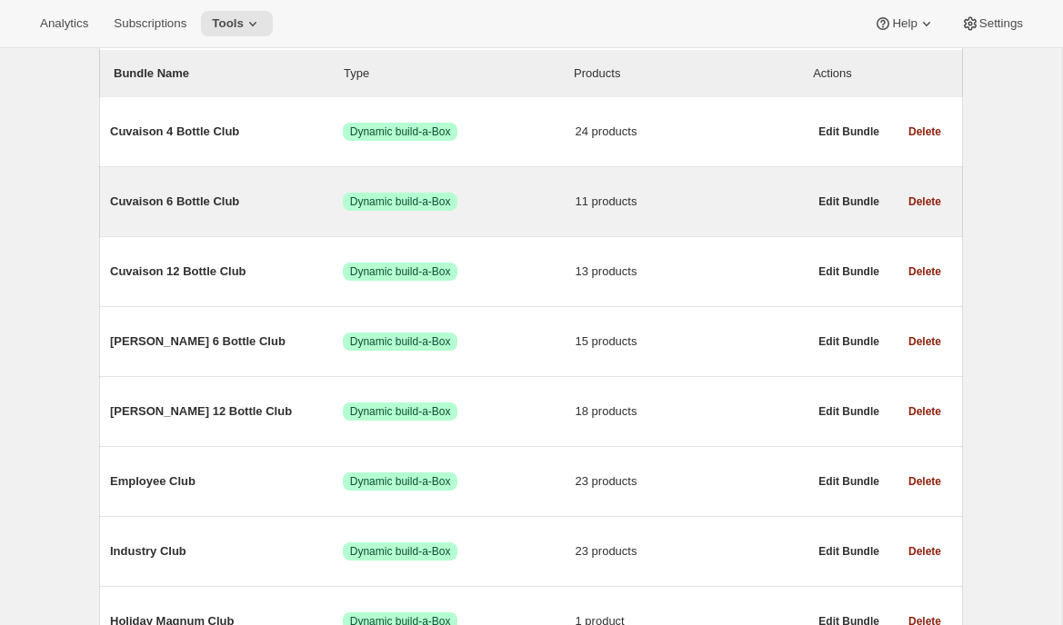
scroll to position [217, 0]
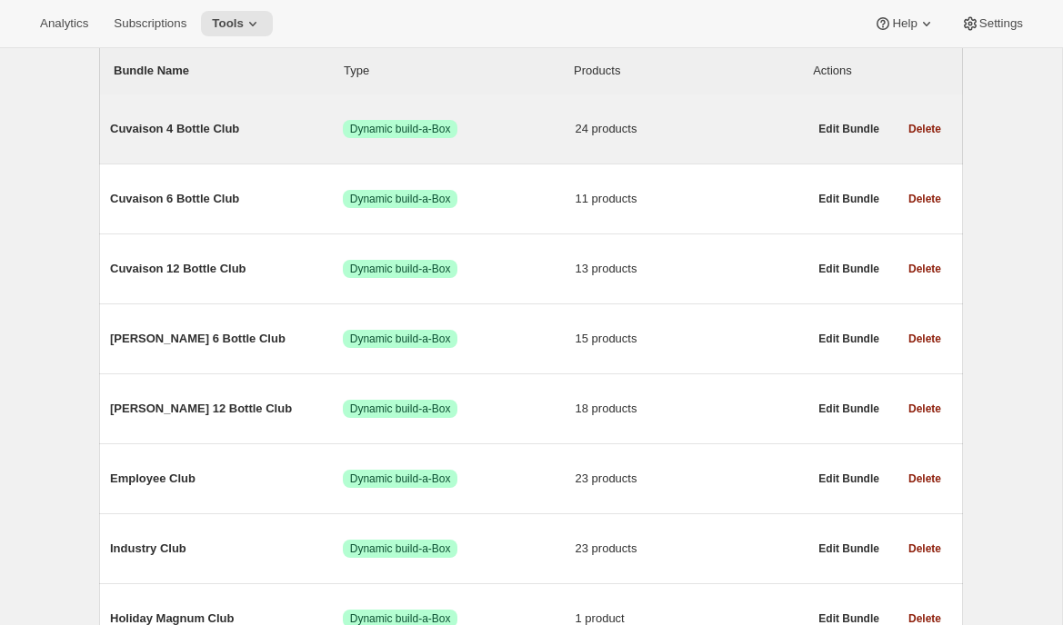
click at [279, 155] on div "Cuvaison 4 Bottle Club Success Dynamic build-a-Box 24 products Edit Bundle Dele…" at bounding box center [531, 129] width 864 height 69
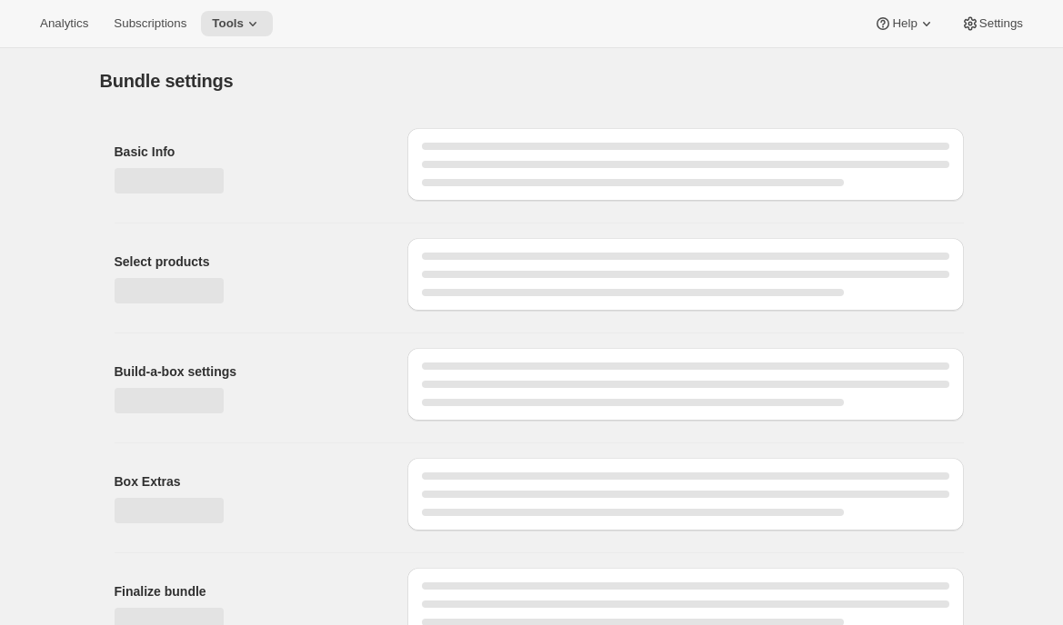
type input "Cuvaison 4 Bottle Club"
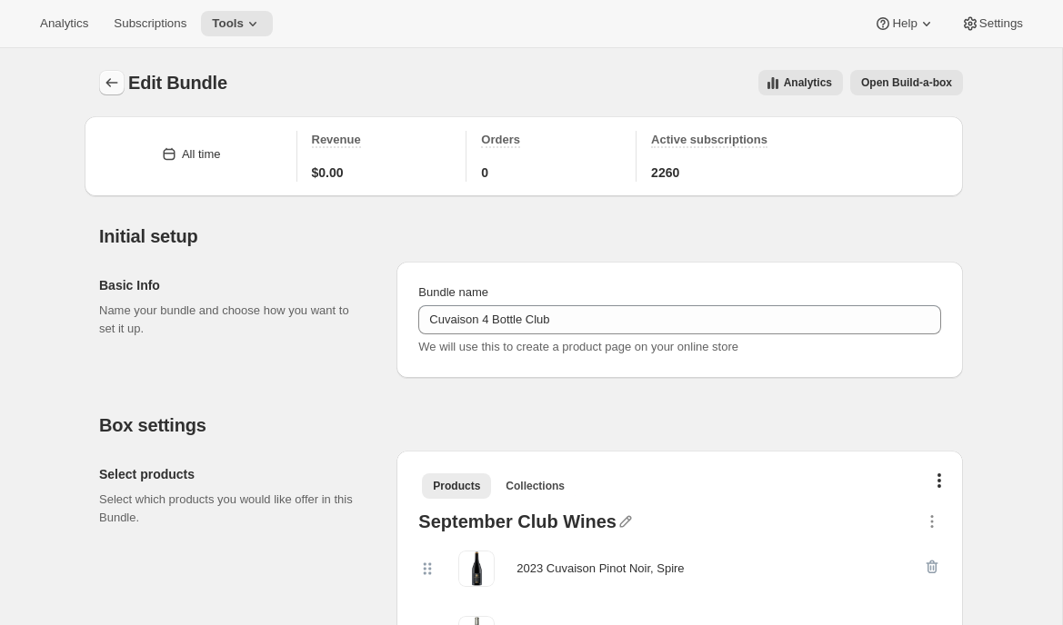
click at [101, 79] on button "Bundles" at bounding box center [111, 82] width 25 height 25
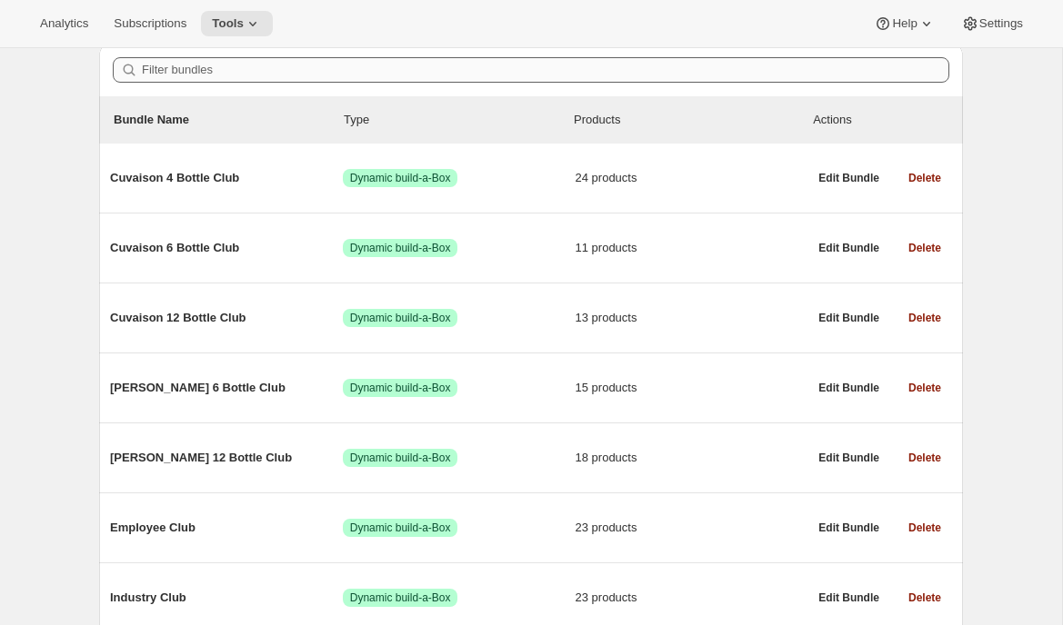
scroll to position [170, 0]
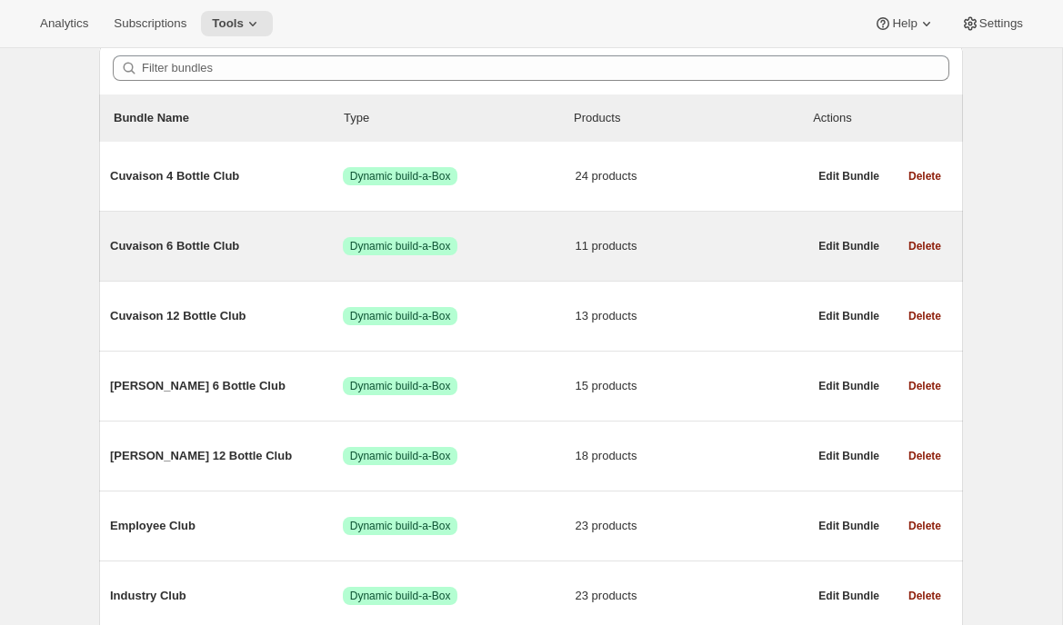
click at [192, 257] on div "Cuvaison 6 Bottle Club Success Dynamic build-a-Box 11 products" at bounding box center [458, 246] width 697 height 47
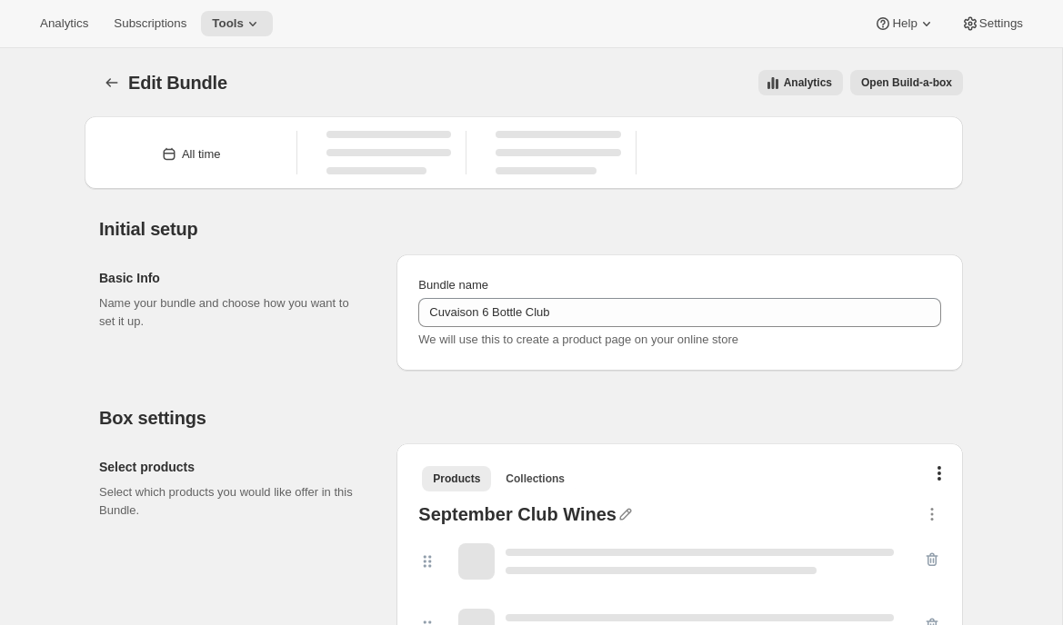
type input "Cuvaison 6 Bottle Club"
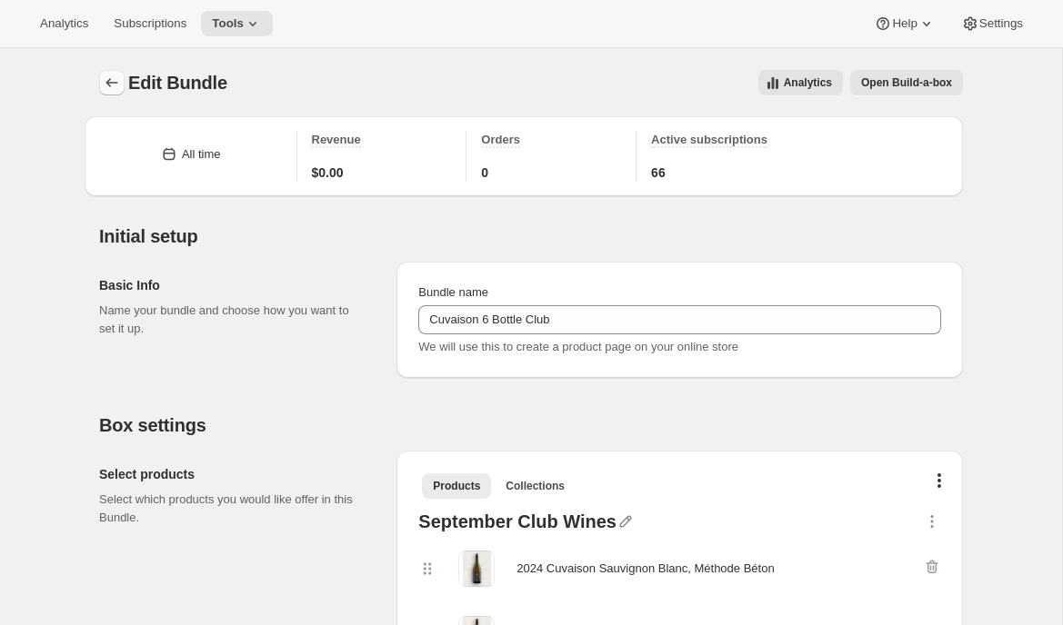
click at [106, 88] on icon "Bundles" at bounding box center [112, 83] width 18 height 18
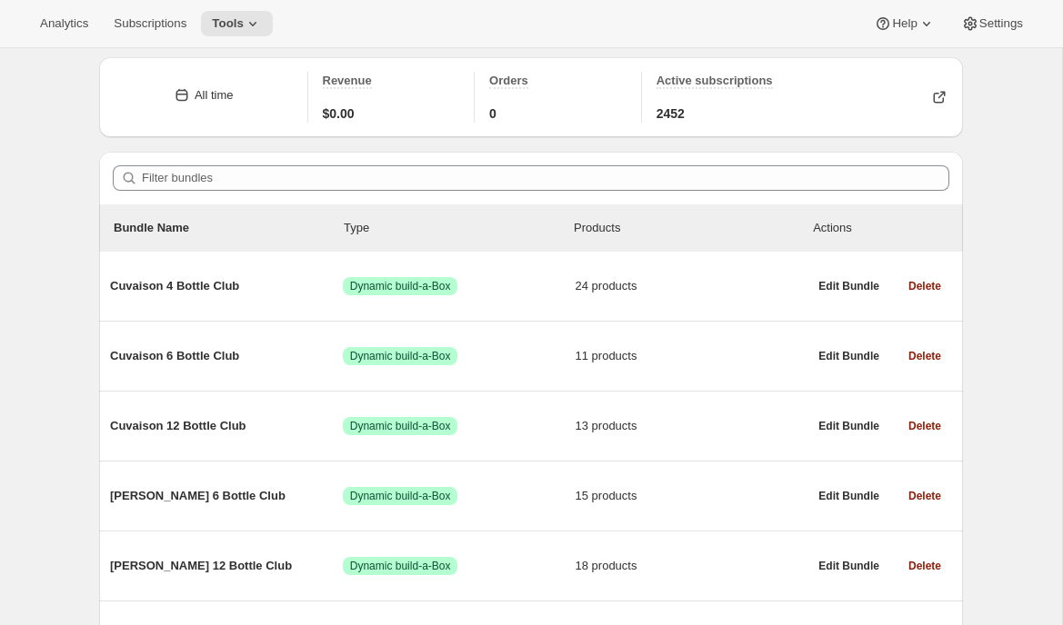
scroll to position [61, 0]
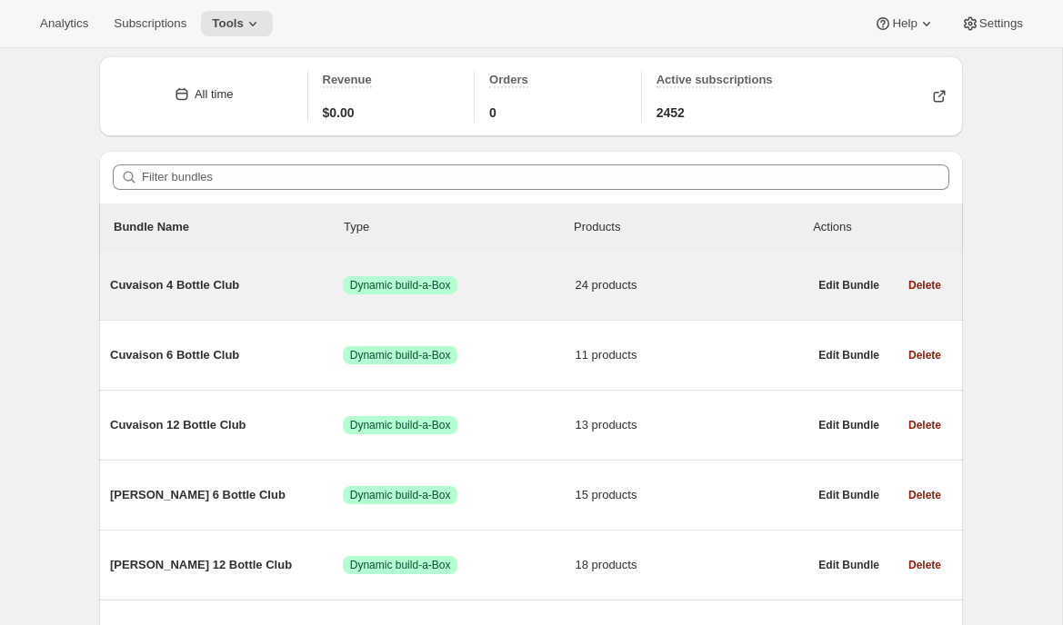
click at [247, 275] on div "Cuvaison 4 Bottle Club Success Dynamic build-a-Box 24 products" at bounding box center [458, 285] width 697 height 47
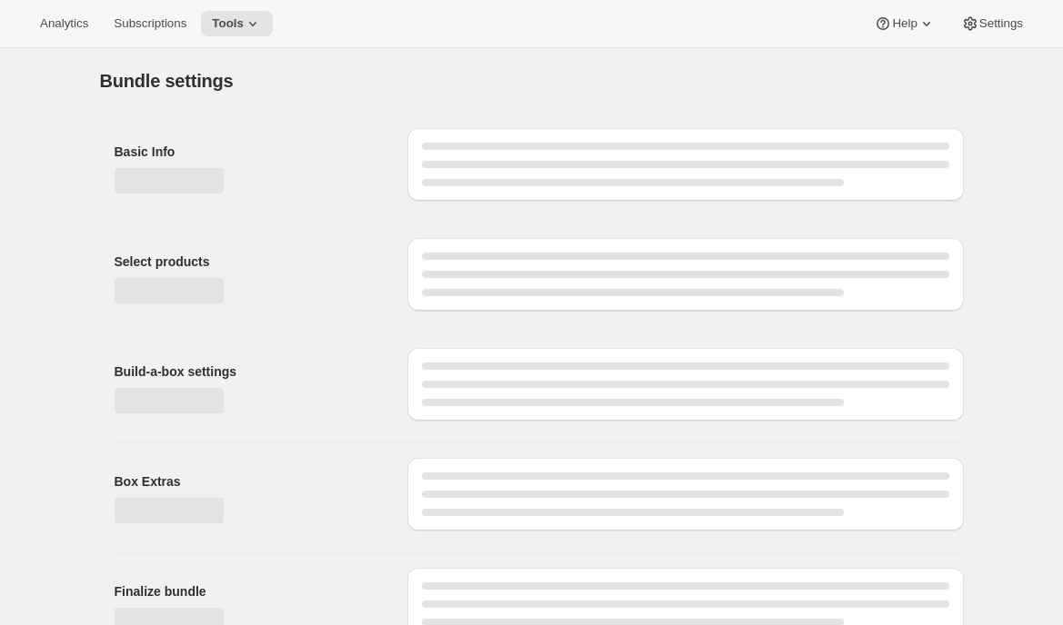
type input "Cuvaison 4 Bottle Club"
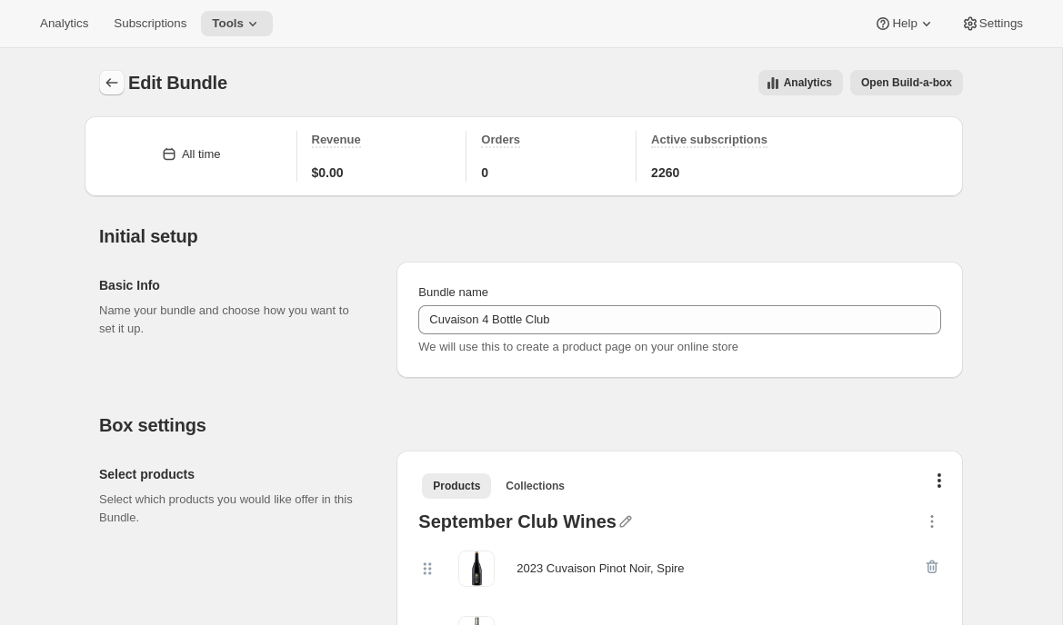
click at [110, 83] on icon "Bundles" at bounding box center [112, 83] width 18 height 18
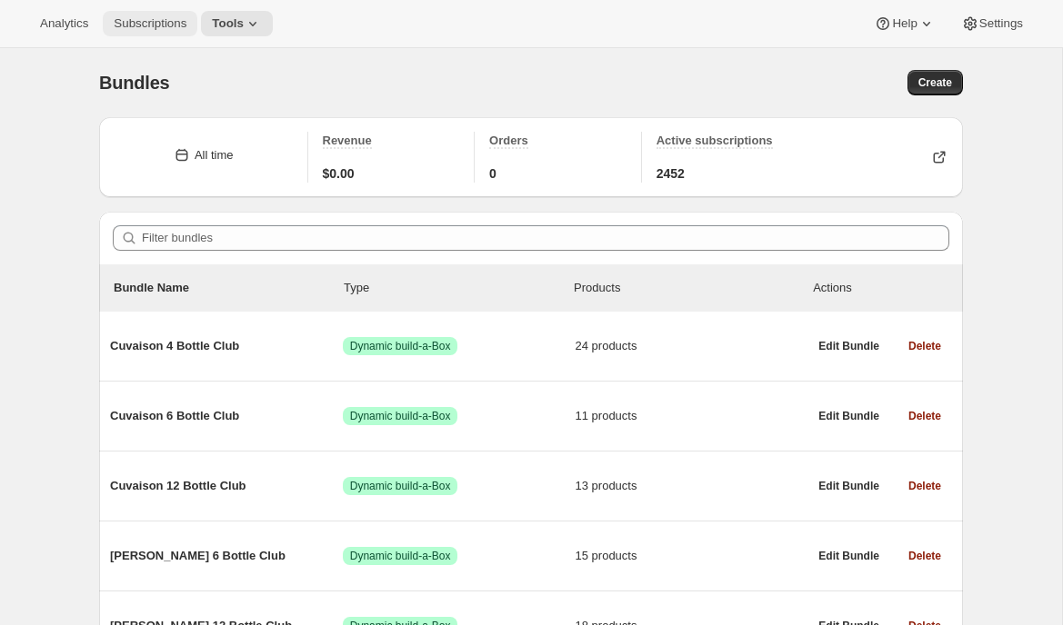
click at [133, 16] on span "Subscriptions" at bounding box center [150, 23] width 73 height 15
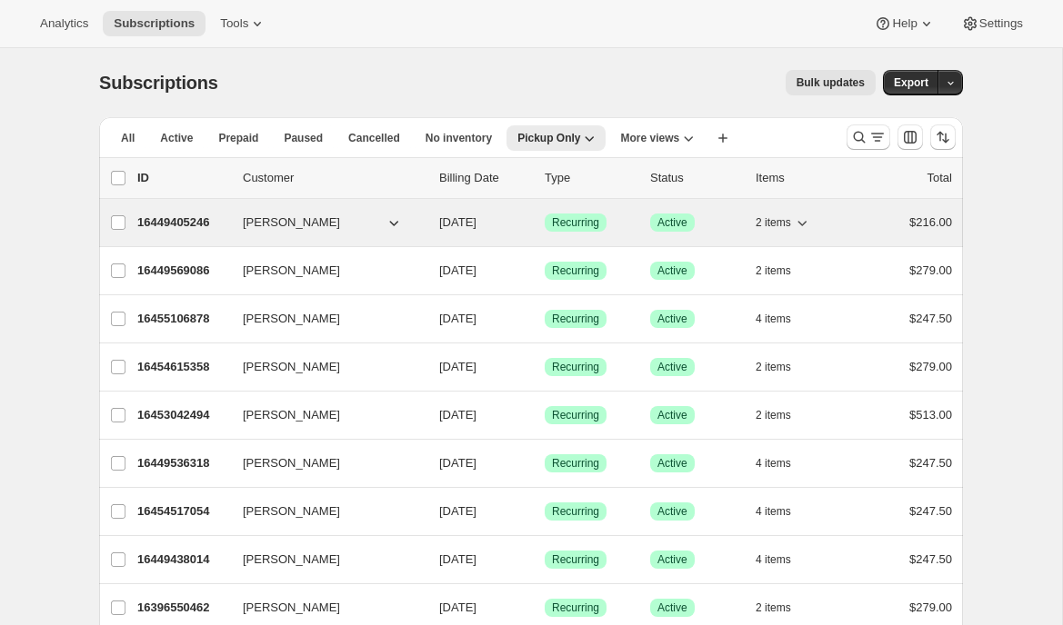
click at [187, 233] on div "16449405246 Wilson Lee 09/09/2025 Success Recurring Success Active 2 items $216…" at bounding box center [544, 222] width 815 height 25
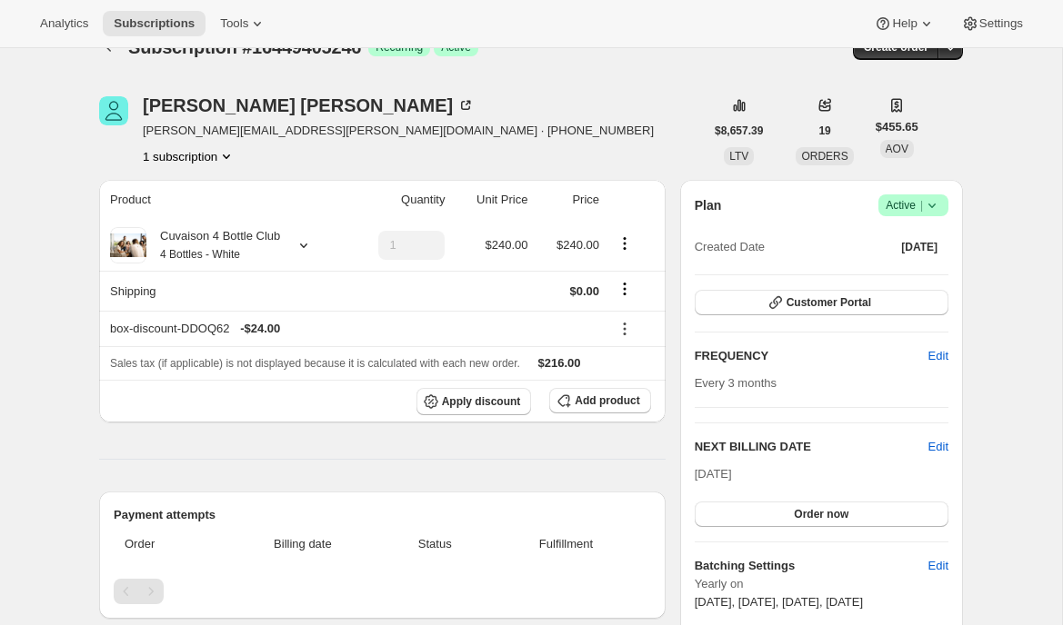
scroll to position [38, 0]
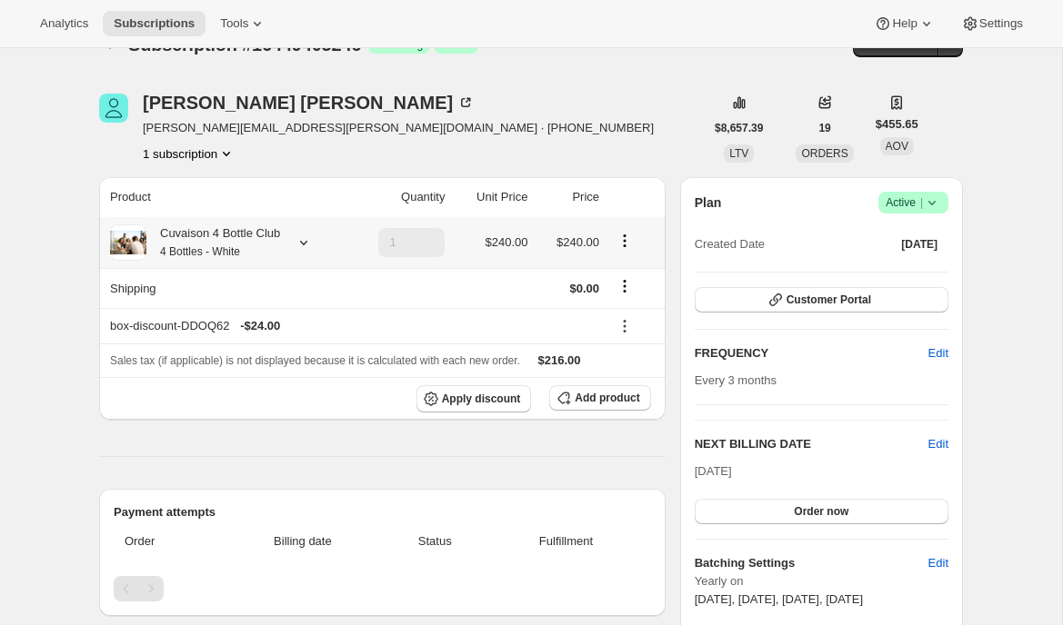
click at [313, 246] on icon at bounding box center [304, 243] width 18 height 18
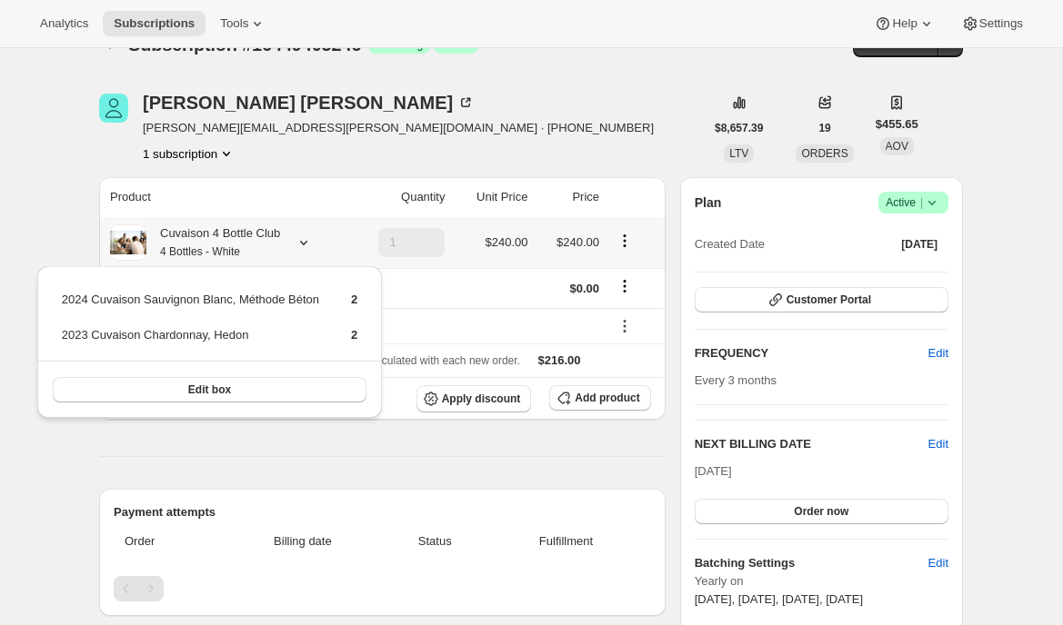
click at [313, 246] on icon at bounding box center [304, 243] width 18 height 18
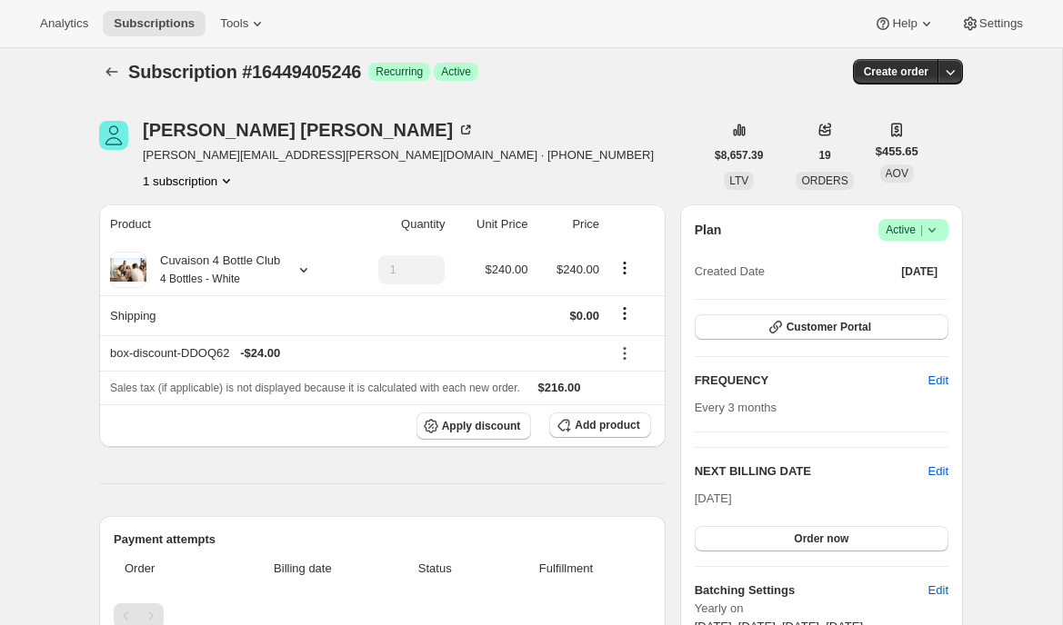
scroll to position [0, 0]
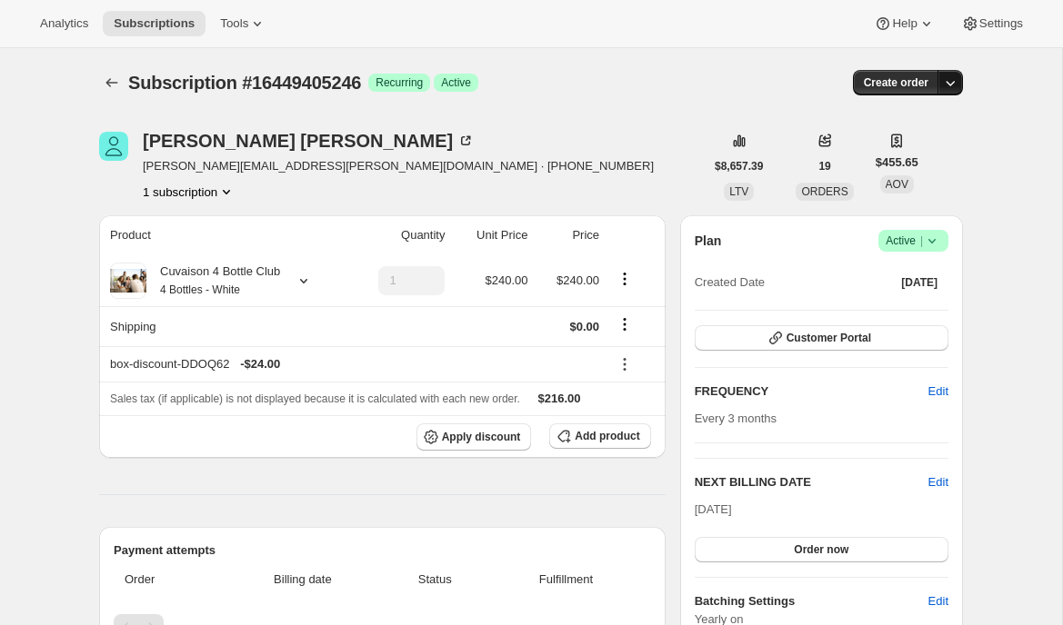
click at [951, 82] on icon "button" at bounding box center [950, 83] width 18 height 18
click at [956, 90] on icon "button" at bounding box center [950, 83] width 18 height 18
click at [904, 148] on span "Create custom one-time order" at bounding box center [873, 152] width 157 height 14
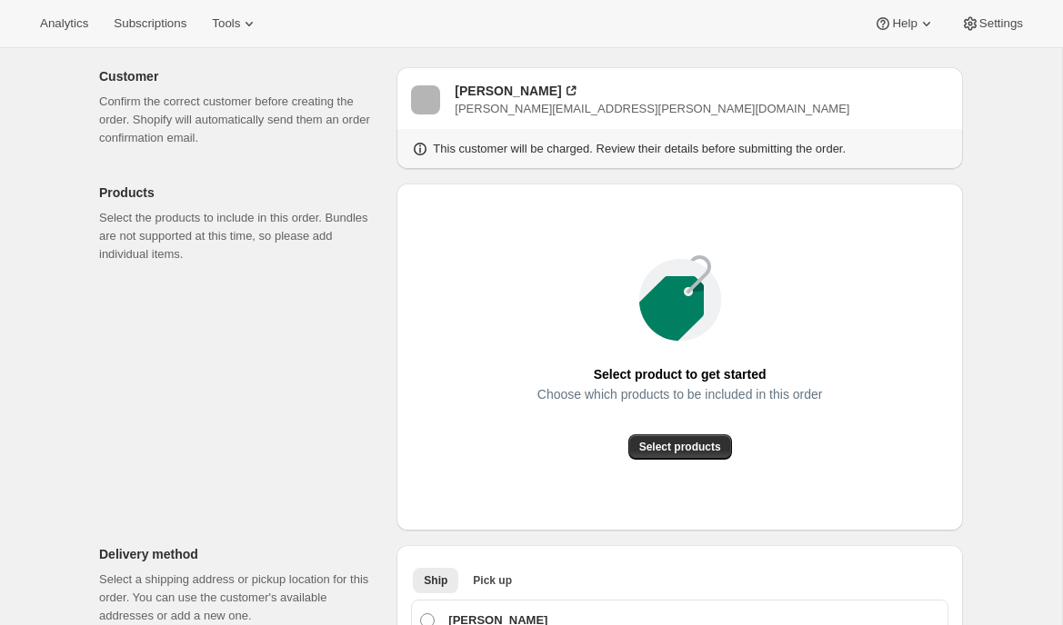
scroll to position [98, 0]
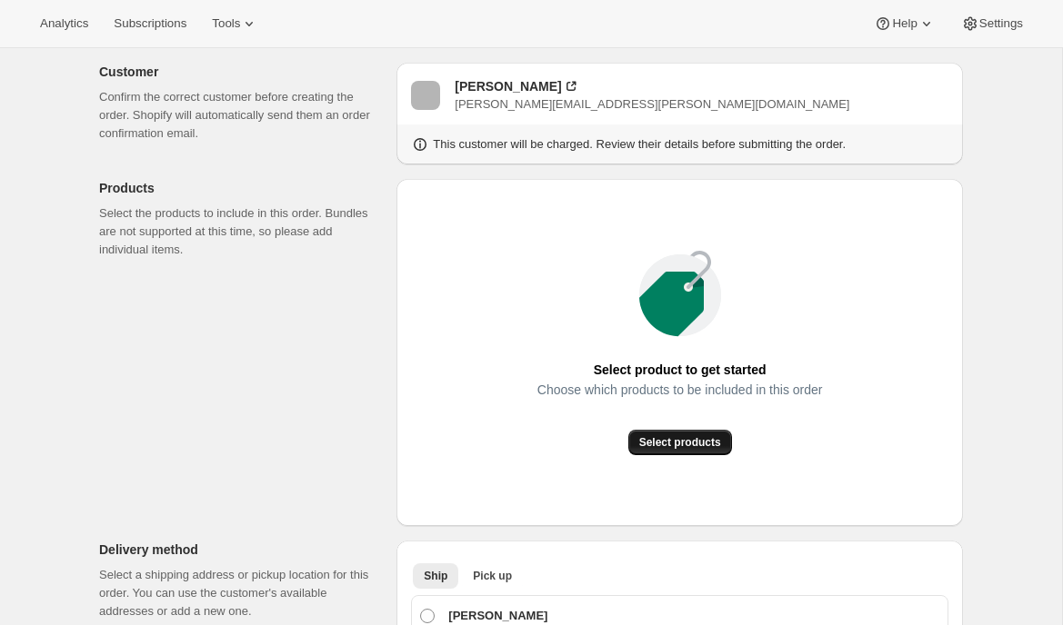
click at [700, 450] on button "Select products" at bounding box center [680, 442] width 104 height 25
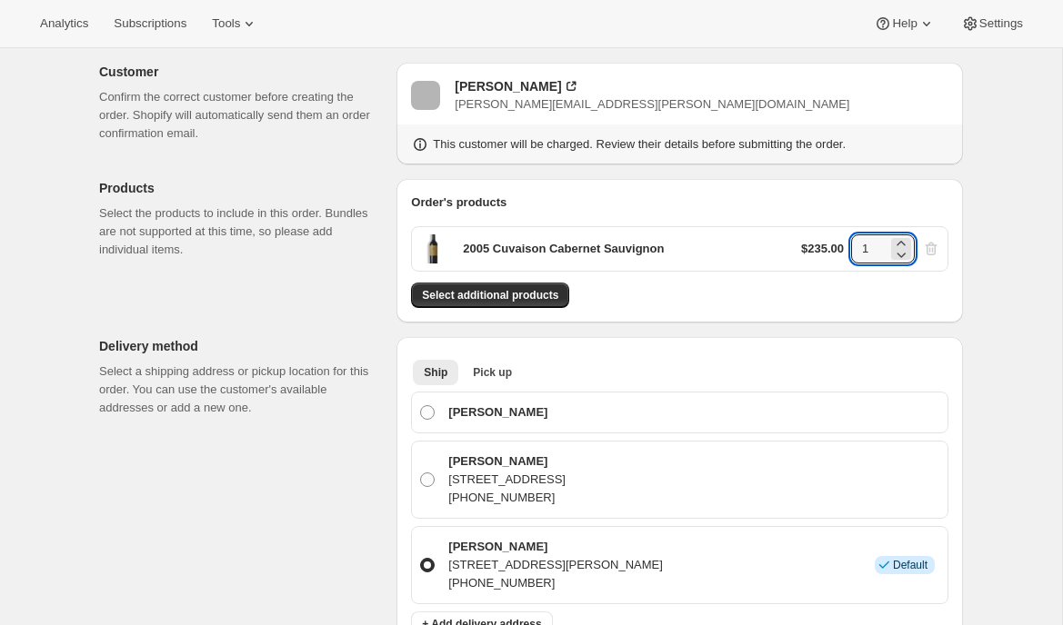
drag, startPoint x: 873, startPoint y: 252, endPoint x: 847, endPoint y: 252, distance: 25.5
click at [847, 252] on div "$235.00 1" at bounding box center [870, 249] width 139 height 29
type input "12"
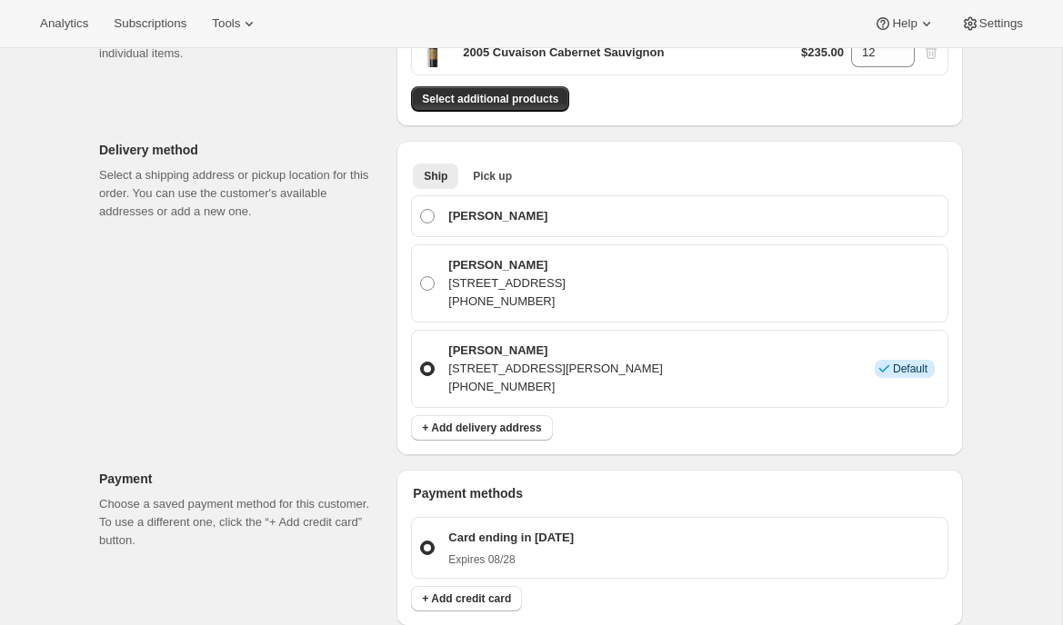
scroll to position [298, 0]
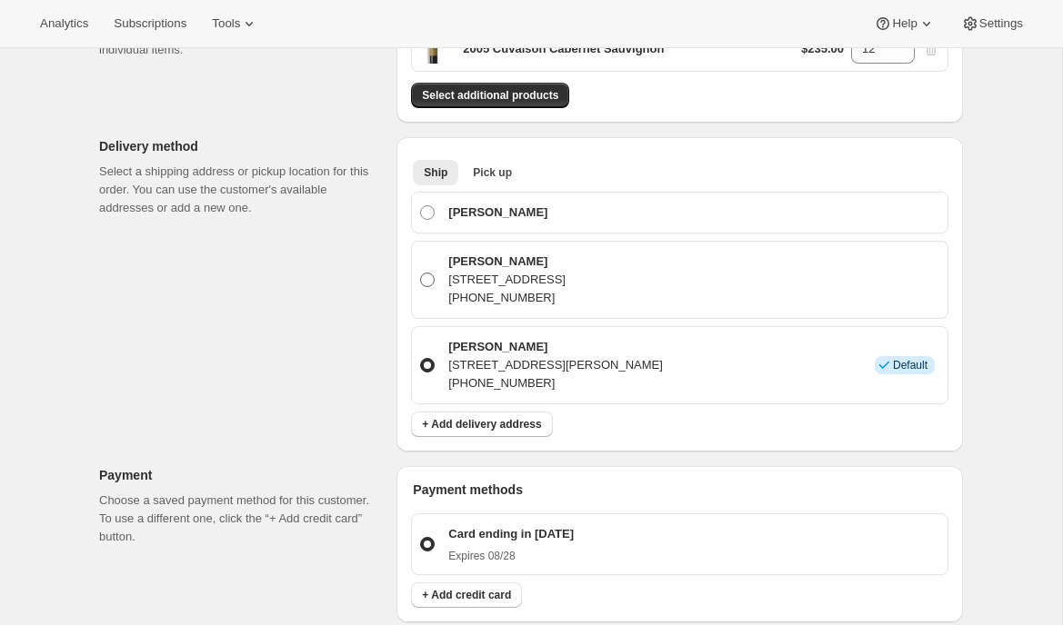
click at [463, 265] on p "[PERSON_NAME]" at bounding box center [506, 262] width 117 height 18
click at [421, 273] on input "Wilson Lee 2532 22nd Ave NE, Issaquah, WA, 98029, United States +13109556546" at bounding box center [420, 273] width 1 height 1
radio input "true"
click at [504, 170] on span "Pick up" at bounding box center [492, 172] width 39 height 15
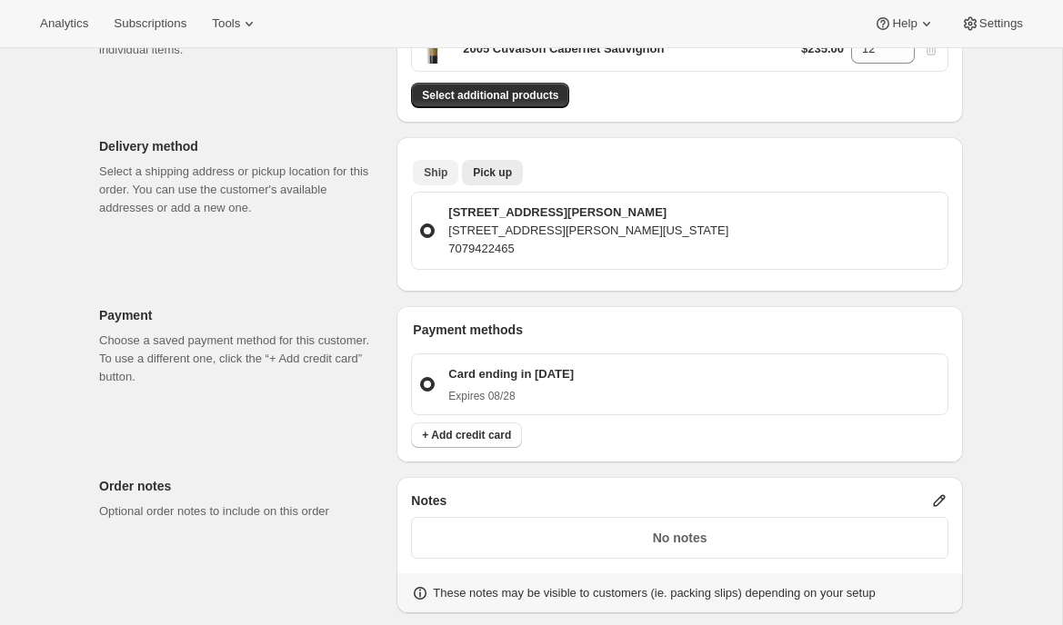
click at [438, 175] on span "Ship" at bounding box center [436, 172] width 24 height 15
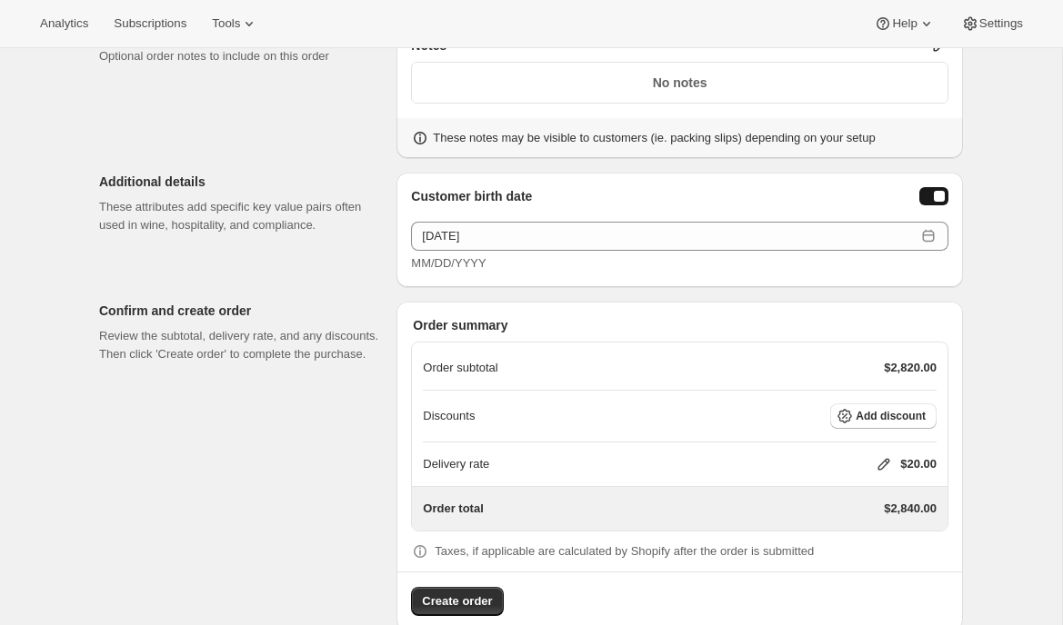
scroll to position [947, 0]
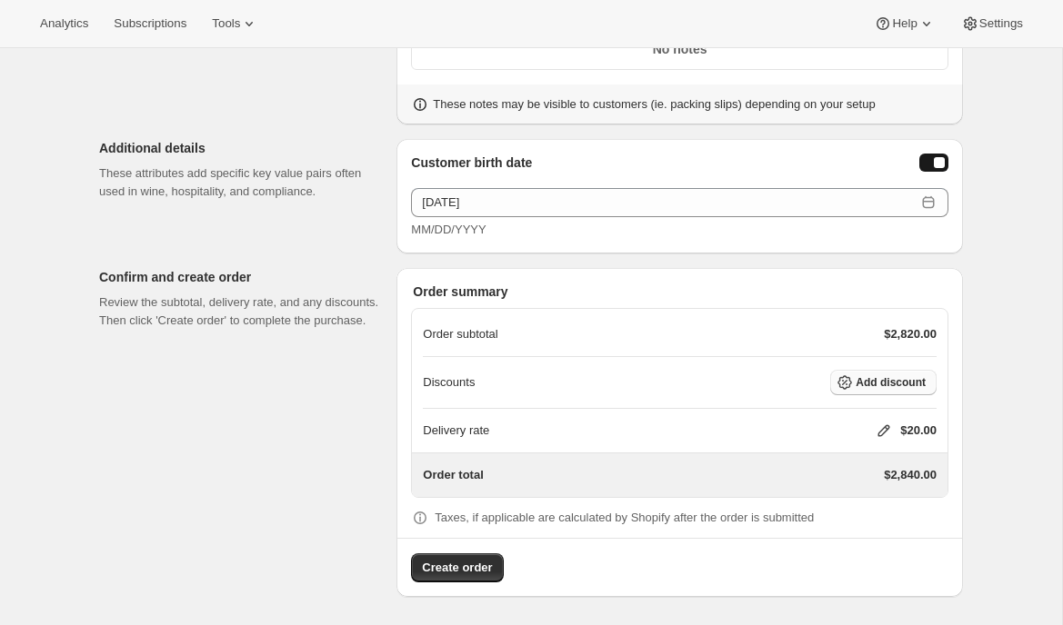
click at [873, 388] on span "Add discount" at bounding box center [890, 382] width 70 height 15
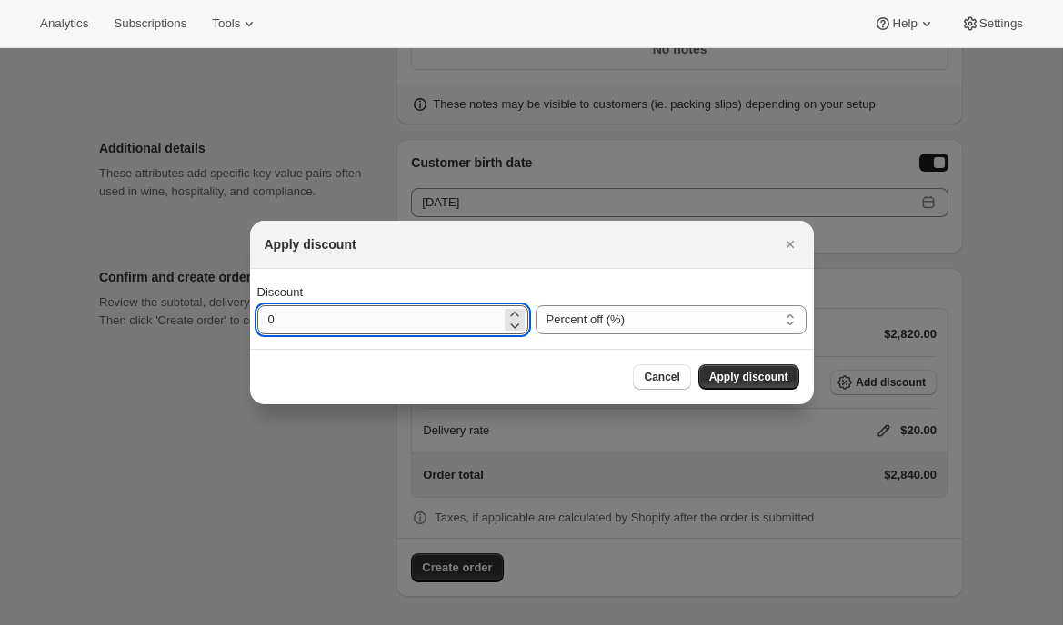
click at [398, 332] on input "0" at bounding box center [379, 319] width 244 height 29
type input "20"
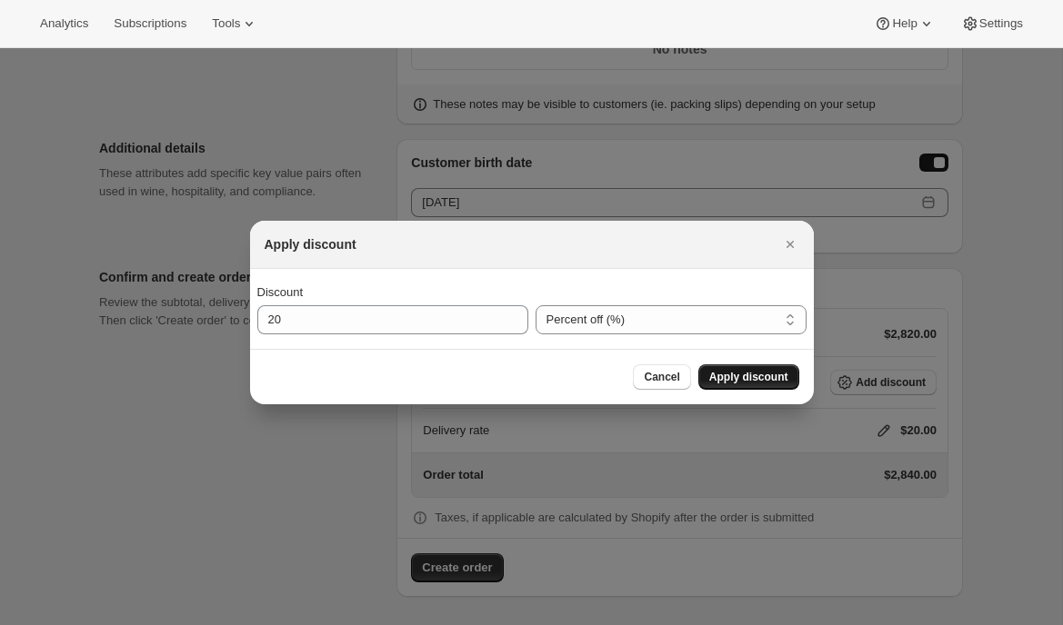
click at [717, 378] on span "Apply discount" at bounding box center [748, 377] width 79 height 15
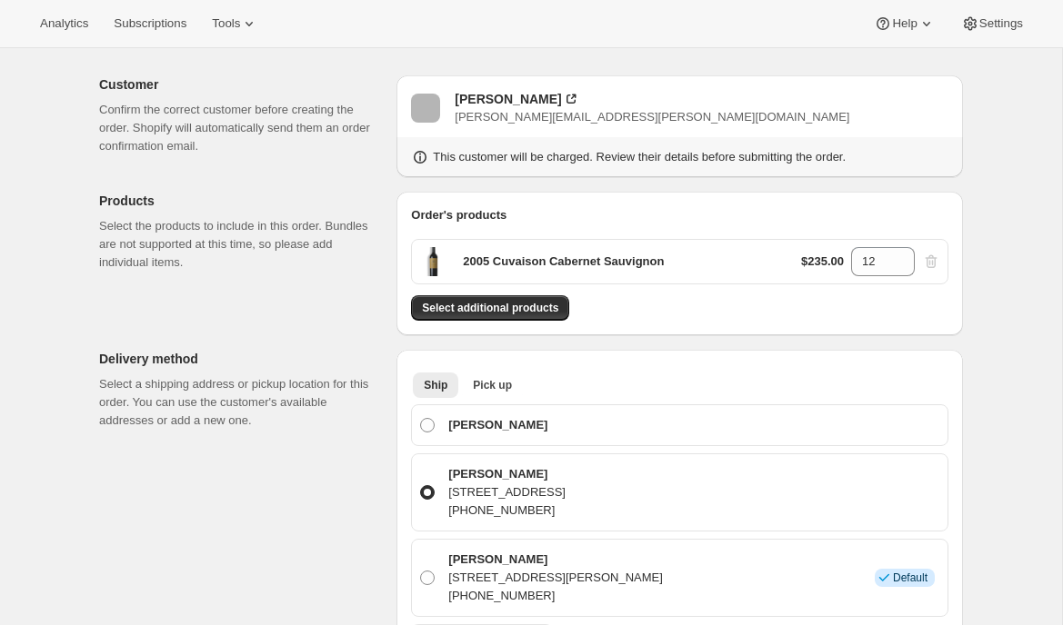
scroll to position [0, 0]
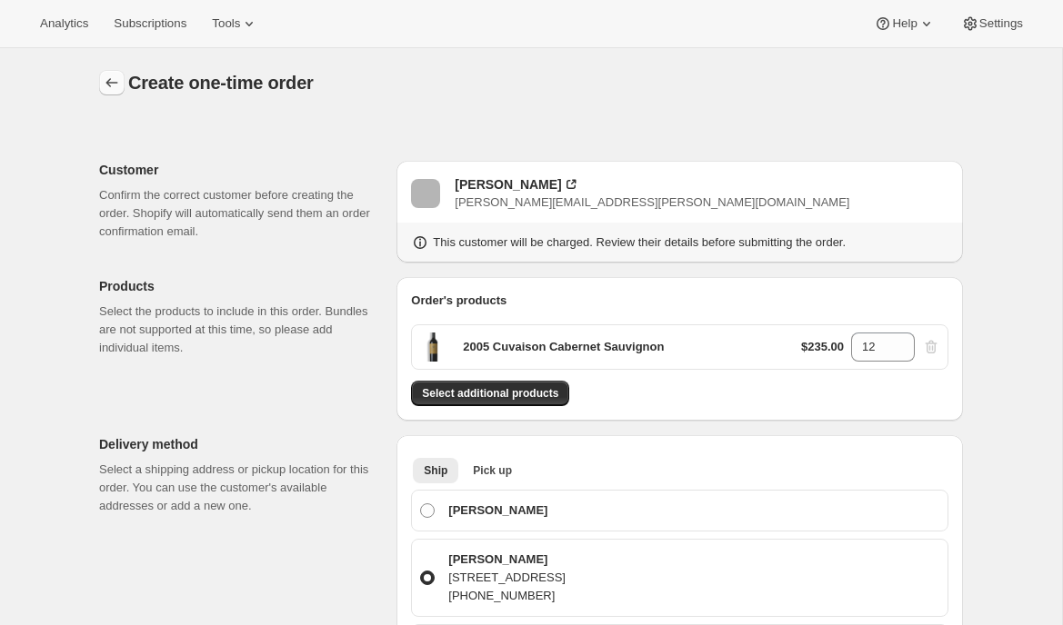
click at [114, 89] on icon "button" at bounding box center [112, 83] width 18 height 18
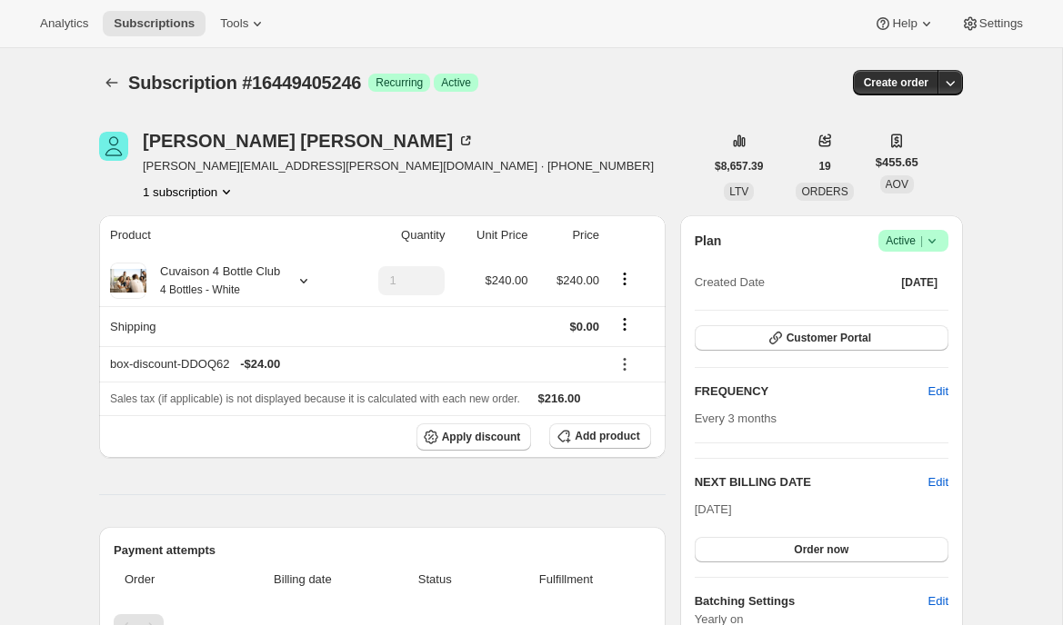
scroll to position [13, 0]
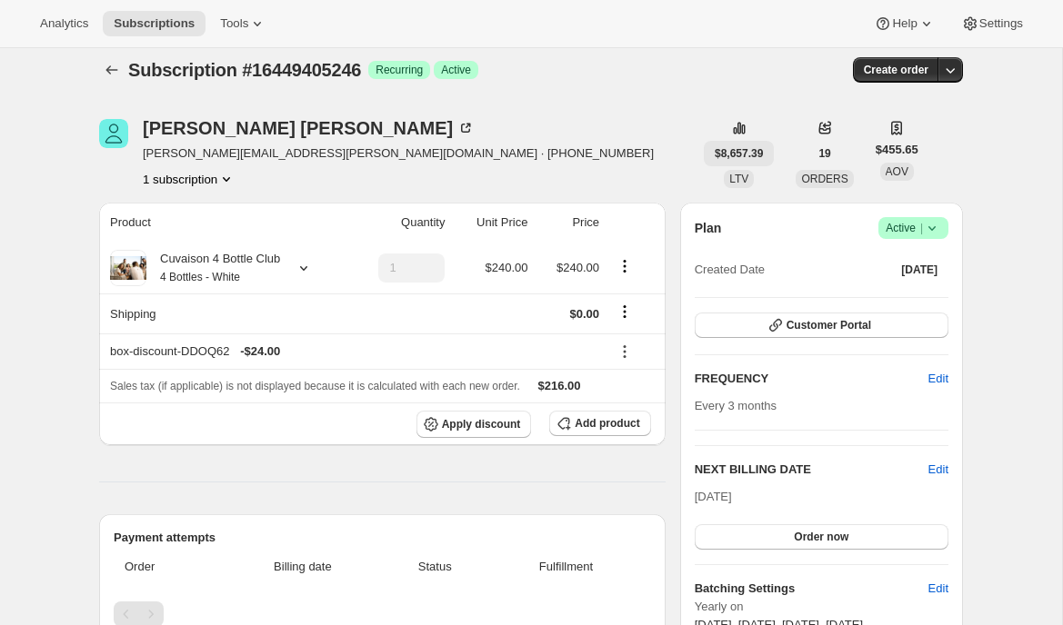
click at [743, 155] on span "$8,657.39" at bounding box center [739, 153] width 48 height 15
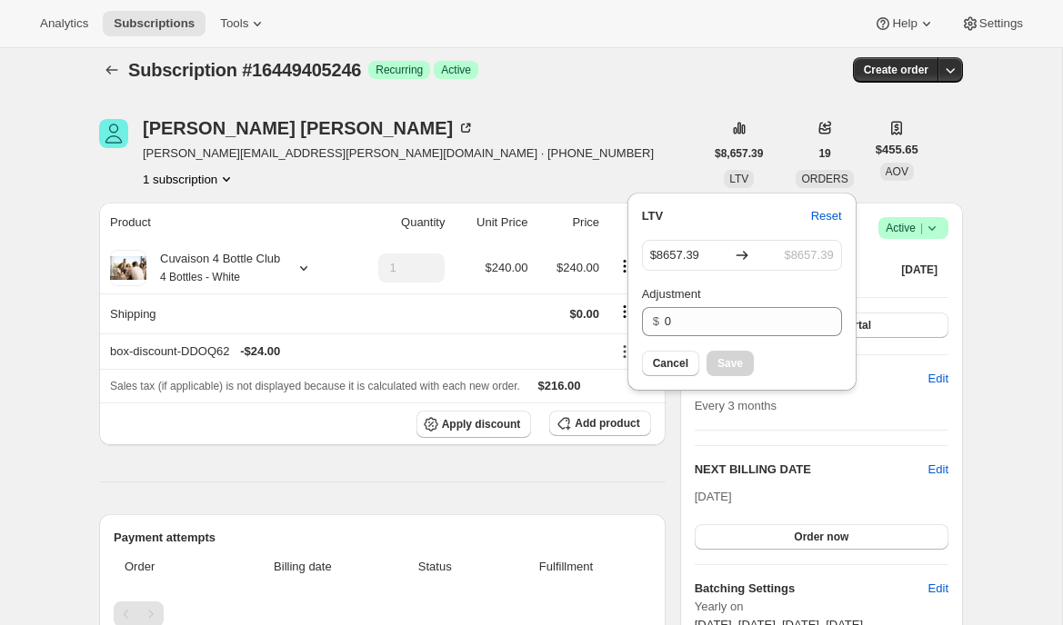
click at [704, 124] on div "$8,657.39 LTV" at bounding box center [739, 153] width 70 height 69
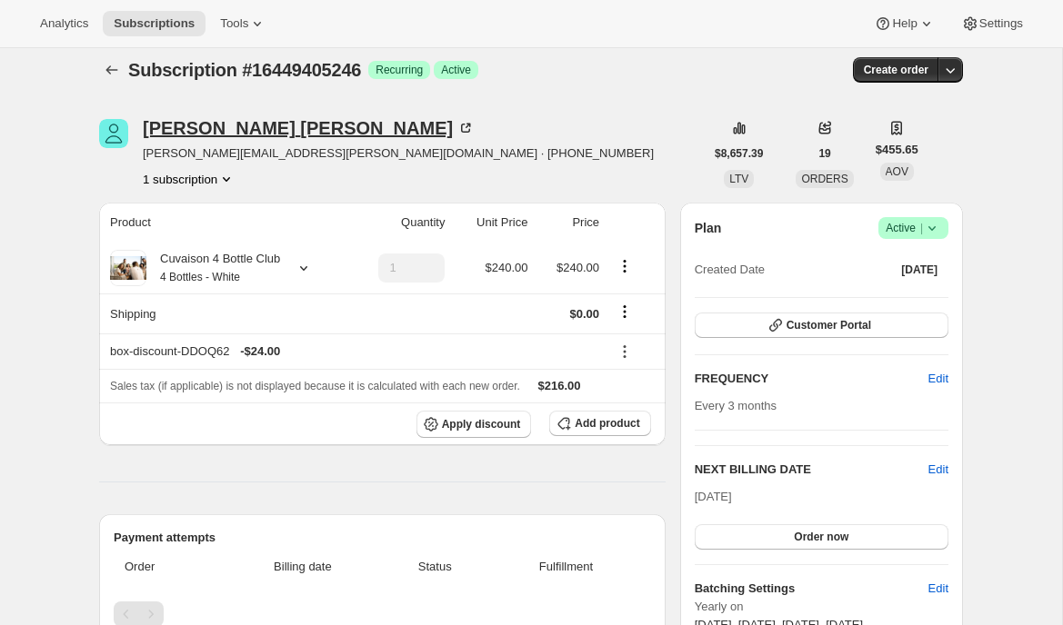
click at [205, 132] on div "Wilson Lee" at bounding box center [309, 128] width 332 height 18
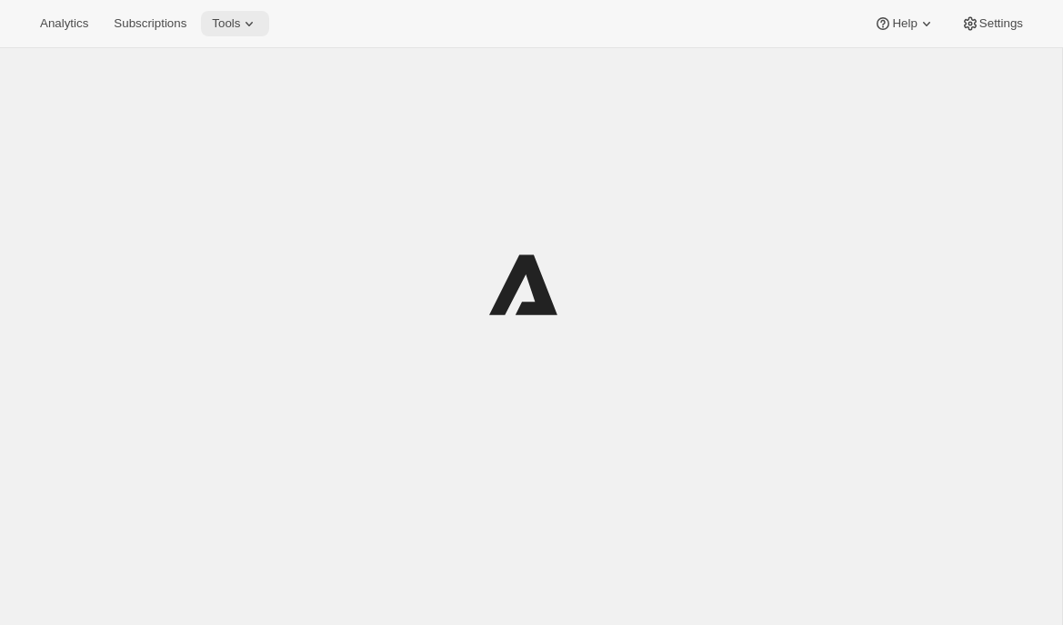
click at [255, 25] on icon at bounding box center [249, 24] width 18 height 18
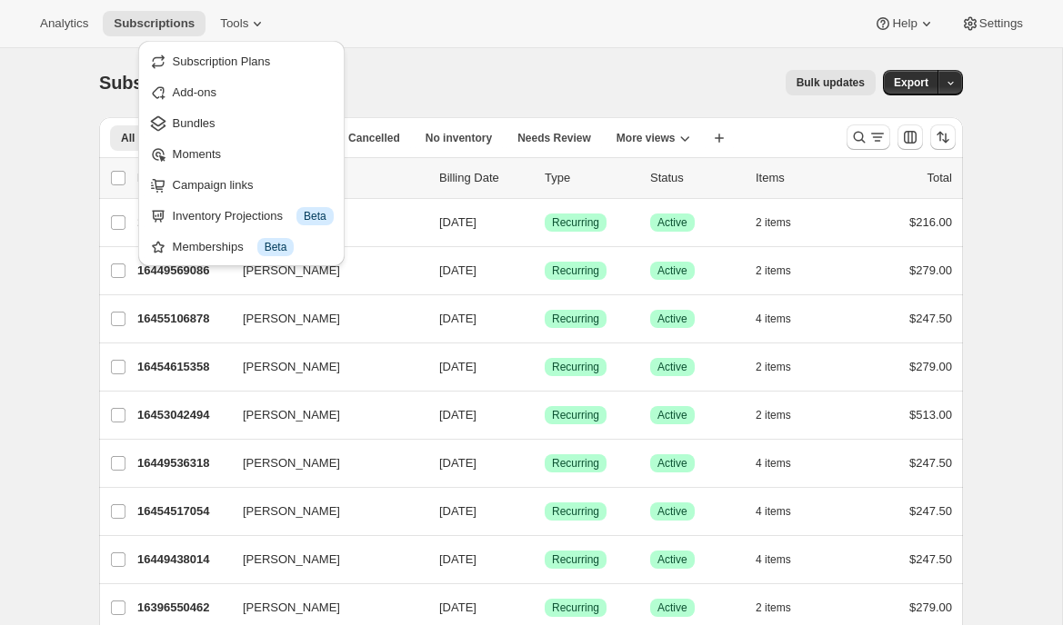
click at [329, 29] on div "Analytics Subscriptions Tools Help Settings" at bounding box center [531, 24] width 1063 height 48
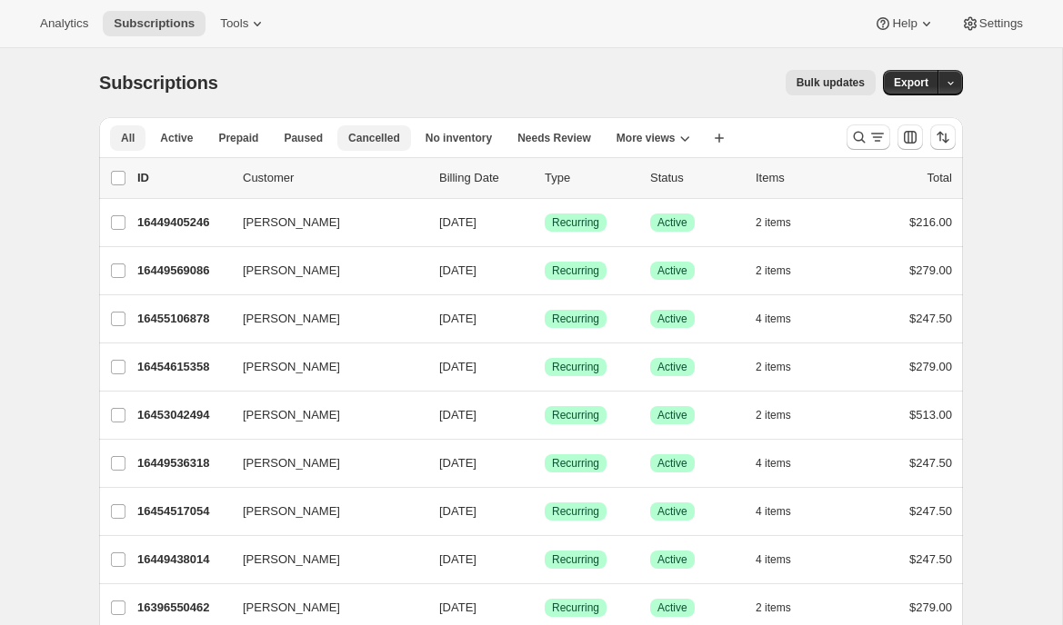
click at [381, 134] on span "Cancelled" at bounding box center [374, 138] width 52 height 15
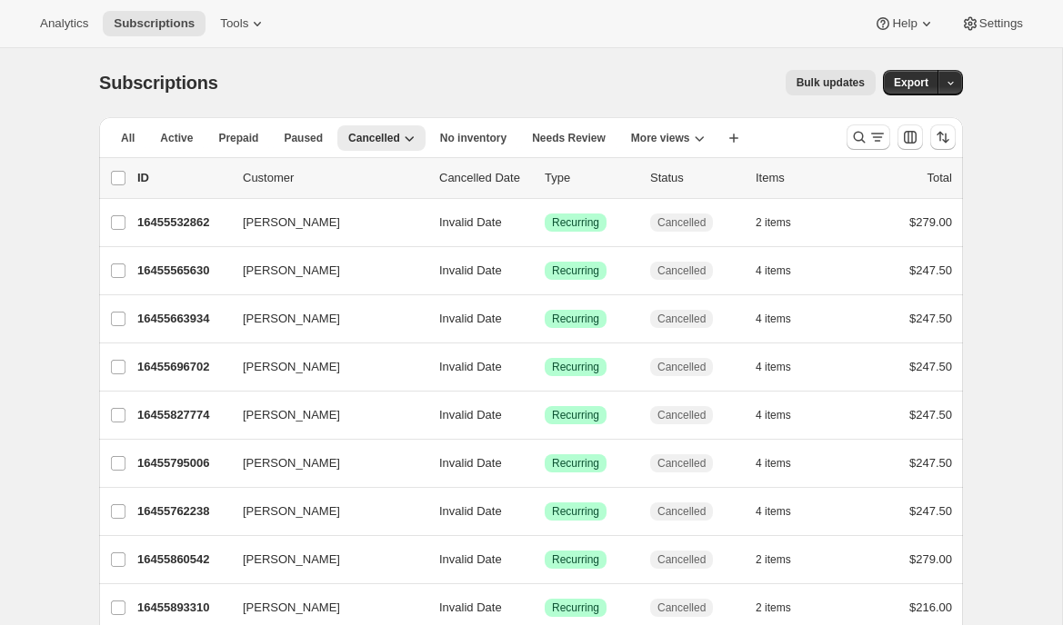
click at [434, 179] on div "ID Customer Cancelled Date Type Status Items Total" at bounding box center [544, 178] width 815 height 18
click at [454, 178] on p "Cancelled Date" at bounding box center [484, 178] width 91 height 18
click at [405, 184] on p "Customer" at bounding box center [334, 178] width 182 height 18
click at [396, 92] on div "Bulk updates" at bounding box center [557, 82] width 635 height 25
click at [126, 138] on span "All" at bounding box center [128, 138] width 14 height 15
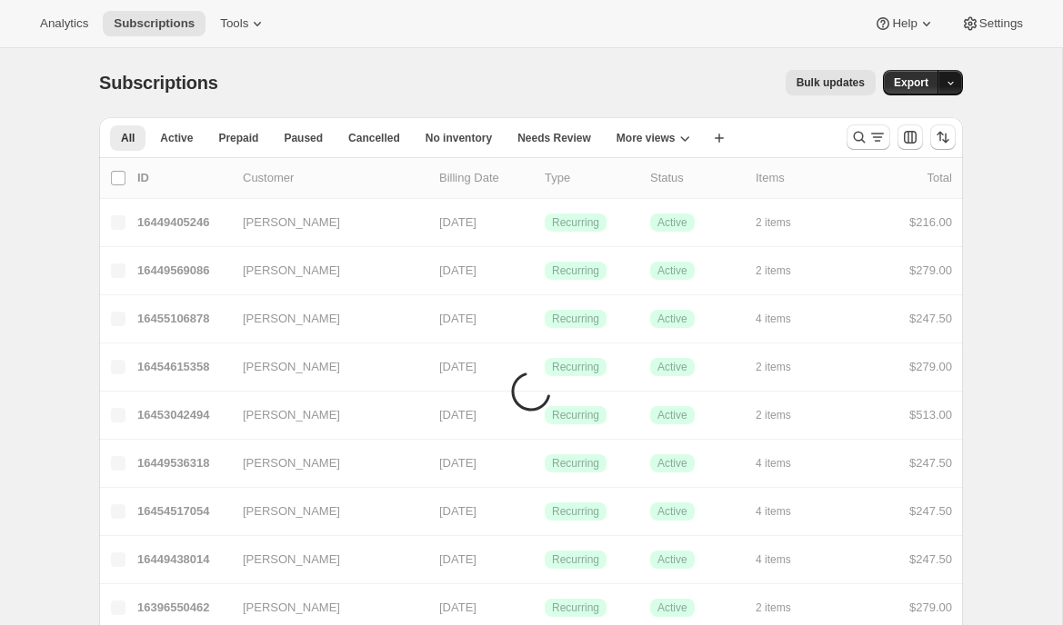
click at [953, 83] on icon "button" at bounding box center [951, 83] width 12 height 12
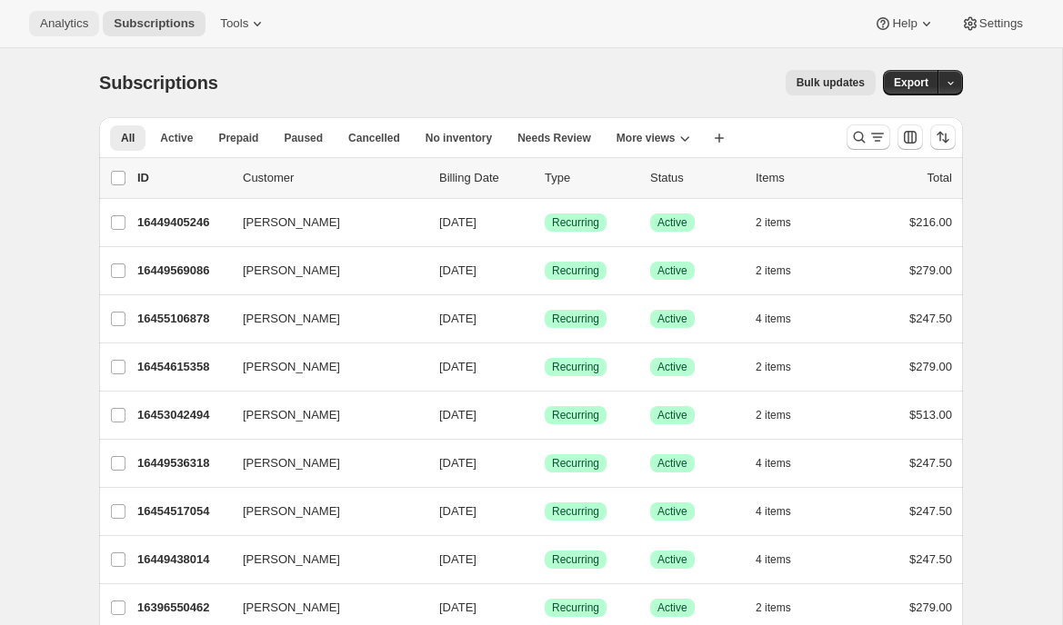
click at [62, 16] on span "Analytics" at bounding box center [64, 23] width 48 height 15
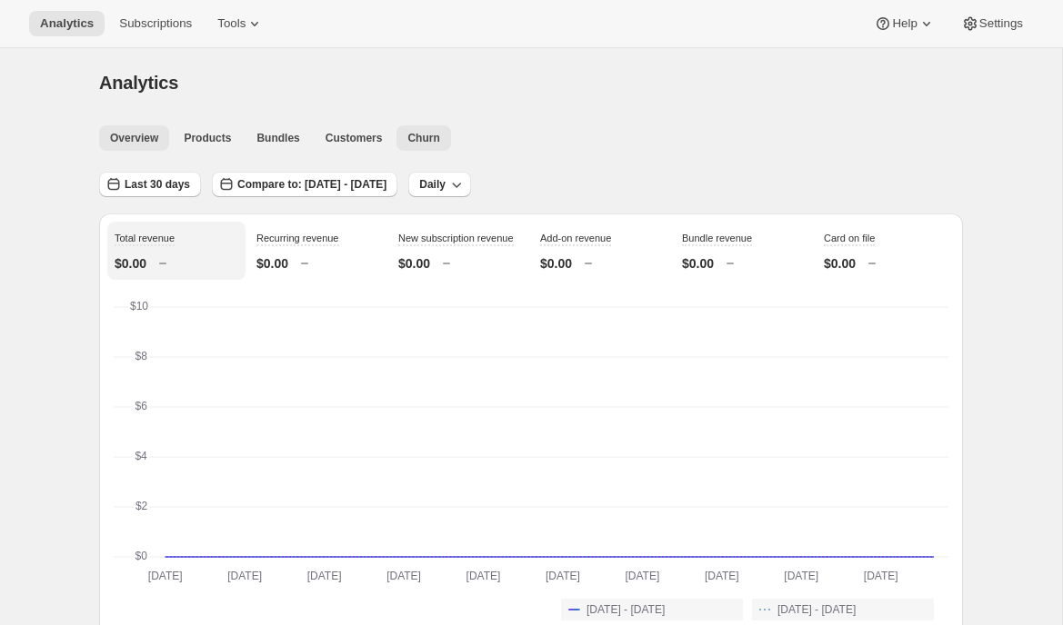
click at [421, 143] on span "Churn" at bounding box center [423, 138] width 32 height 15
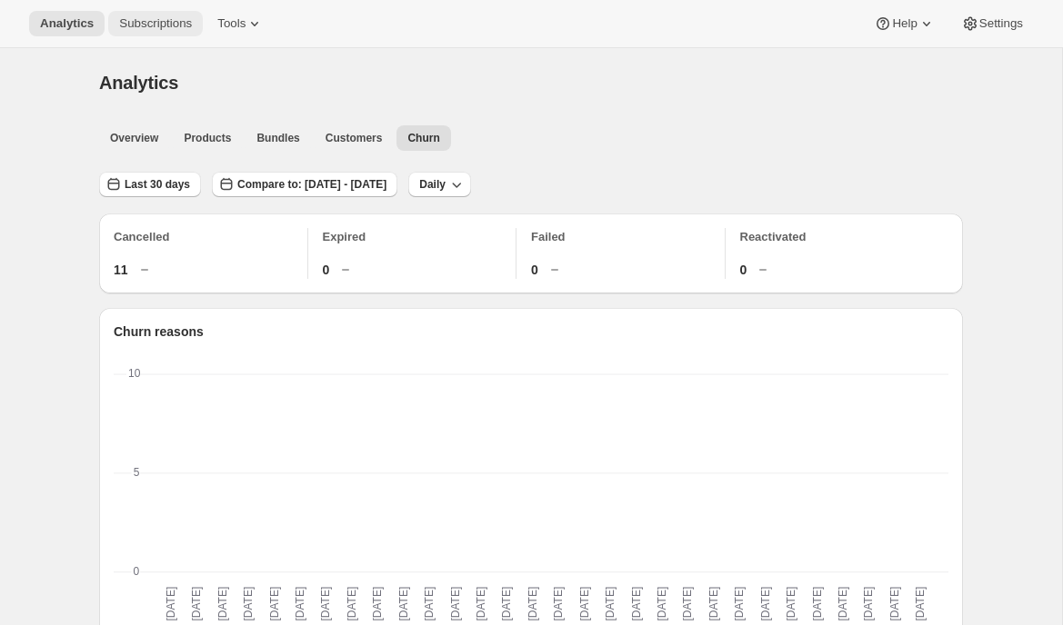
click at [136, 20] on span "Subscriptions" at bounding box center [155, 23] width 73 height 15
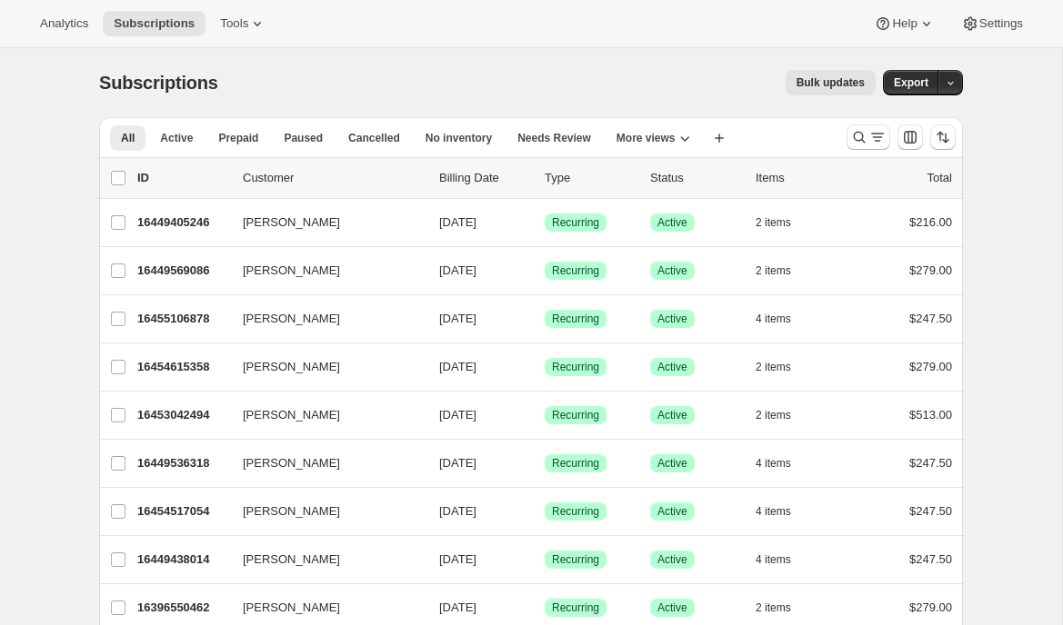
click at [625, 74] on div "Bulk updates" at bounding box center [557, 82] width 635 height 25
click at [235, 16] on span "Tools" at bounding box center [234, 23] width 28 height 15
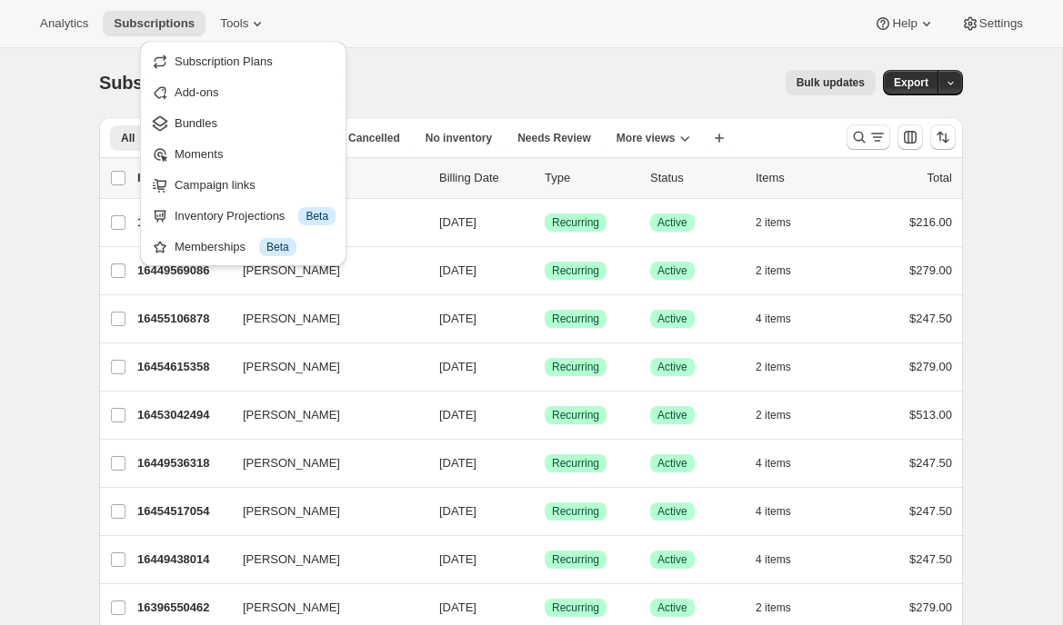
click at [515, 87] on div "Bulk updates" at bounding box center [557, 82] width 635 height 25
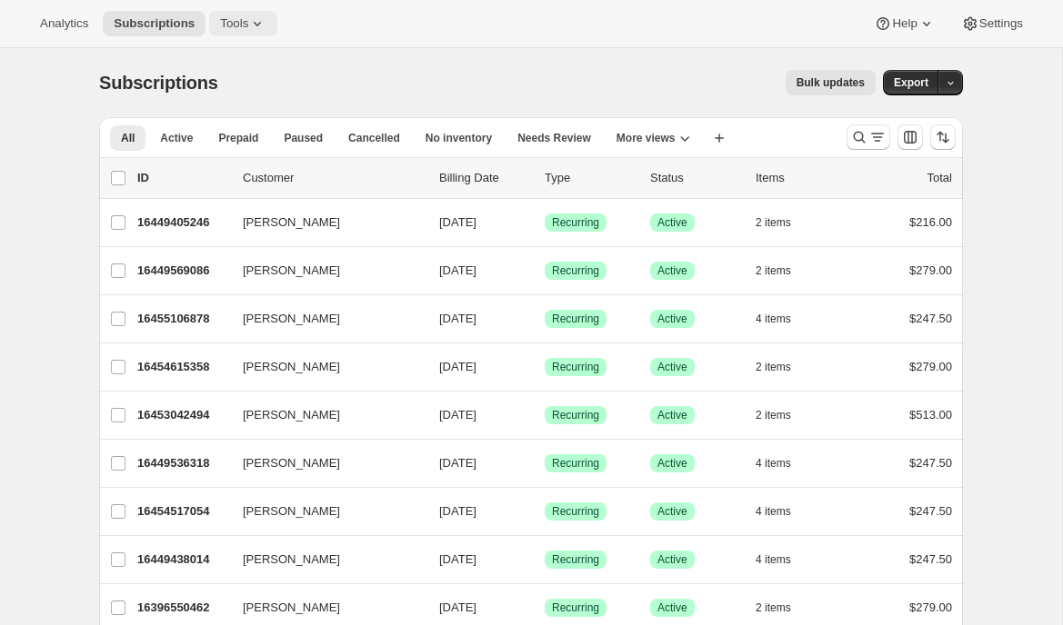
click at [259, 25] on icon at bounding box center [257, 24] width 18 height 18
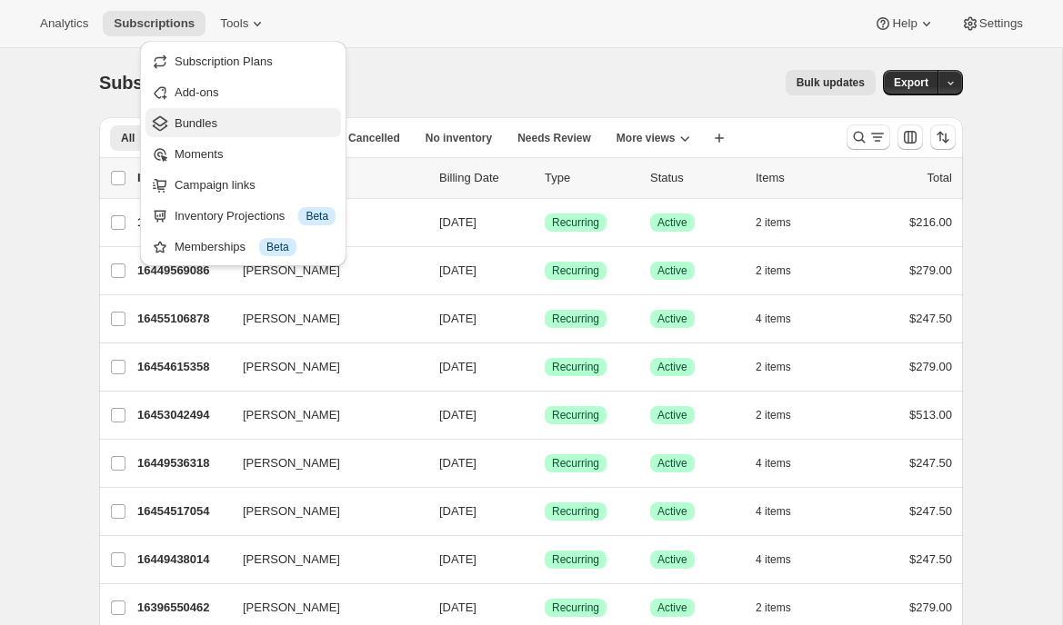
click at [250, 117] on span "Bundles" at bounding box center [255, 124] width 161 height 18
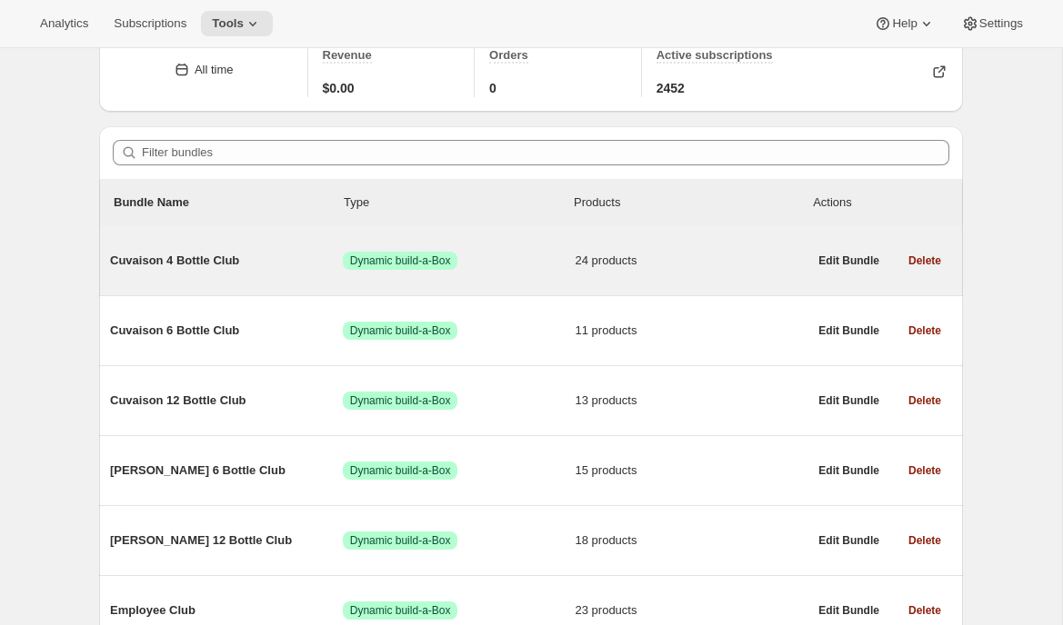
scroll to position [88, 0]
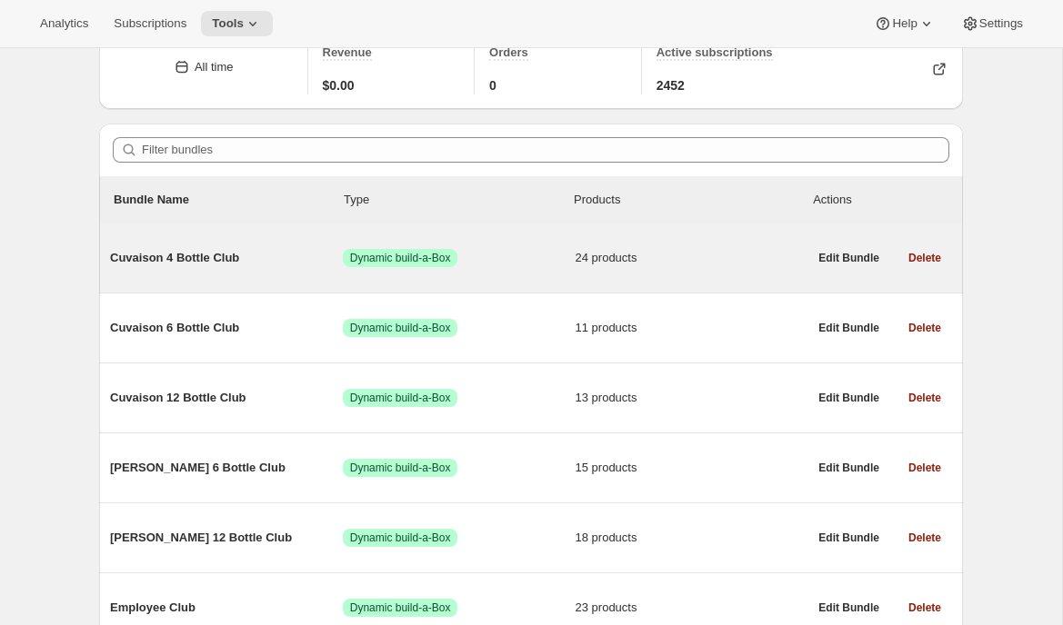
click at [240, 272] on div "Cuvaison 4 Bottle Club Success Dynamic build-a-Box 24 products" at bounding box center [458, 258] width 697 height 47
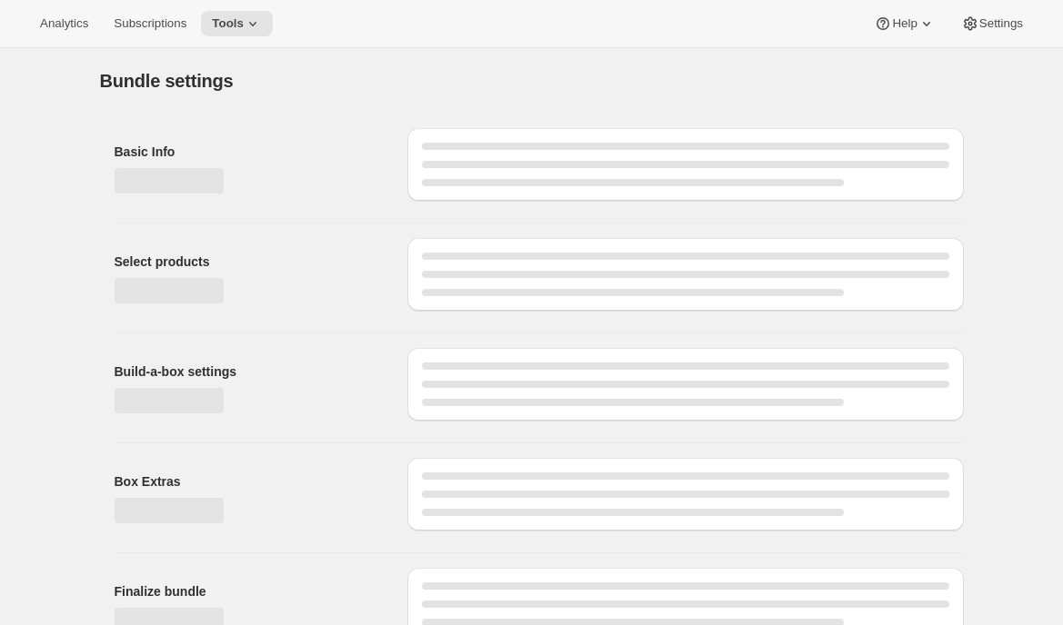
type input "Cuvaison 4 Bottle Club"
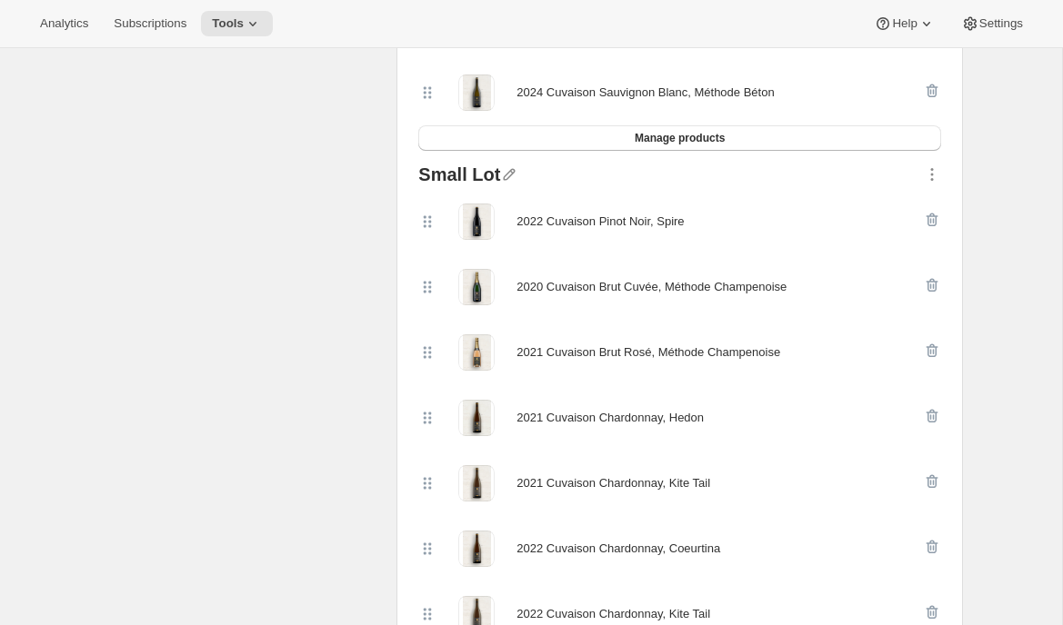
scroll to position [643, 0]
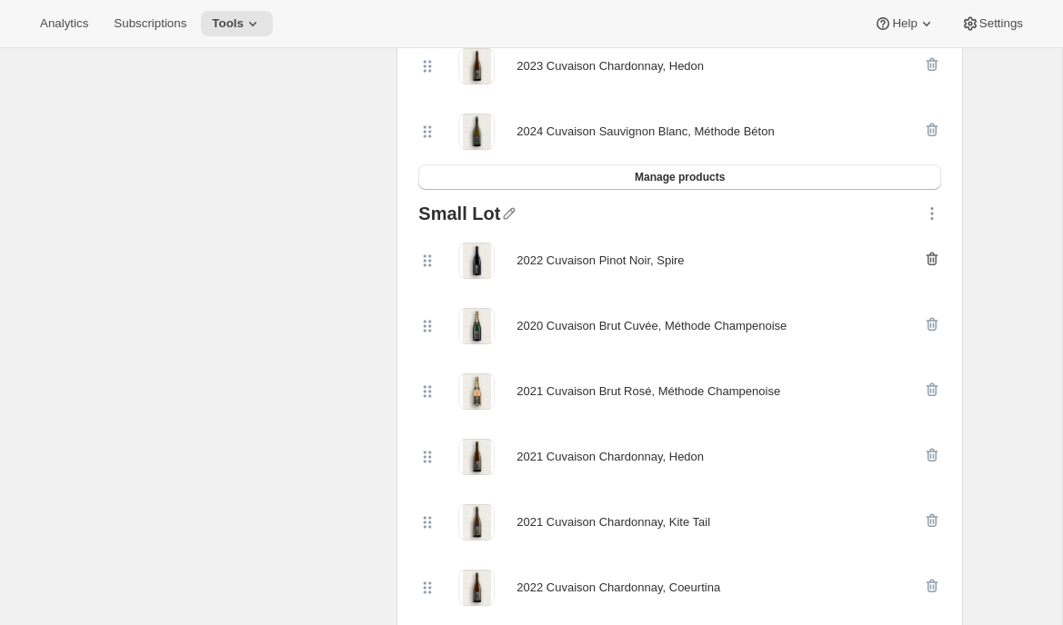
click at [929, 251] on icon "button" at bounding box center [932, 259] width 18 height 18
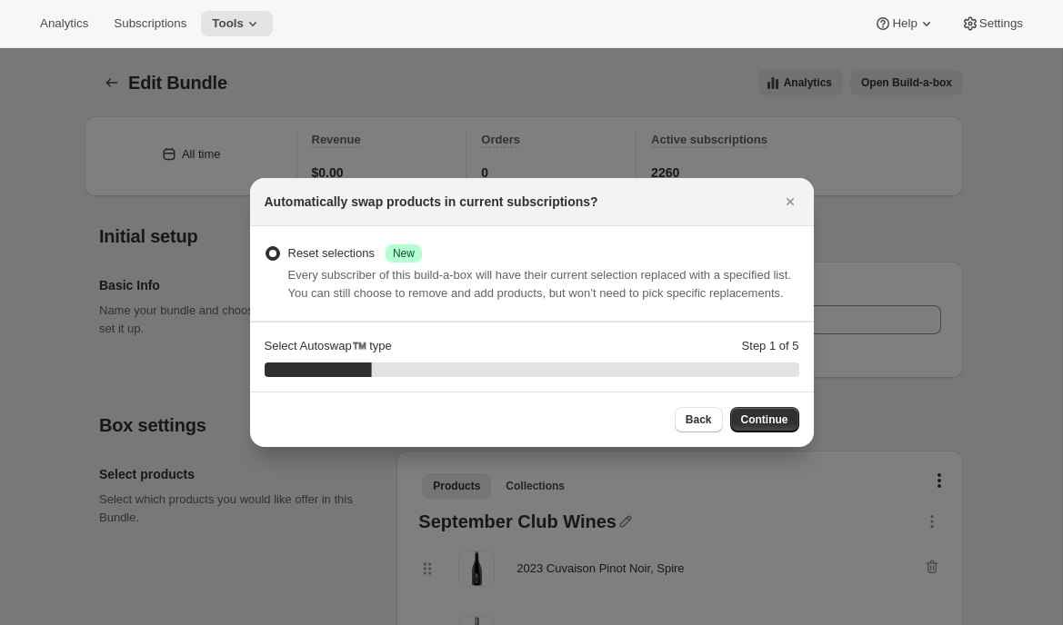
scroll to position [555, 0]
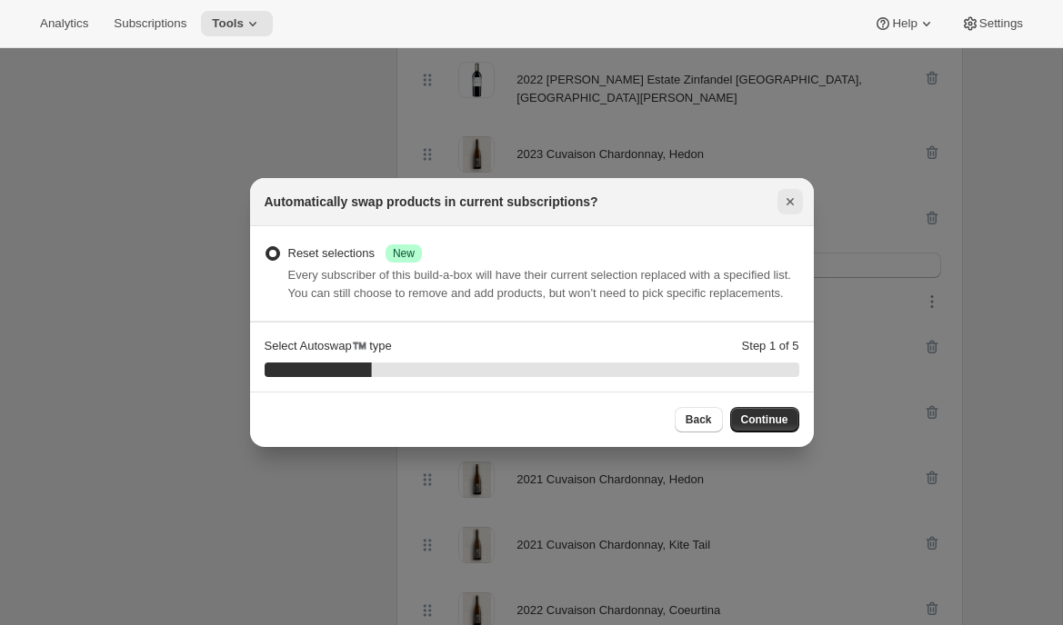
click at [785, 193] on icon "Close" at bounding box center [790, 202] width 18 height 18
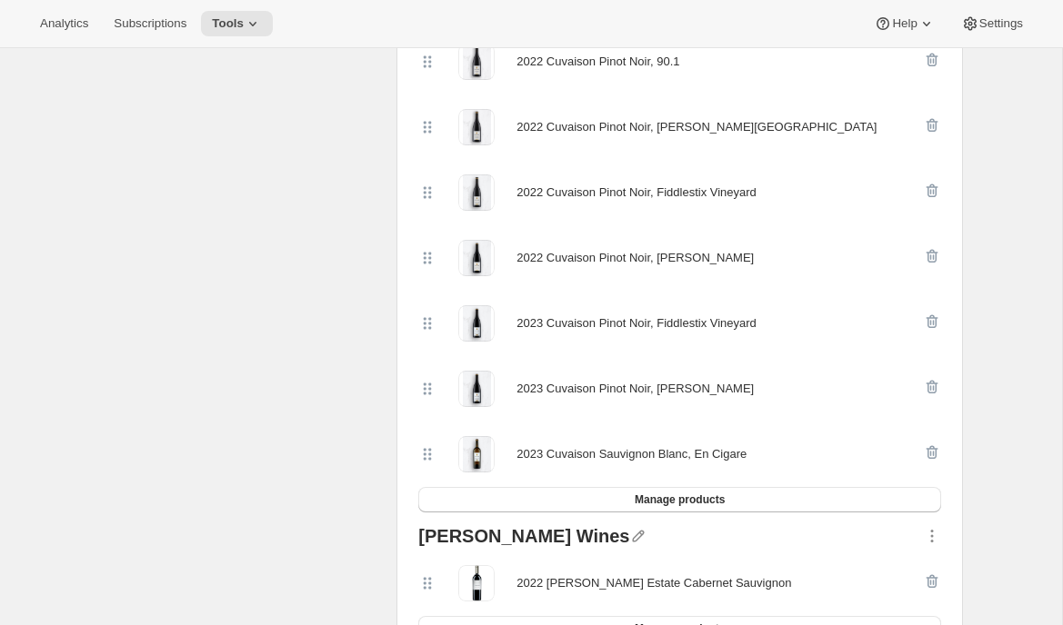
scroll to position [1695, 0]
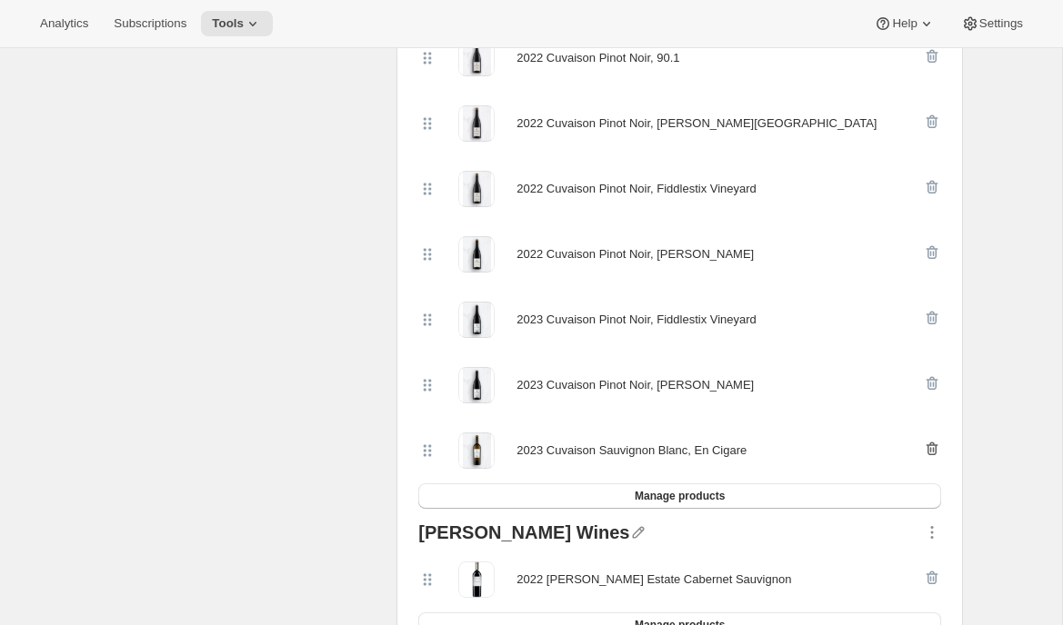
click at [928, 443] on icon "button" at bounding box center [932, 450] width 12 height 14
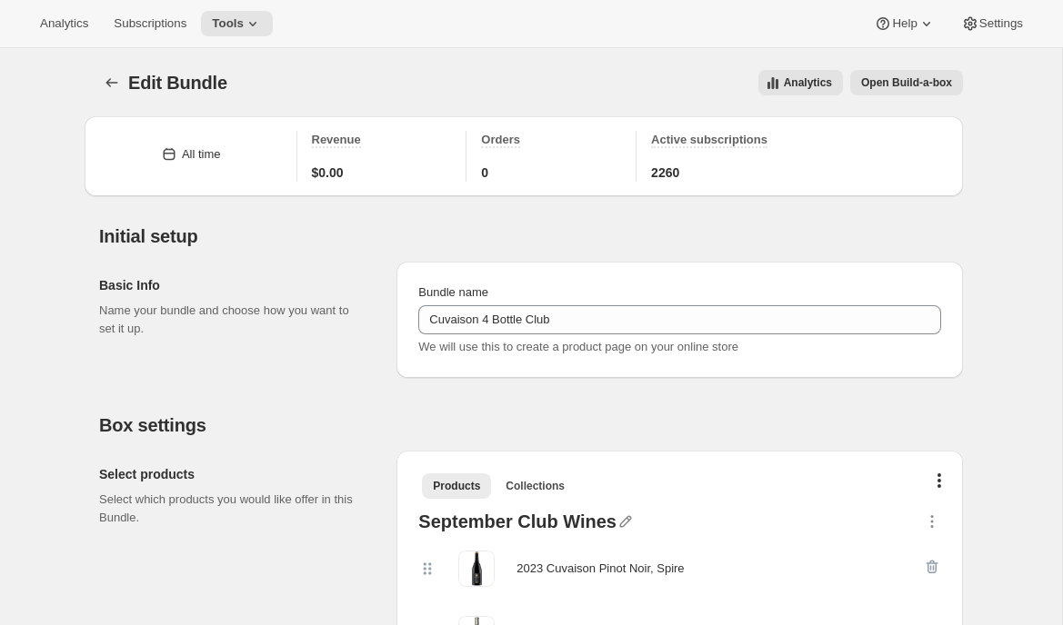
scroll to position [1863, 0]
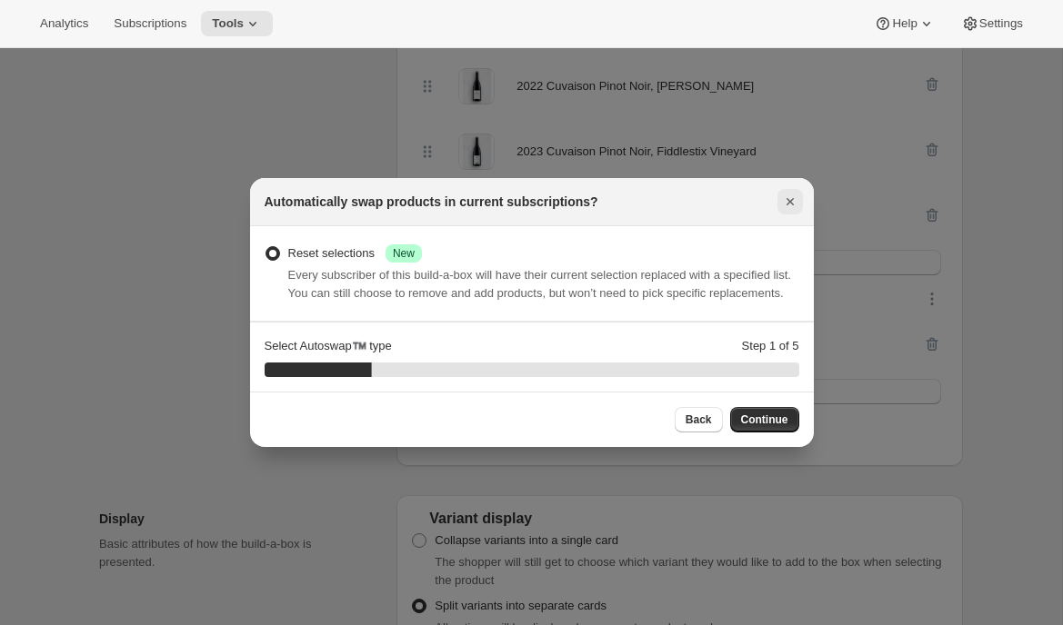
click at [794, 195] on icon "Close" at bounding box center [790, 202] width 18 height 18
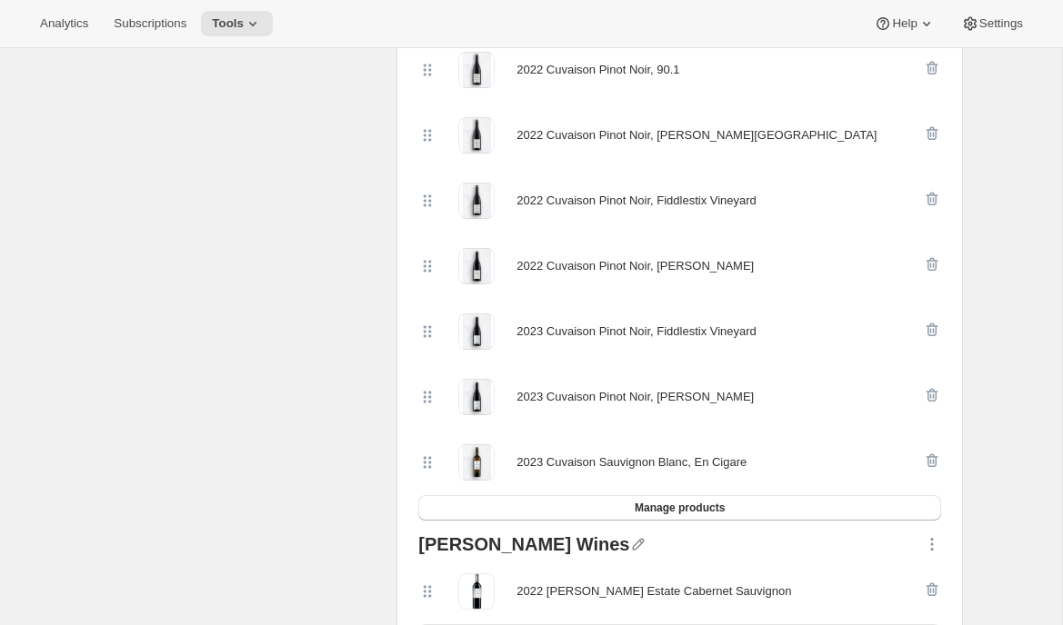
scroll to position [1645, 0]
